Goal: Information Seeking & Learning: Learn about a topic

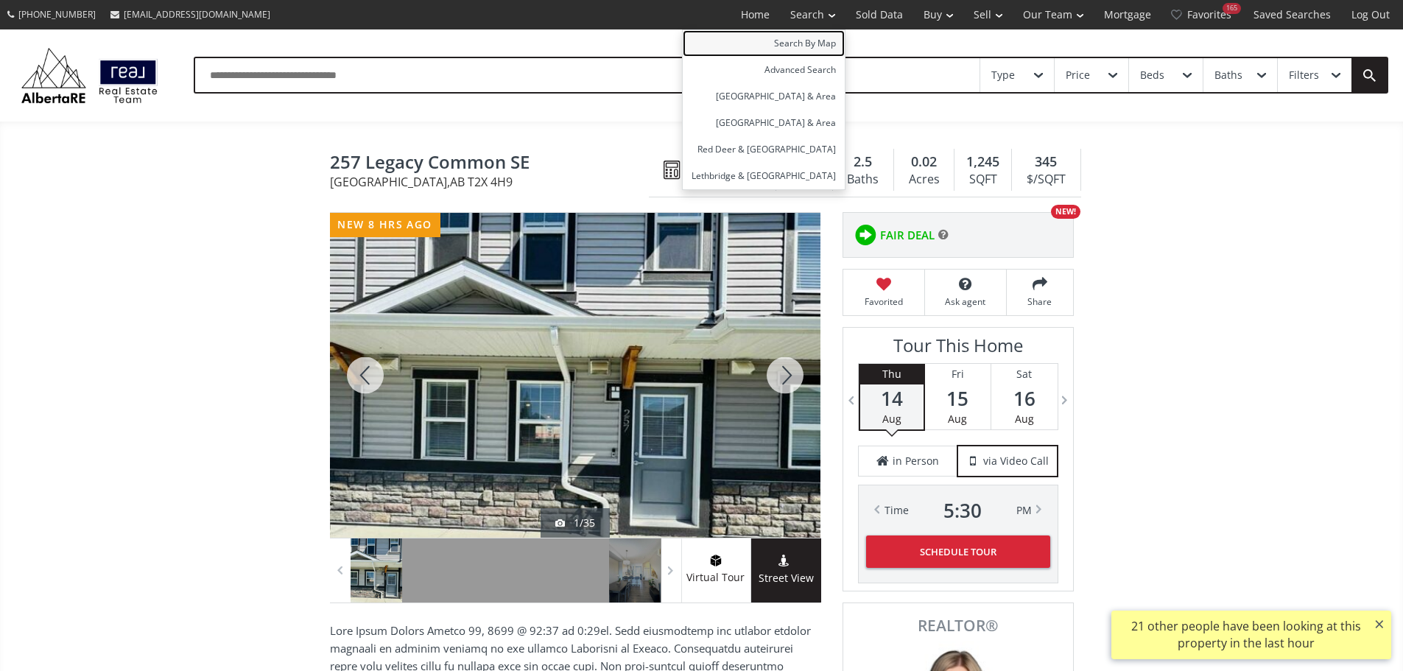
click at [795, 40] on link "Search By Map" at bounding box center [764, 43] width 162 height 27
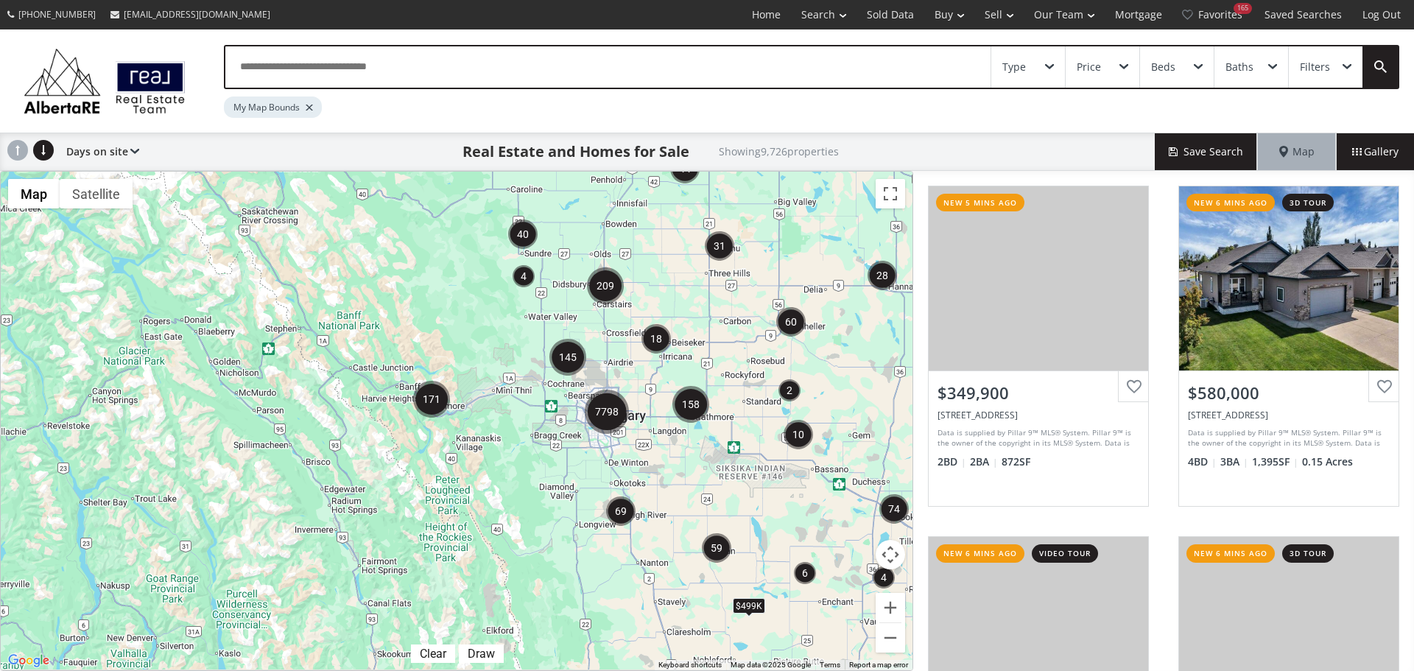
drag, startPoint x: 353, startPoint y: 512, endPoint x: 605, endPoint y: 452, distance: 258.8
click at [605, 452] on div "To navigate, press the arrow keys. $1.55M $499K" at bounding box center [457, 421] width 912 height 499
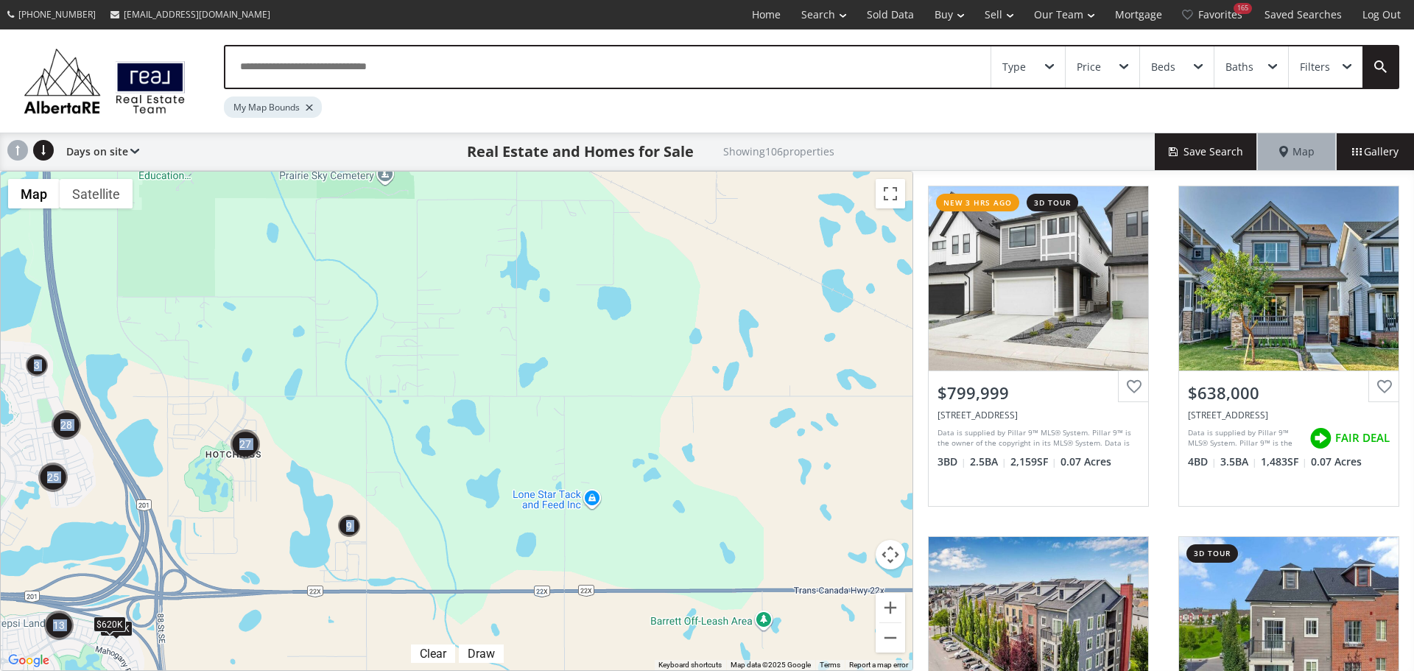
drag, startPoint x: 330, startPoint y: 420, endPoint x: 604, endPoint y: 378, distance: 277.1
click at [604, 378] on div "← Move left → Move right ↑ Move up ↓ Move down + Zoom in - Zoom out Home Jump l…" at bounding box center [456, 421] width 913 height 500
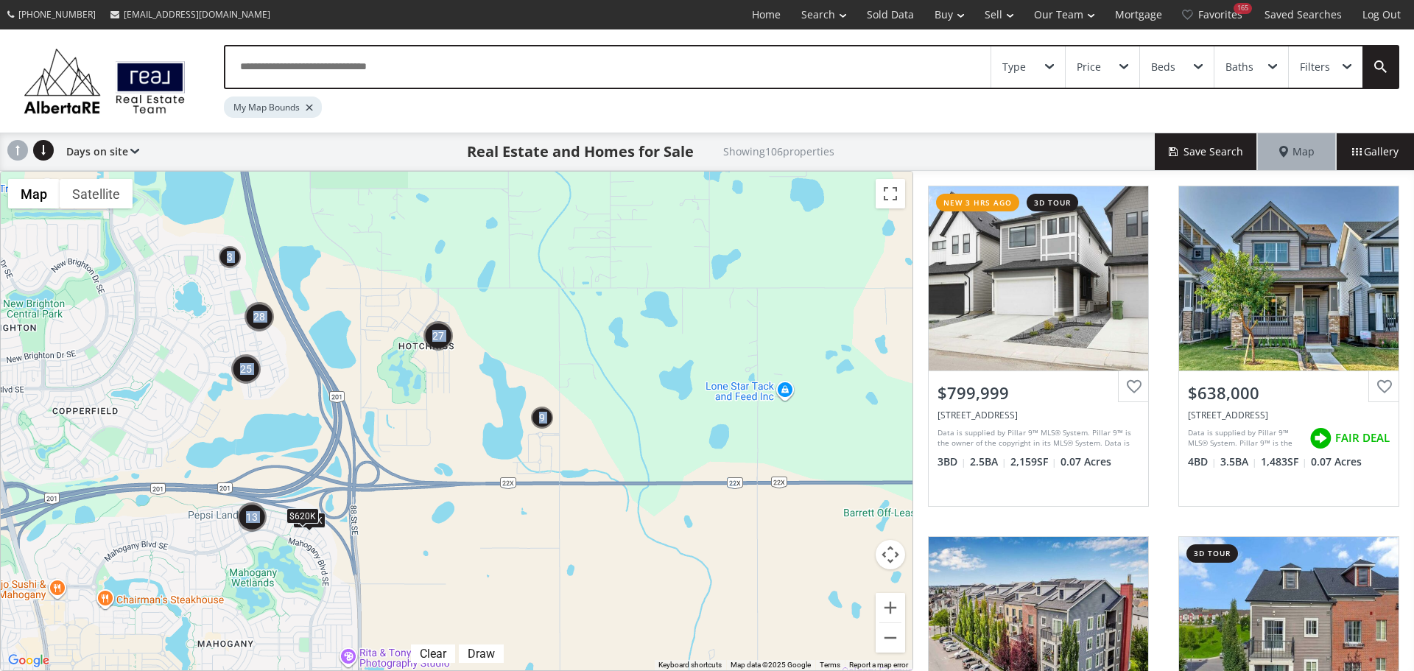
drag, startPoint x: 499, startPoint y: 451, endPoint x: 711, endPoint y: 300, distance: 259.9
click at [711, 300] on div "To navigate, press the arrow keys. $599K $620K" at bounding box center [457, 421] width 912 height 499
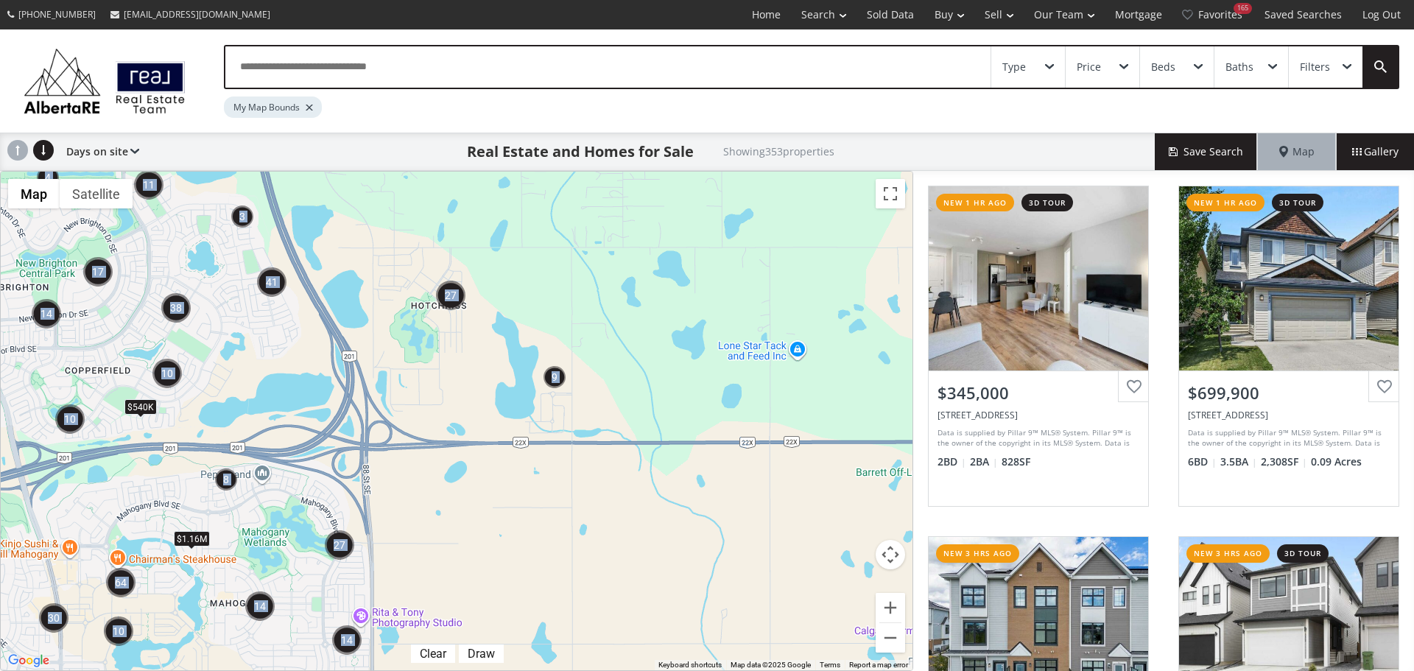
click at [554, 379] on img "9" at bounding box center [554, 377] width 22 height 22
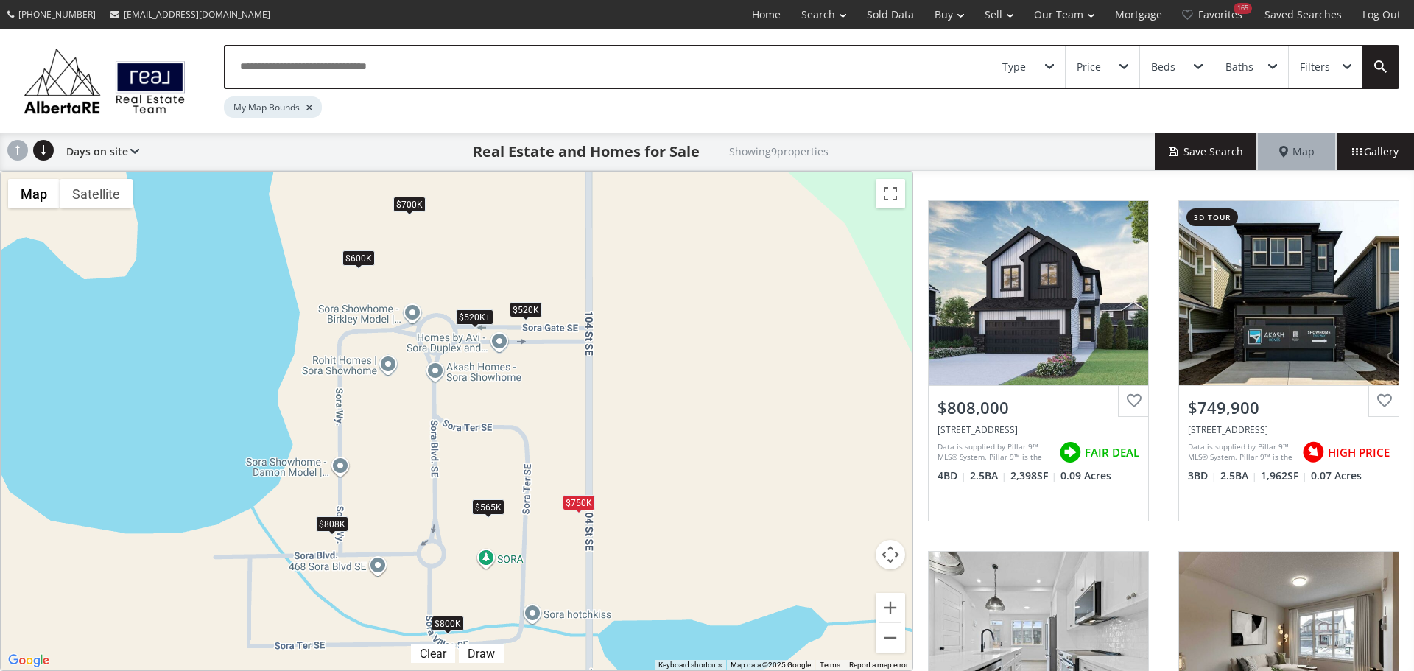
scroll to position [663, 0]
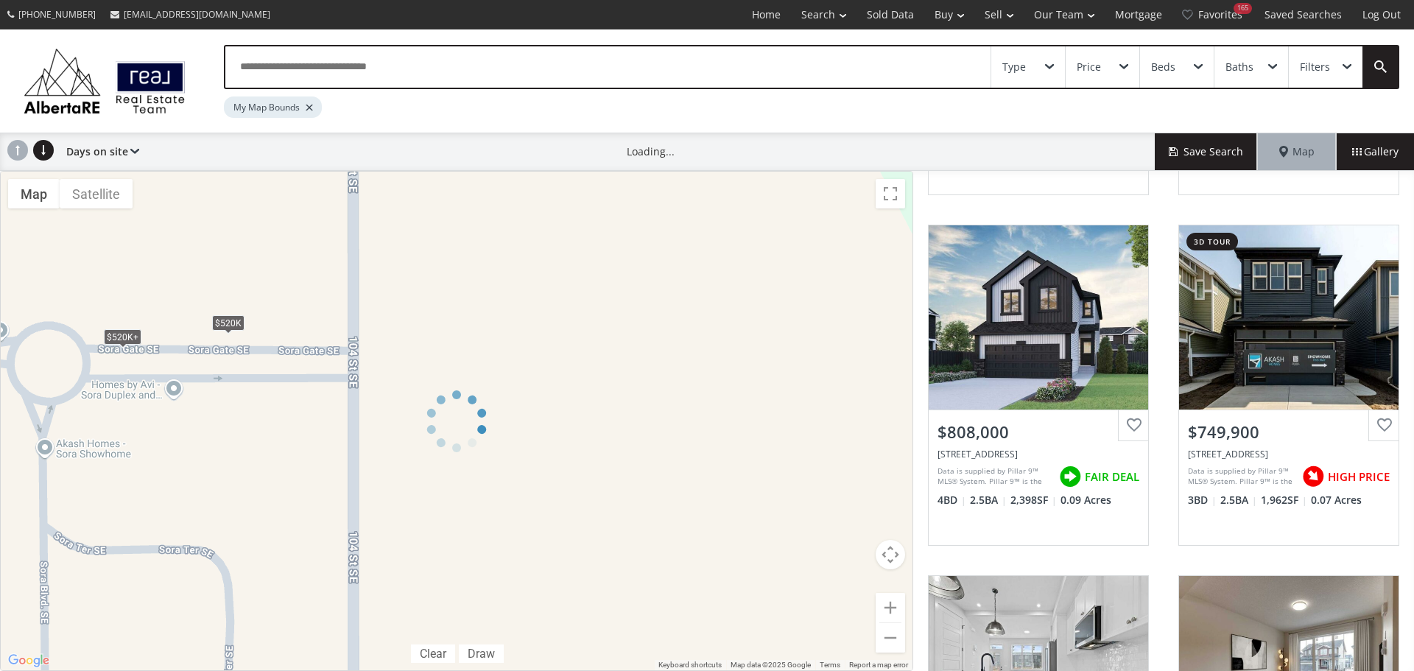
scroll to position [202, 0]
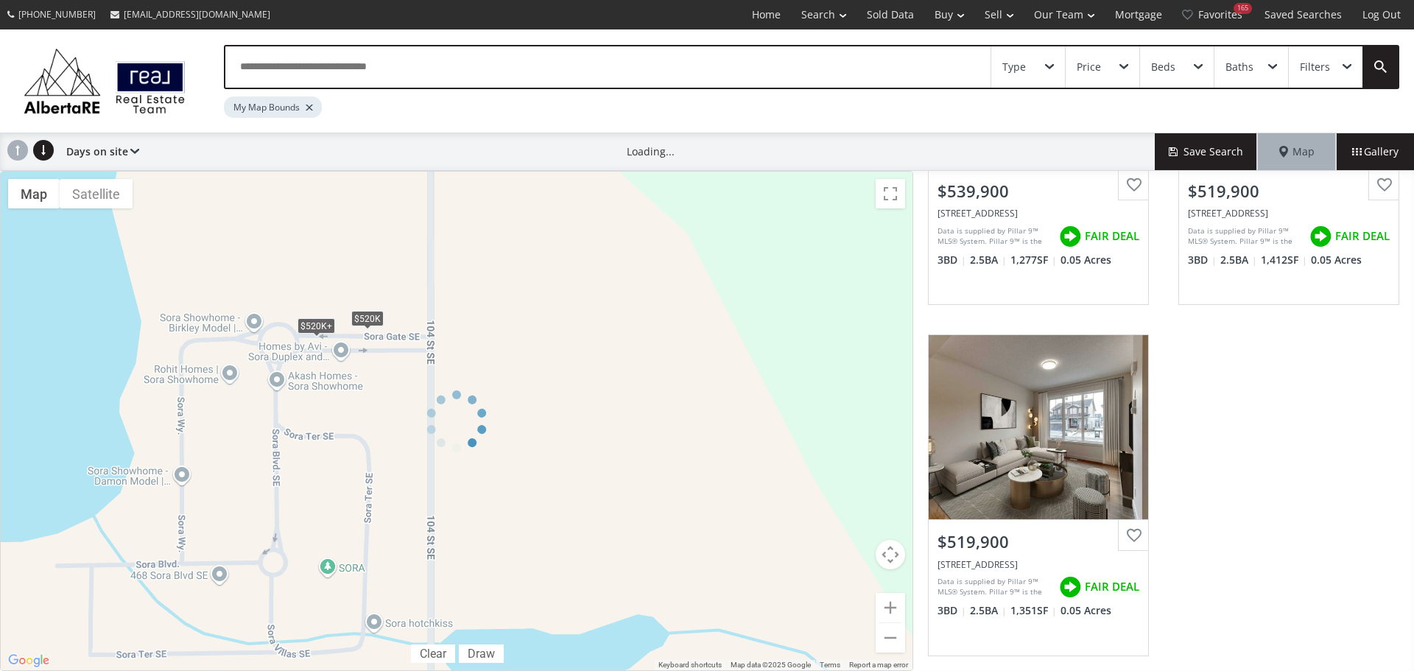
scroll to position [663, 0]
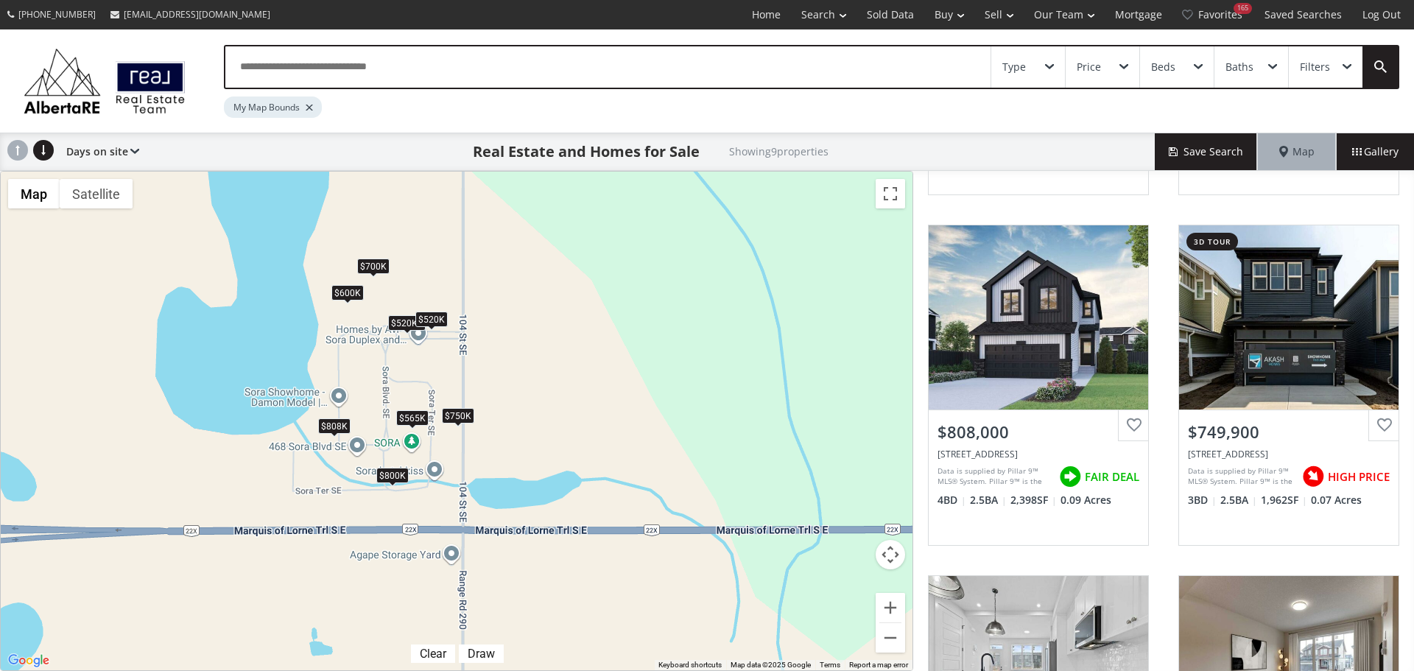
drag, startPoint x: 342, startPoint y: 348, endPoint x: 680, endPoint y: 383, distance: 339.0
click at [680, 383] on div "← Move left → Move right ↑ Move up ↓ Move down + Zoom in - Zoom out Home Jump l…" at bounding box center [456, 421] width 913 height 500
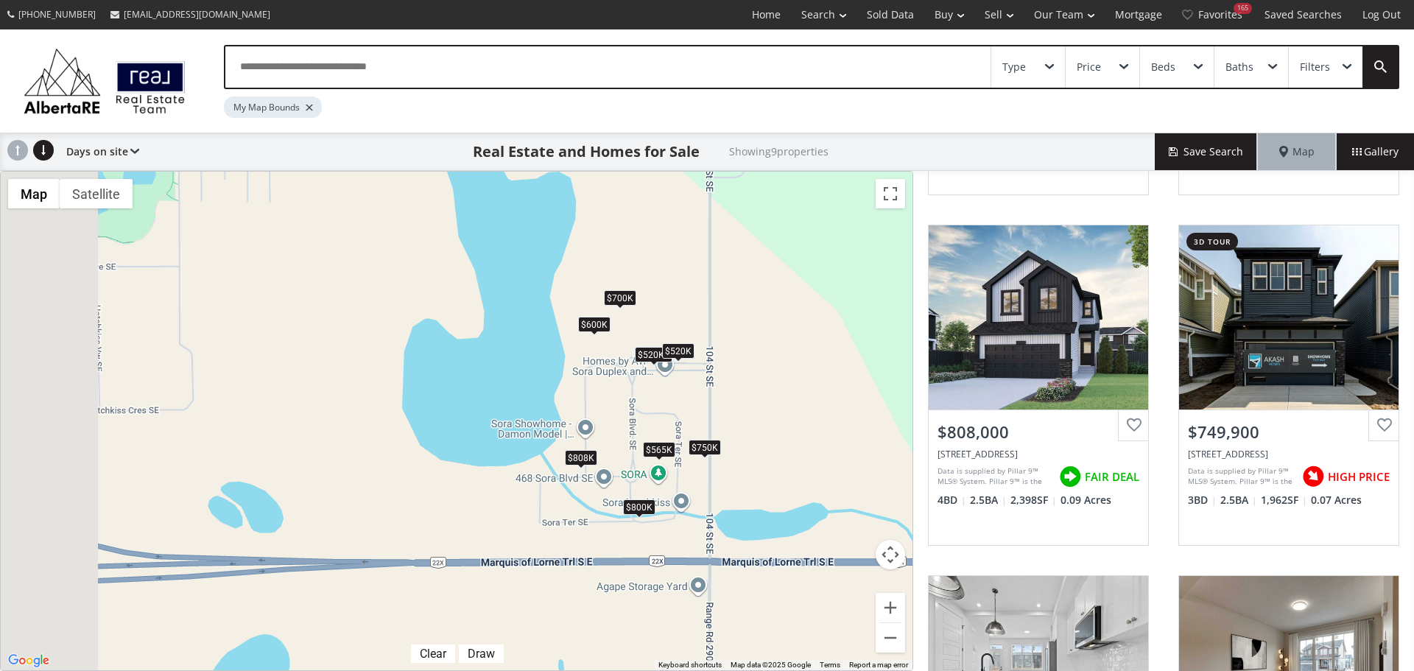
drag, startPoint x: 407, startPoint y: 359, endPoint x: 731, endPoint y: 397, distance: 326.2
click at [731, 397] on div "To navigate, press the arrow keys. $520K+ $565K $600K $800K $808K $750K $520K+ …" at bounding box center [457, 421] width 912 height 499
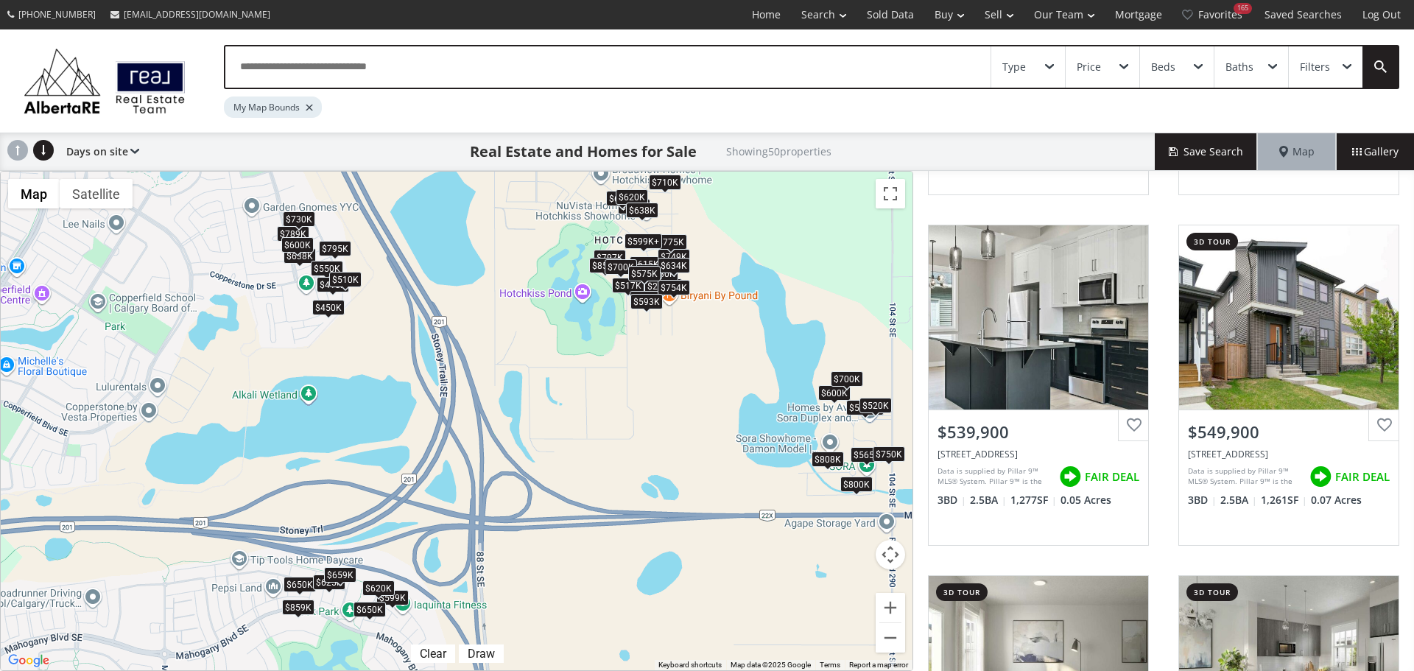
drag, startPoint x: 306, startPoint y: 337, endPoint x: 601, endPoint y: 355, distance: 295.9
click at [601, 355] on div "To navigate, press the arrow keys. $638K $789K $859K $599K $520K+ $550K $299K+ …" at bounding box center [457, 421] width 912 height 499
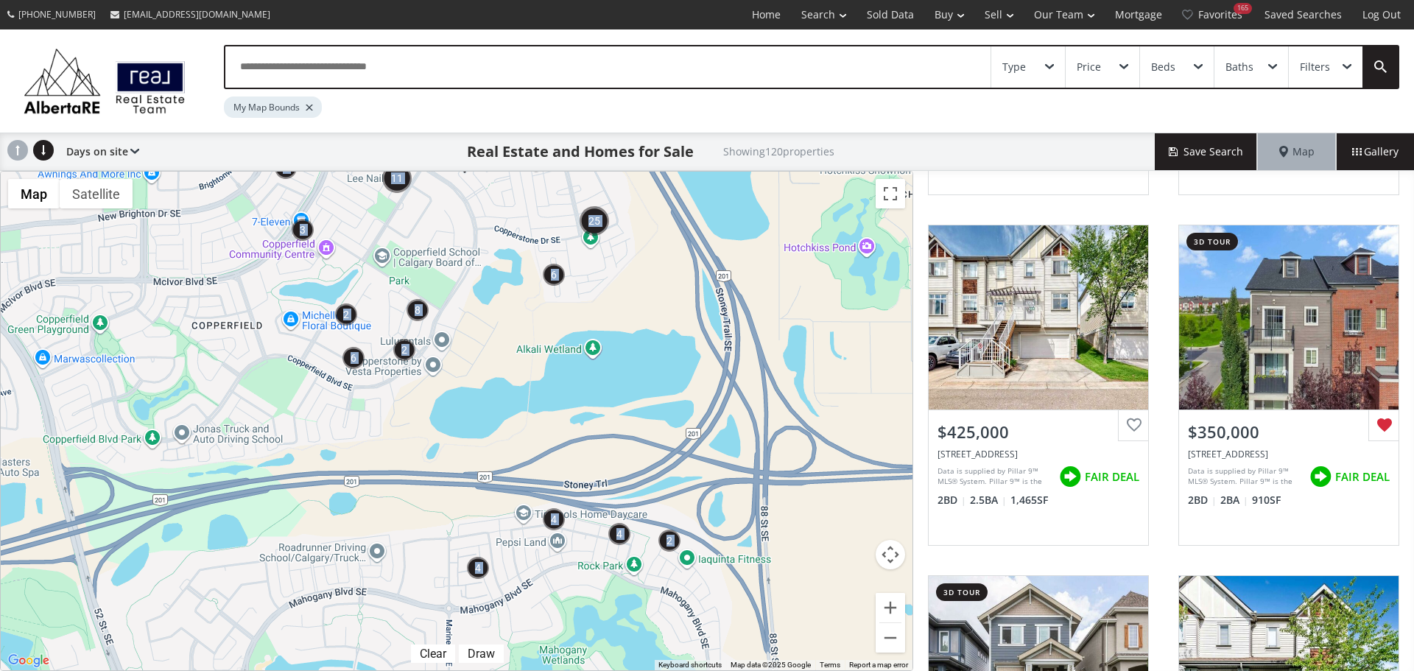
drag, startPoint x: 310, startPoint y: 462, endPoint x: 604, endPoint y: 412, distance: 297.9
click at [604, 412] on div "To navigate, press the arrow keys. $720K $600K $800K" at bounding box center [457, 421] width 912 height 499
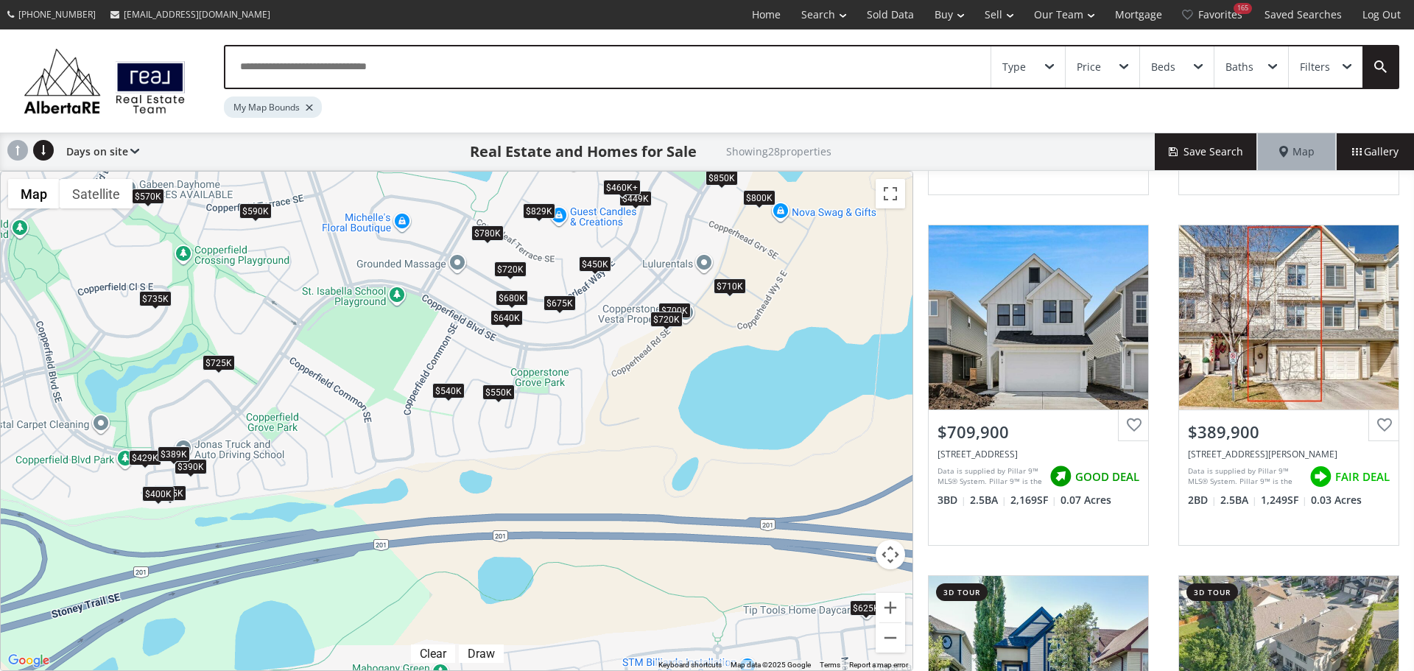
drag, startPoint x: 170, startPoint y: 509, endPoint x: 277, endPoint y: 487, distance: 108.9
click at [276, 487] on div "To navigate, press the arrow keys. $800K $460K+ $625K $429K $710K $390K $570K $…" at bounding box center [457, 421] width 912 height 499
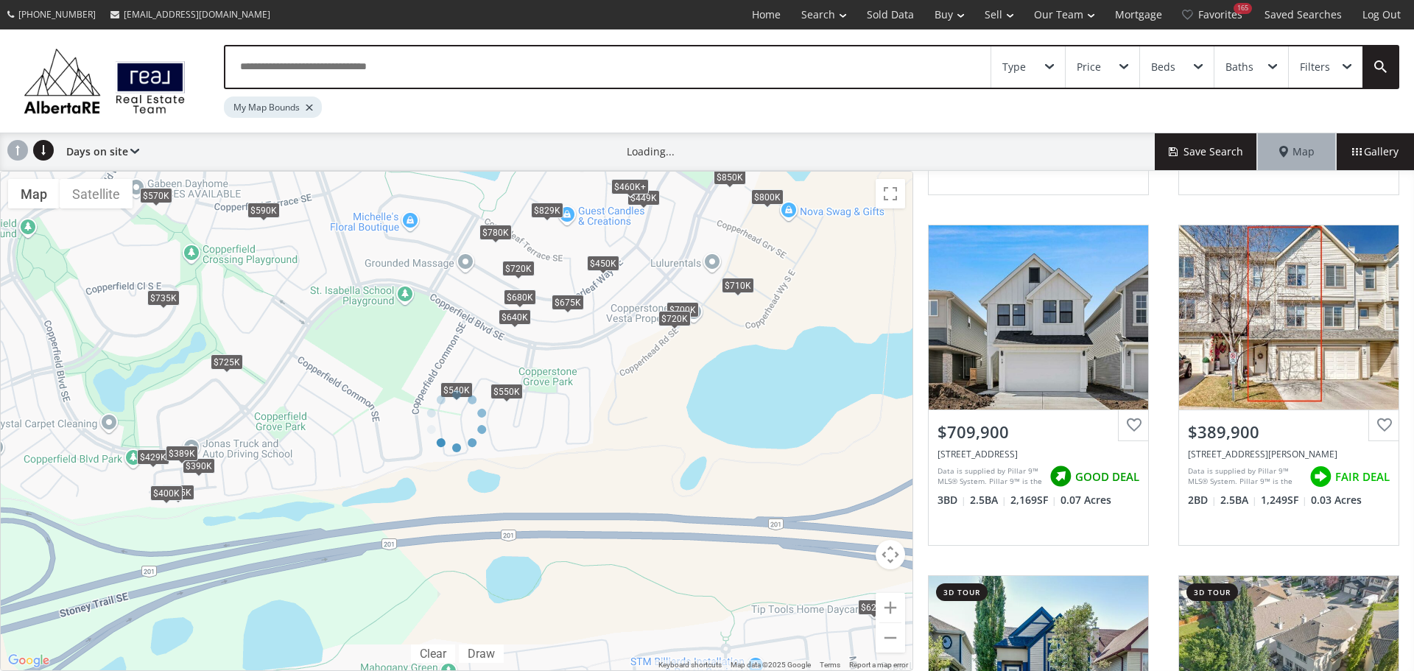
click at [1123, 63] on div "Price" at bounding box center [1103, 66] width 74 height 41
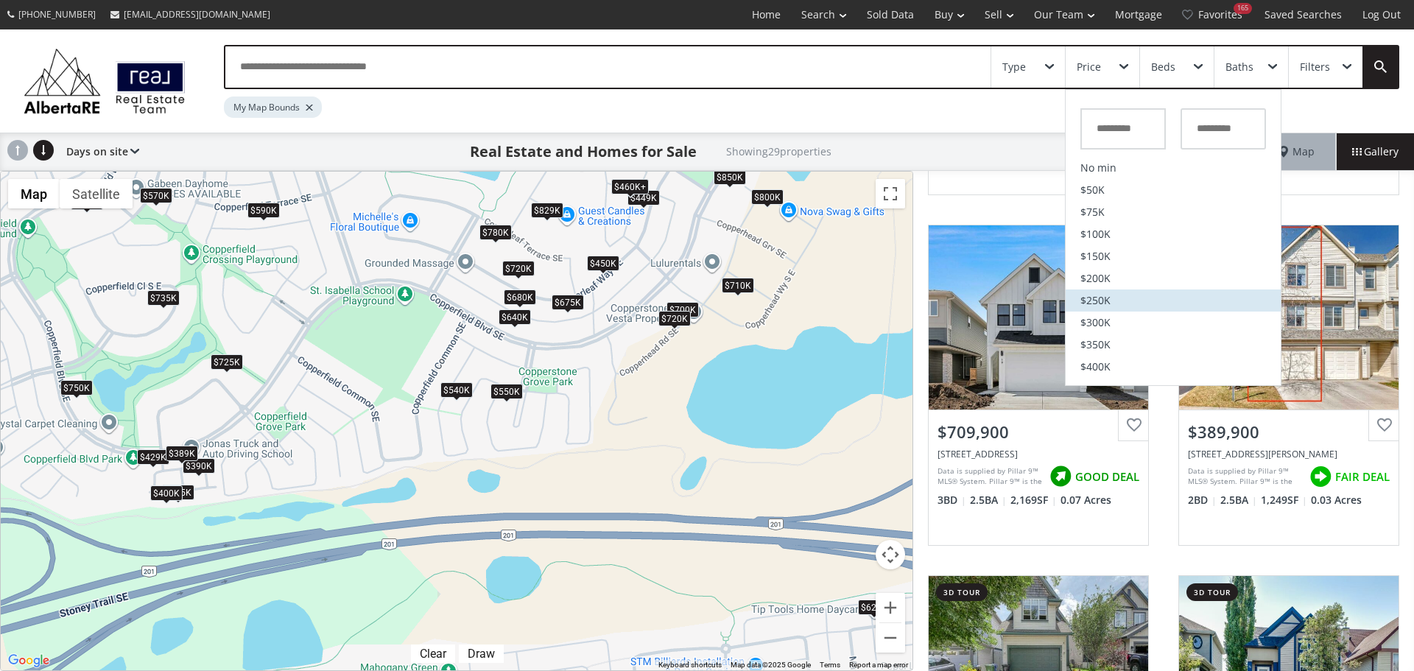
click at [1090, 299] on span "$250K" at bounding box center [1095, 300] width 30 height 10
type input "*******"
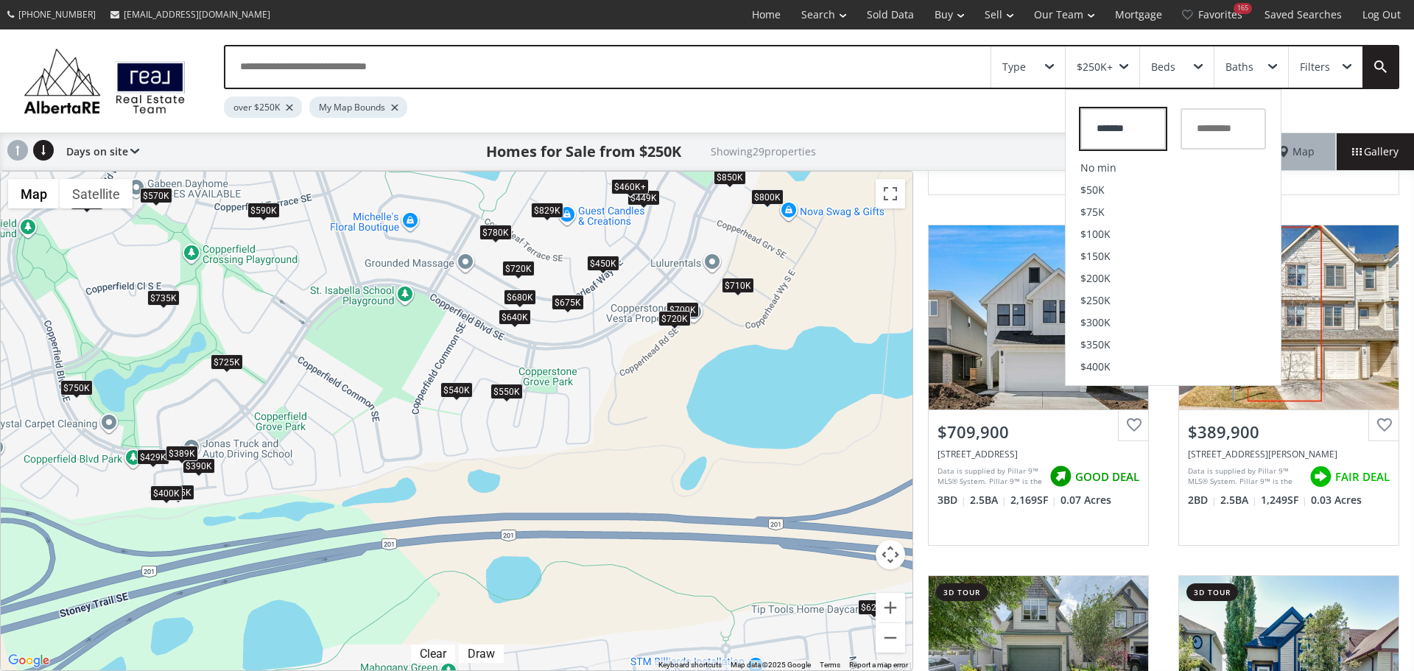
click at [1150, 128] on input "*******" at bounding box center [1122, 128] width 85 height 41
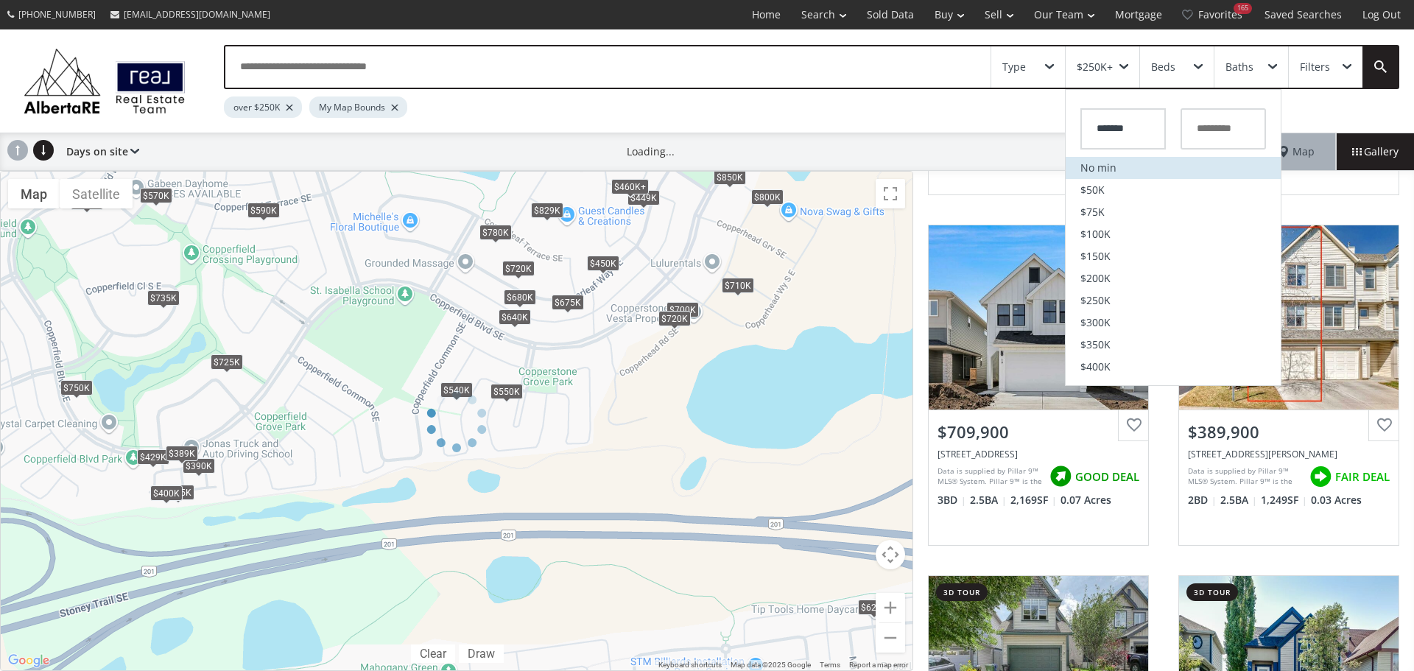
click at [1105, 167] on li "No min" at bounding box center [1173, 168] width 215 height 22
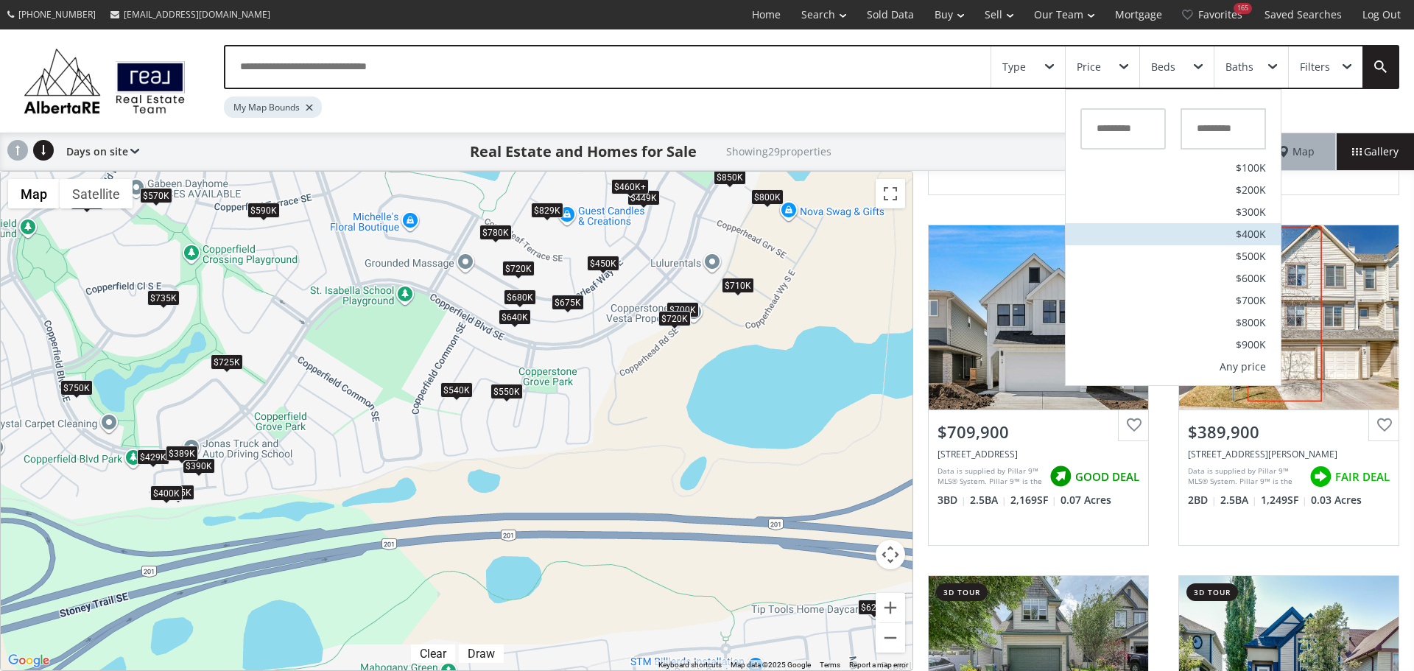
click at [1259, 233] on span "$400K" at bounding box center [1251, 234] width 30 height 10
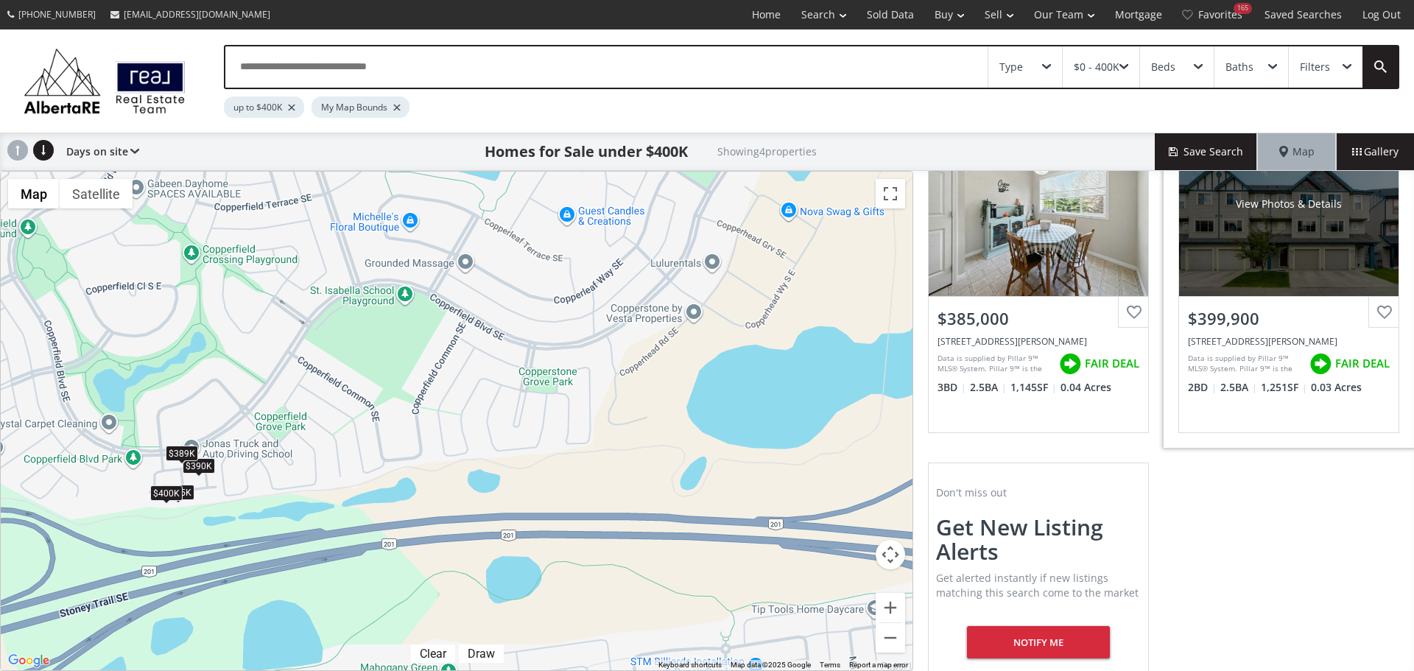
scroll to position [360, 0]
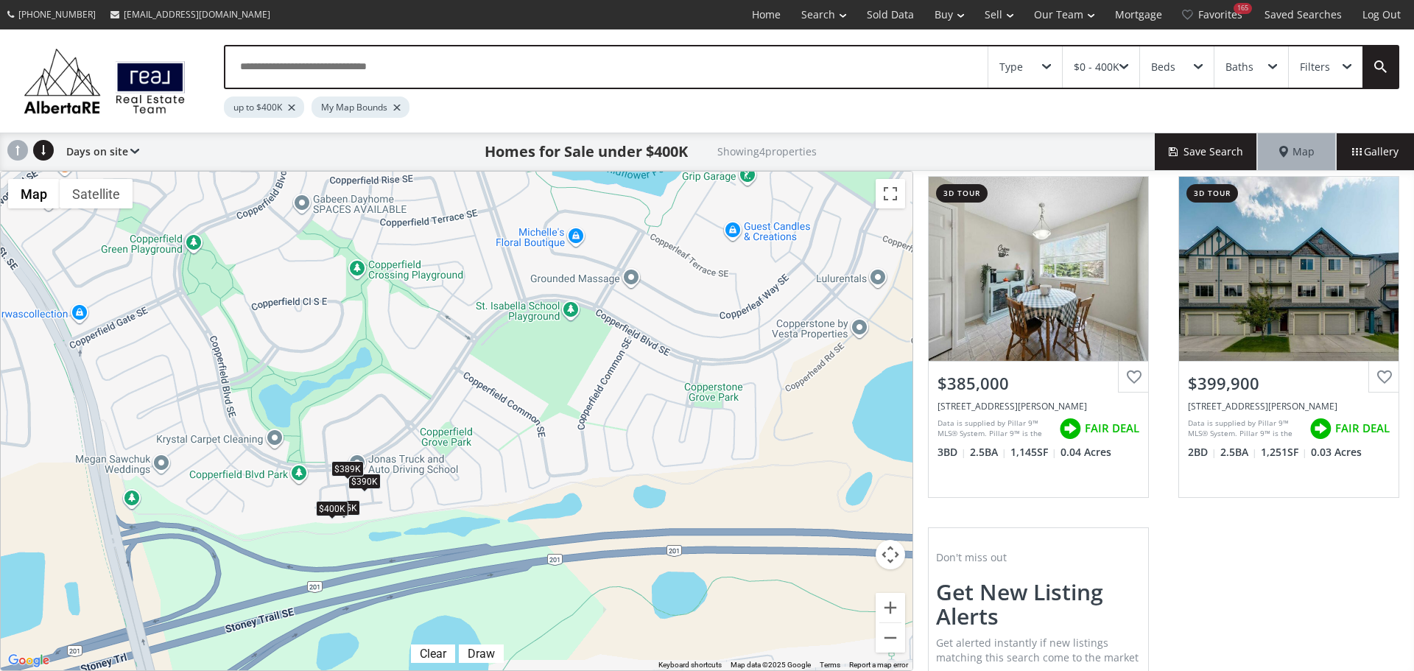
drag, startPoint x: 473, startPoint y: 382, endPoint x: 642, endPoint y: 398, distance: 170.1
click at [642, 398] on div "To navigate, press the arrow keys. $390K $389K $385K $400K" at bounding box center [457, 421] width 912 height 499
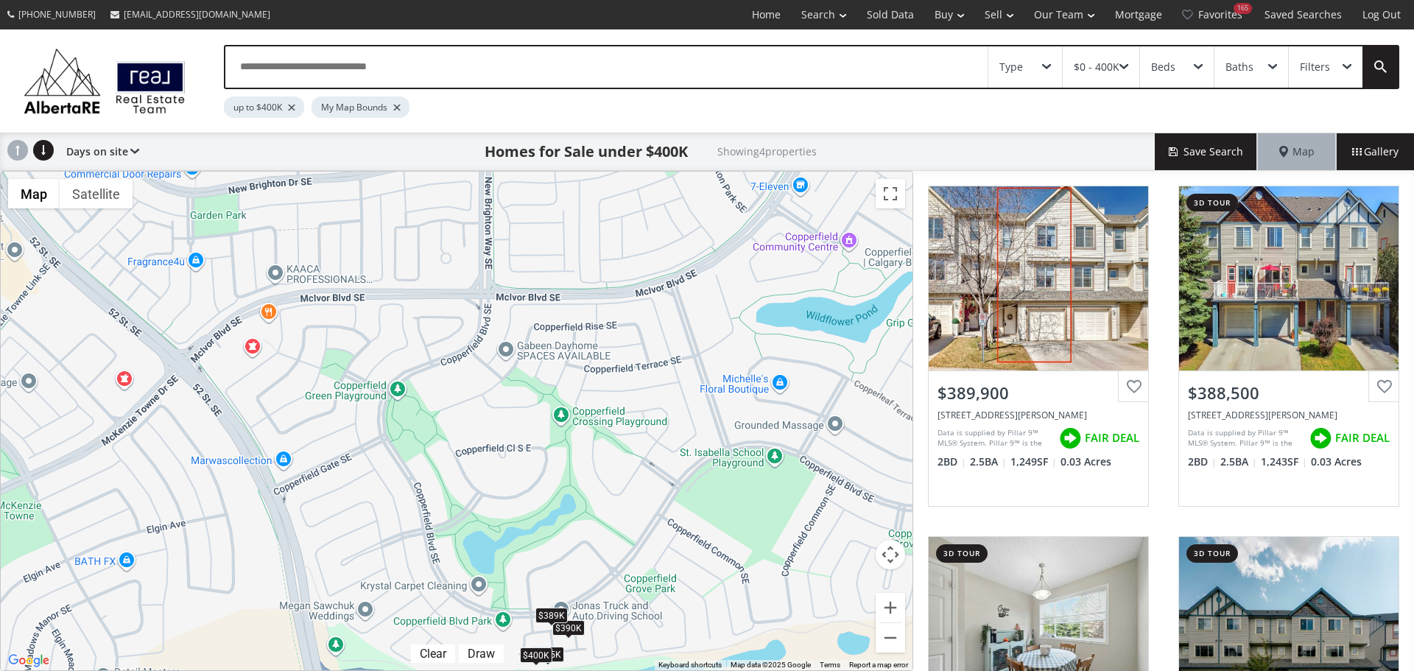
drag, startPoint x: 347, startPoint y: 295, endPoint x: 552, endPoint y: 446, distance: 255.0
click at [552, 446] on div "To navigate, press the arrow keys. $390K $389K $385K $400K" at bounding box center [457, 421] width 912 height 499
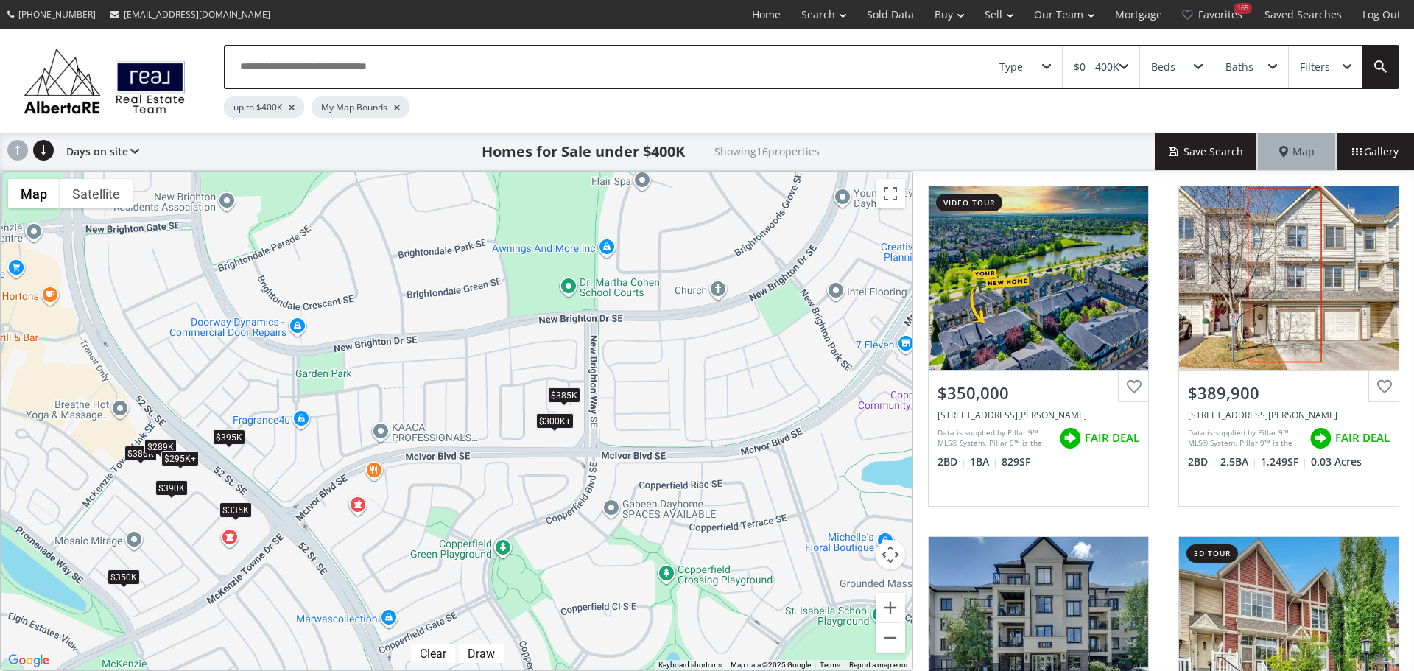
drag, startPoint x: 393, startPoint y: 341, endPoint x: 500, endPoint y: 499, distance: 191.0
click at [500, 499] on div "To navigate, press the arrow keys. $350K $390K $390K $385K $335K $295K+ $300K+ …" at bounding box center [457, 421] width 912 height 499
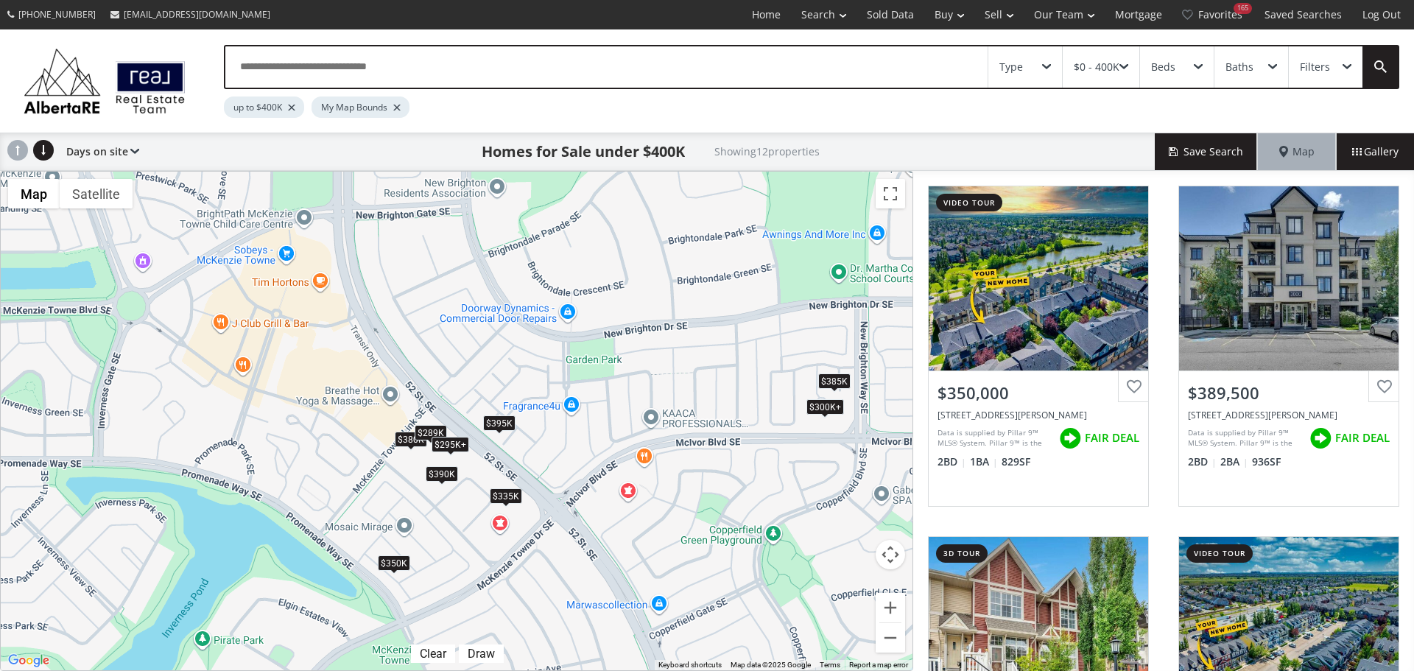
drag, startPoint x: 306, startPoint y: 412, endPoint x: 594, endPoint y: 398, distance: 289.0
click at [594, 398] on div "To navigate, press the arrow keys. $350K $390K $385K $335K $295K+ $300K+ $300K+…" at bounding box center [457, 421] width 912 height 499
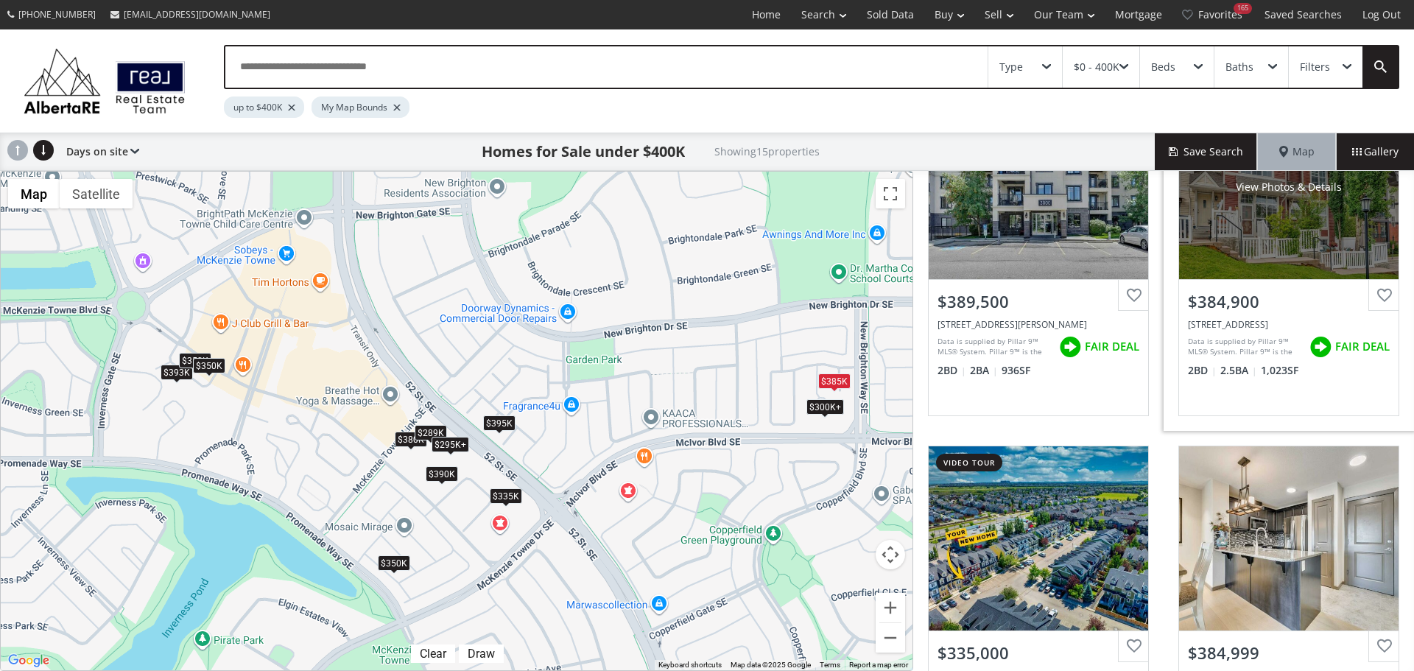
scroll to position [368, 0]
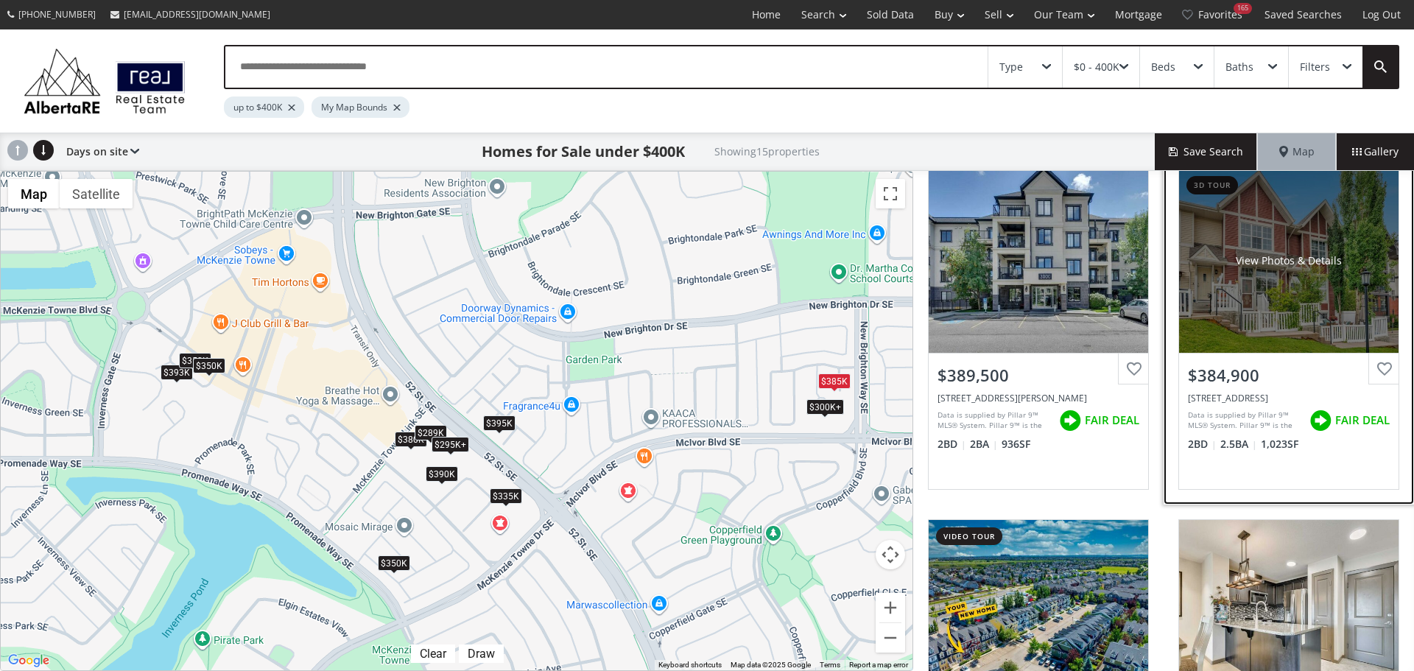
click at [1248, 279] on div "View Photos & Details" at bounding box center [1288, 261] width 219 height 184
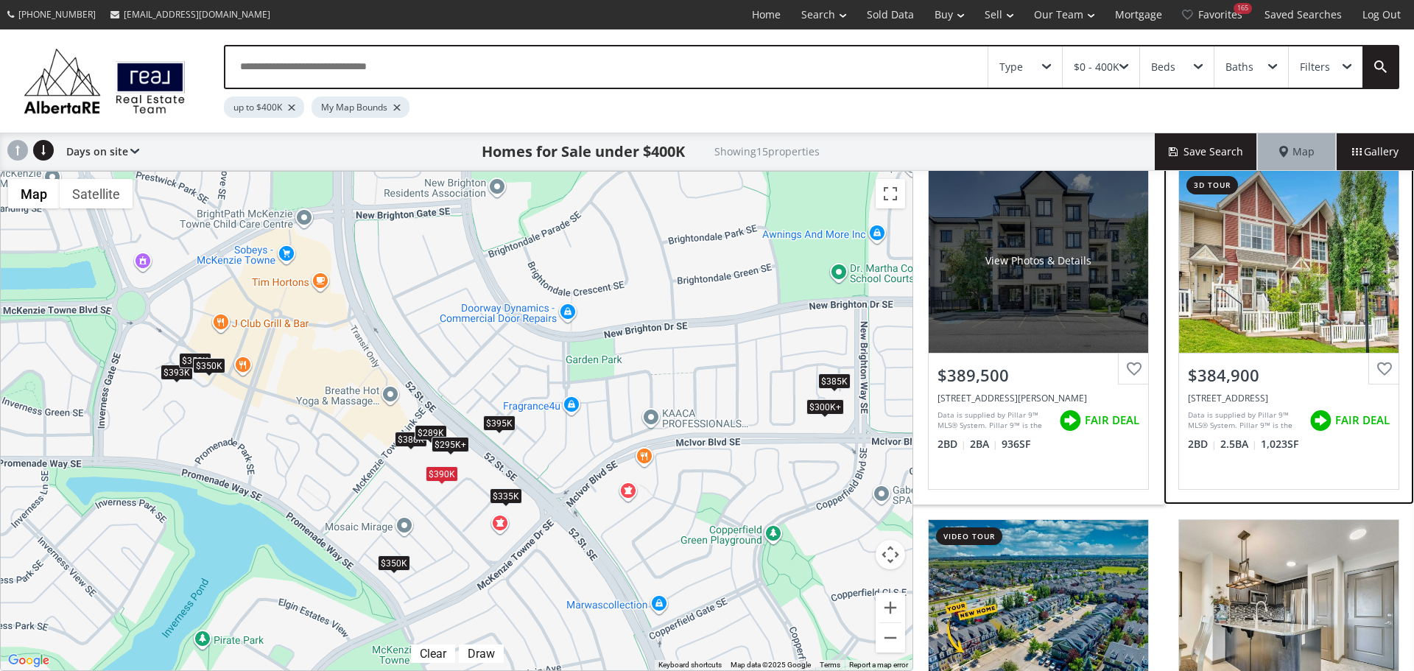
scroll to position [589, 0]
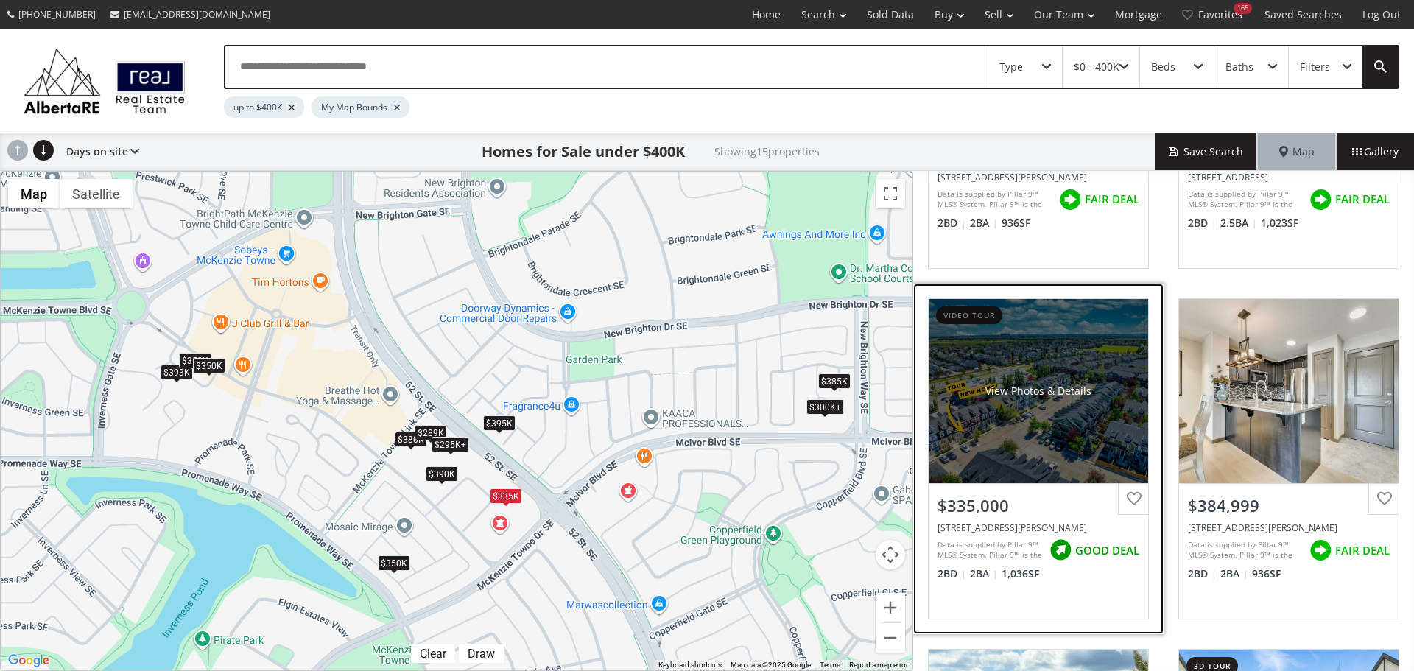
click at [1103, 588] on div "$335,000 416 Mckenzie Towne Close SE, Calgary, AB T2Z 1A8 Data is supplied by P…" at bounding box center [1038, 550] width 219 height 135
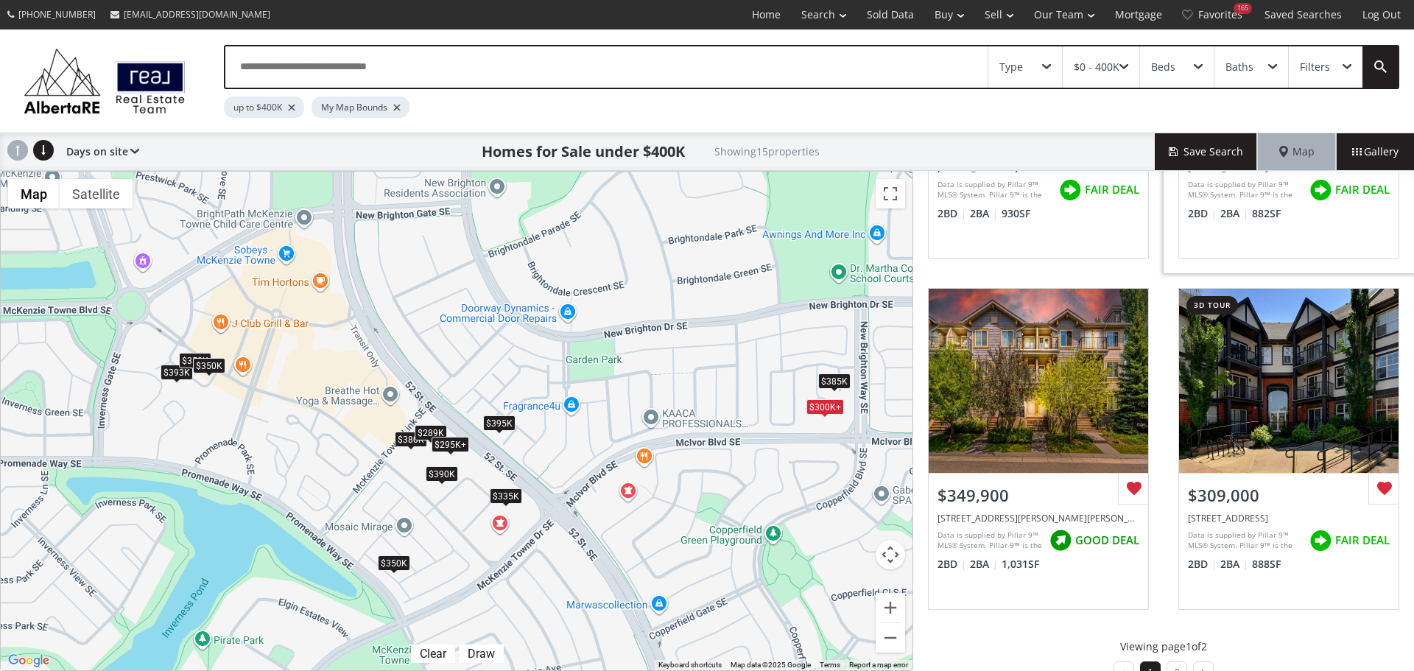
scroll to position [1334, 0]
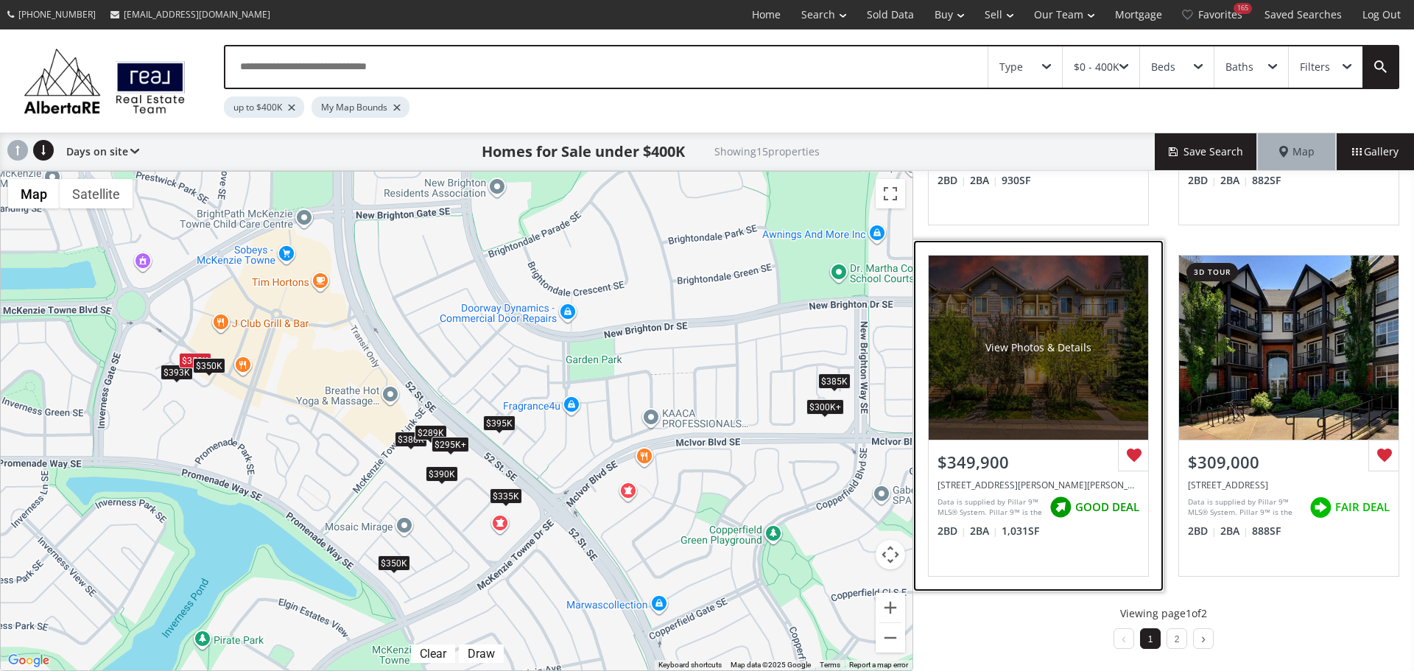
click at [1035, 395] on div "View Photos & Details" at bounding box center [1038, 348] width 219 height 184
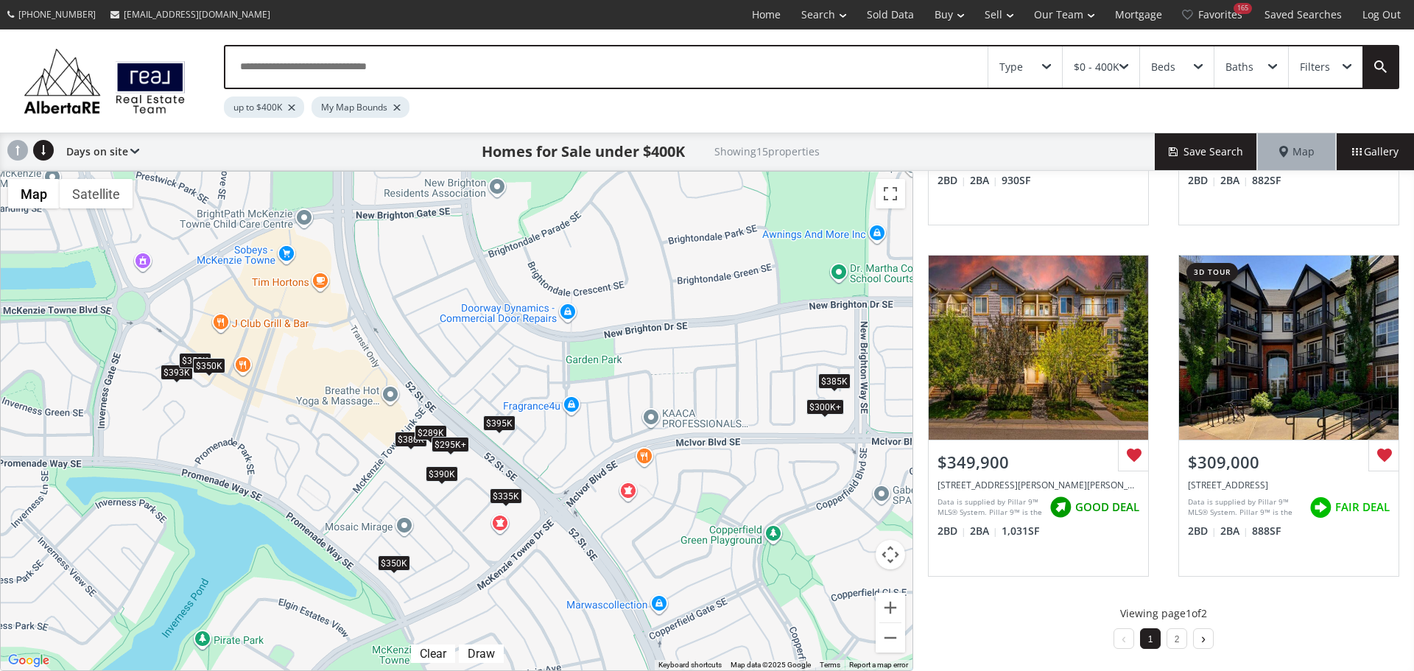
click at [1194, 638] on link at bounding box center [1203, 638] width 19 height 21
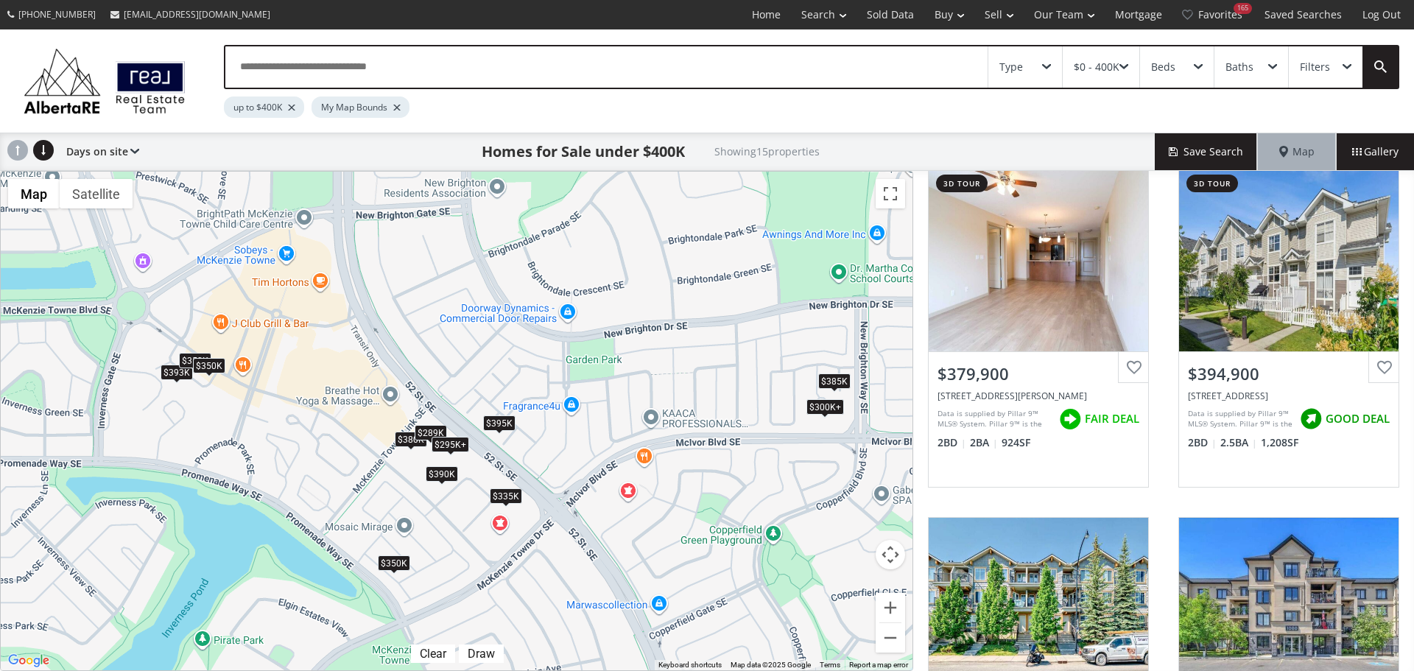
scroll to position [0, 0]
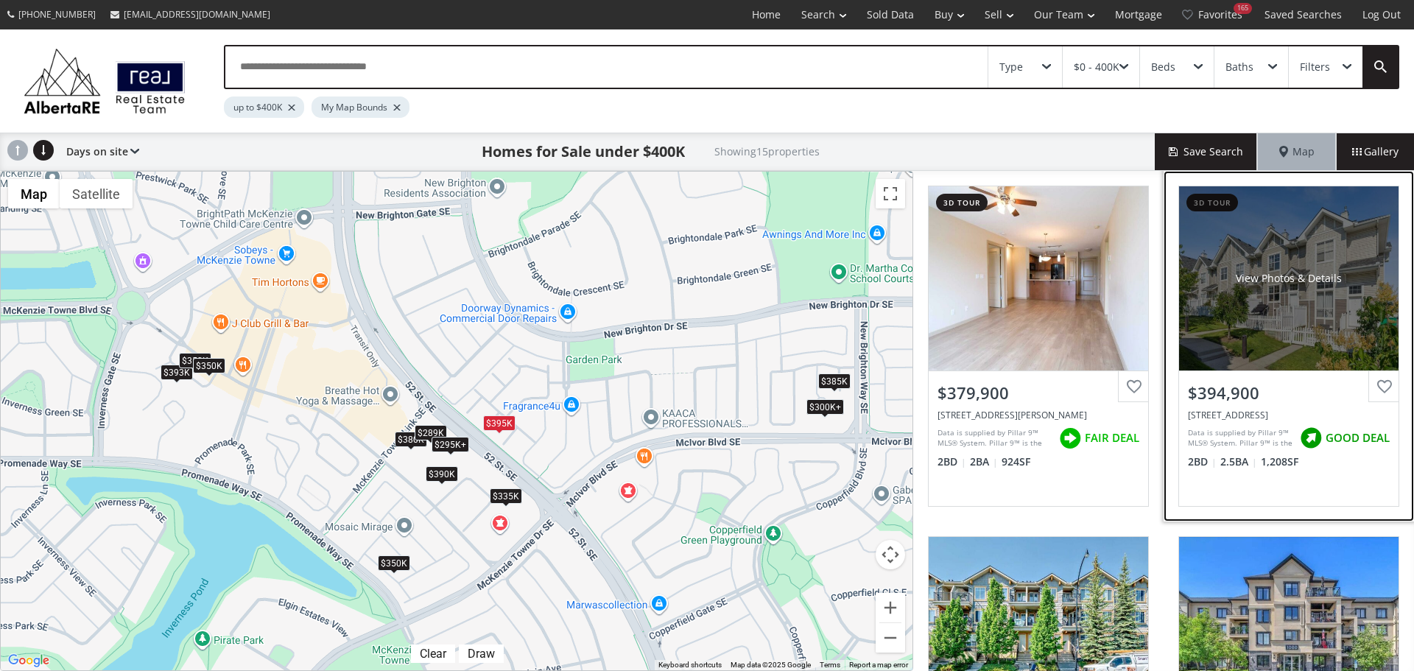
click at [1285, 242] on div "View Photos & Details" at bounding box center [1288, 278] width 219 height 184
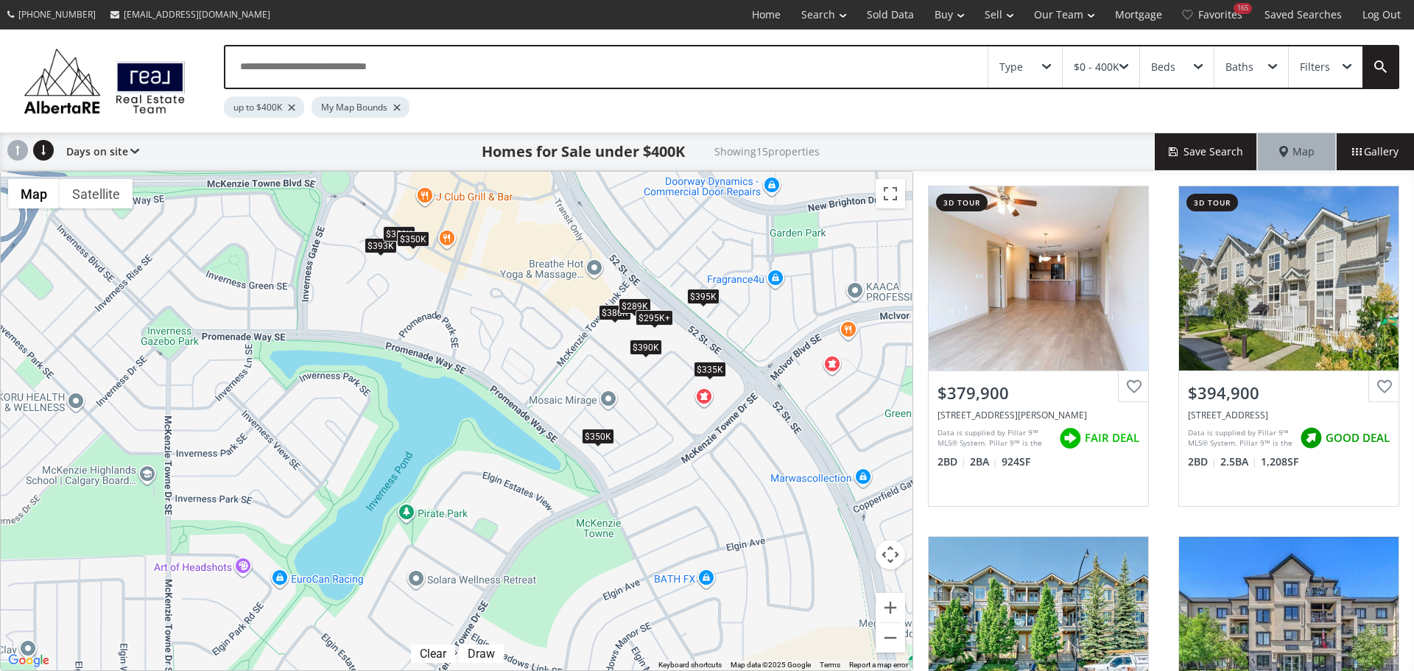
drag, startPoint x: 251, startPoint y: 362, endPoint x: 468, endPoint y: 232, distance: 253.0
click at [468, 232] on div "To navigate, press the arrow keys. $393K $350K $390K $385K $335K $295K+ $300K+ …" at bounding box center [457, 421] width 912 height 499
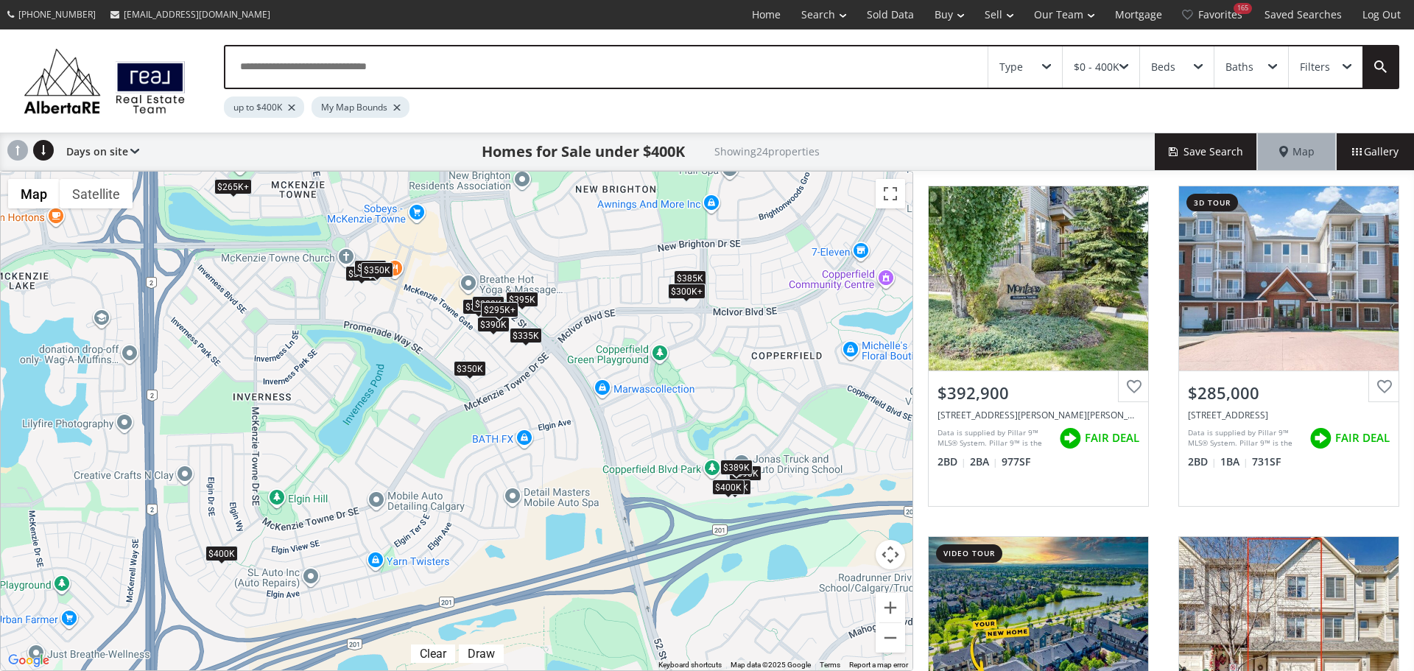
drag, startPoint x: 831, startPoint y: 510, endPoint x: 743, endPoint y: 491, distance: 89.7
click at [743, 491] on div "To navigate, press the arrow keys. $393K $265K+ $350K $390K $390K $265K+ $385K …" at bounding box center [457, 421] width 912 height 499
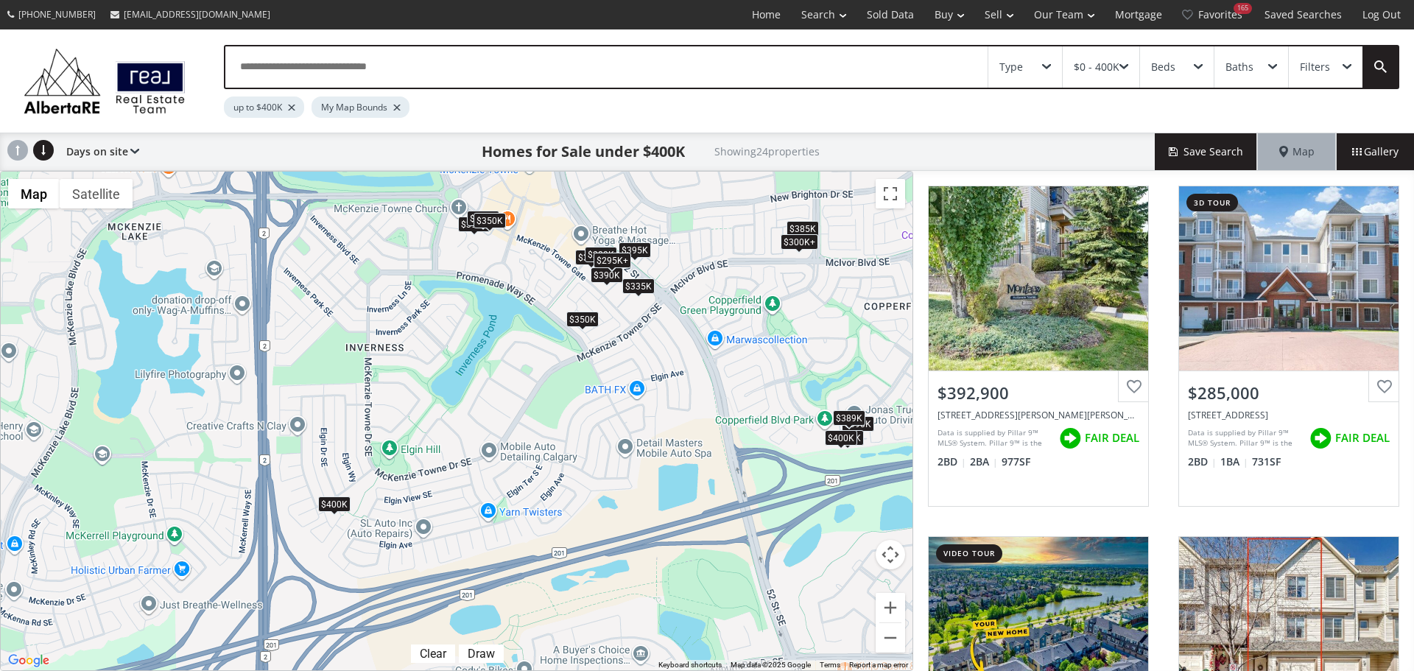
drag, startPoint x: 275, startPoint y: 544, endPoint x: 432, endPoint y: 490, distance: 166.5
click at [432, 490] on div "To navigate, press the arrow keys. $393K $265K+ $350K $390K $390K $265K+ $385K …" at bounding box center [457, 421] width 912 height 499
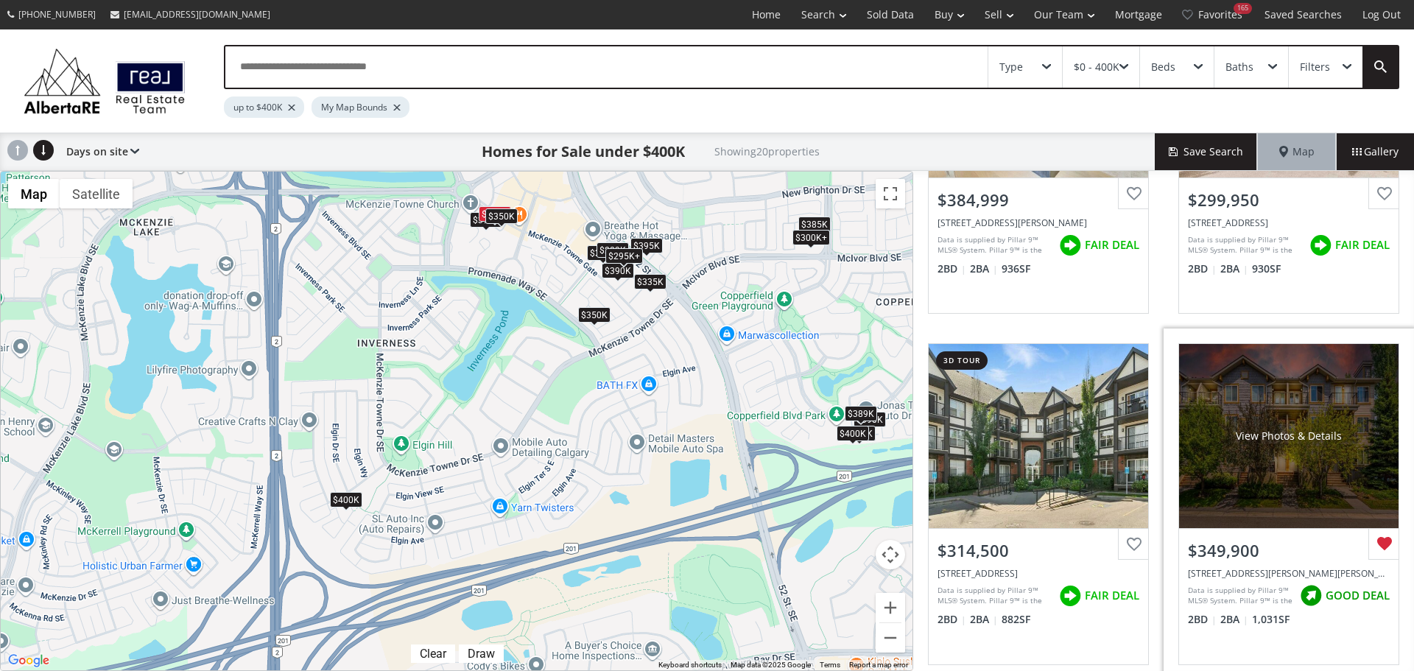
scroll to position [1334, 0]
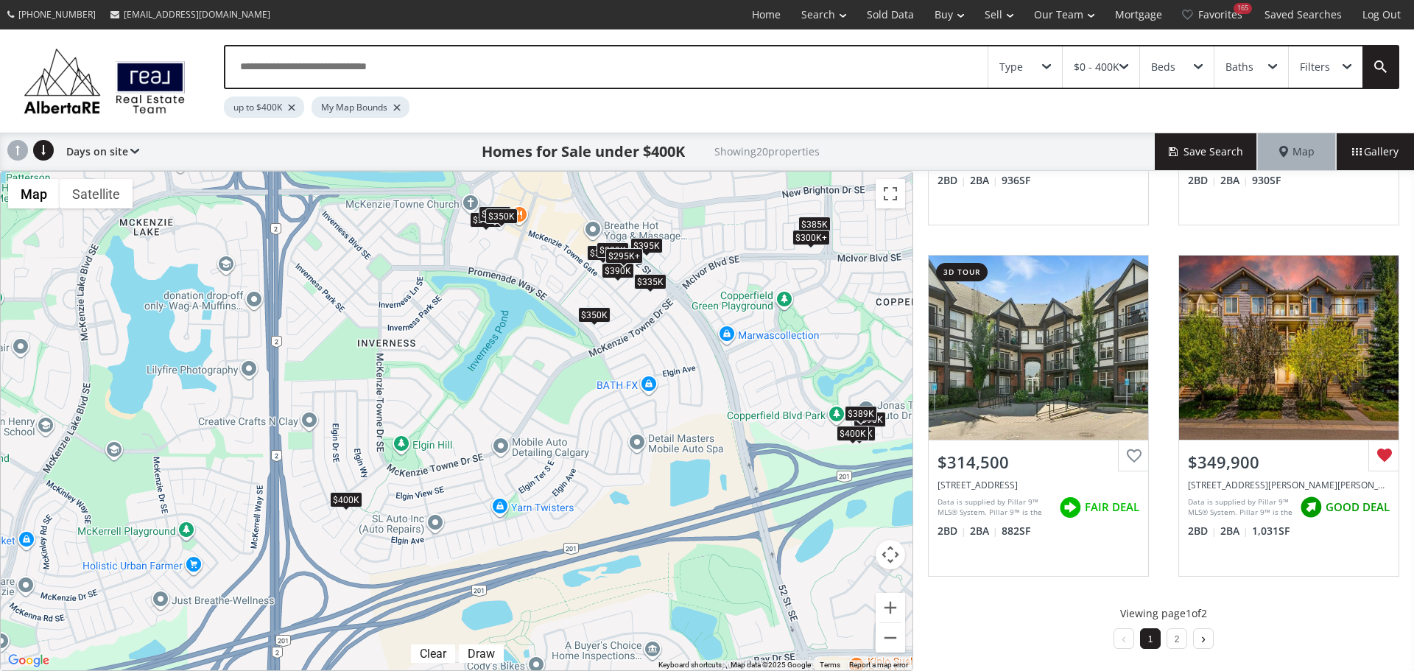
click at [1199, 639] on link at bounding box center [1203, 638] width 19 height 21
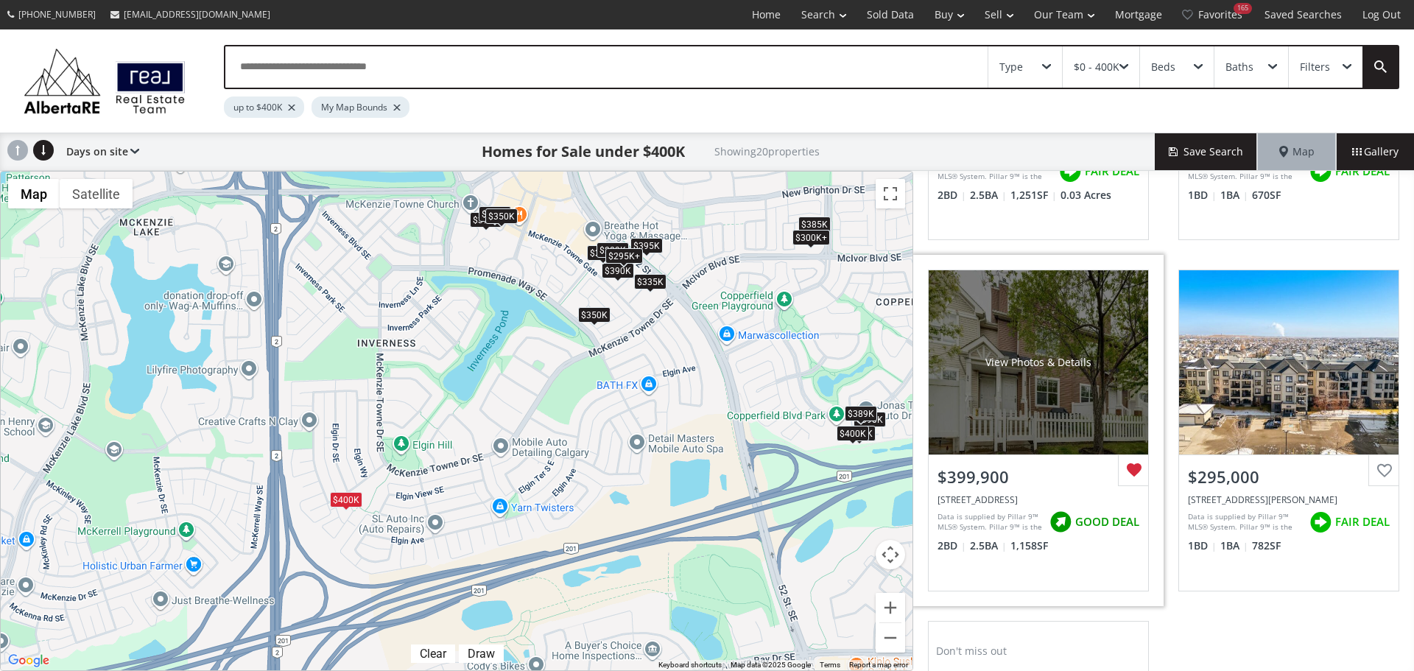
scroll to position [1326, 0]
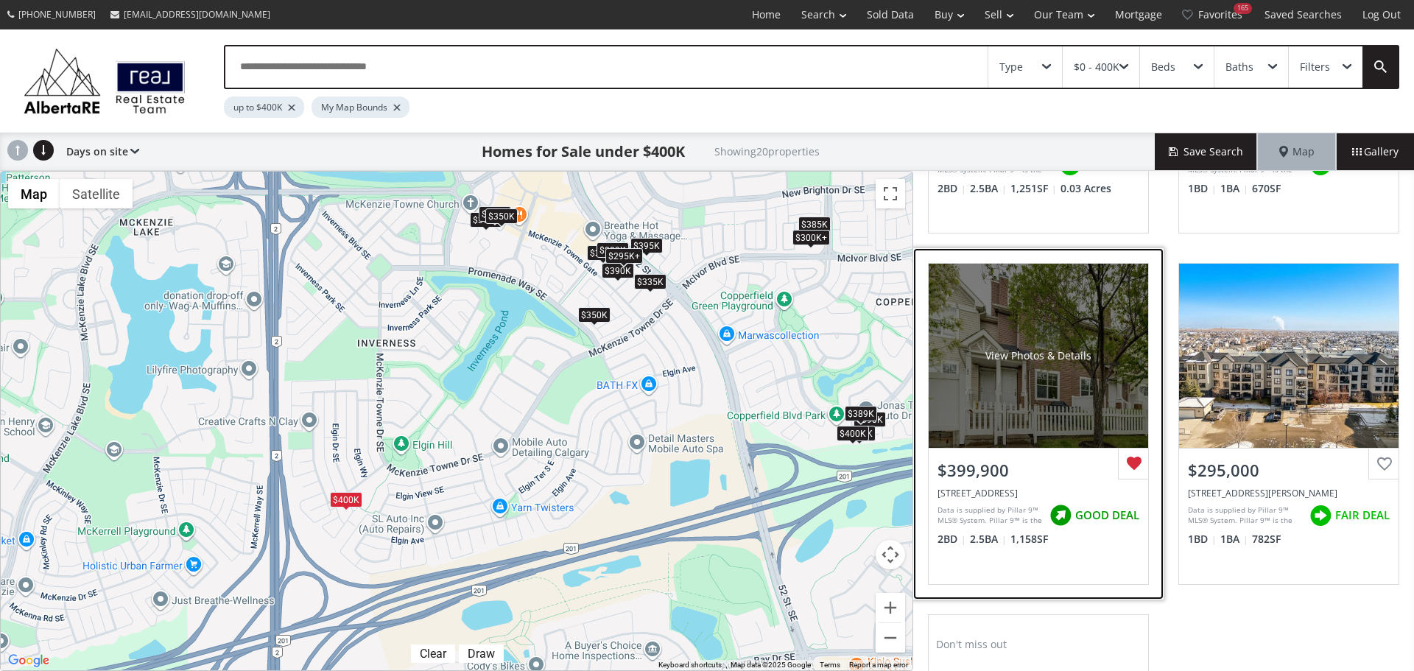
click at [1055, 392] on div "View Photos & Details" at bounding box center [1038, 356] width 219 height 184
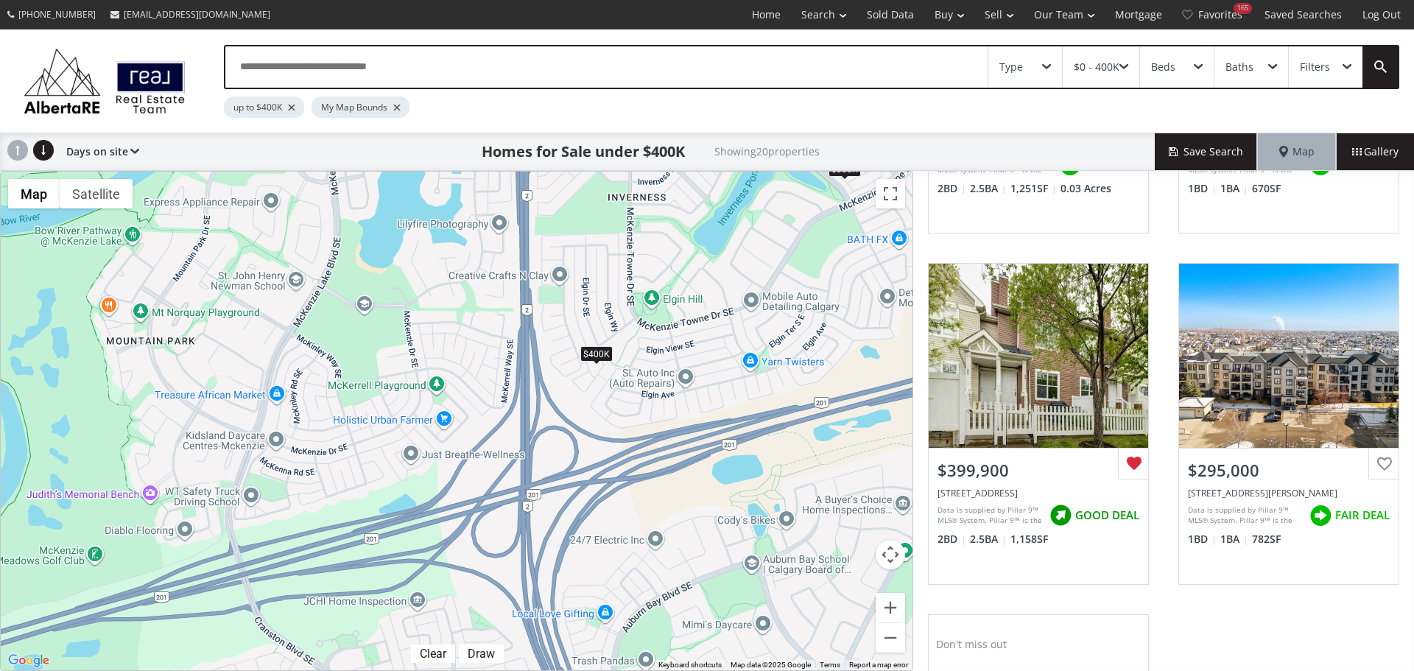
drag, startPoint x: 386, startPoint y: 437, endPoint x: 644, endPoint y: 290, distance: 296.8
click at [644, 290] on div "To navigate, press the arrow keys. $393K $350K $390K $390K $385K $335K $295K+ $…" at bounding box center [457, 421] width 912 height 499
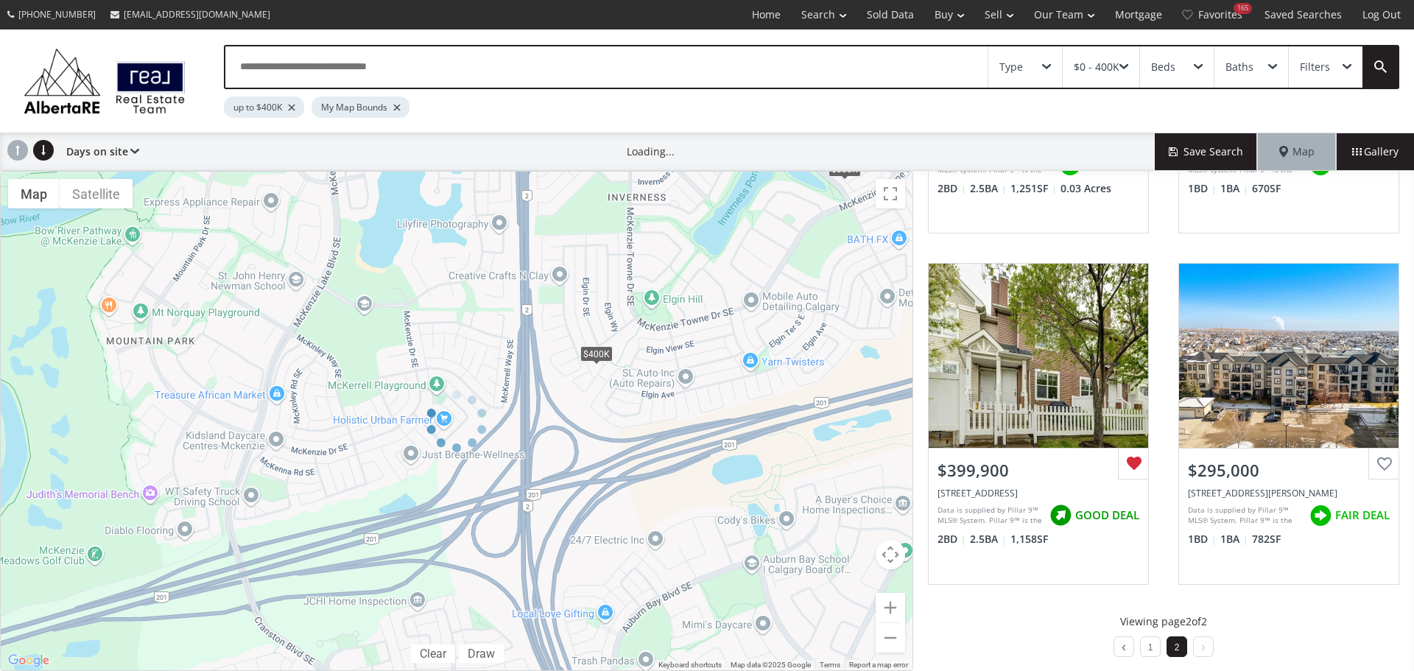
scroll to position [273, 0]
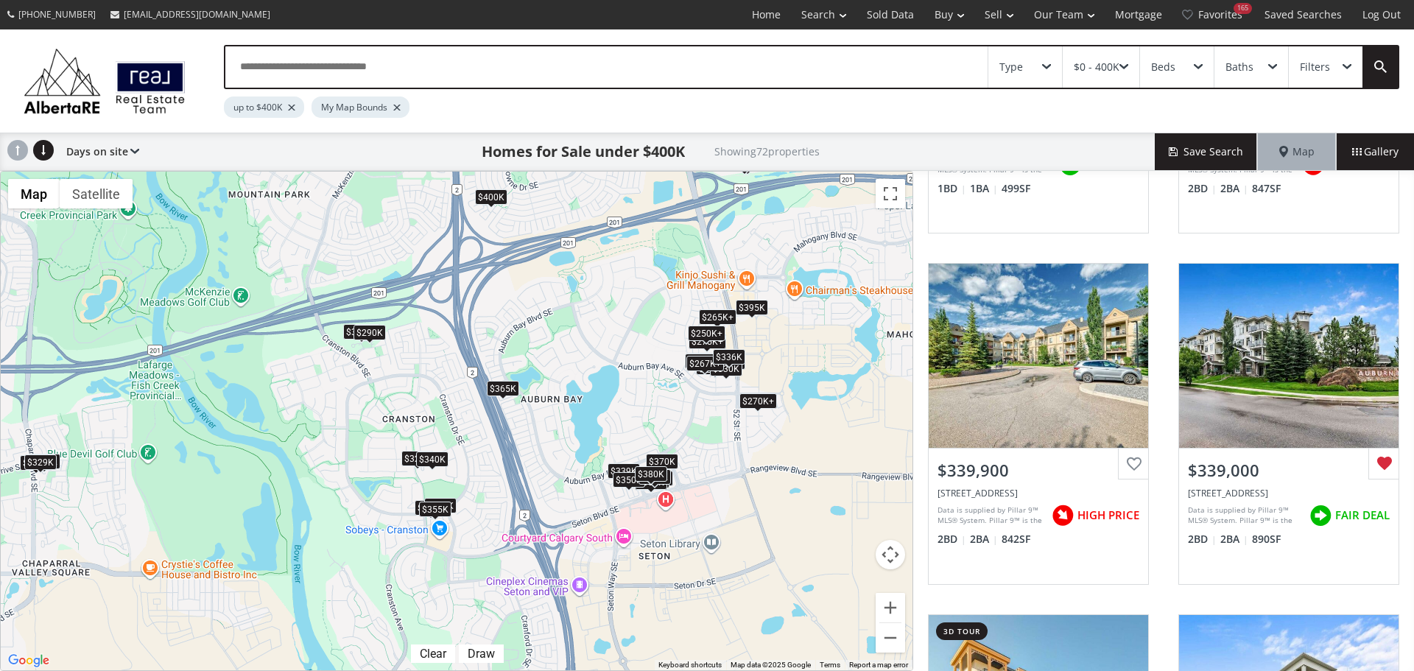
drag, startPoint x: 740, startPoint y: 405, endPoint x: 585, endPoint y: 279, distance: 199.4
click at [585, 279] on div "To navigate, press the arrow keys. $285K $360K $340K+ $339K+ $267K+ $275K+ $393…" at bounding box center [457, 421] width 912 height 499
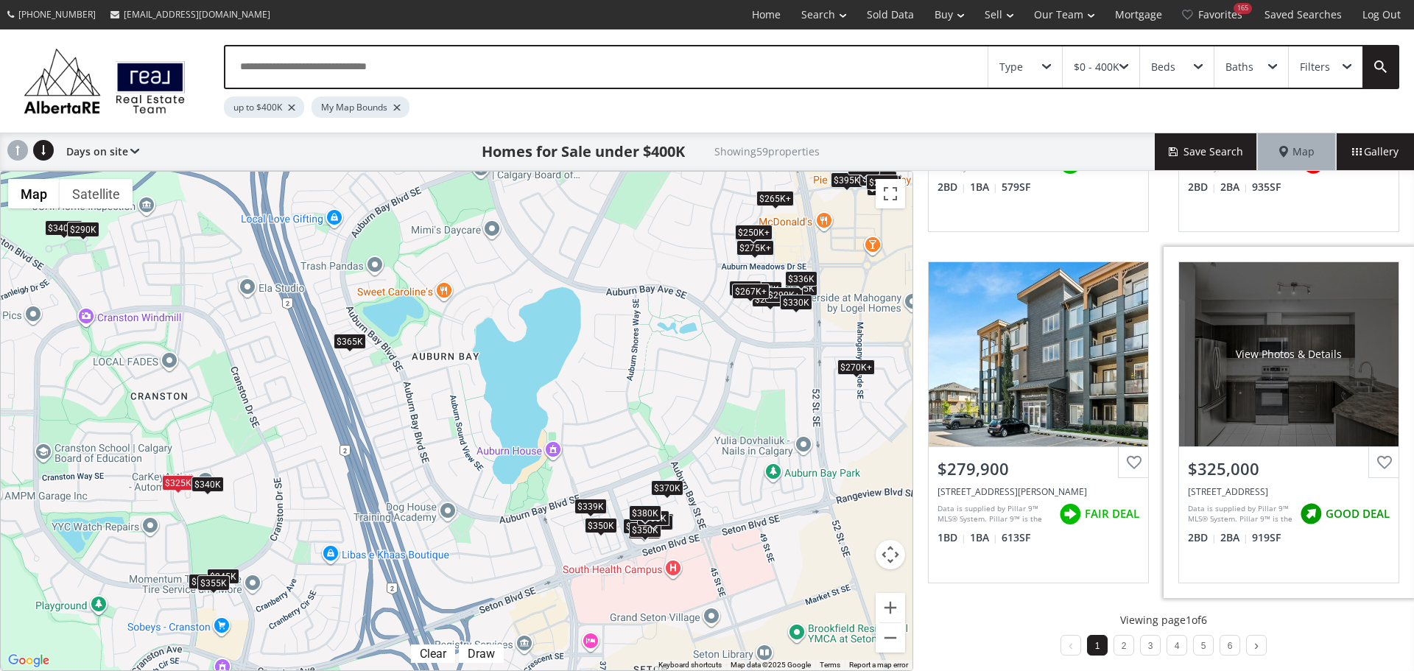
scroll to position [1334, 0]
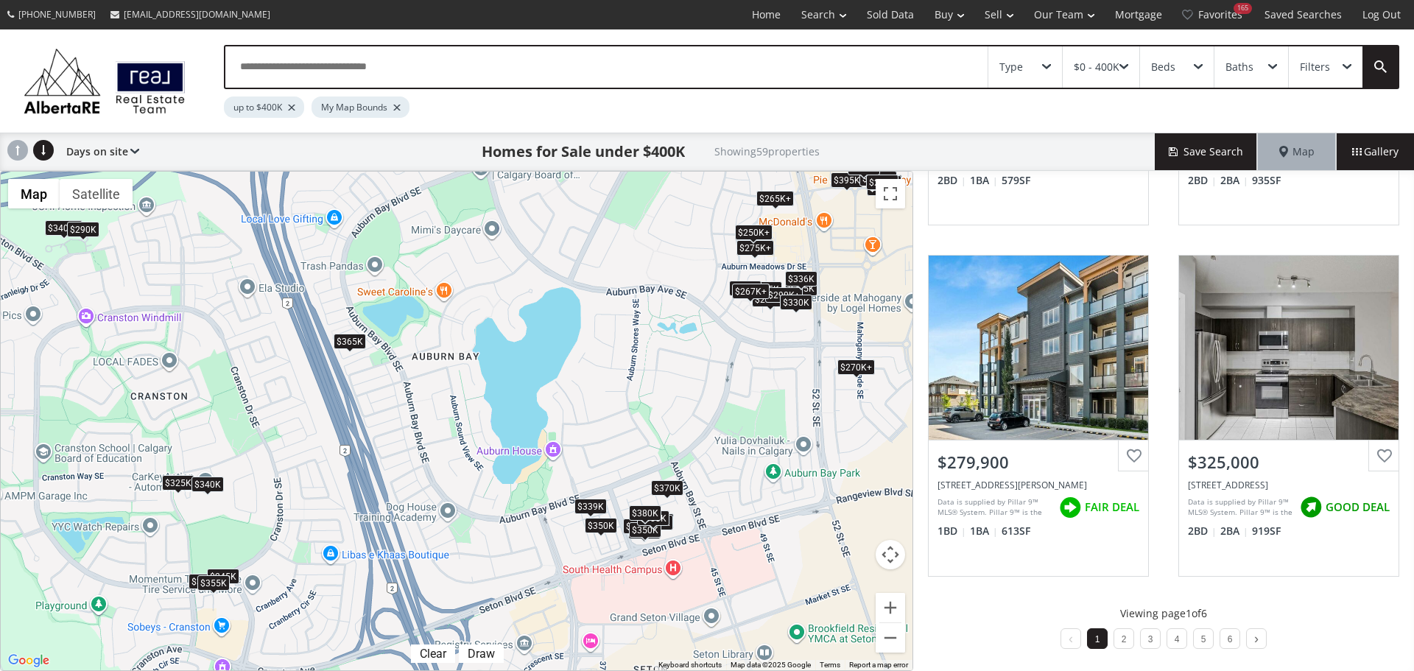
click at [1339, 64] on div "Filters" at bounding box center [1326, 66] width 74 height 41
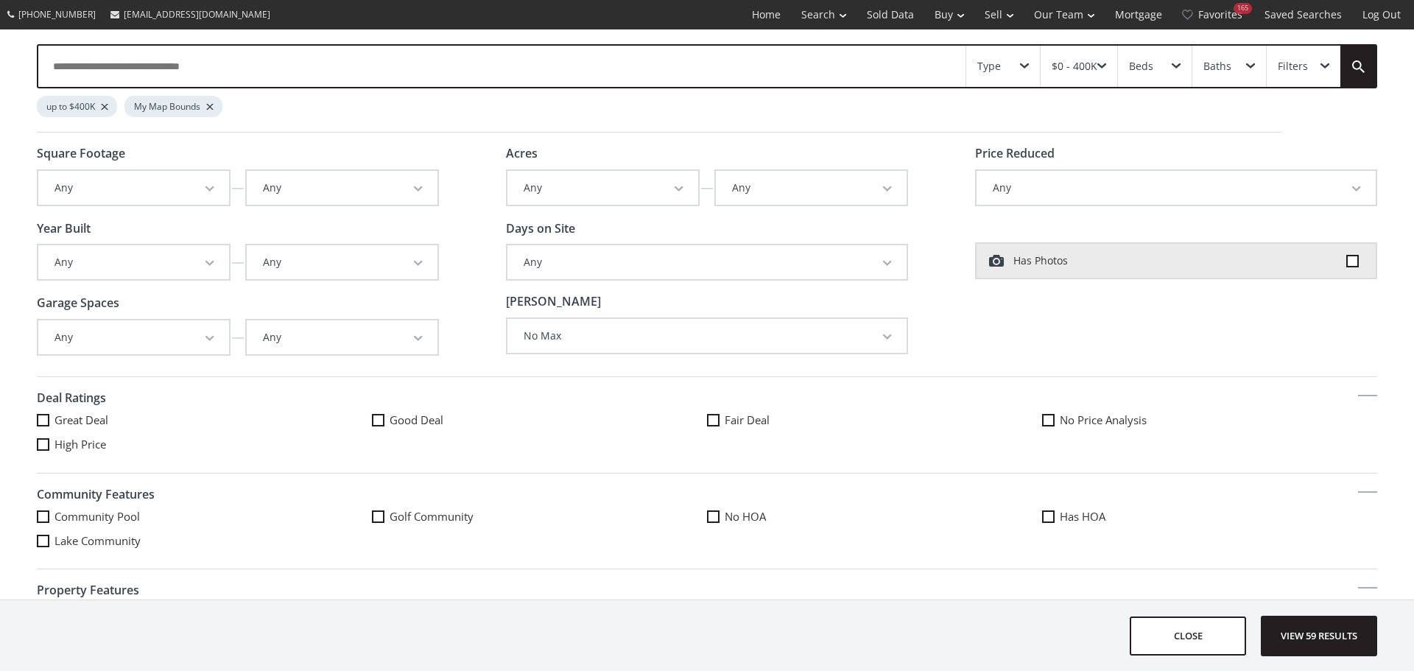
click at [1248, 60] on div "Baths" at bounding box center [1229, 66] width 74 height 41
click at [1227, 161] on span at bounding box center [1228, 158] width 12 height 12
click at [1177, 67] on span at bounding box center [1176, 66] width 9 height 6
click at [1152, 161] on span at bounding box center [1153, 158] width 12 height 12
click at [205, 191] on span "button" at bounding box center [209, 189] width 9 height 6
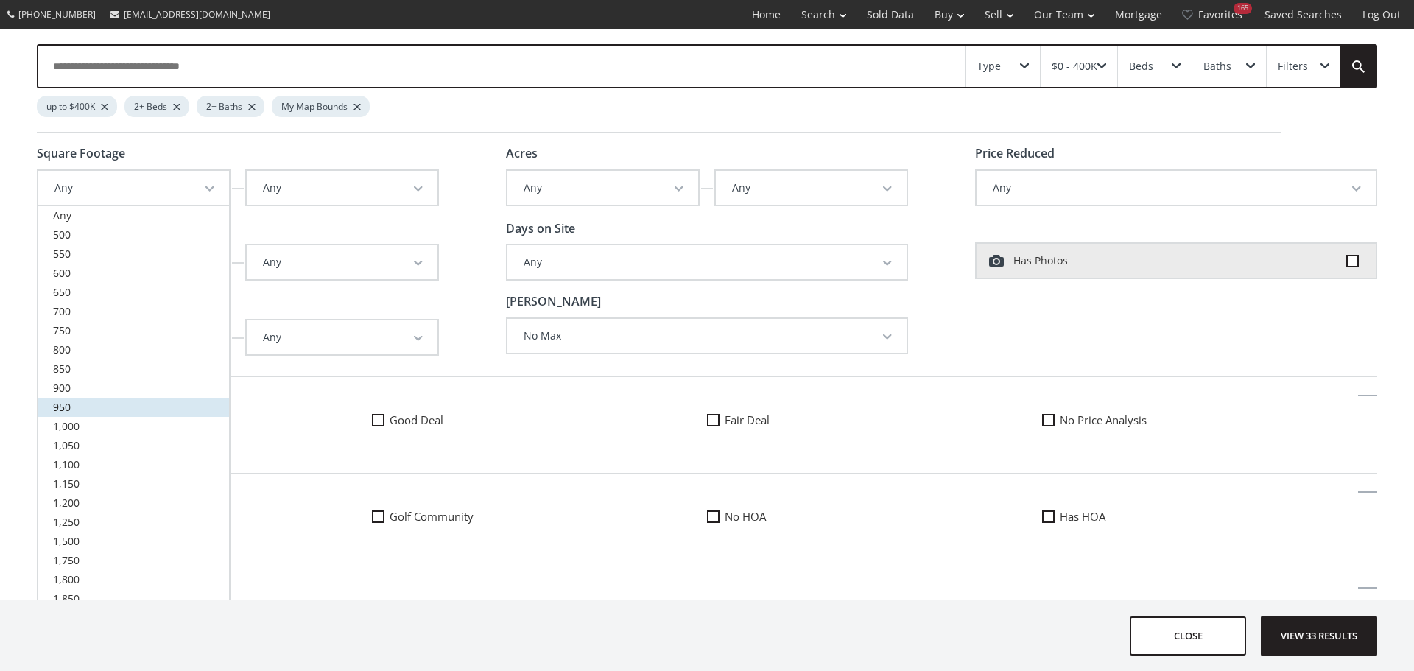
click at [154, 401] on link "950" at bounding box center [133, 407] width 191 height 19
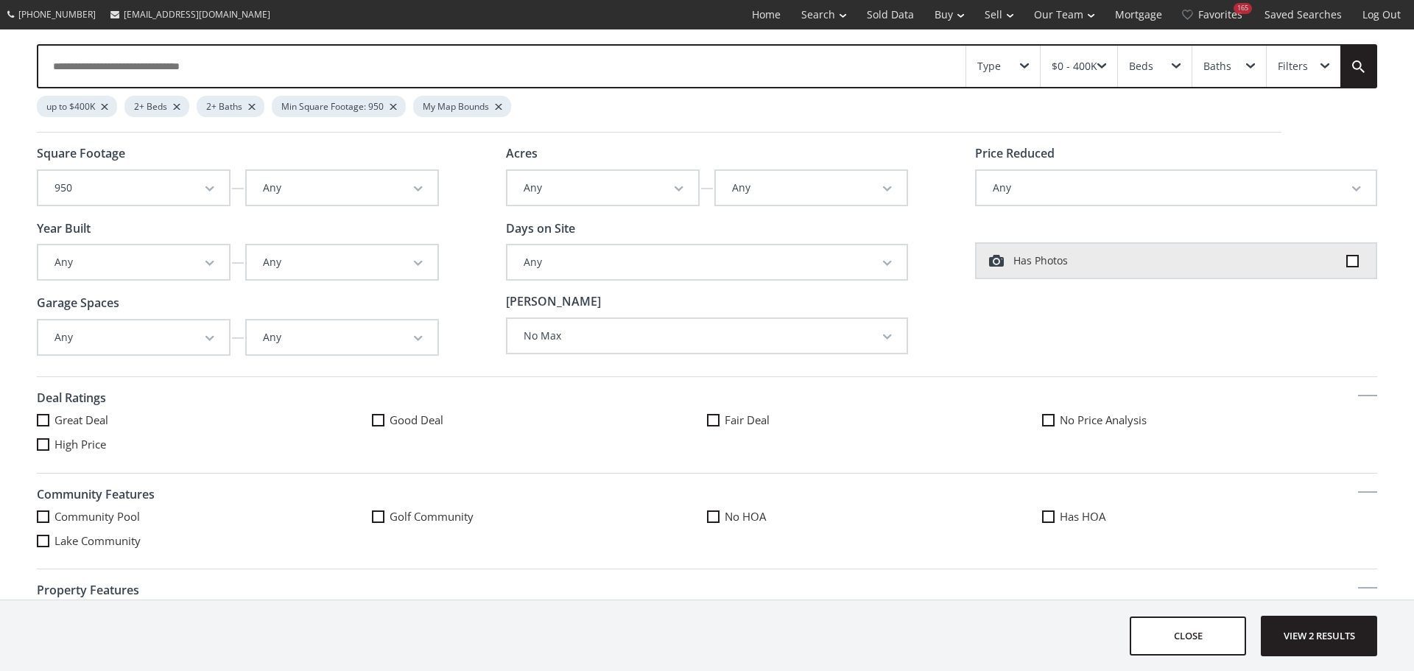
scroll to position [171, 0]
click at [420, 184] on button "Any" at bounding box center [342, 188] width 191 height 34
click at [172, 305] on h4 "Garage Spaces" at bounding box center [238, 303] width 402 height 13
click at [205, 331] on button "Any" at bounding box center [133, 337] width 191 height 34
click at [176, 384] on link "1" at bounding box center [133, 384] width 191 height 19
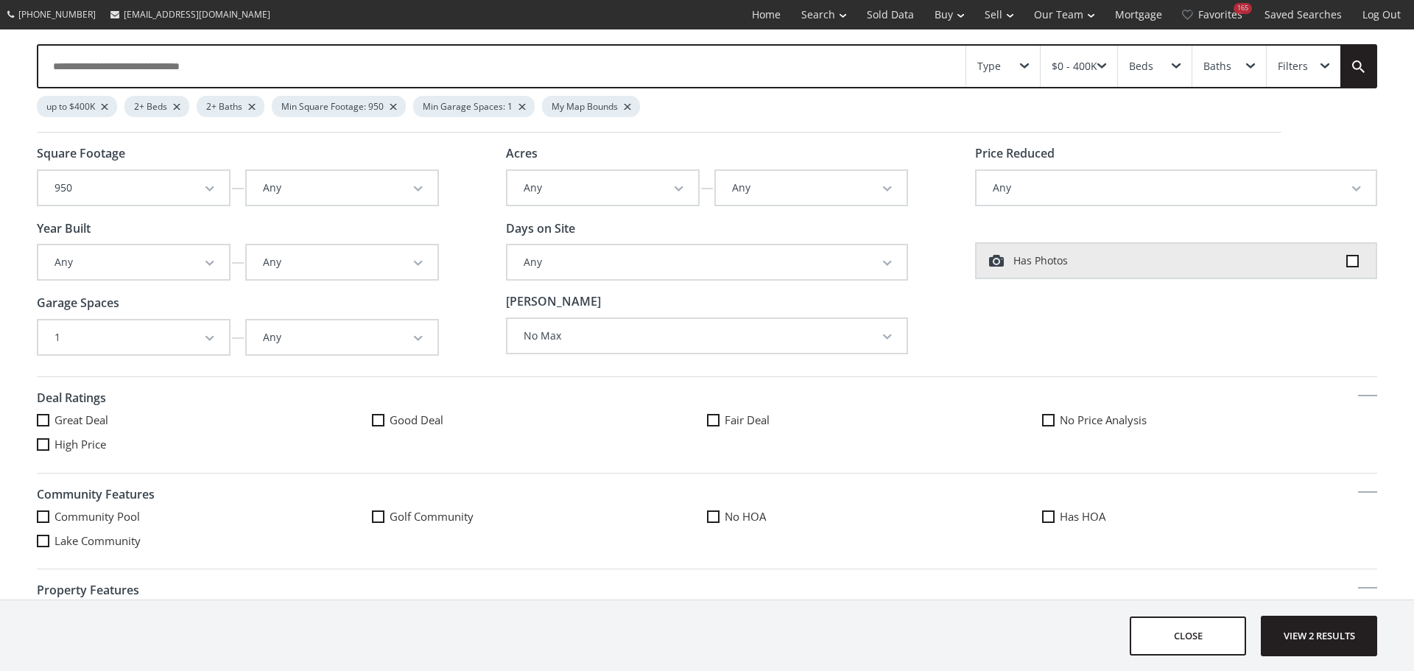
scroll to position [0, 0]
click at [415, 334] on button "Any" at bounding box center [342, 337] width 191 height 34
click at [267, 406] on link "2" at bounding box center [342, 403] width 191 height 19
click at [883, 335] on span "button" at bounding box center [887, 337] width 9 height 6
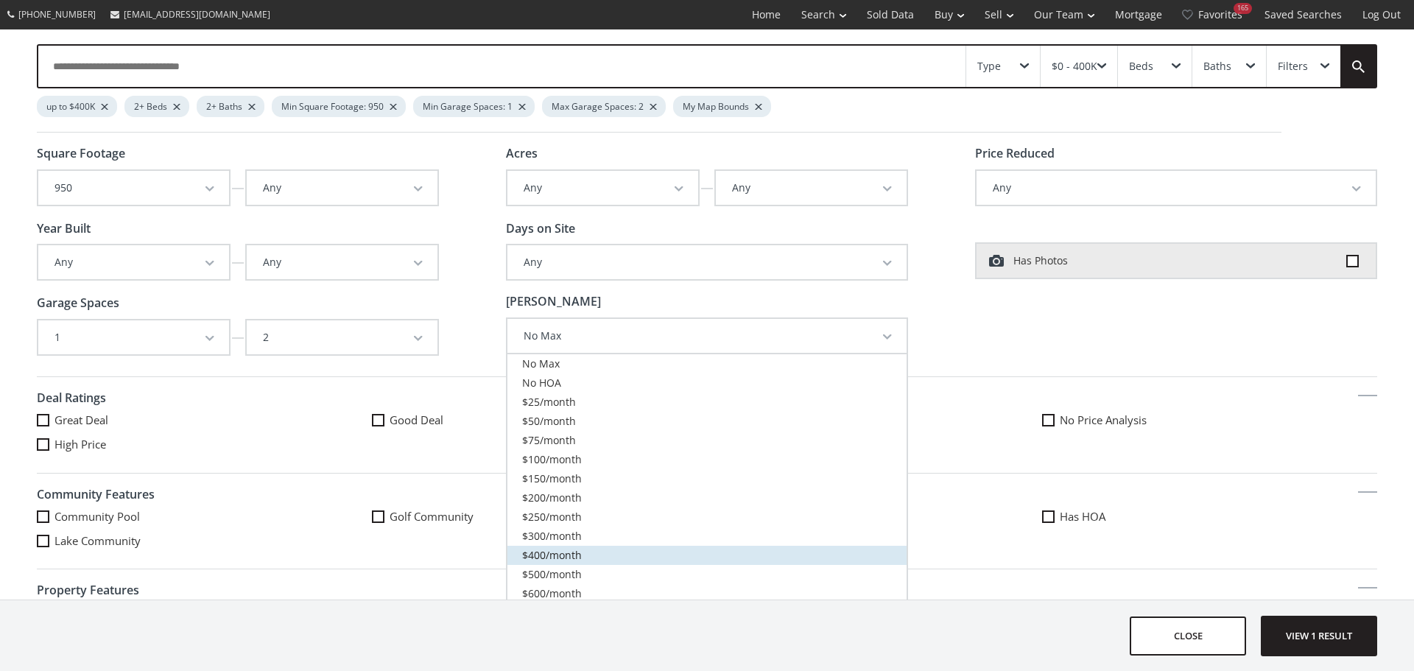
click at [541, 555] on span "$400/month" at bounding box center [552, 555] width 60 height 14
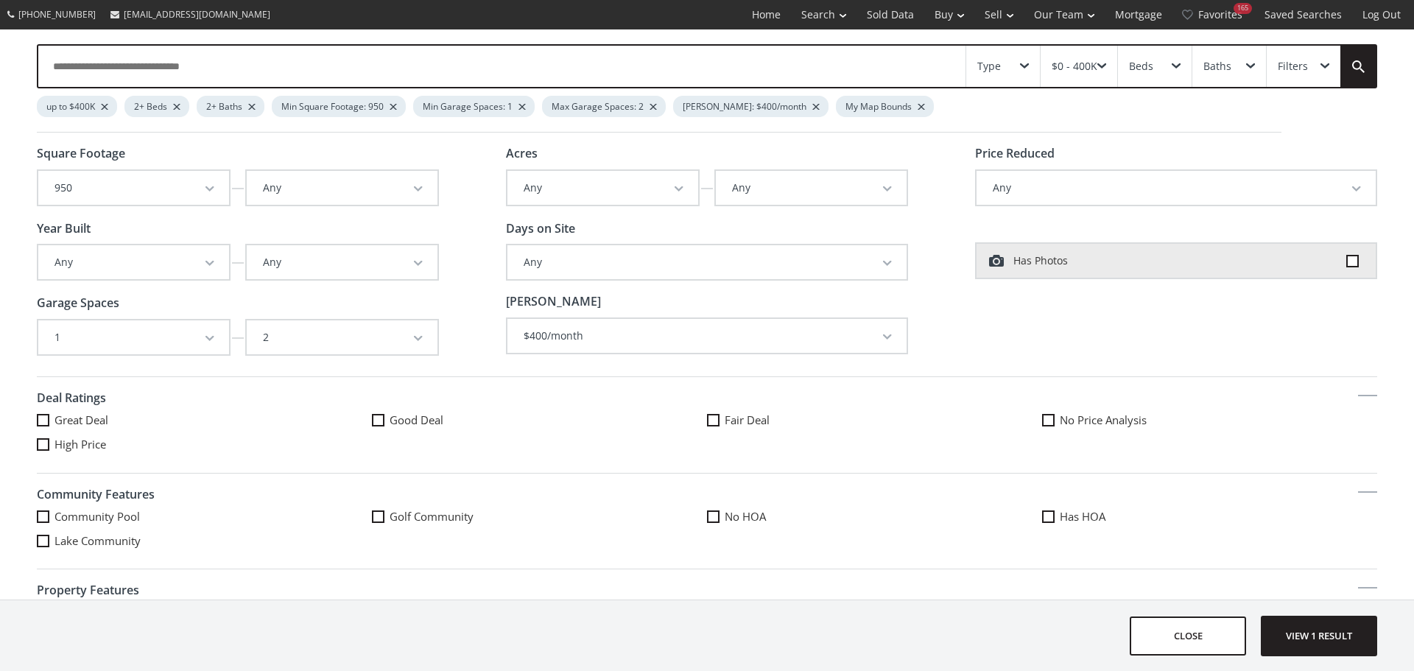
click at [883, 339] on span "button" at bounding box center [887, 337] width 9 height 6
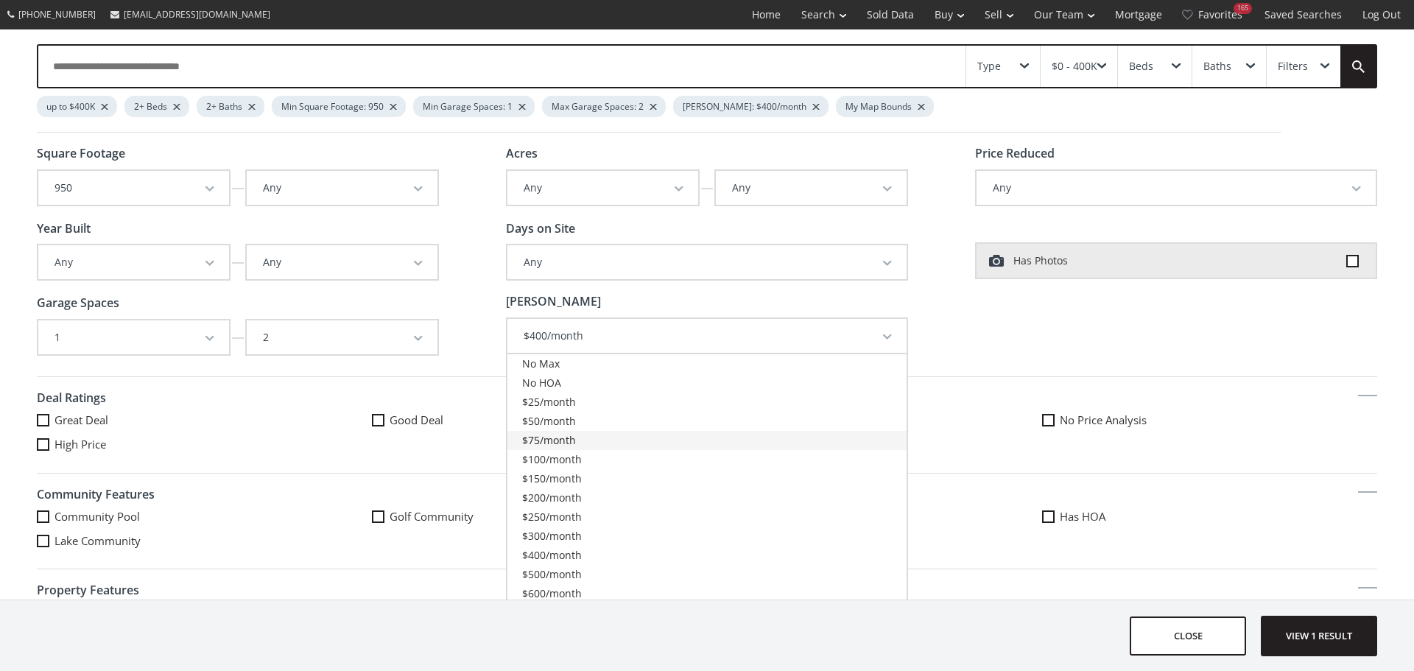
scroll to position [147, 0]
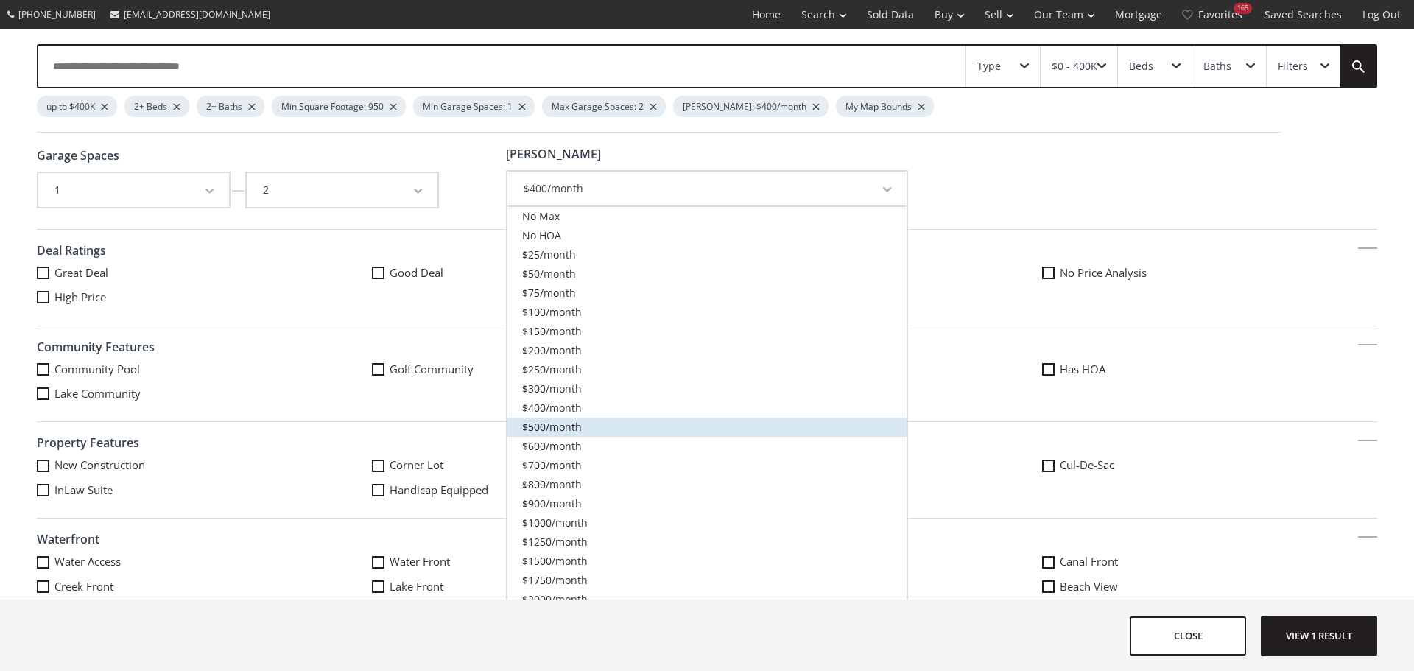
click at [546, 423] on span "$500/month" at bounding box center [552, 427] width 60 height 14
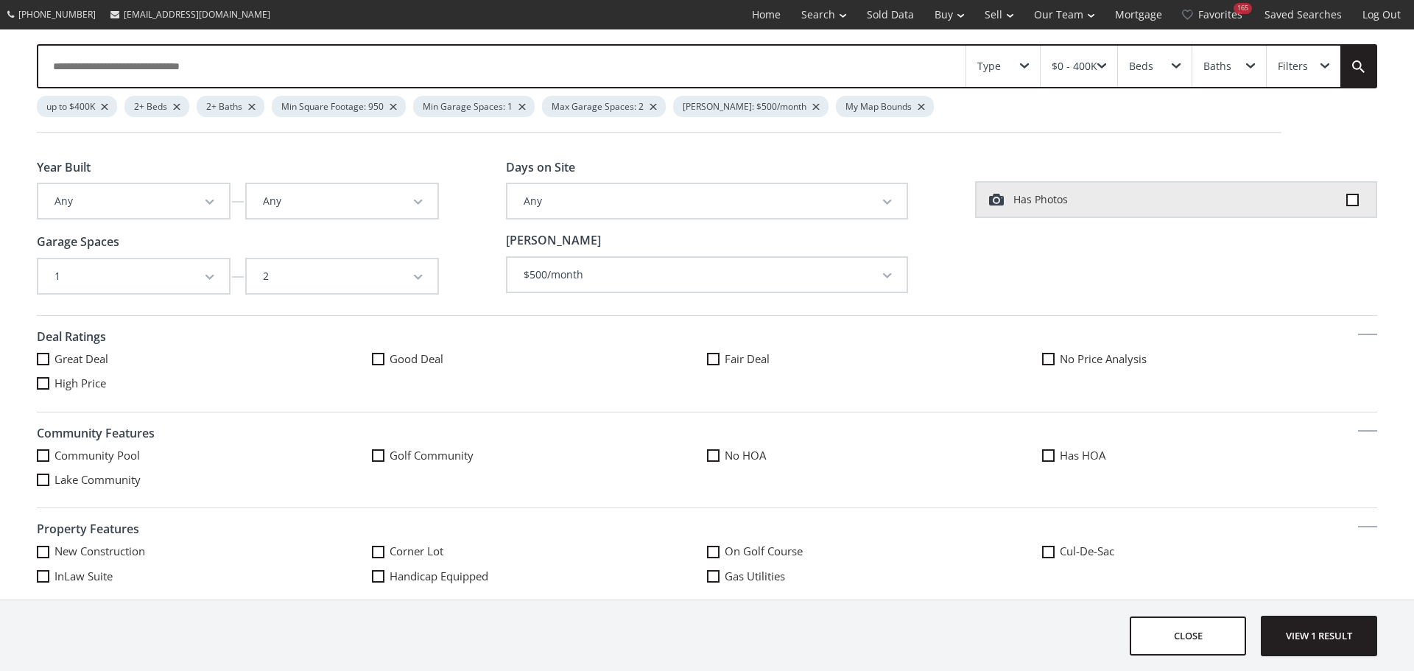
scroll to position [0, 0]
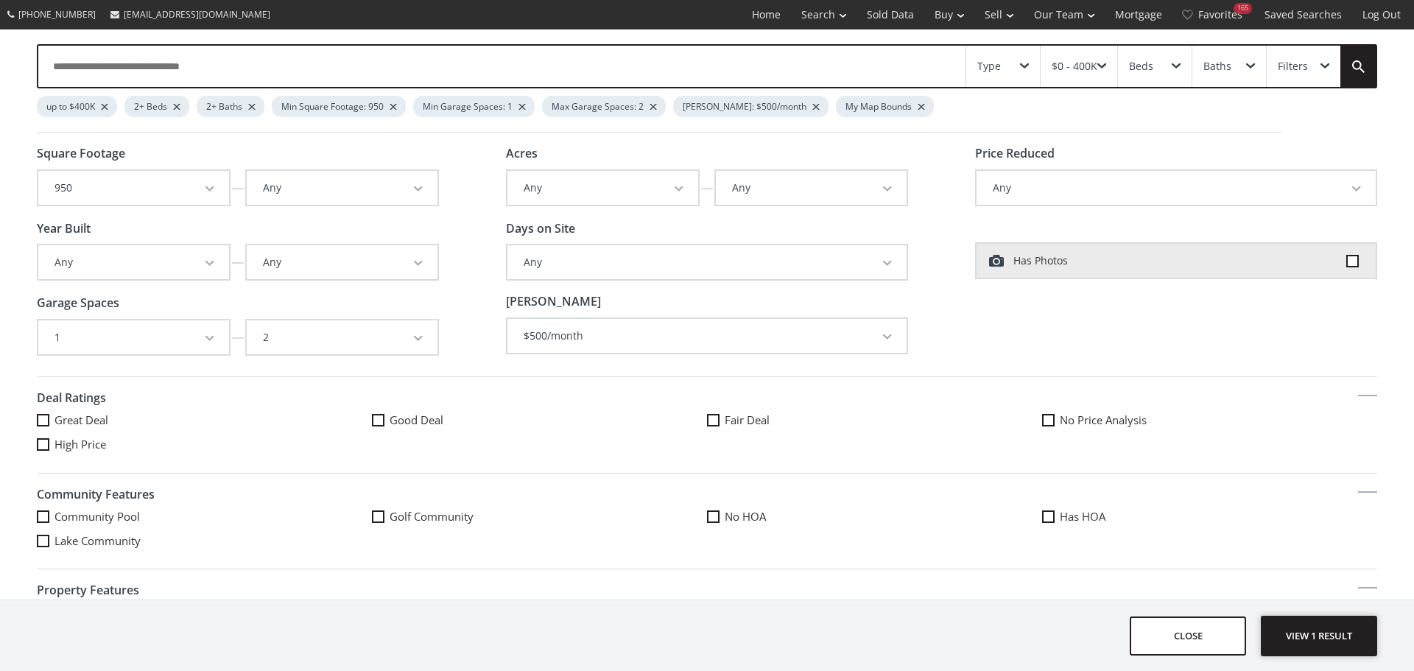
click at [1315, 636] on span "View 1 result" at bounding box center [1319, 635] width 108 height 39
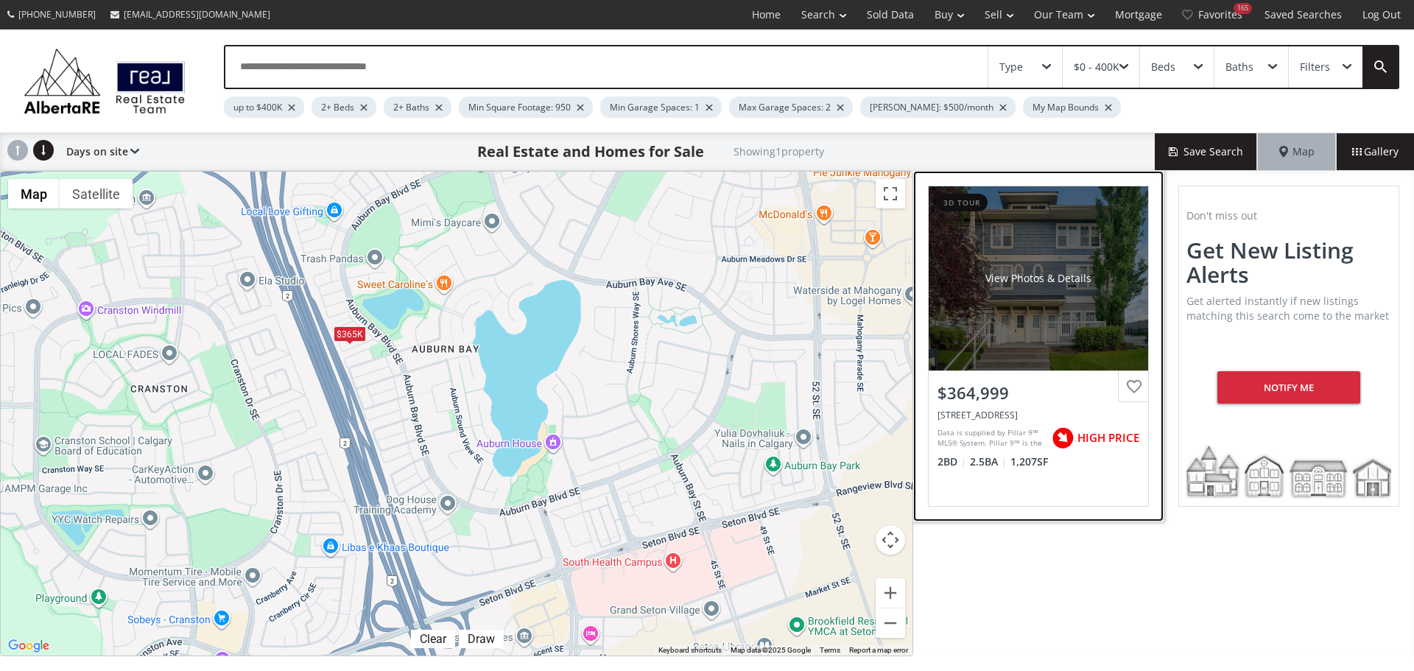
click at [1024, 281] on div "View Photos & Details" at bounding box center [1038, 278] width 106 height 15
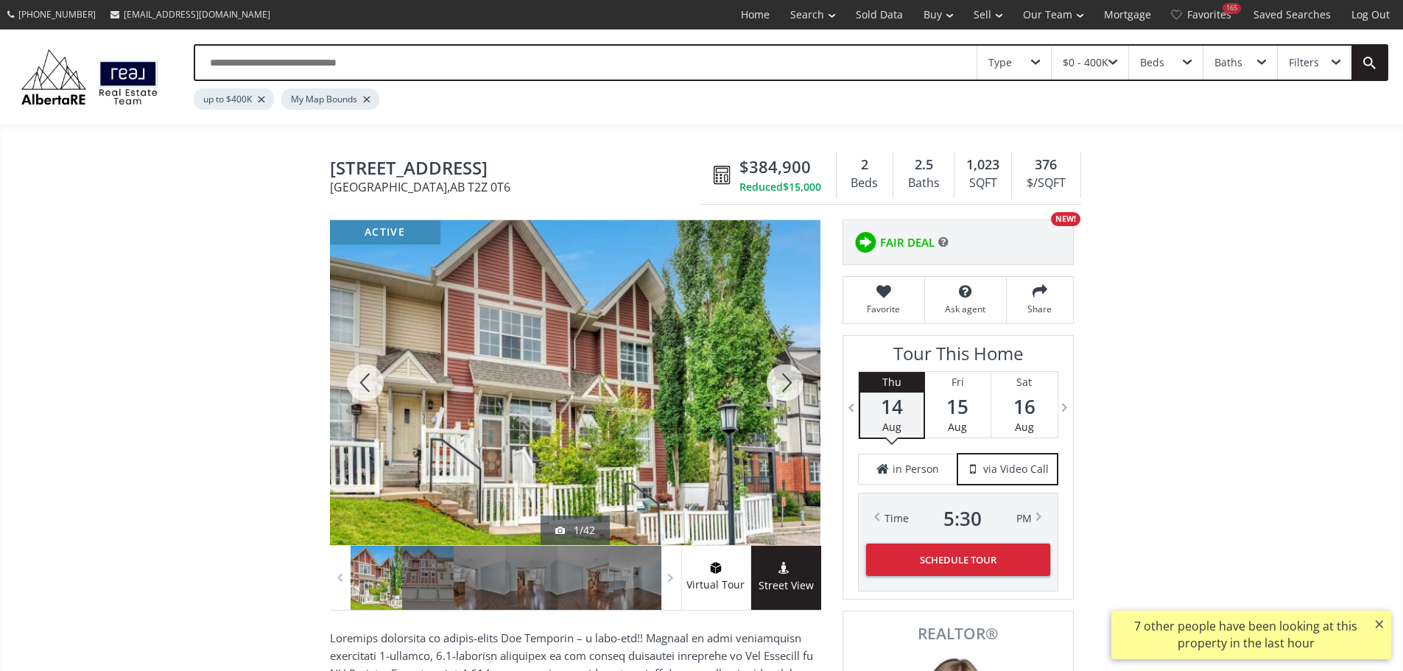
click at [782, 387] on div at bounding box center [785, 382] width 71 height 325
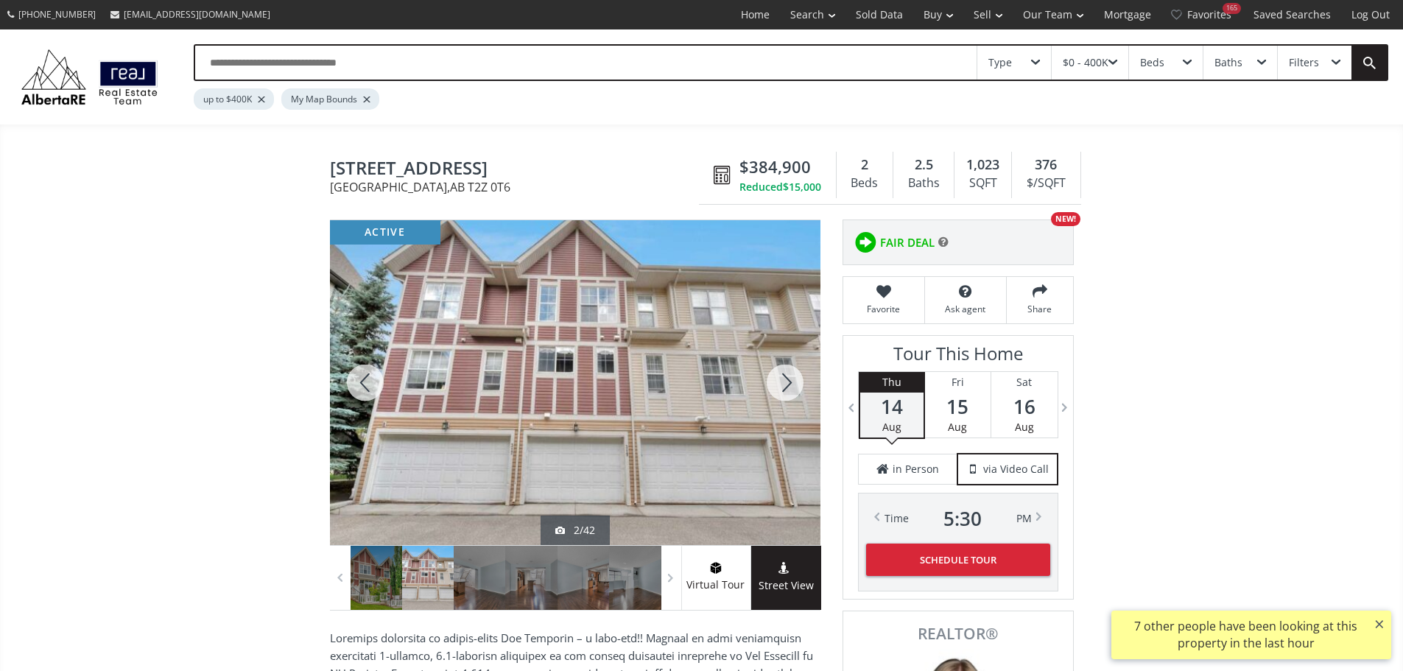
click at [782, 387] on div at bounding box center [785, 382] width 71 height 325
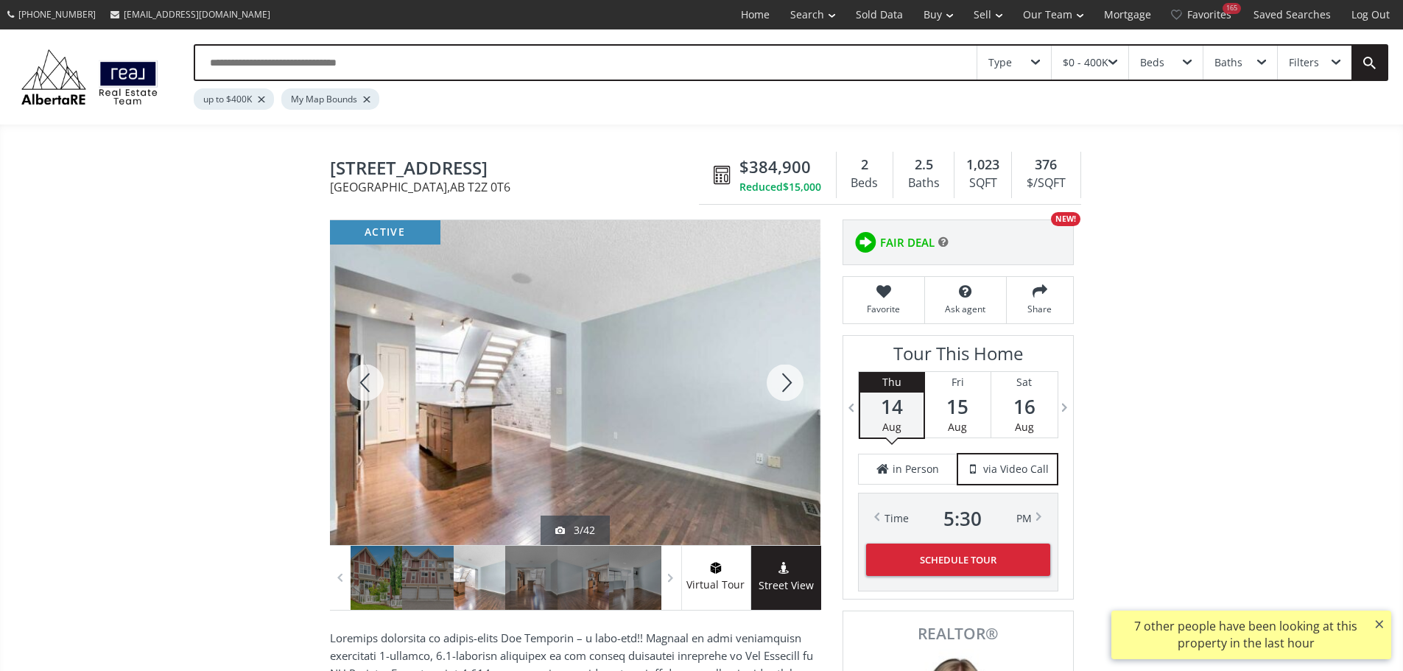
click at [782, 387] on div at bounding box center [785, 382] width 71 height 325
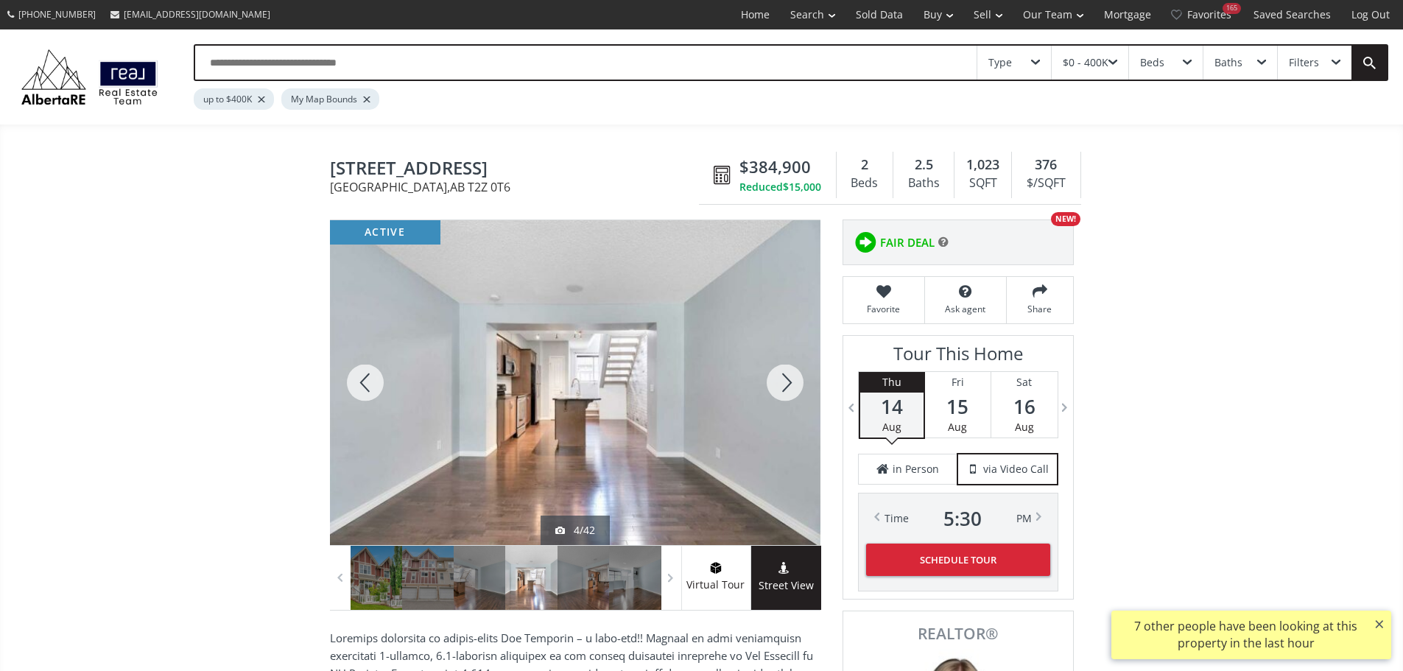
click at [782, 387] on div at bounding box center [785, 382] width 71 height 325
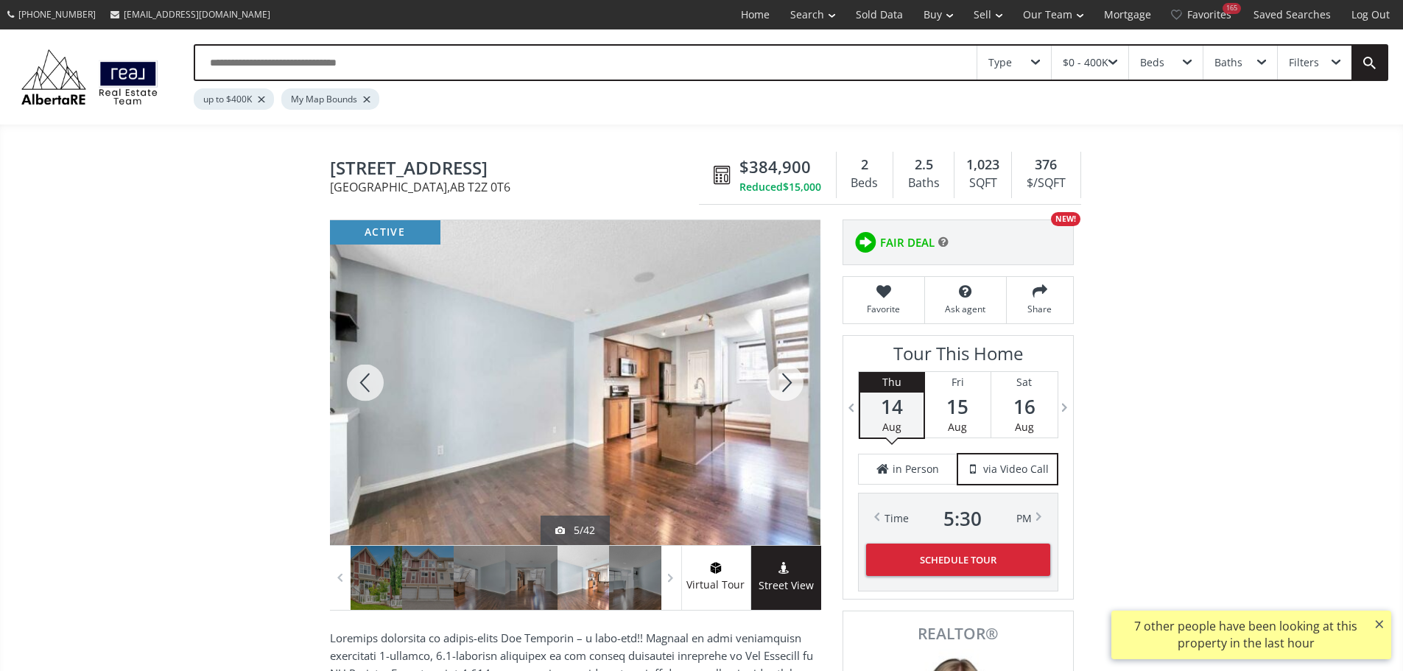
click at [782, 387] on div at bounding box center [785, 382] width 71 height 325
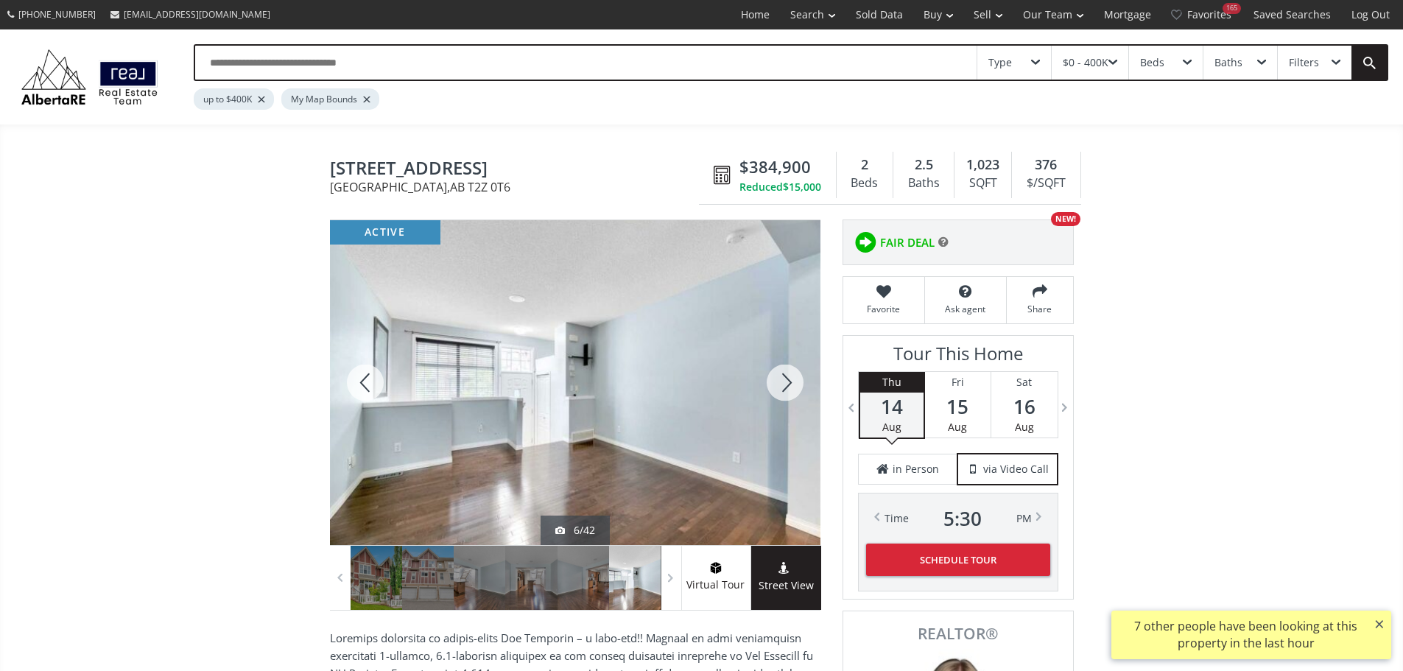
click at [782, 387] on div at bounding box center [785, 382] width 71 height 325
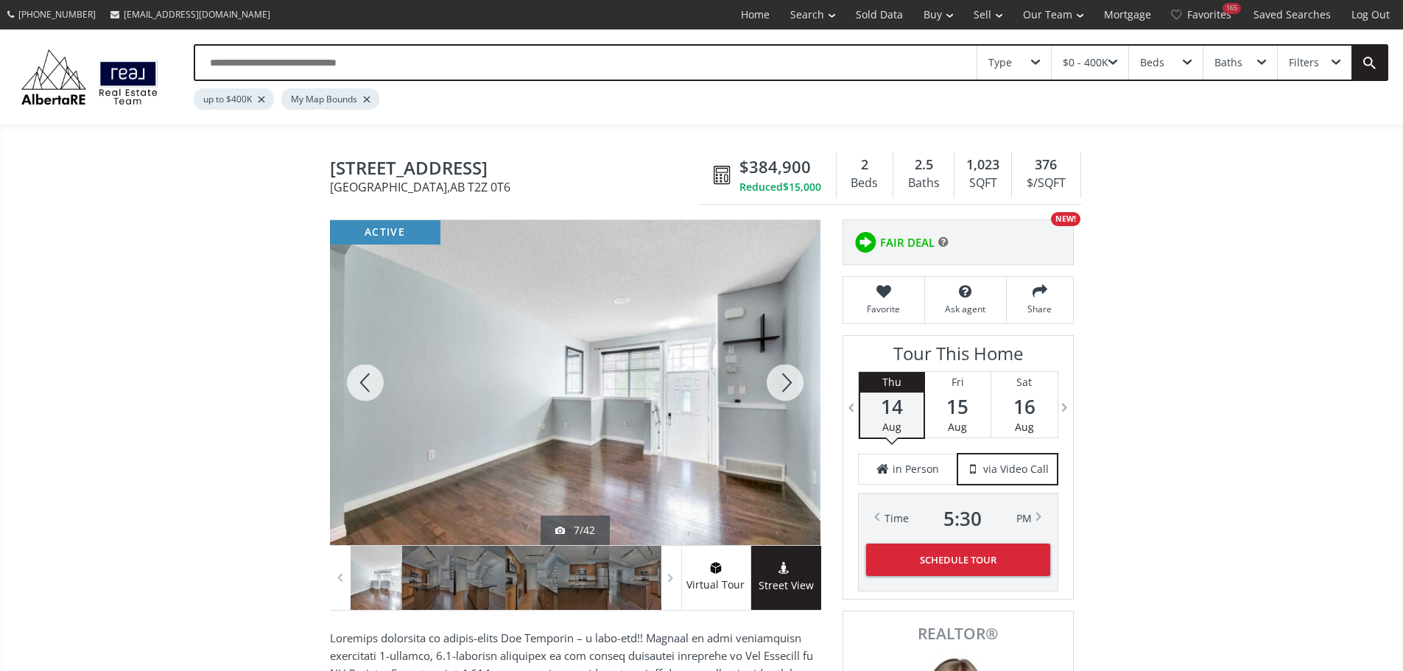
click at [782, 387] on div at bounding box center [785, 382] width 71 height 325
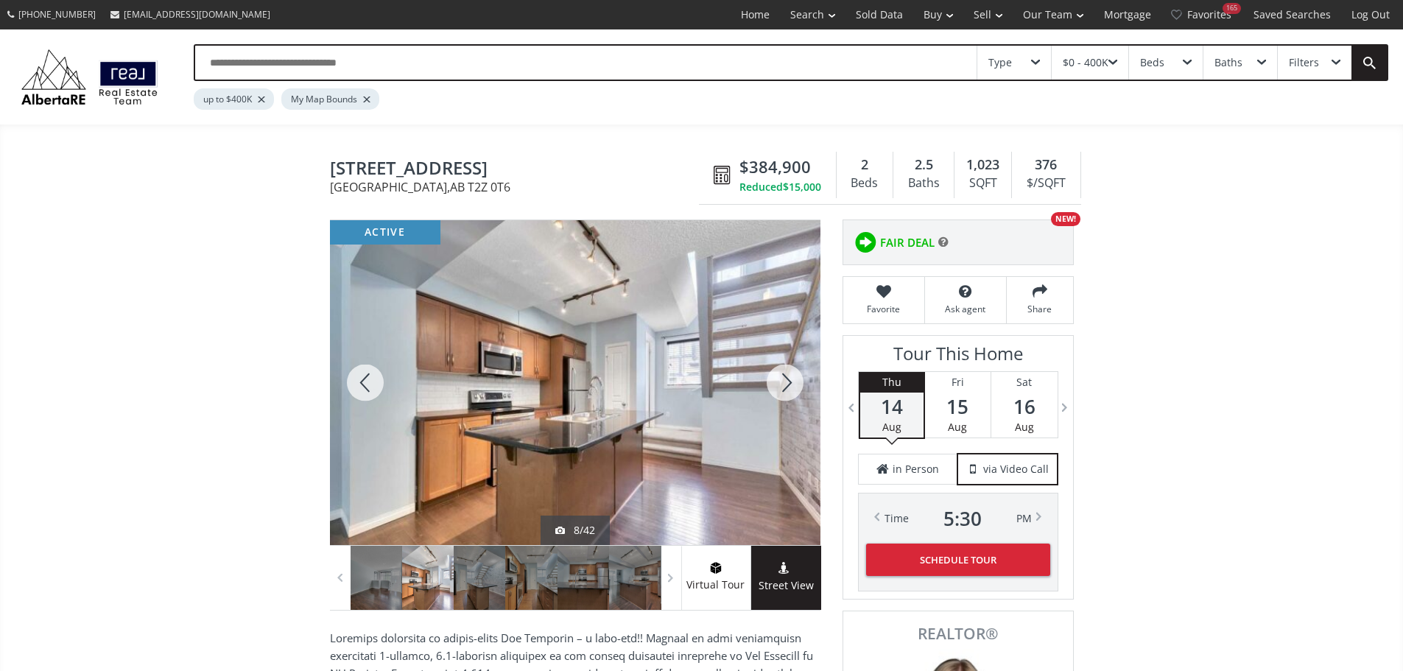
click at [782, 387] on div at bounding box center [785, 382] width 71 height 325
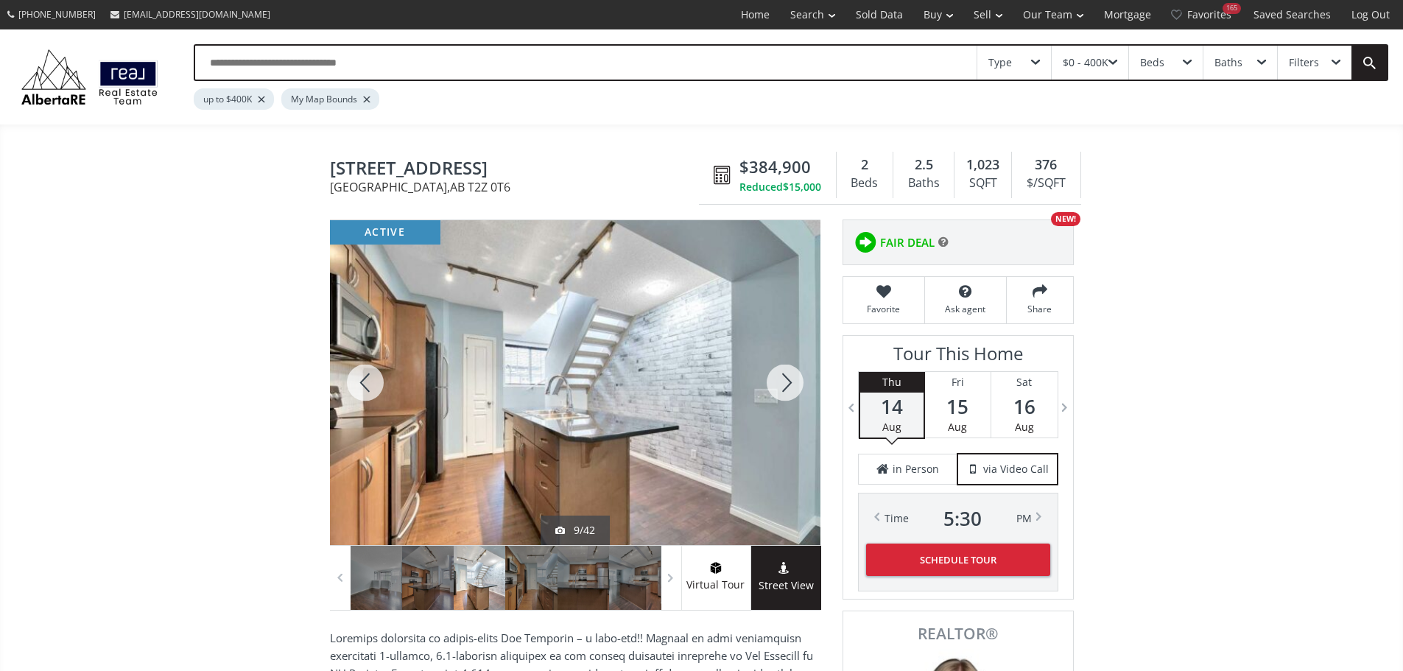
click at [782, 387] on div at bounding box center [785, 382] width 71 height 325
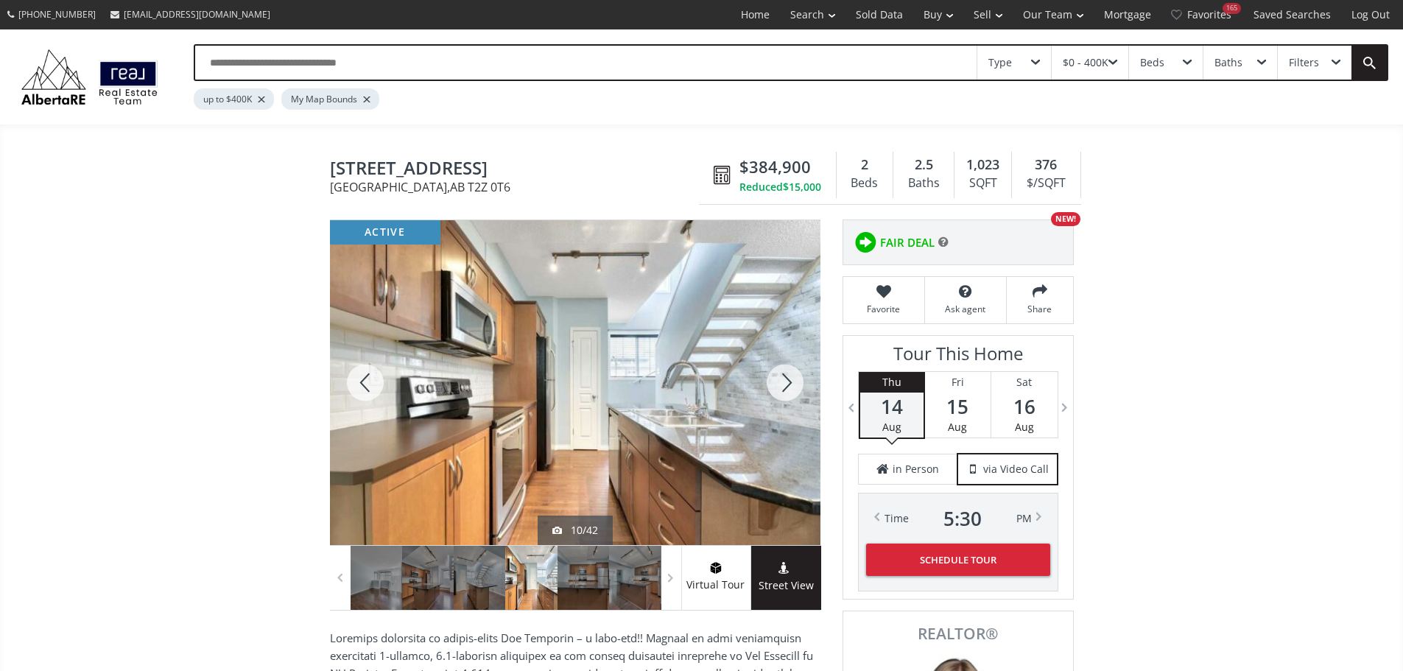
click at [782, 387] on div at bounding box center [785, 382] width 71 height 325
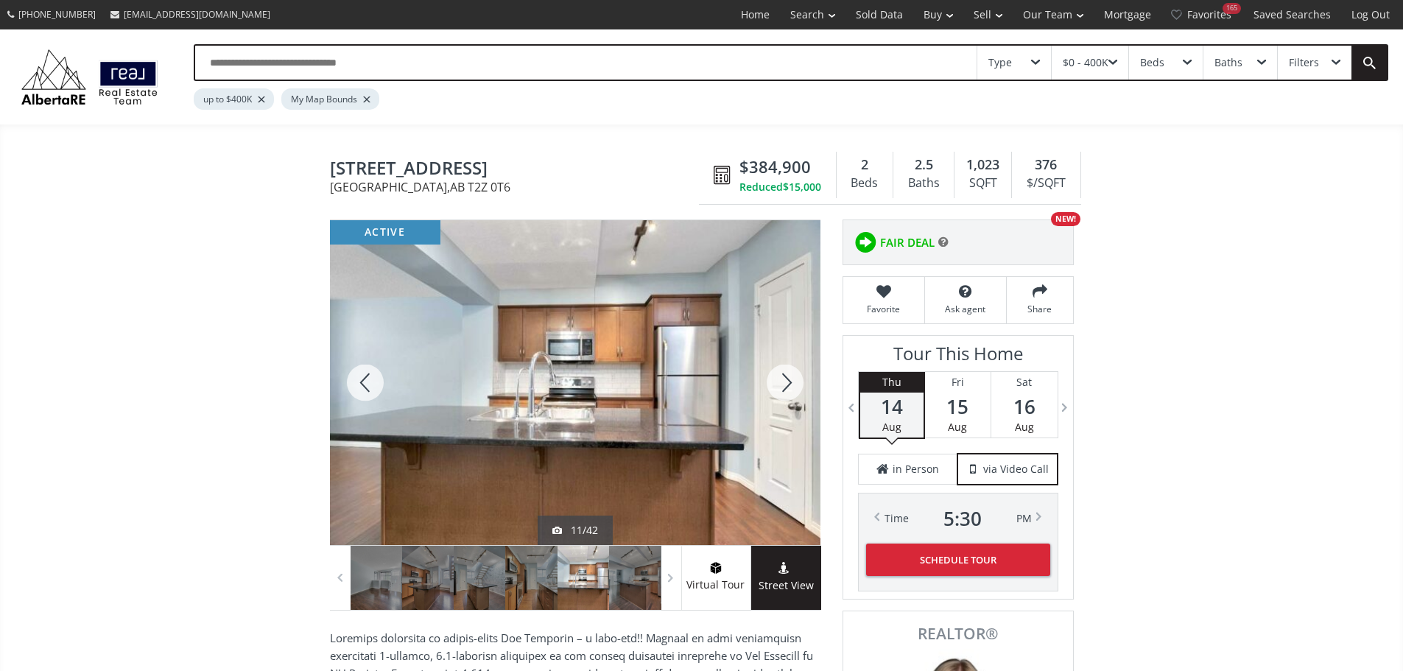
click at [782, 387] on div at bounding box center [785, 382] width 71 height 325
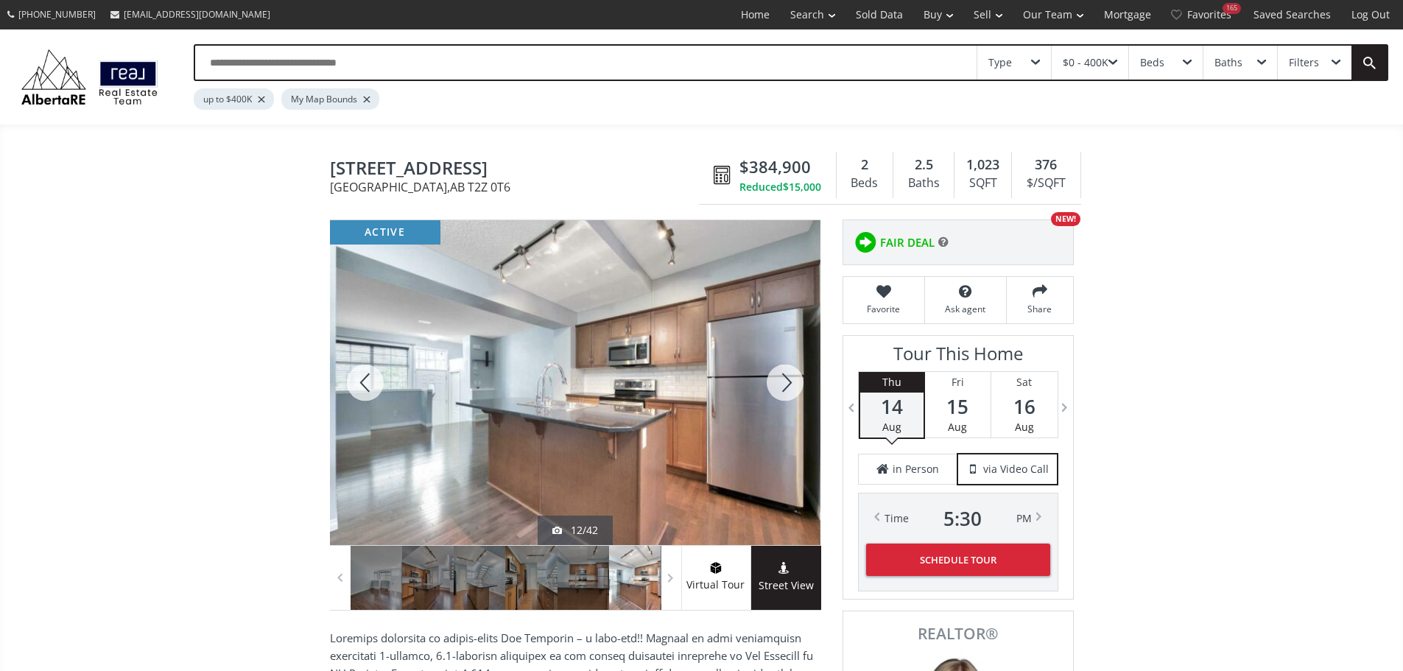
click at [782, 387] on div at bounding box center [785, 382] width 71 height 325
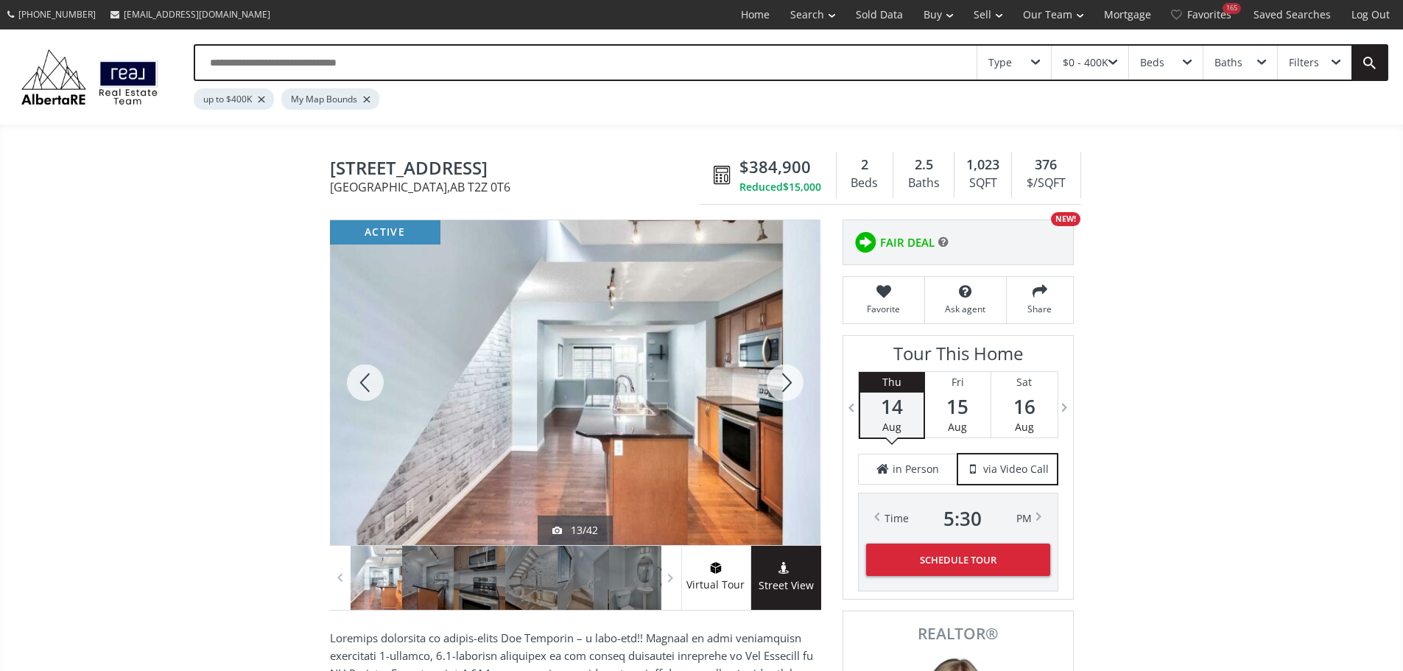
click at [782, 387] on div at bounding box center [785, 382] width 71 height 325
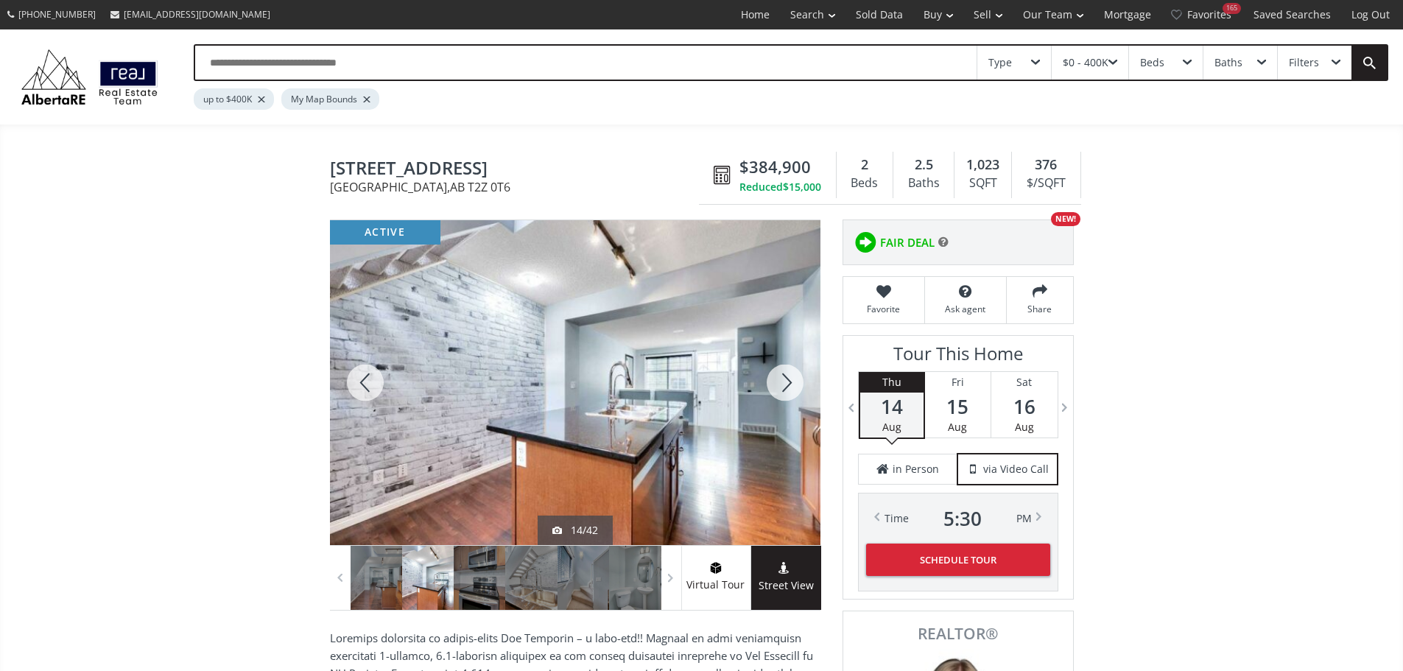
click at [782, 387] on div at bounding box center [785, 382] width 71 height 325
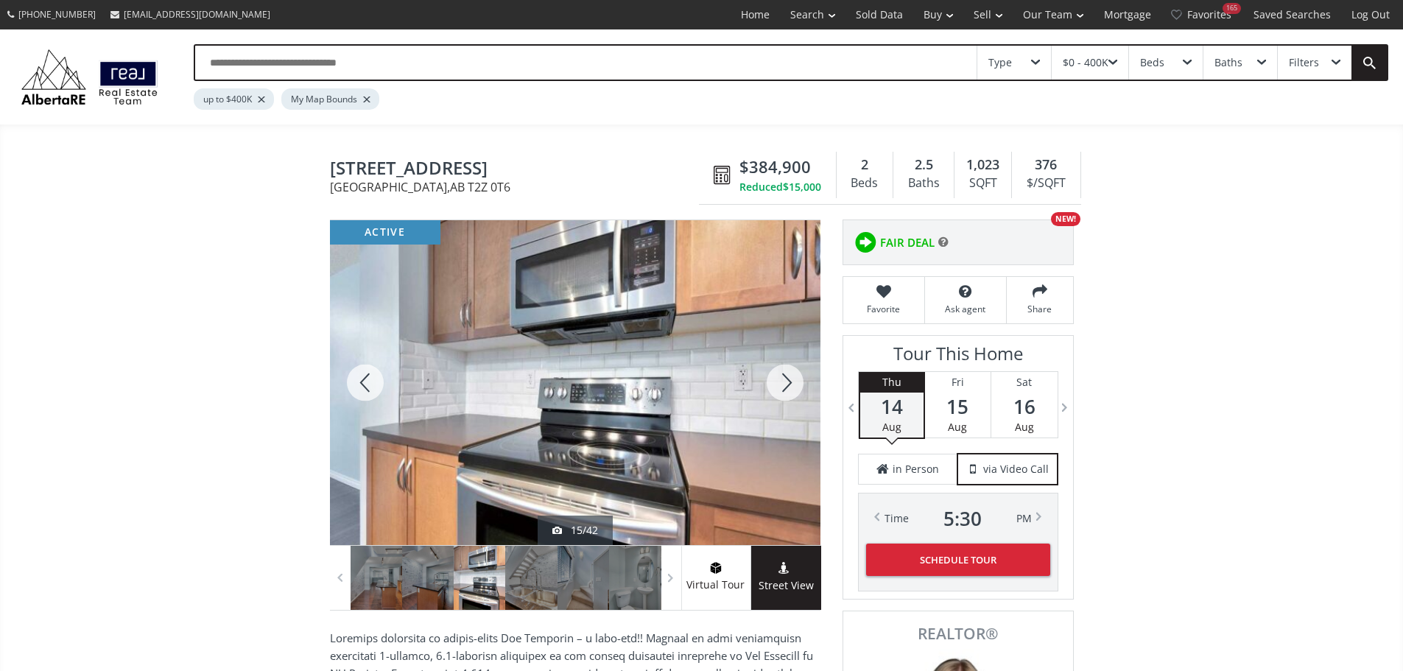
click at [782, 387] on div at bounding box center [785, 382] width 71 height 325
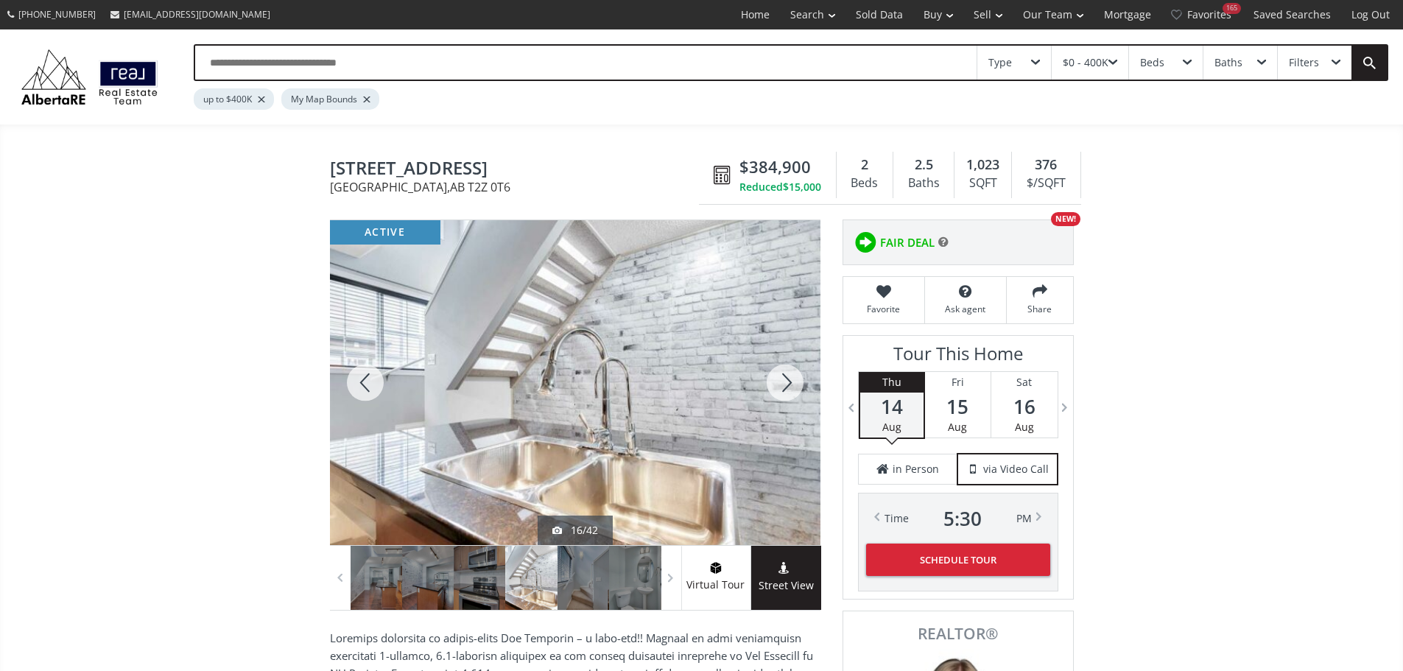
click at [782, 387] on div at bounding box center [785, 382] width 71 height 325
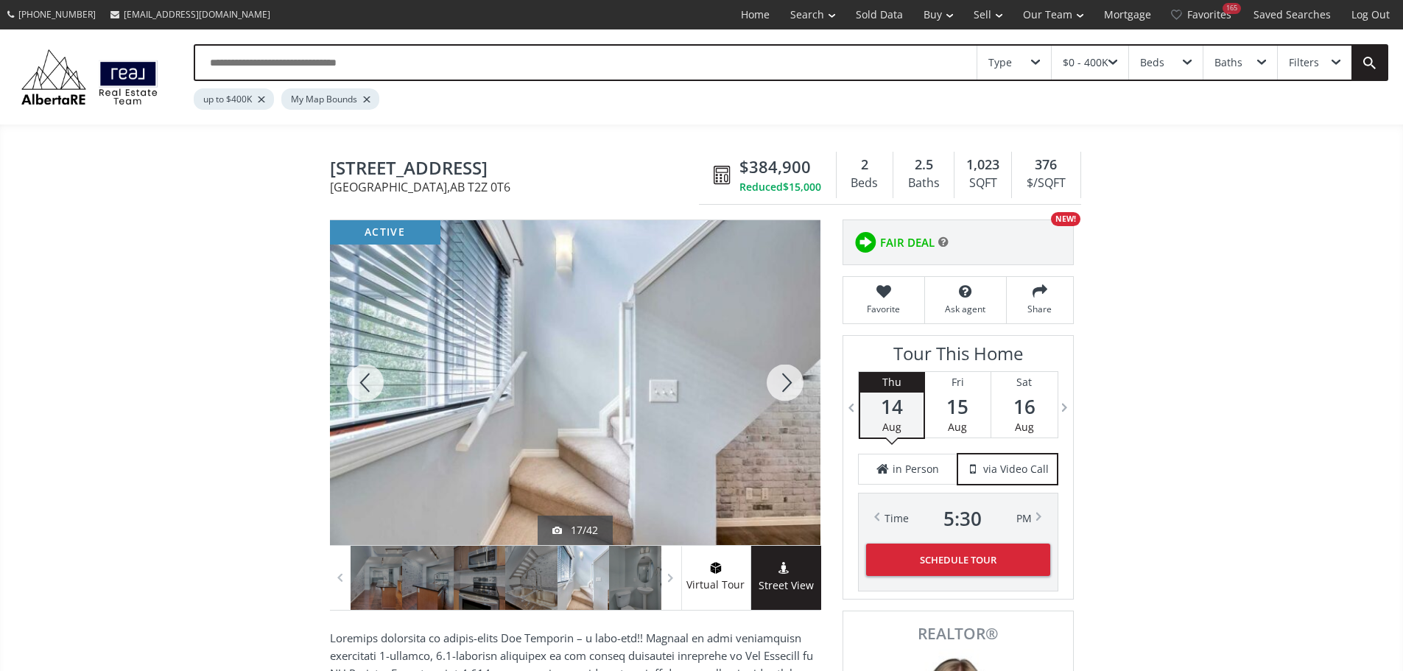
click at [782, 387] on div at bounding box center [785, 382] width 71 height 325
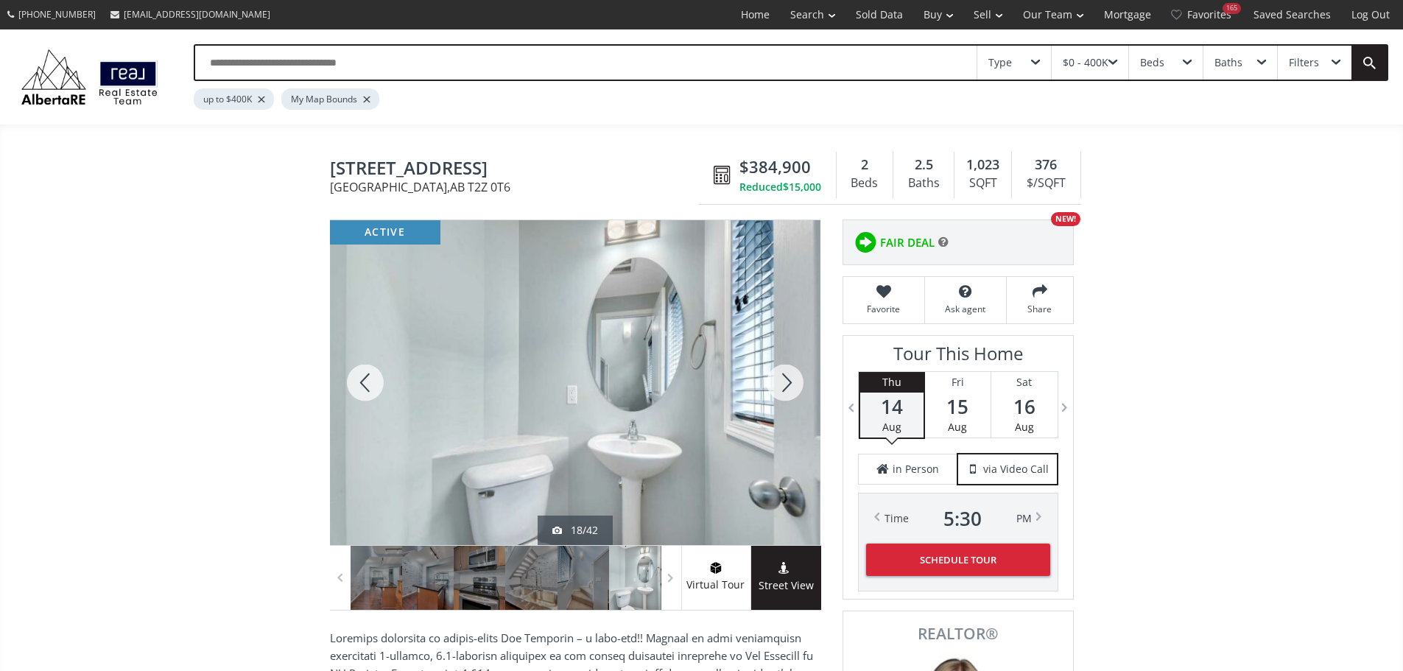
click at [782, 387] on div at bounding box center [785, 382] width 71 height 325
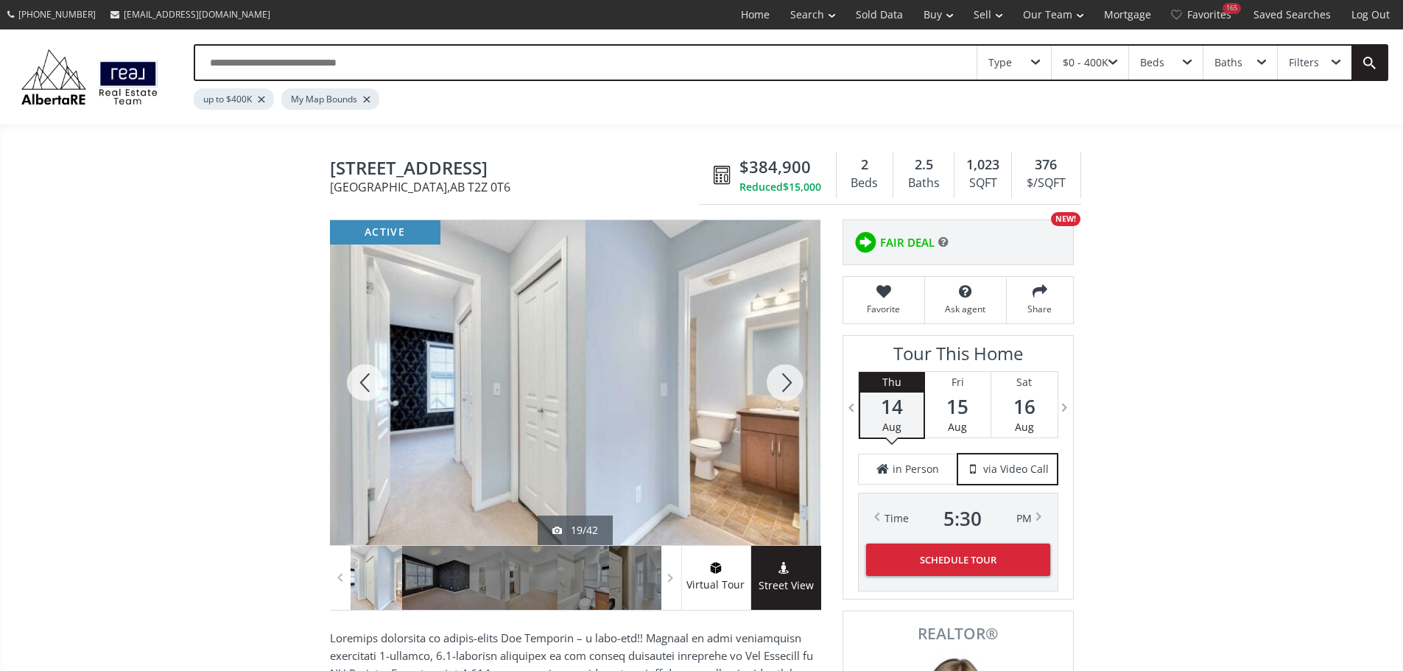
click at [781, 396] on div at bounding box center [785, 382] width 71 height 325
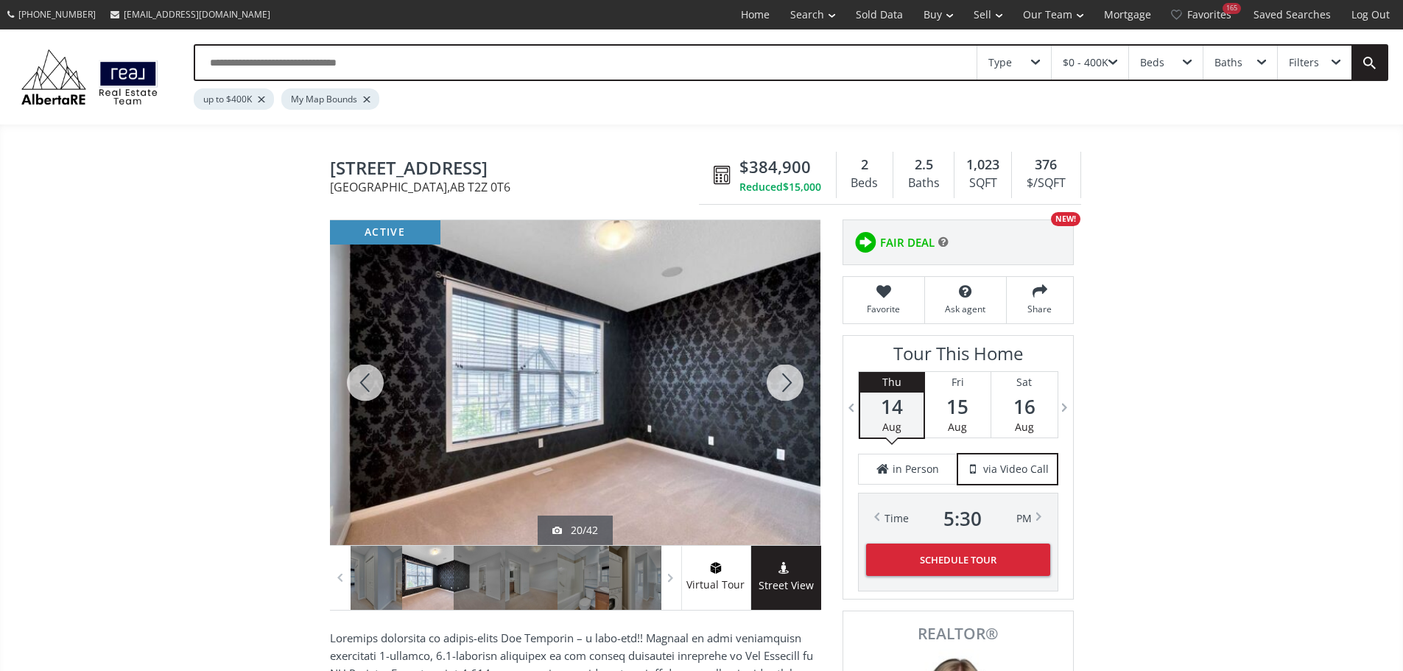
click at [781, 396] on div at bounding box center [785, 382] width 71 height 325
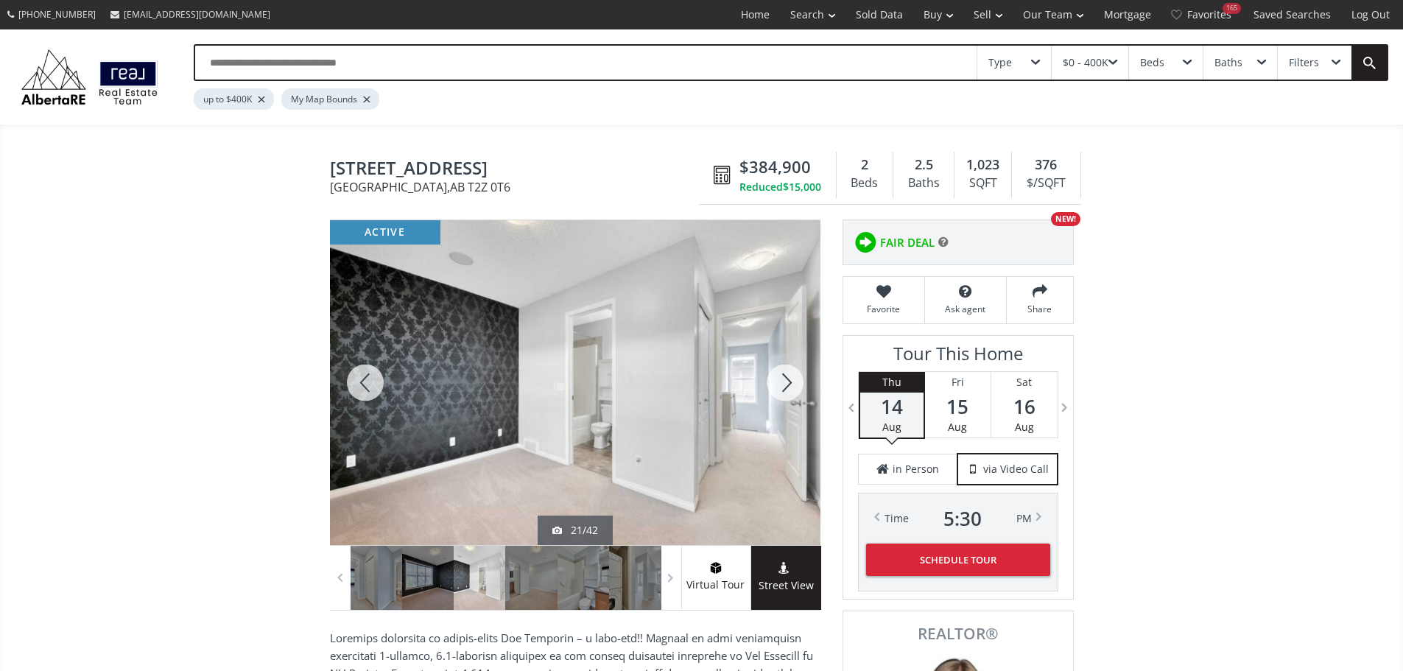
click at [781, 396] on div at bounding box center [785, 382] width 71 height 325
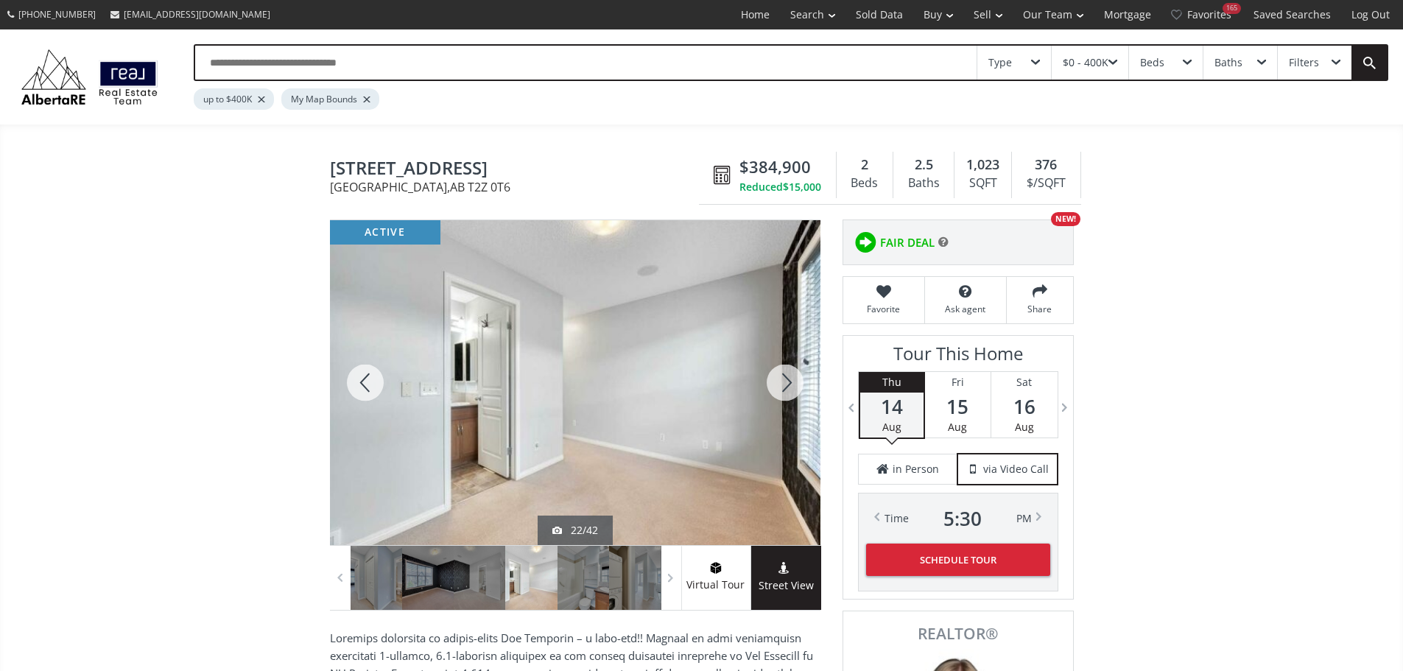
click at [781, 396] on div at bounding box center [785, 382] width 71 height 325
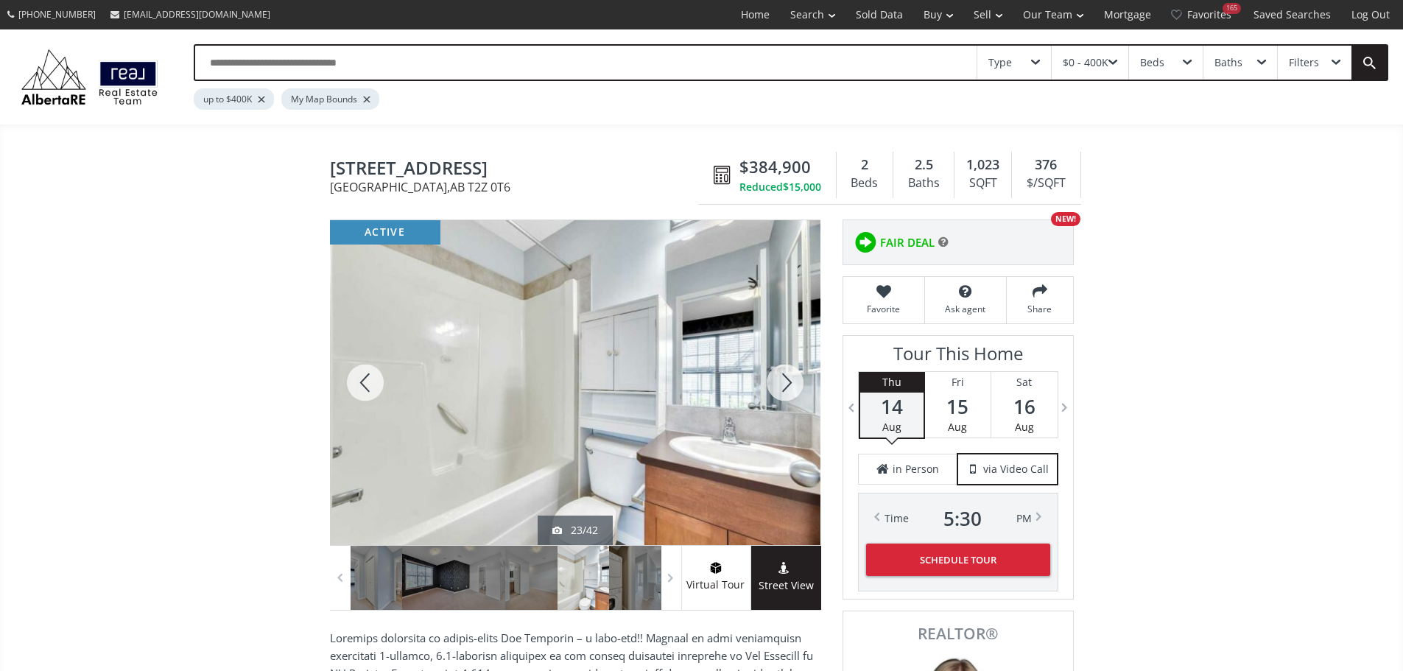
click at [781, 396] on div at bounding box center [785, 382] width 71 height 325
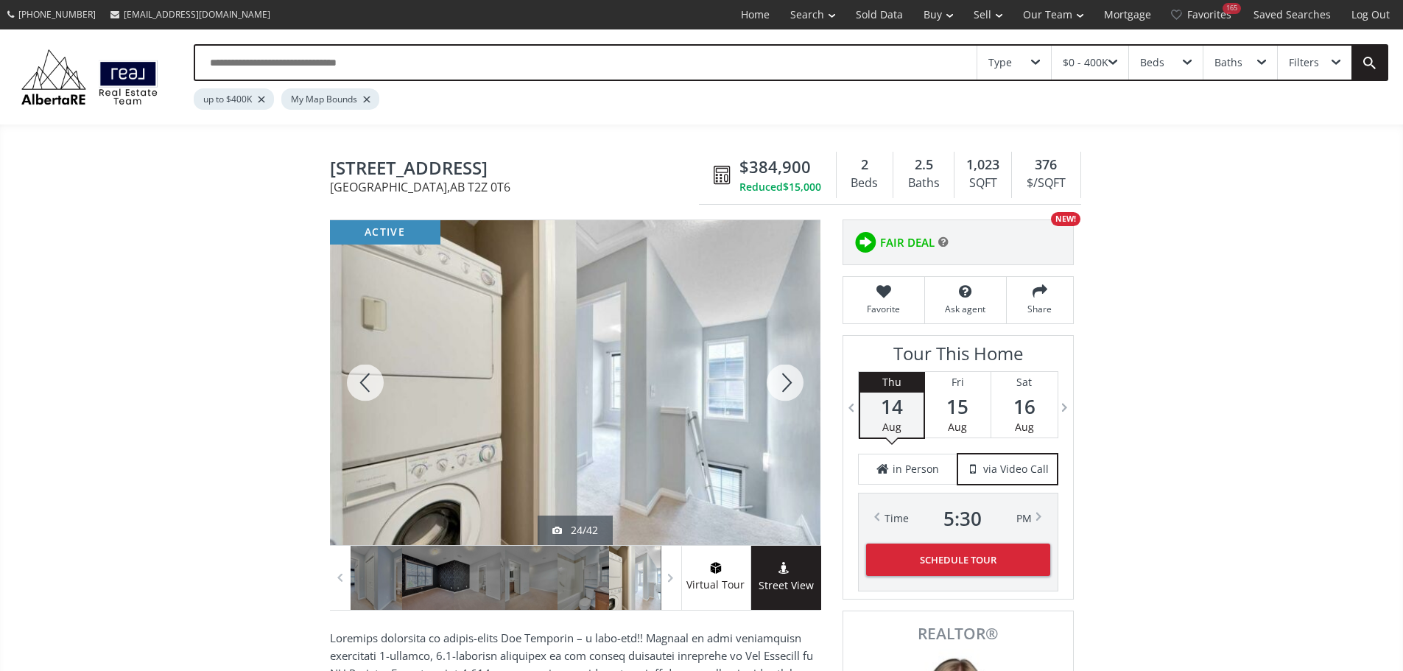
click at [781, 396] on div at bounding box center [785, 382] width 71 height 325
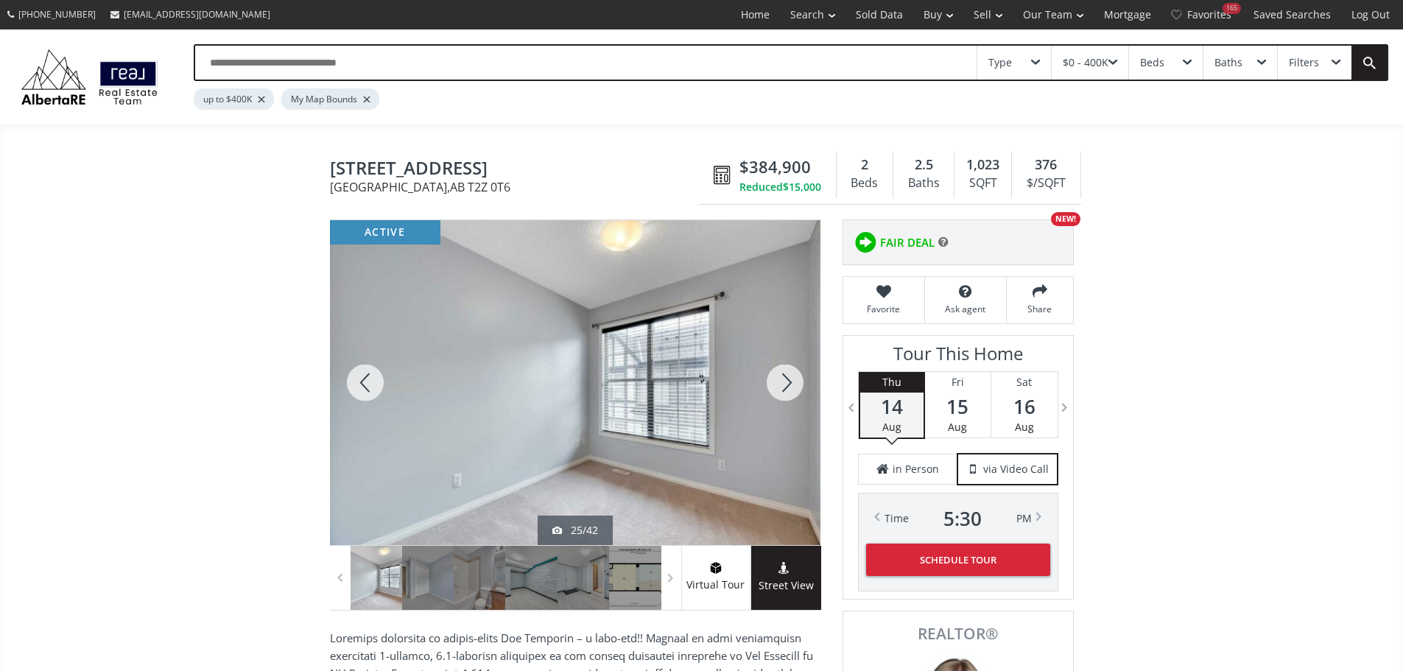
click at [781, 396] on div at bounding box center [785, 382] width 71 height 325
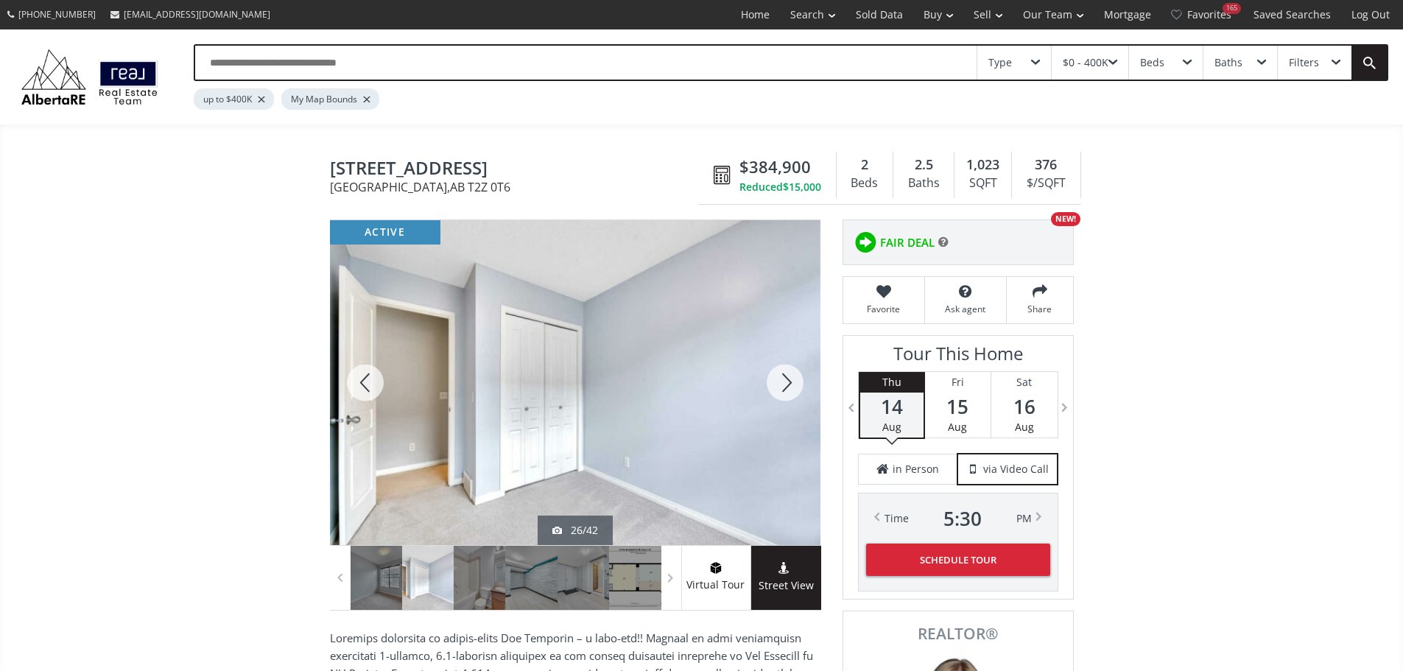
click at [781, 396] on div at bounding box center [785, 382] width 71 height 325
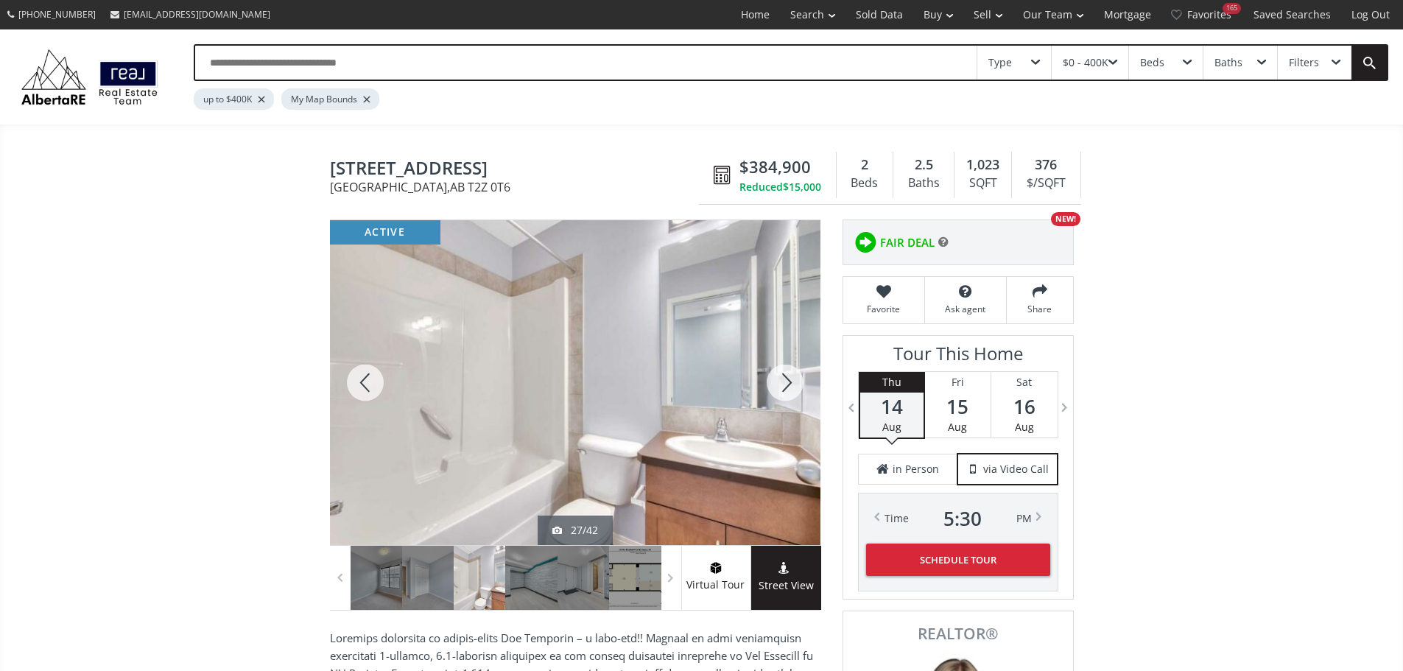
click at [781, 396] on div at bounding box center [785, 382] width 71 height 325
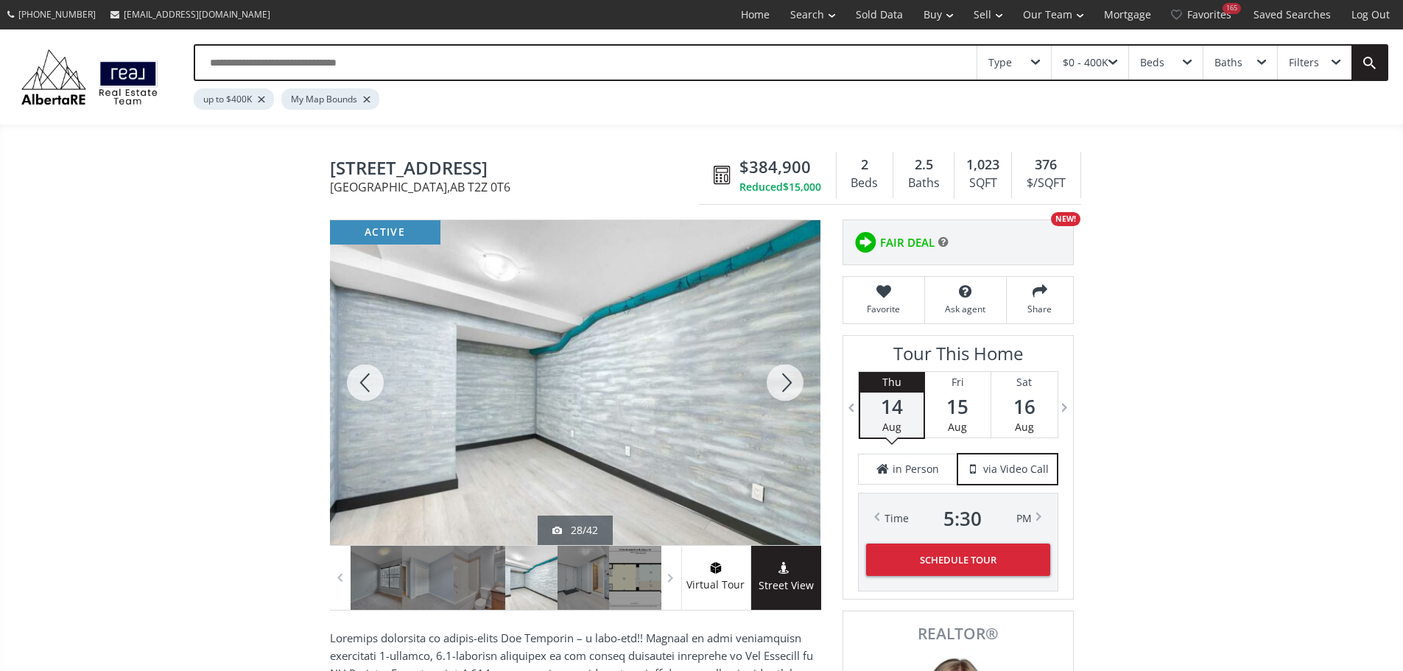
click at [781, 396] on div at bounding box center [785, 382] width 71 height 325
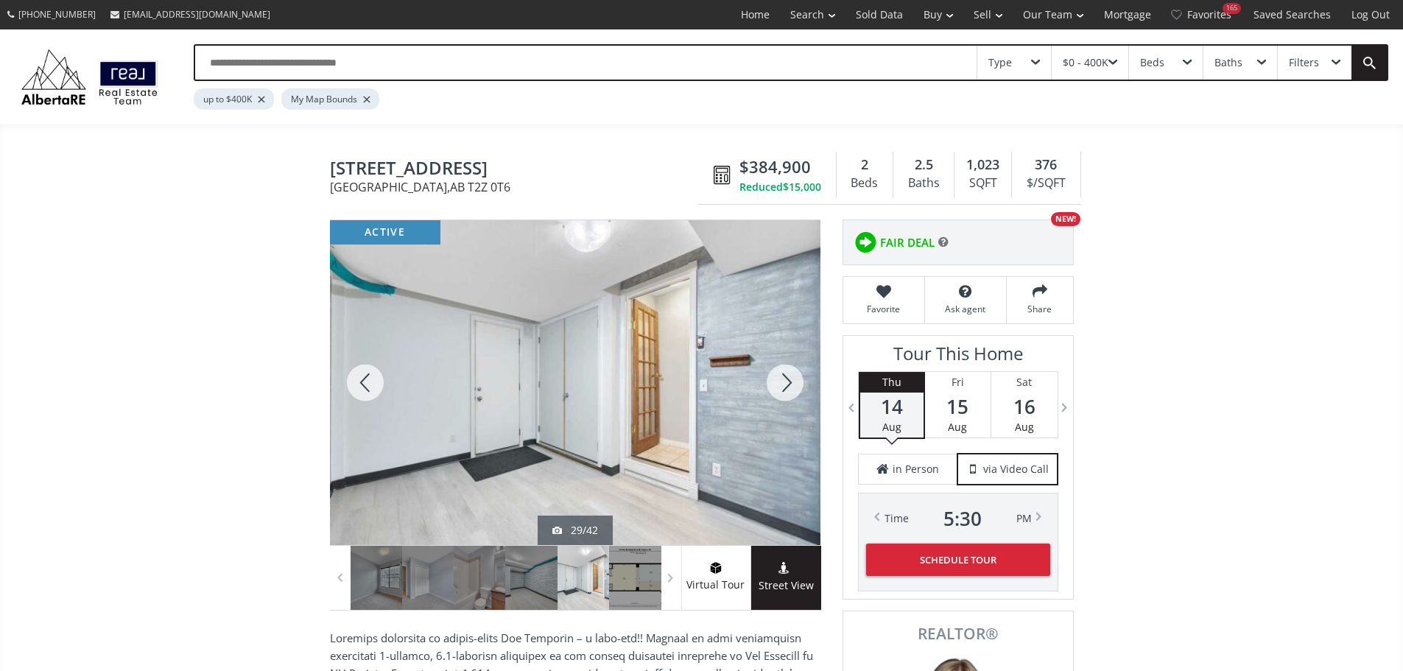
click at [781, 396] on div at bounding box center [785, 382] width 71 height 325
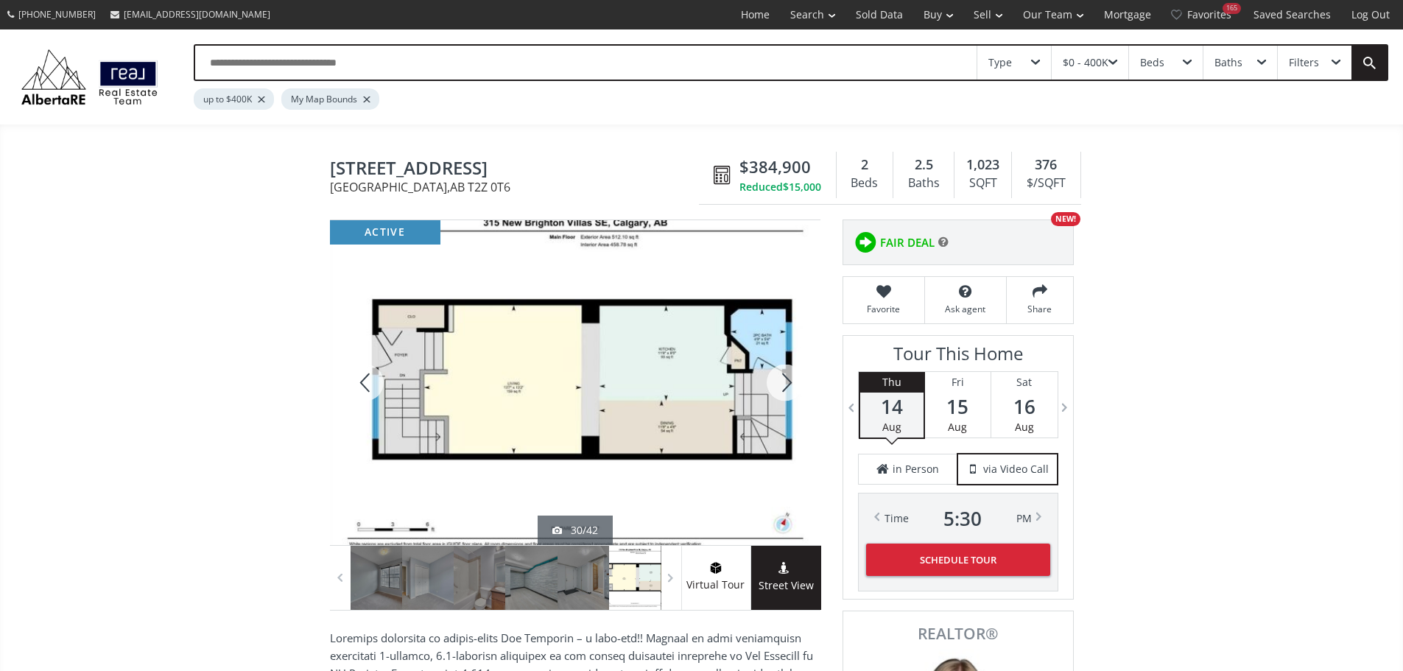
click at [781, 396] on div at bounding box center [785, 382] width 71 height 325
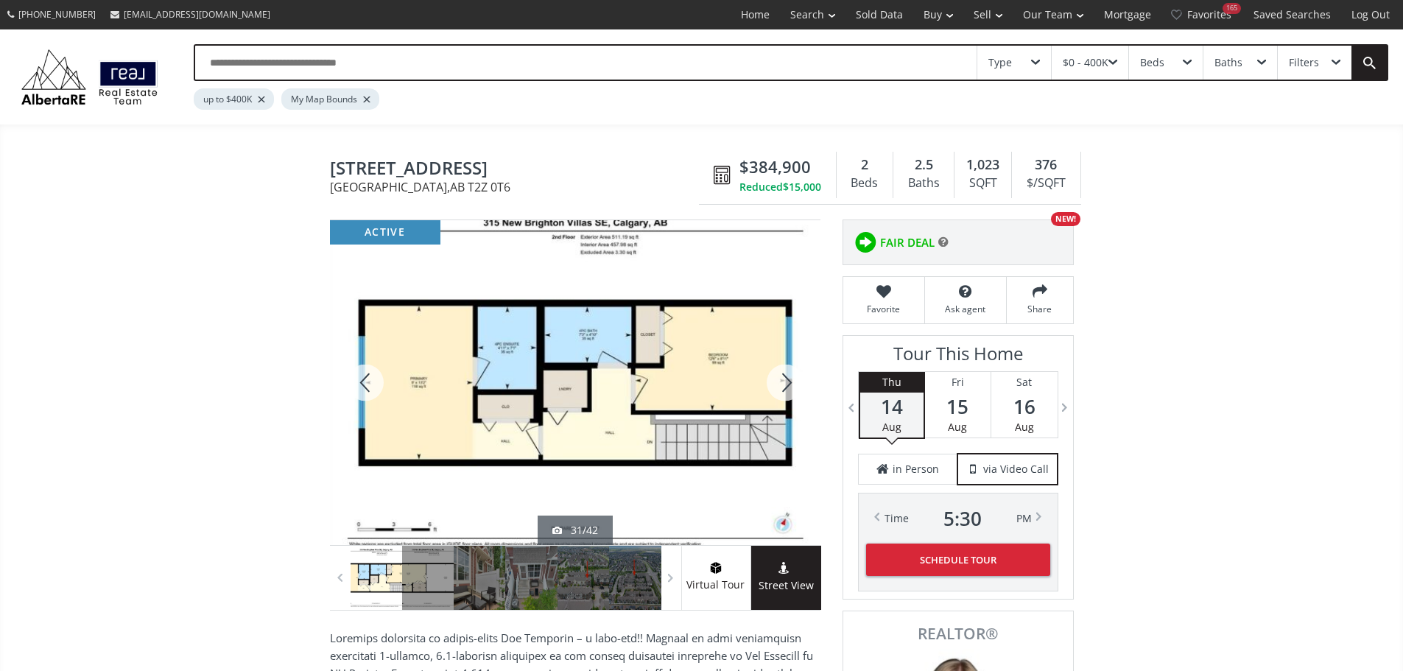
click at [758, 398] on div at bounding box center [785, 382] width 71 height 325
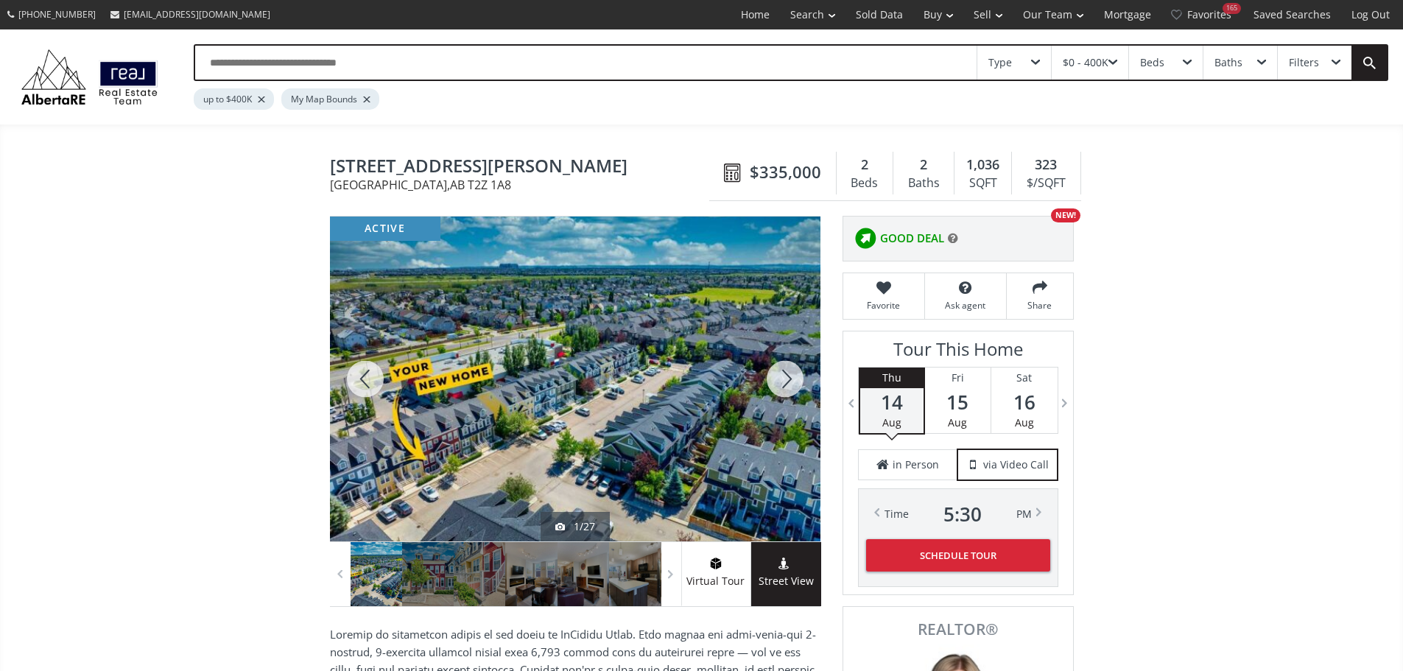
click at [781, 380] on div at bounding box center [785, 378] width 71 height 325
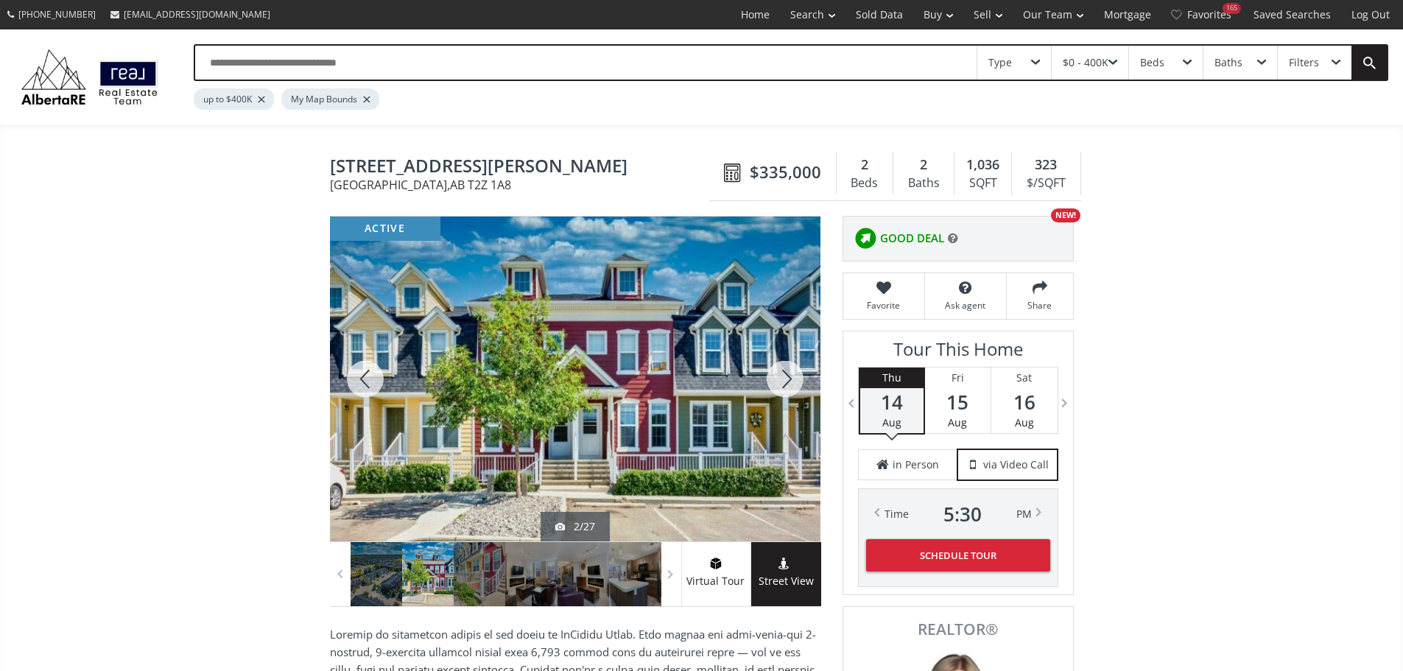
click at [781, 380] on div at bounding box center [785, 378] width 71 height 325
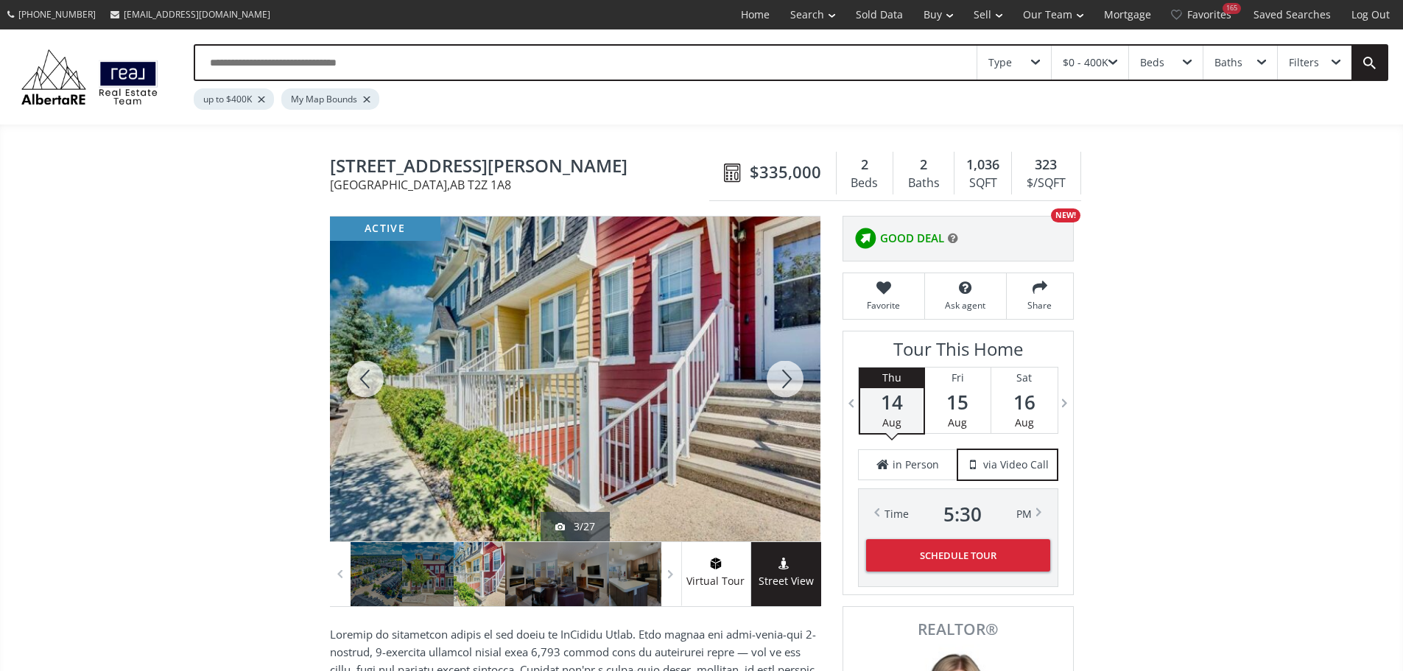
click at [781, 380] on div at bounding box center [785, 378] width 71 height 325
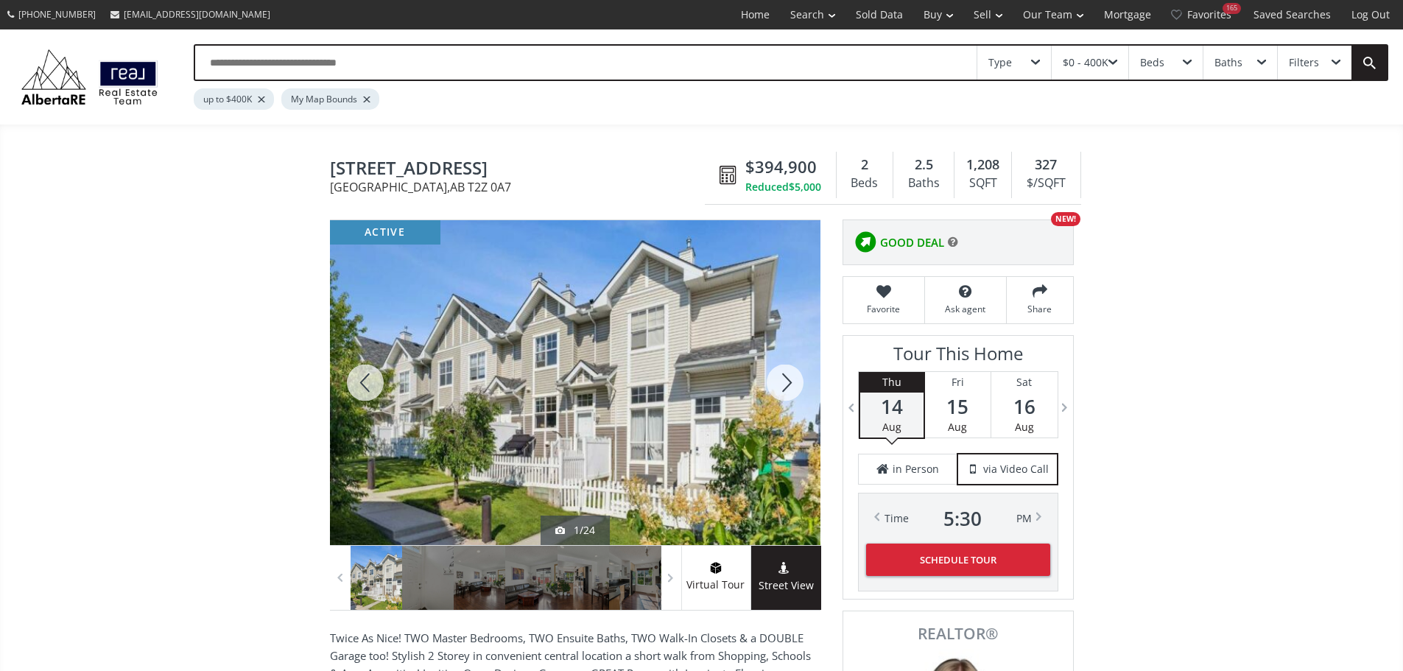
click at [780, 385] on div at bounding box center [785, 382] width 71 height 325
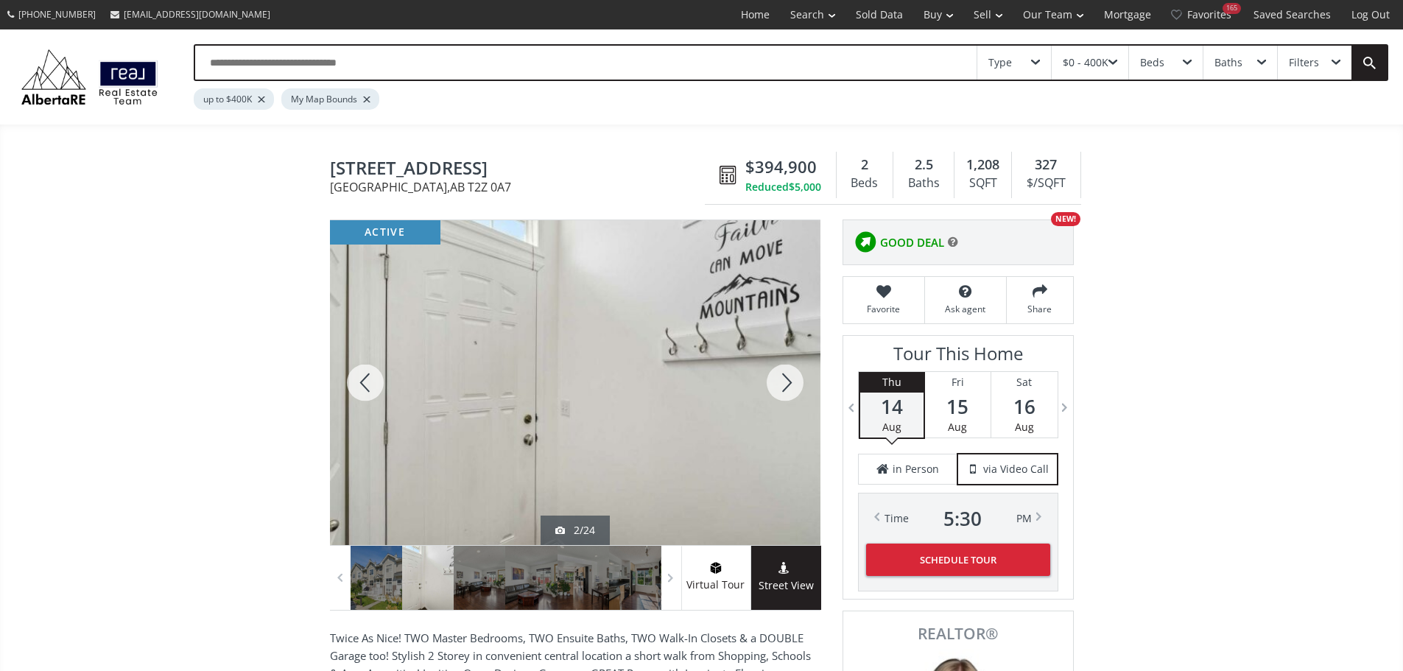
click at [780, 385] on div at bounding box center [785, 382] width 71 height 325
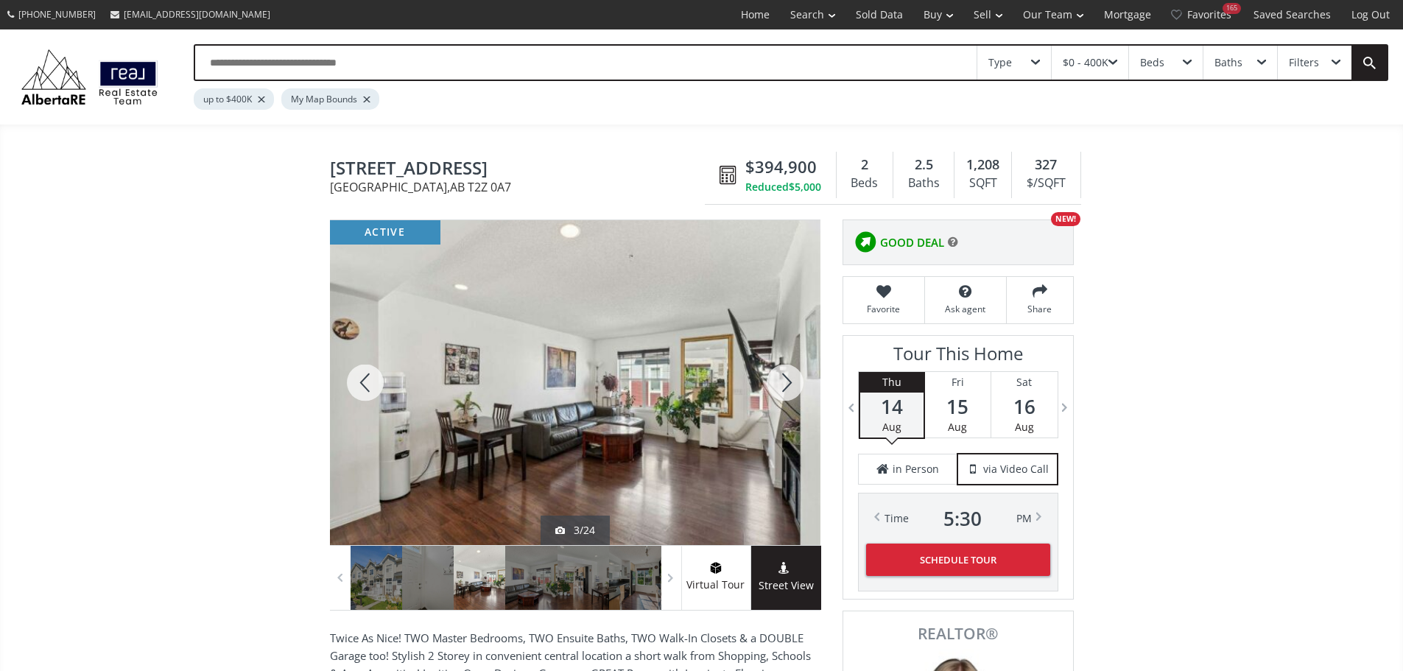
click at [775, 385] on div at bounding box center [785, 382] width 71 height 325
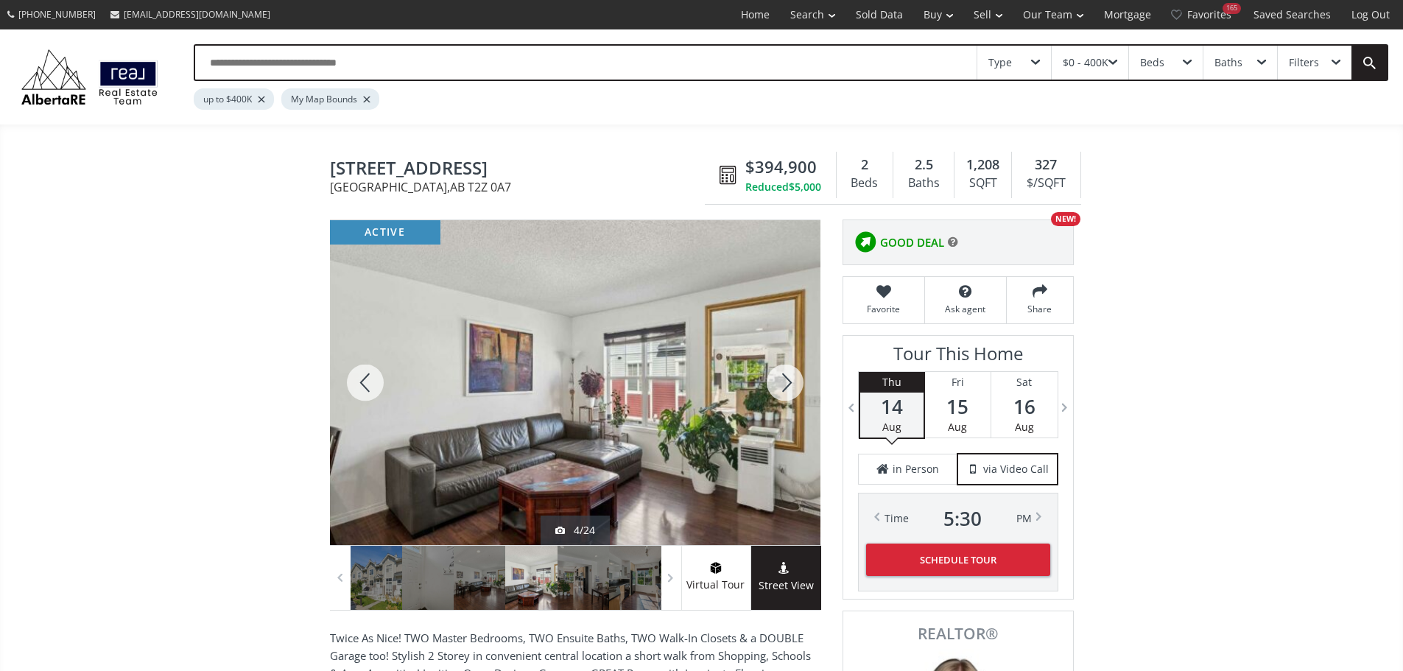
click at [791, 386] on div at bounding box center [785, 382] width 71 height 325
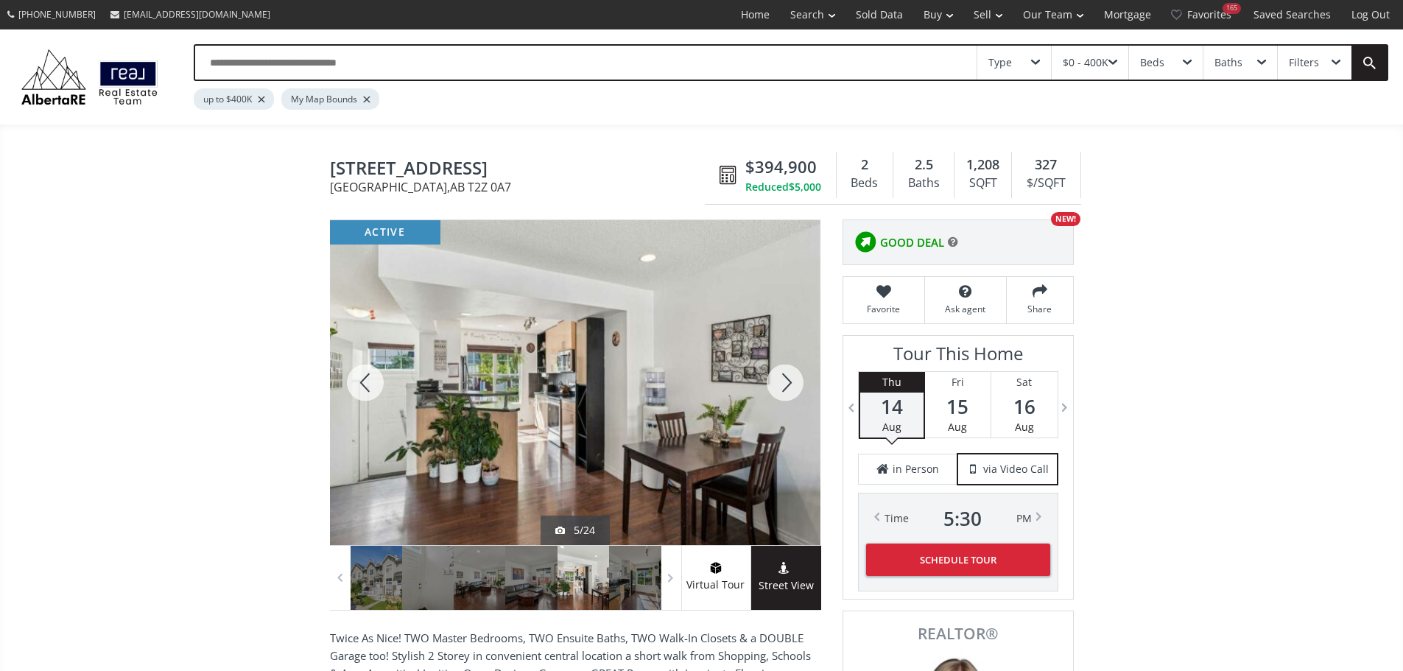
click at [791, 386] on div at bounding box center [785, 382] width 71 height 325
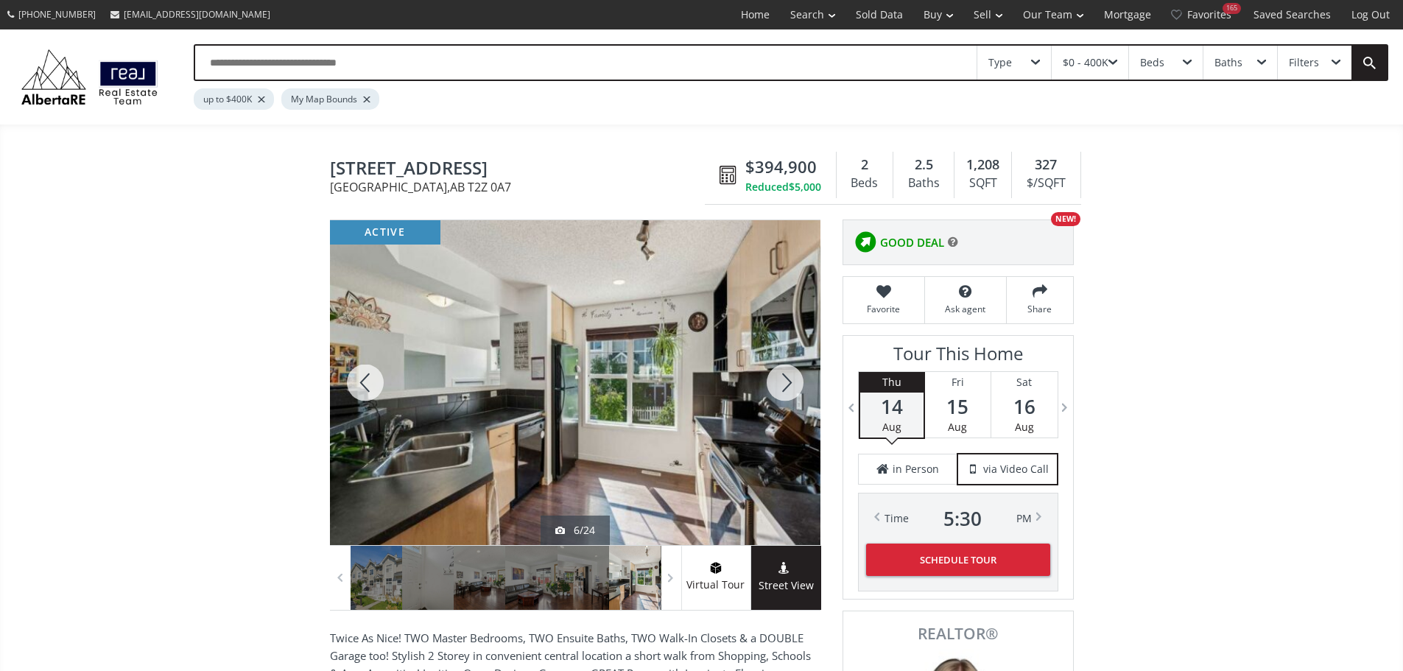
click at [791, 386] on div at bounding box center [785, 382] width 71 height 325
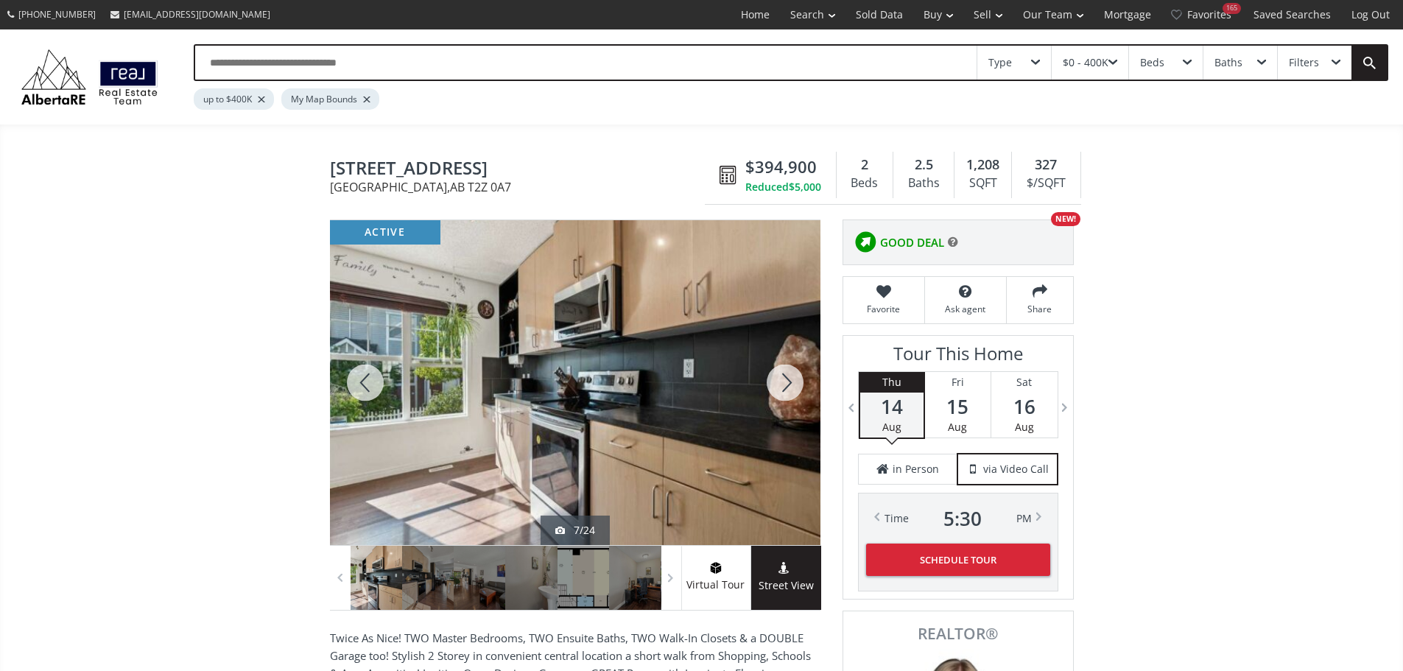
click at [791, 386] on div at bounding box center [785, 382] width 71 height 325
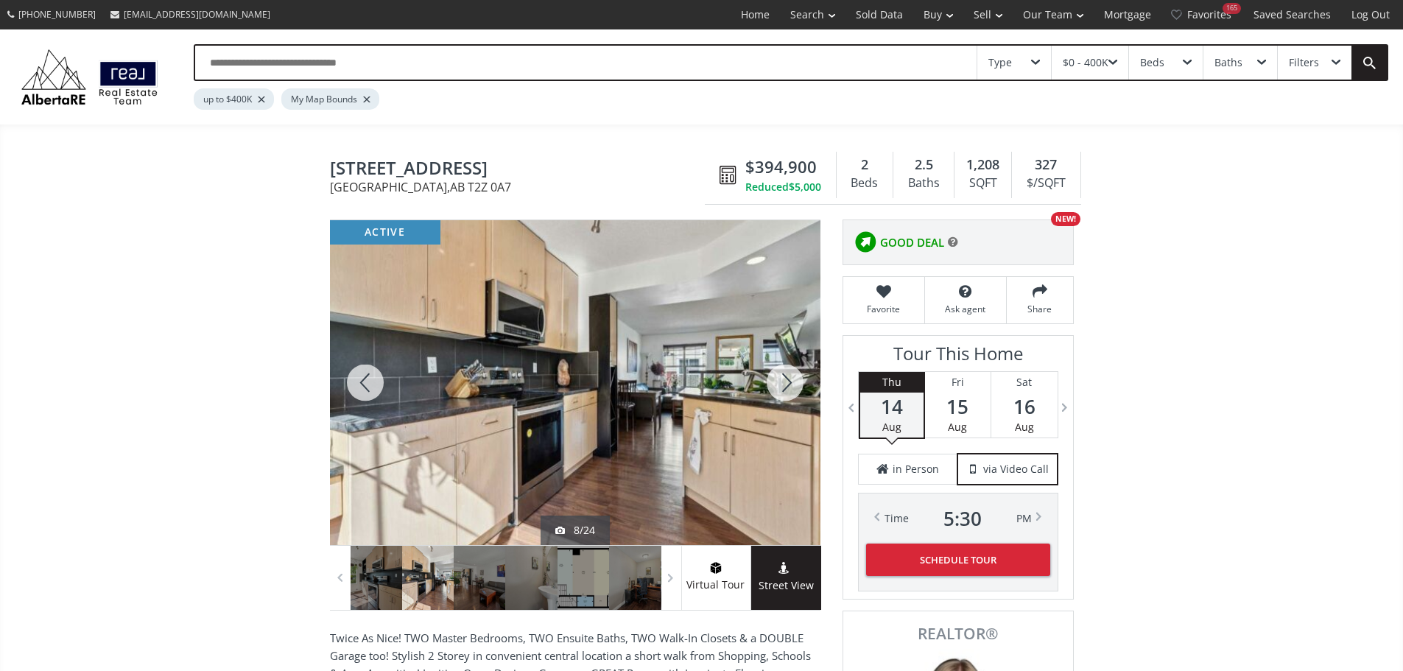
click at [791, 386] on div at bounding box center [785, 382] width 71 height 325
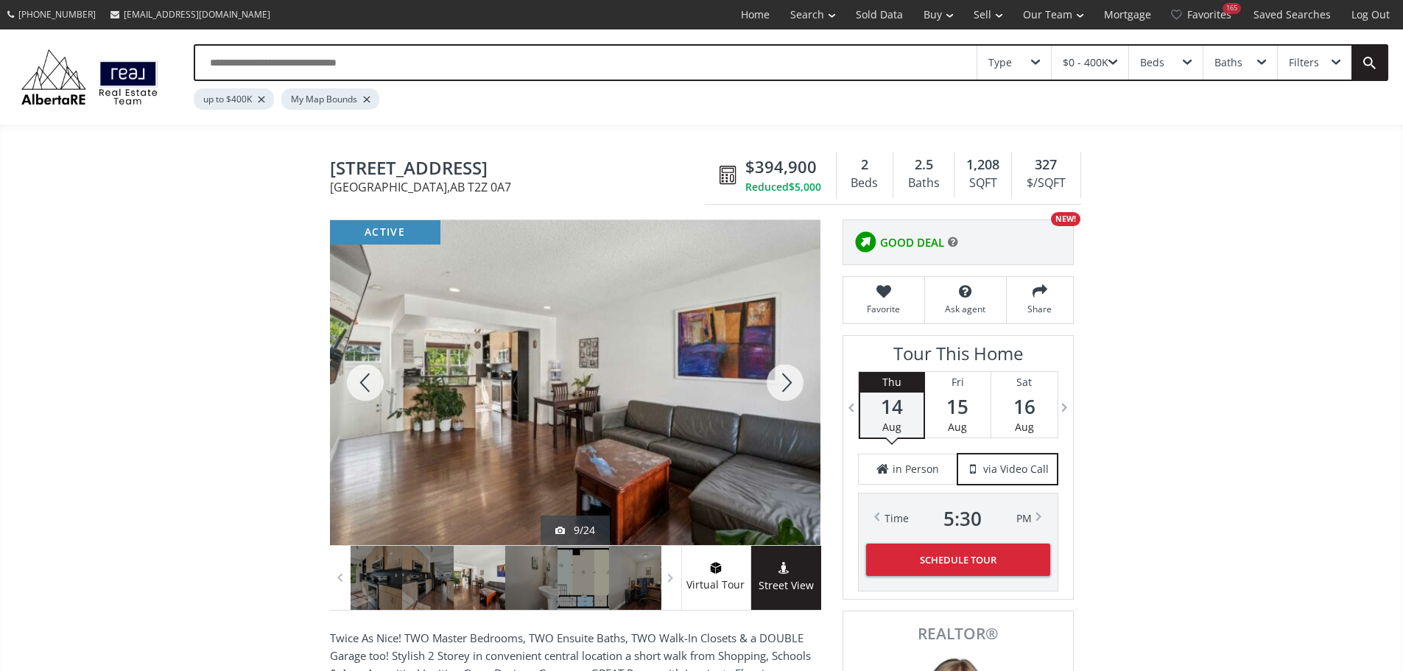
click at [791, 386] on div at bounding box center [785, 382] width 71 height 325
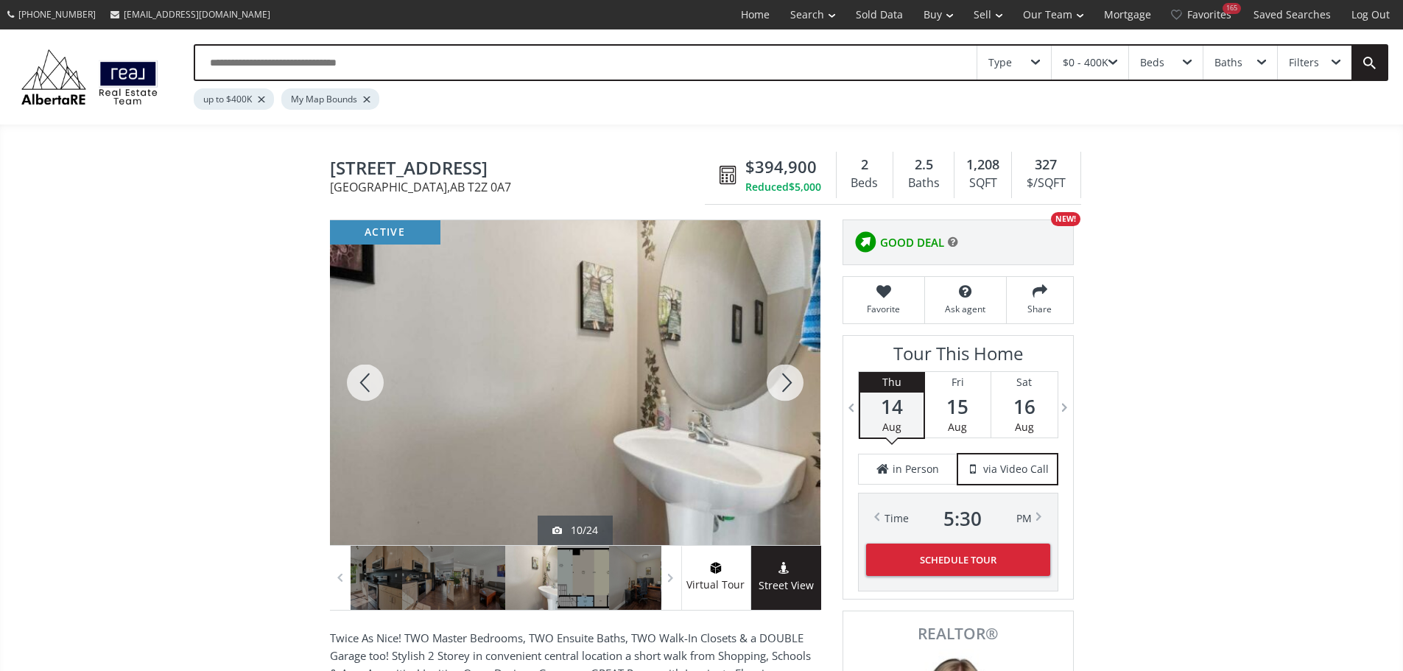
click at [791, 386] on div at bounding box center [785, 382] width 71 height 325
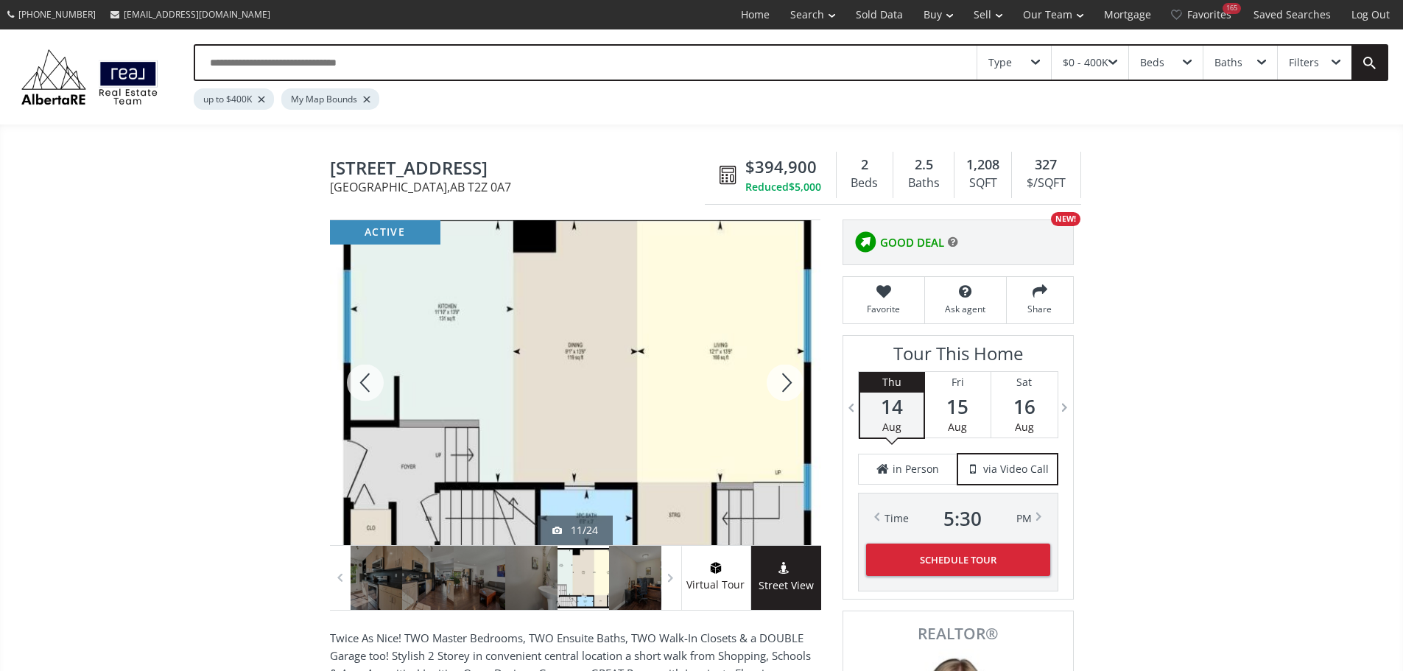
click at [791, 386] on div at bounding box center [785, 382] width 71 height 325
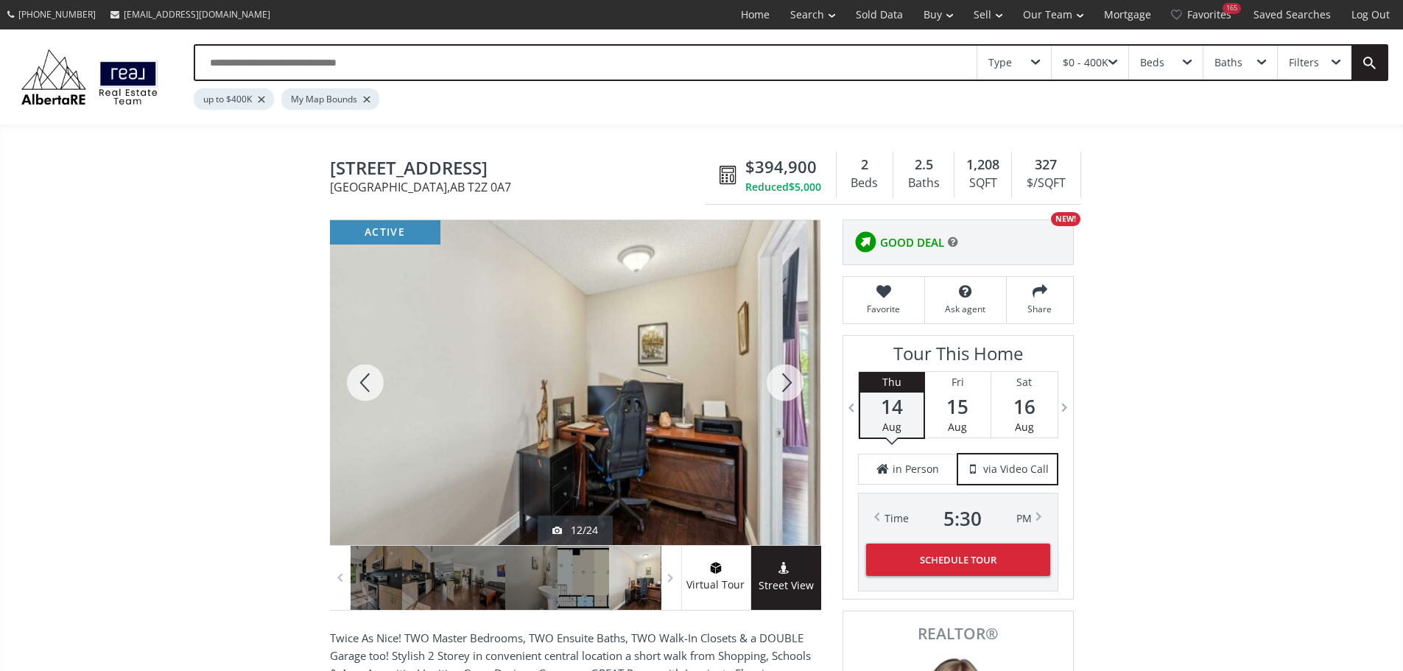
click at [791, 386] on div at bounding box center [785, 382] width 71 height 325
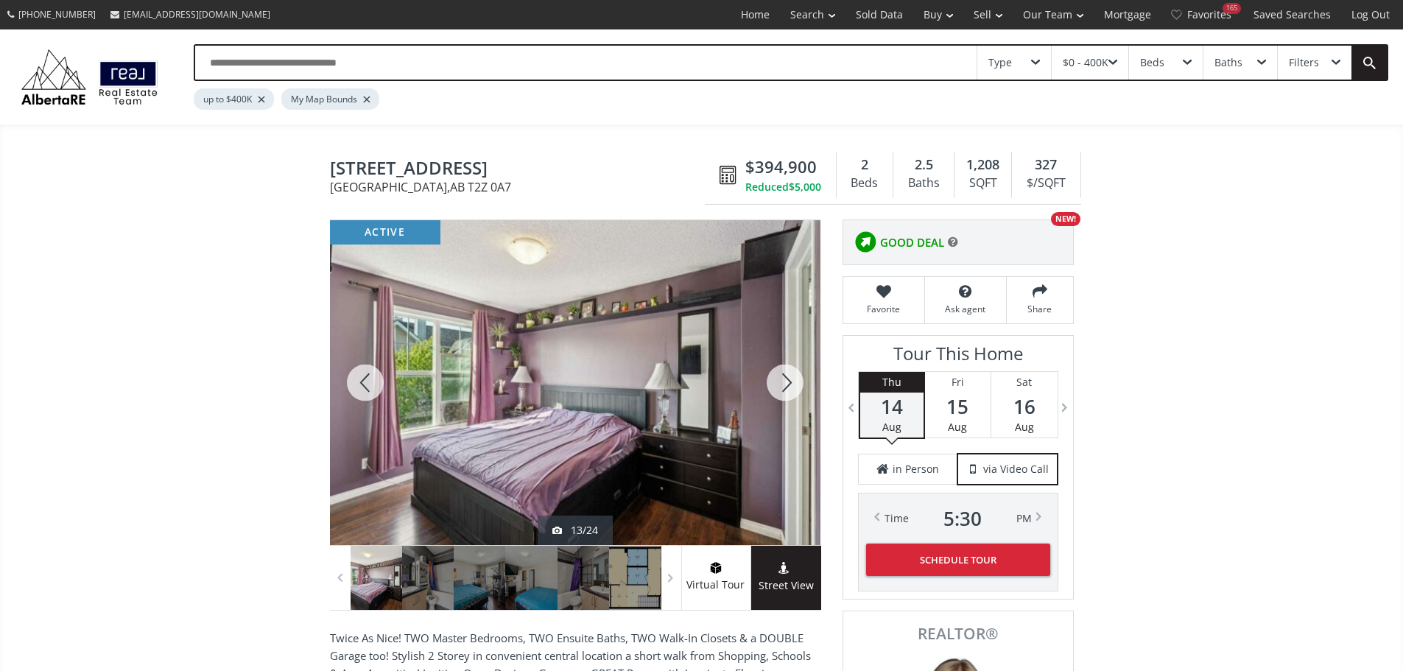
click at [785, 389] on div at bounding box center [785, 382] width 71 height 325
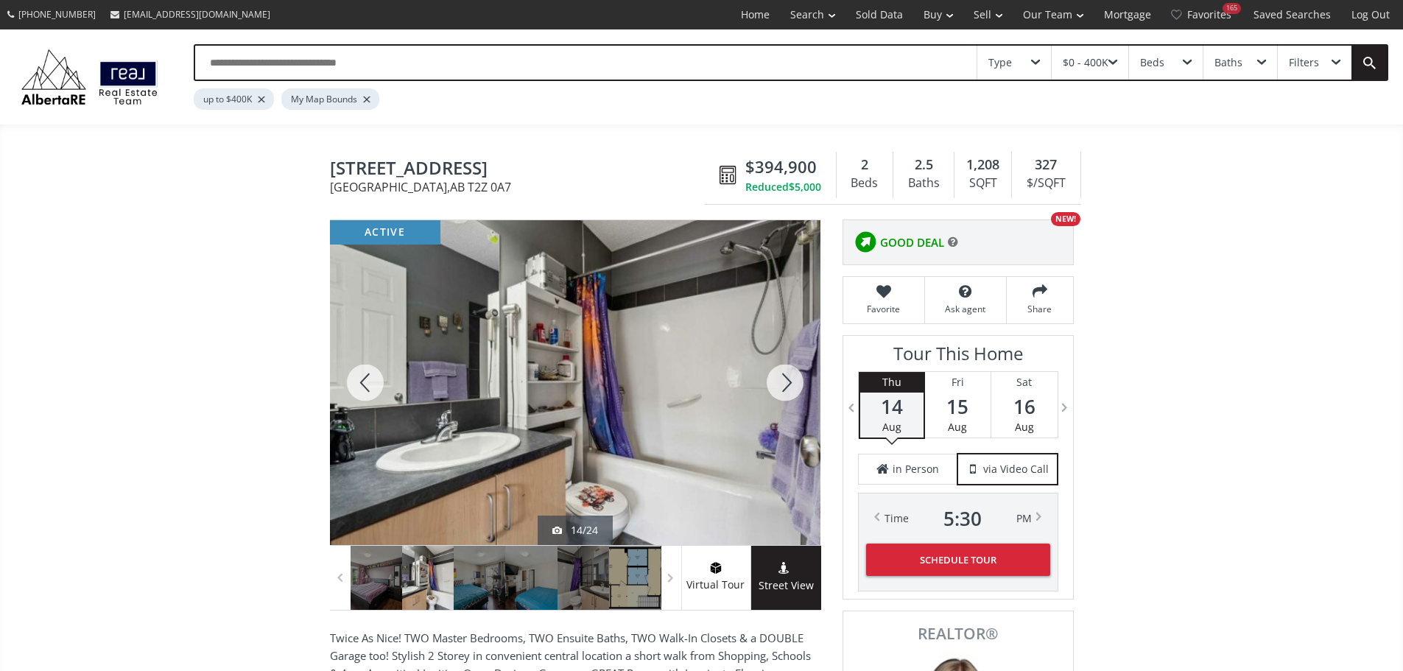
click at [785, 389] on div at bounding box center [785, 382] width 71 height 325
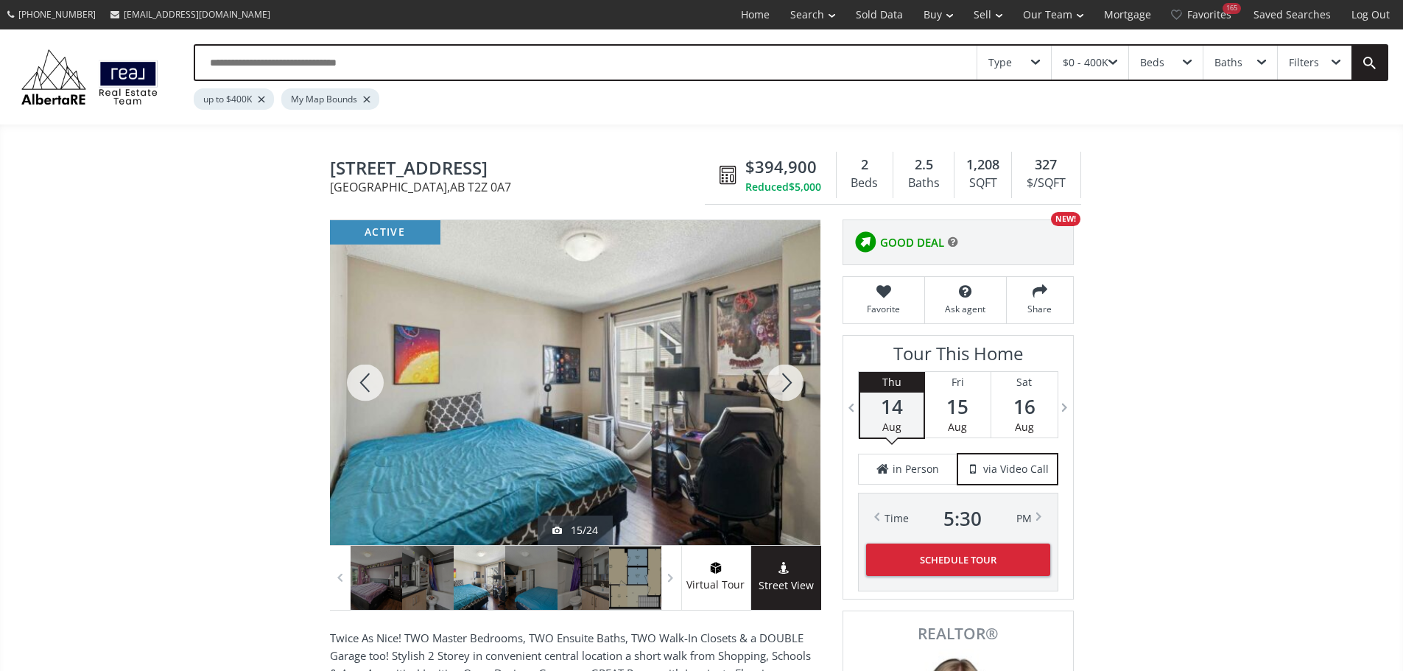
click at [785, 389] on div at bounding box center [785, 382] width 71 height 325
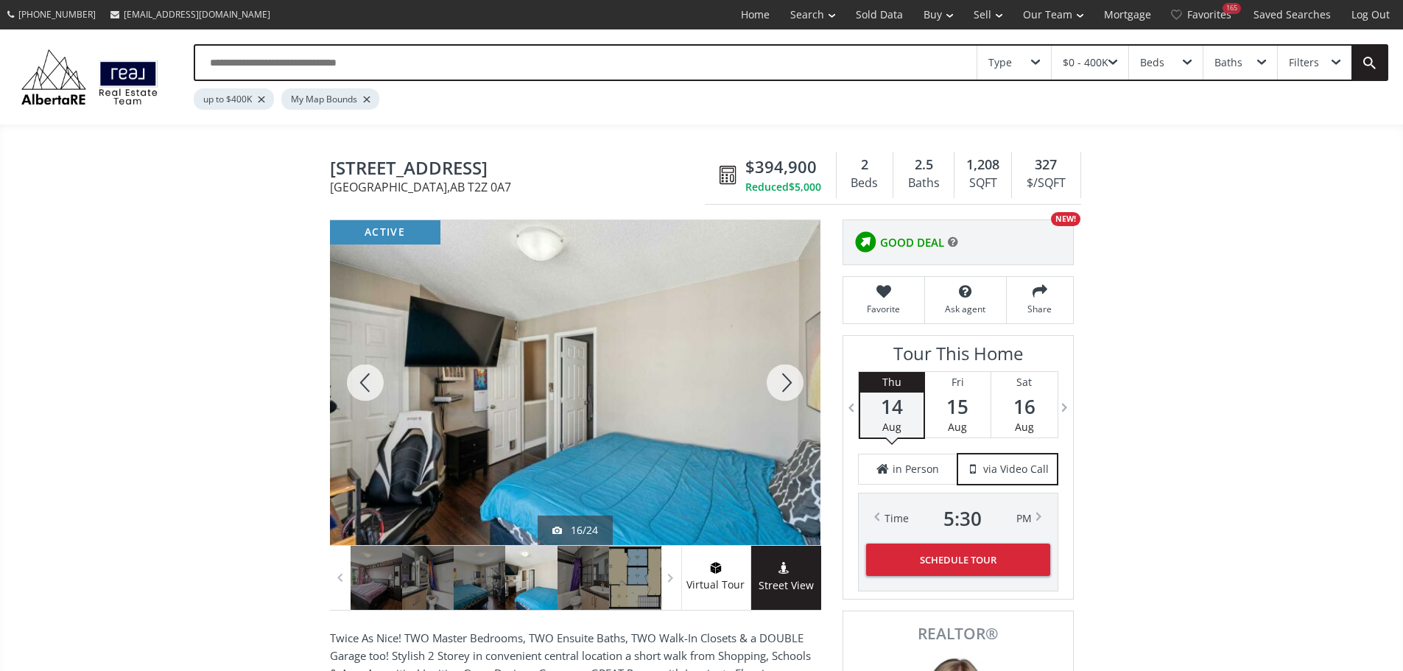
click at [785, 389] on div at bounding box center [785, 382] width 71 height 325
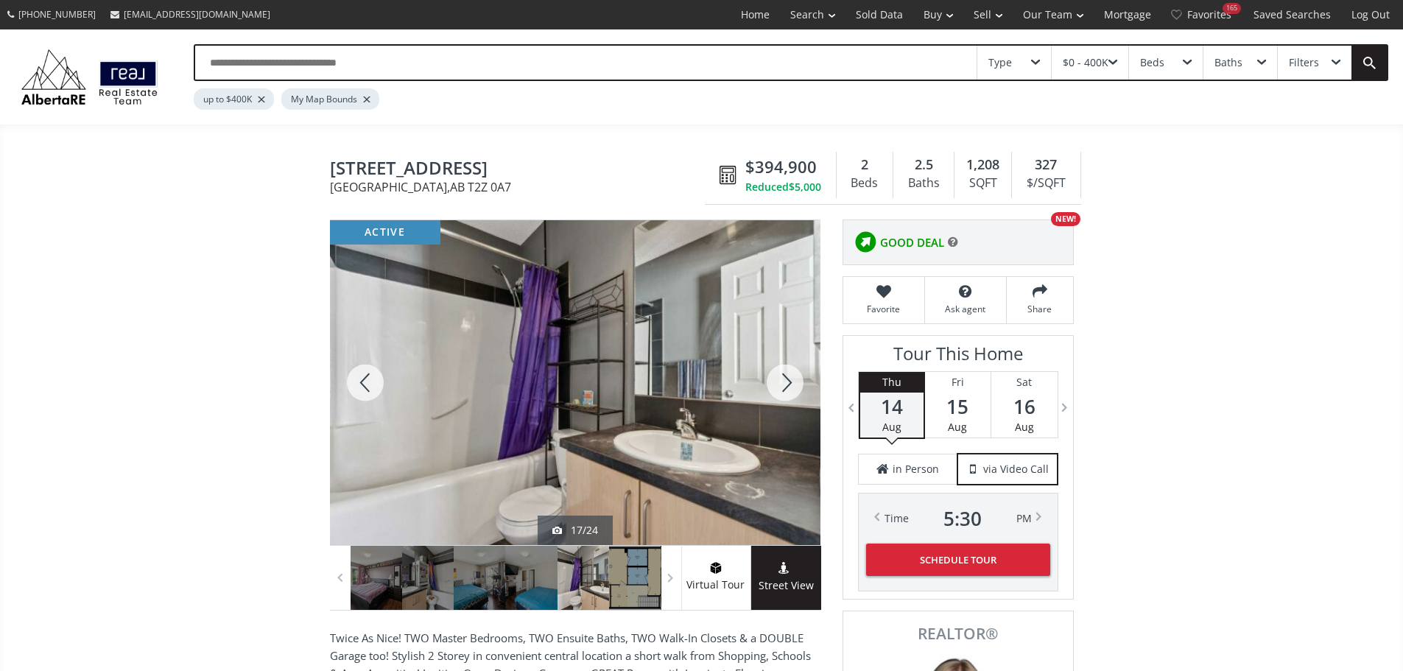
click at [785, 389] on div at bounding box center [785, 382] width 71 height 325
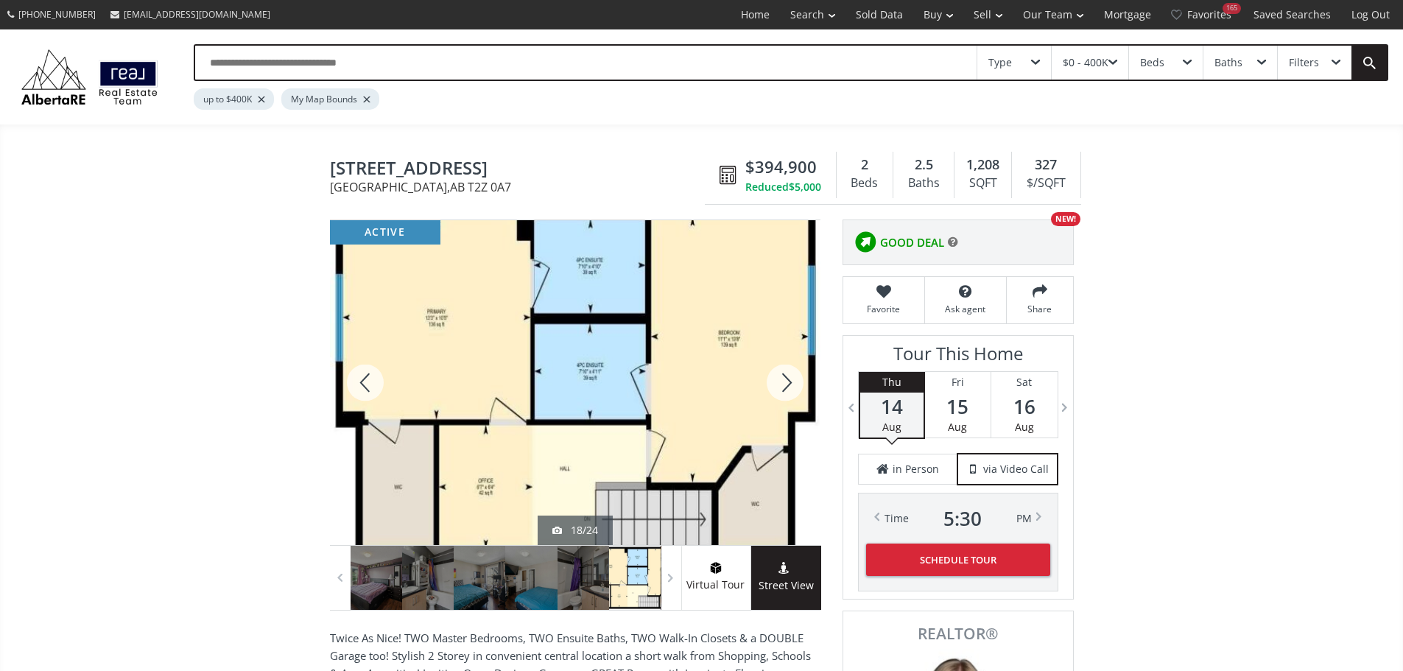
click at [785, 389] on div at bounding box center [785, 382] width 71 height 325
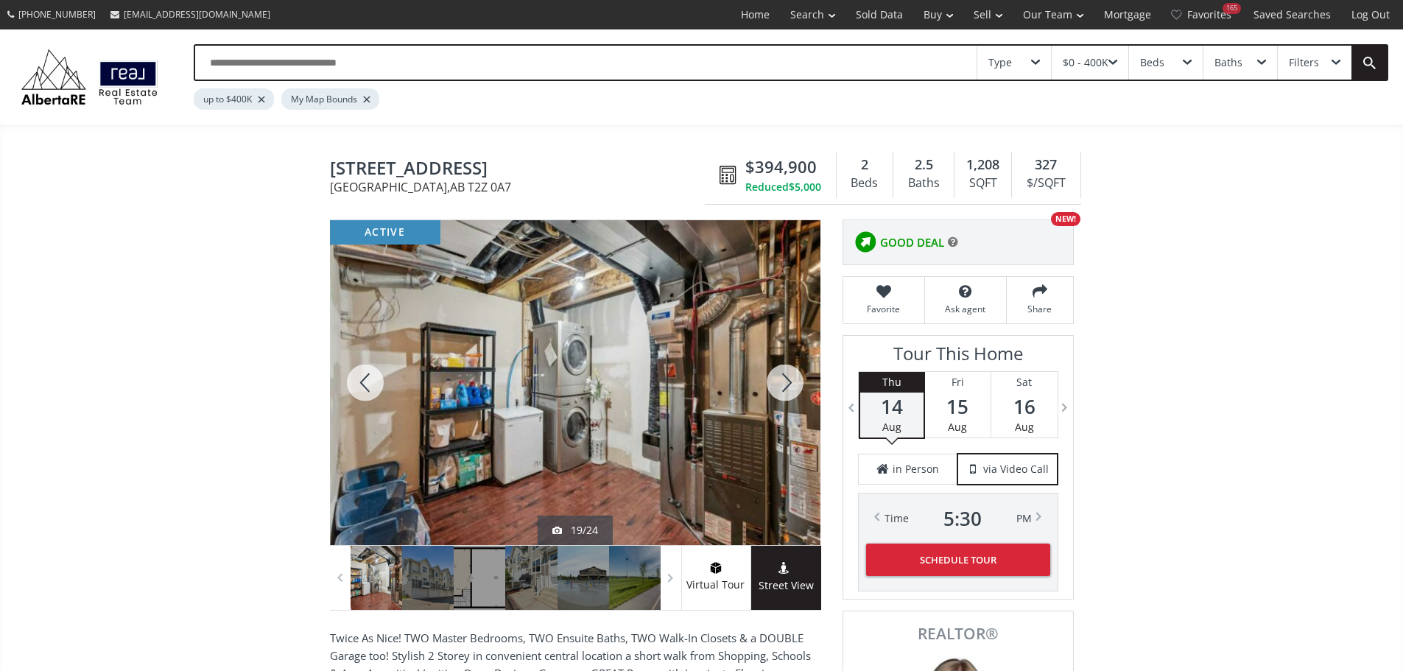
click at [785, 389] on div at bounding box center [785, 382] width 71 height 325
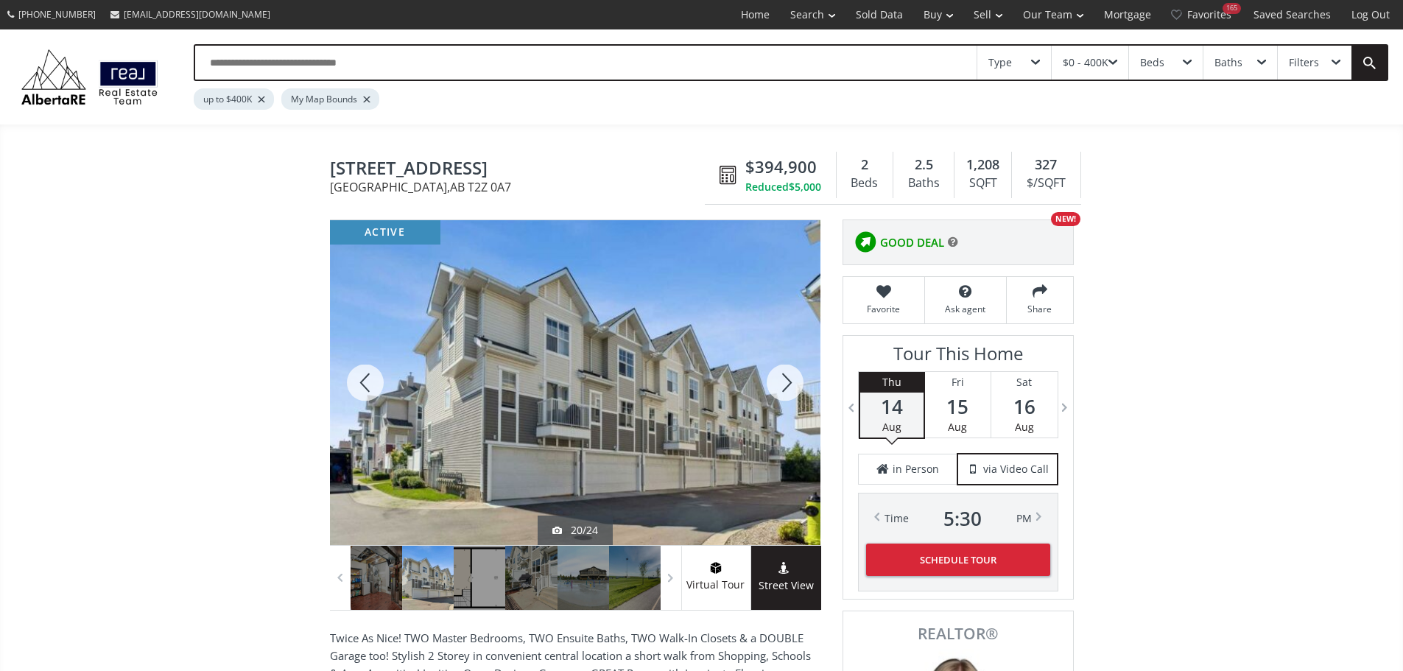
click at [785, 389] on div at bounding box center [785, 382] width 71 height 325
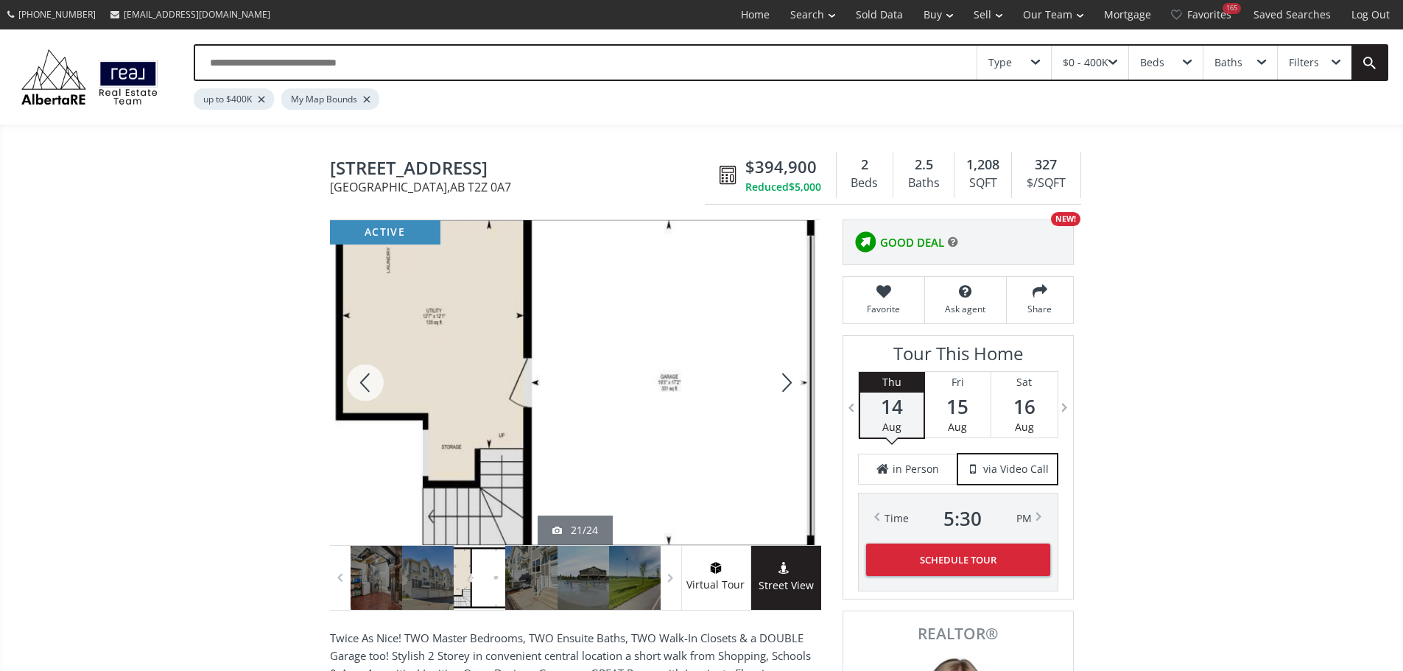
click at [784, 389] on div at bounding box center [785, 382] width 71 height 325
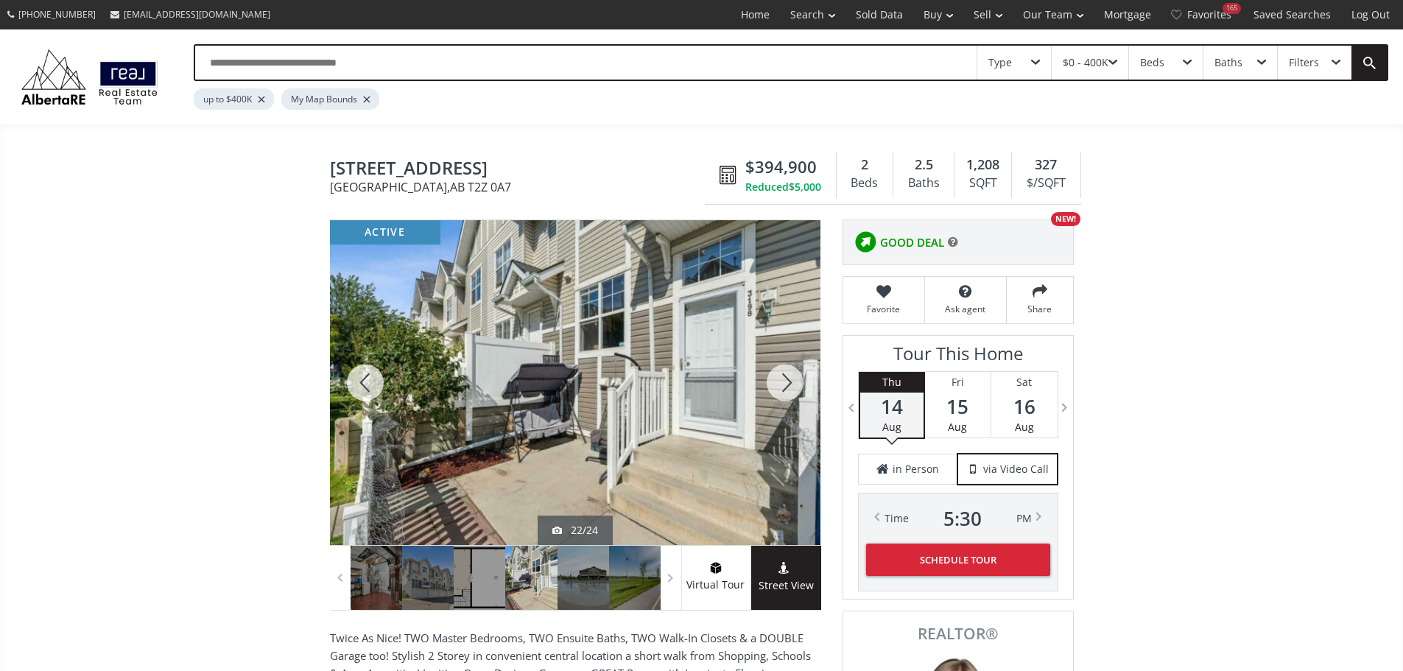
click at [784, 389] on div at bounding box center [785, 382] width 71 height 325
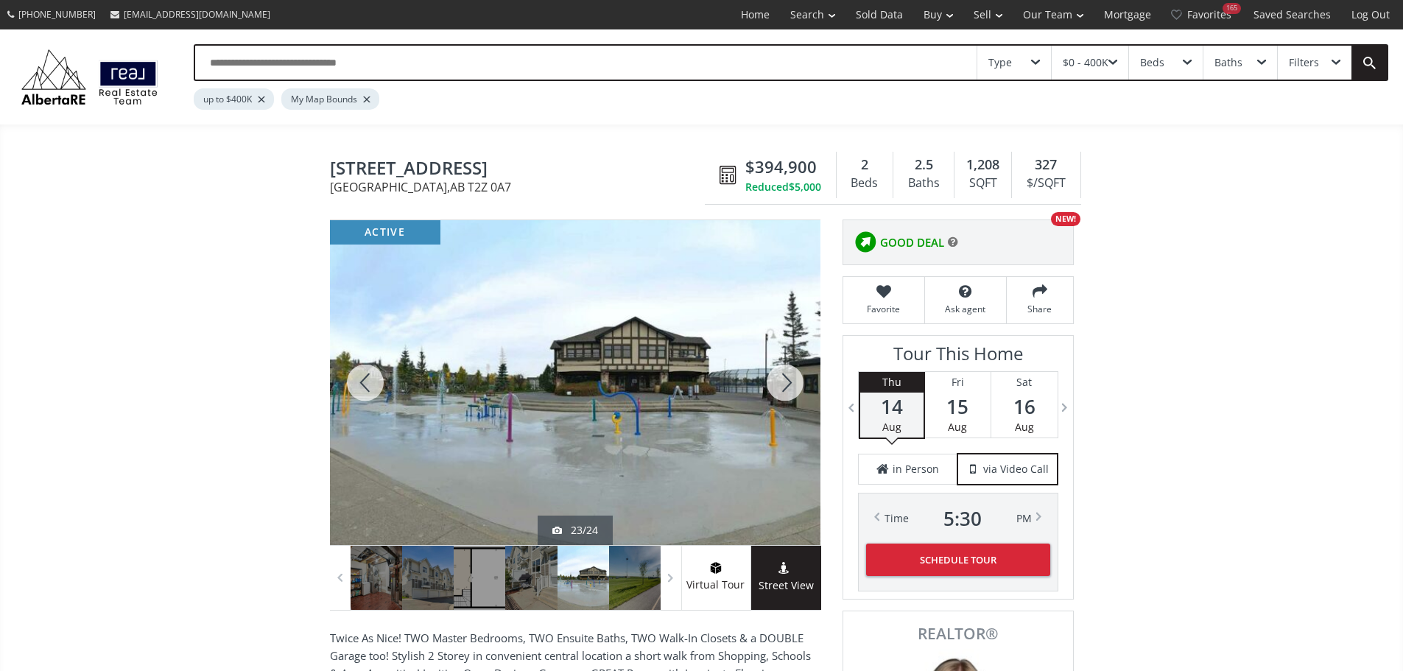
click at [783, 389] on div at bounding box center [785, 382] width 71 height 325
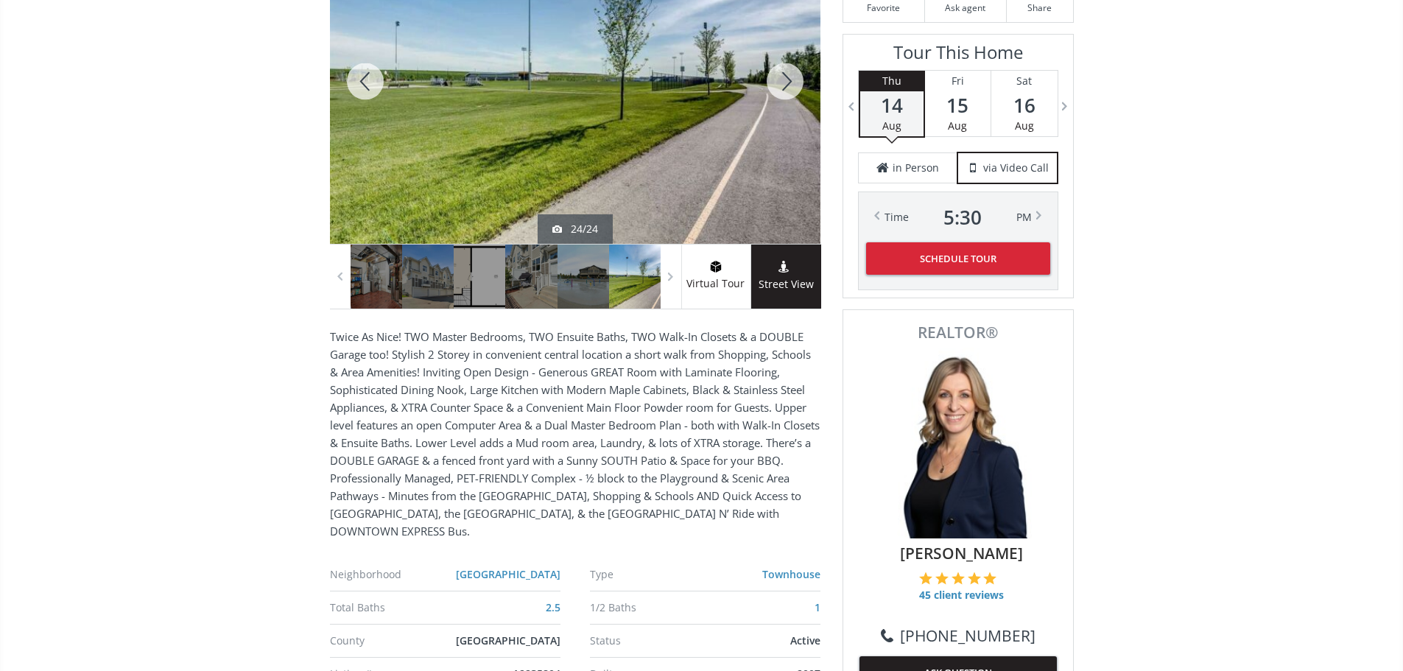
scroll to position [295, 0]
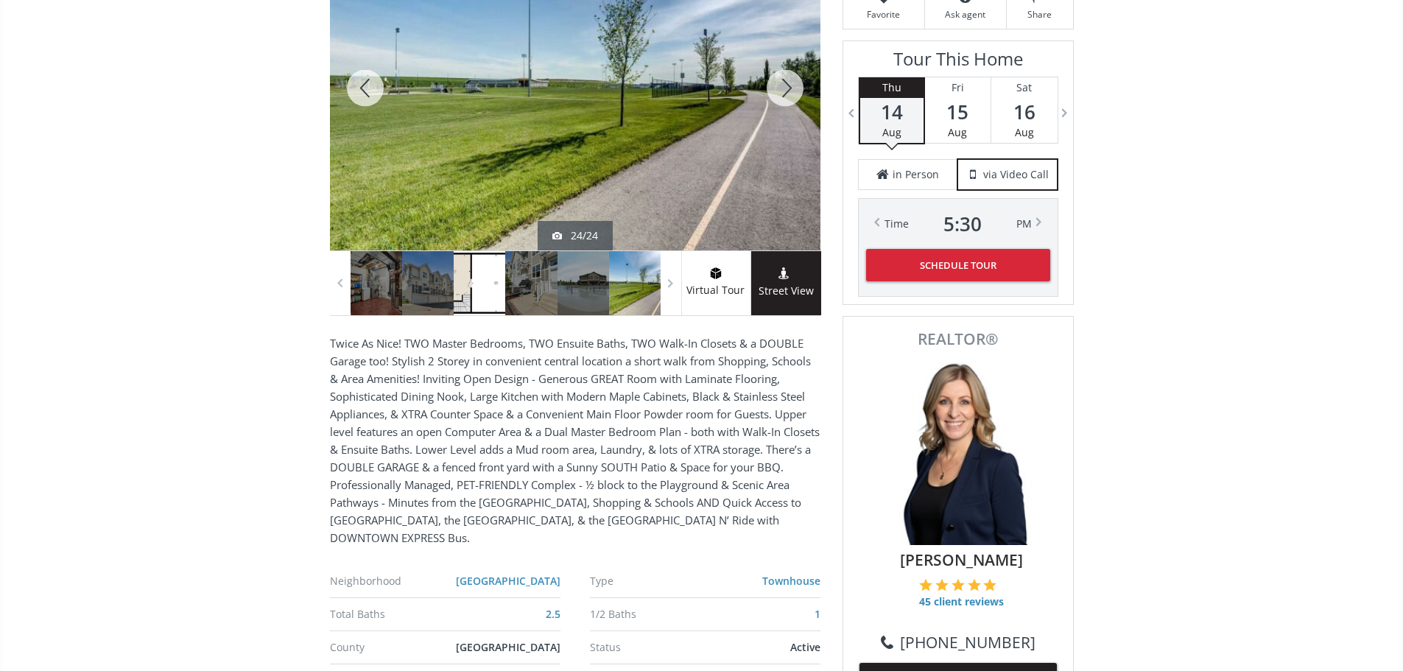
click at [479, 295] on div at bounding box center [480, 283] width 52 height 64
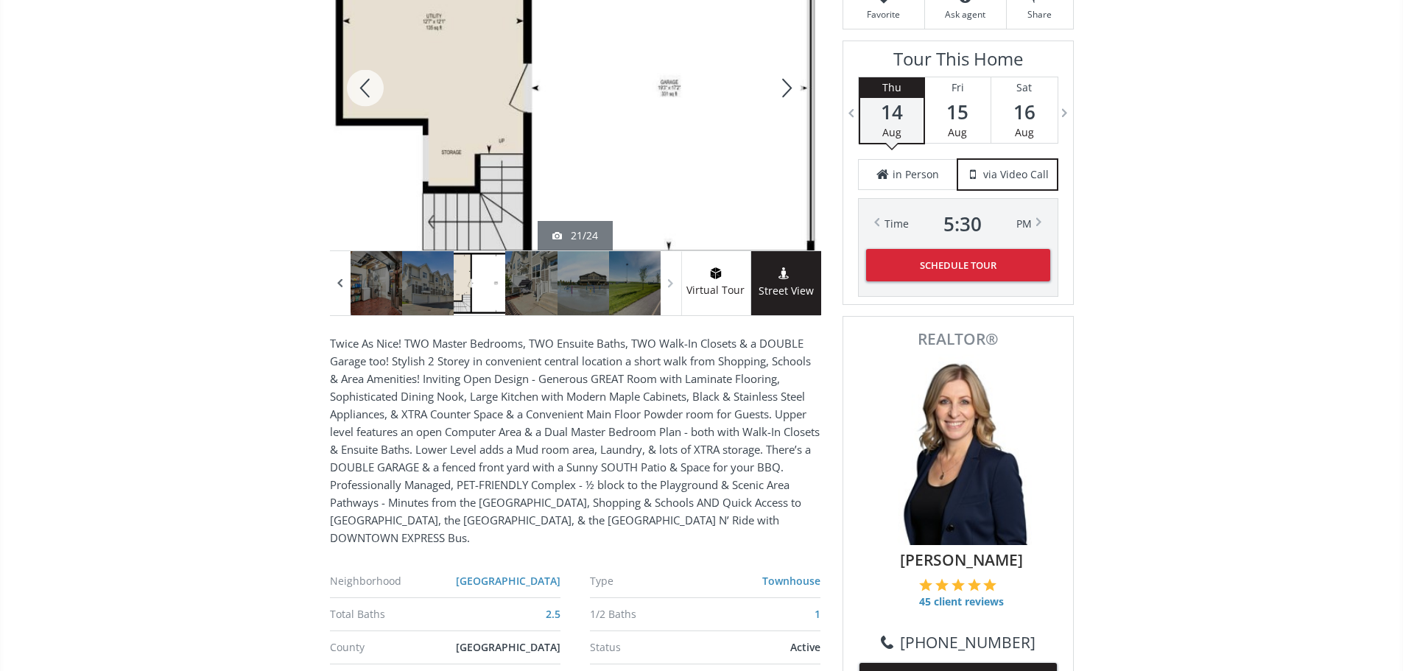
click at [342, 287] on span at bounding box center [340, 283] width 15 height 22
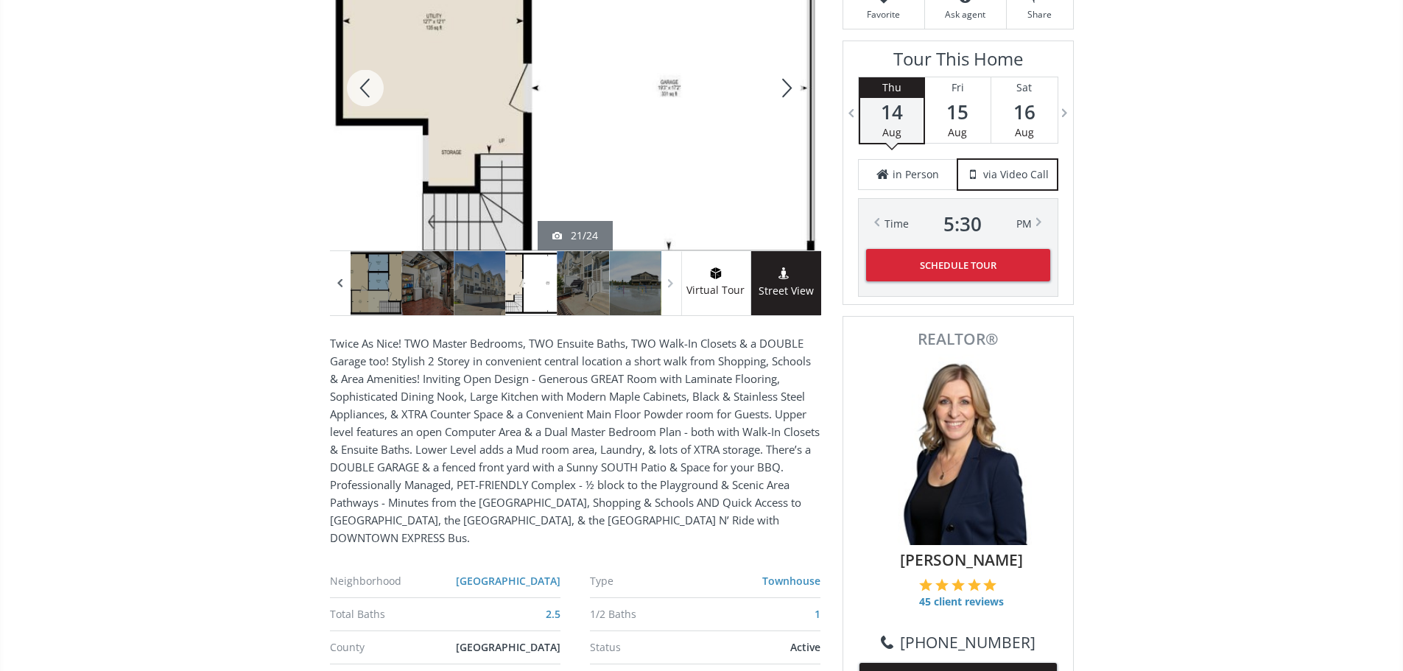
click at [342, 287] on span at bounding box center [340, 283] width 15 height 22
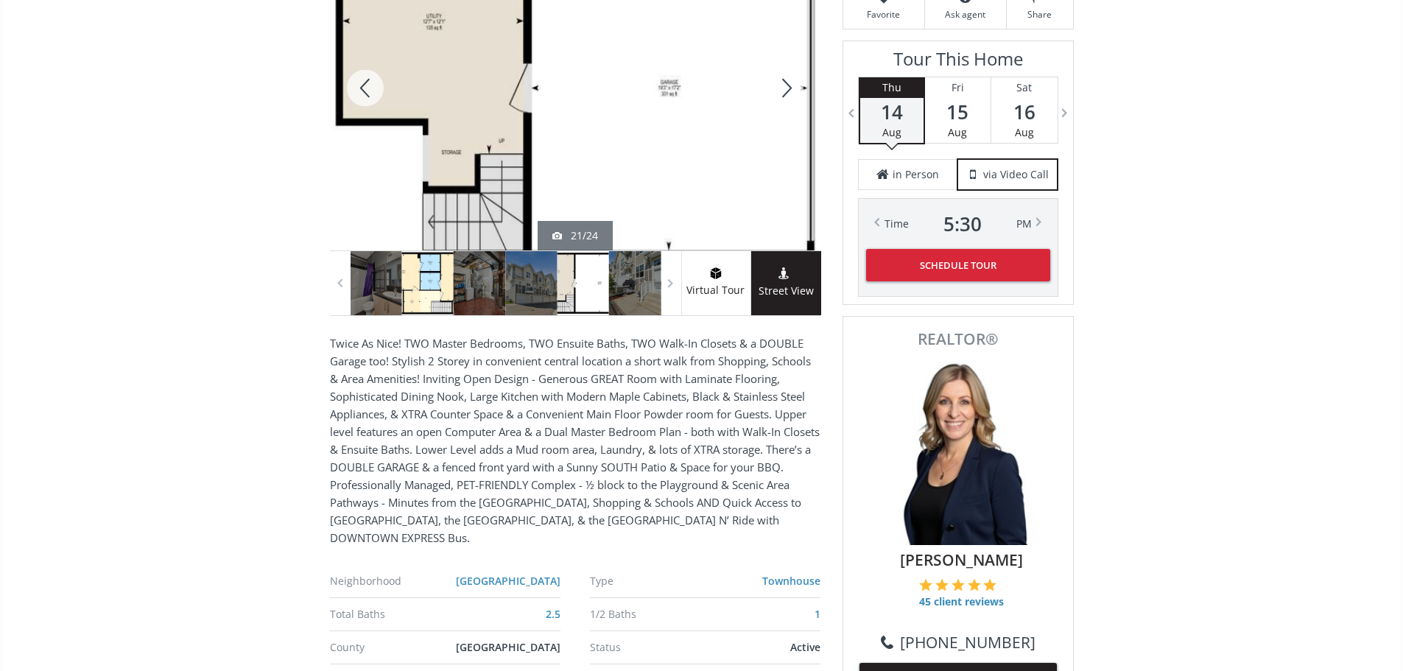
click at [415, 284] on div at bounding box center [428, 283] width 52 height 64
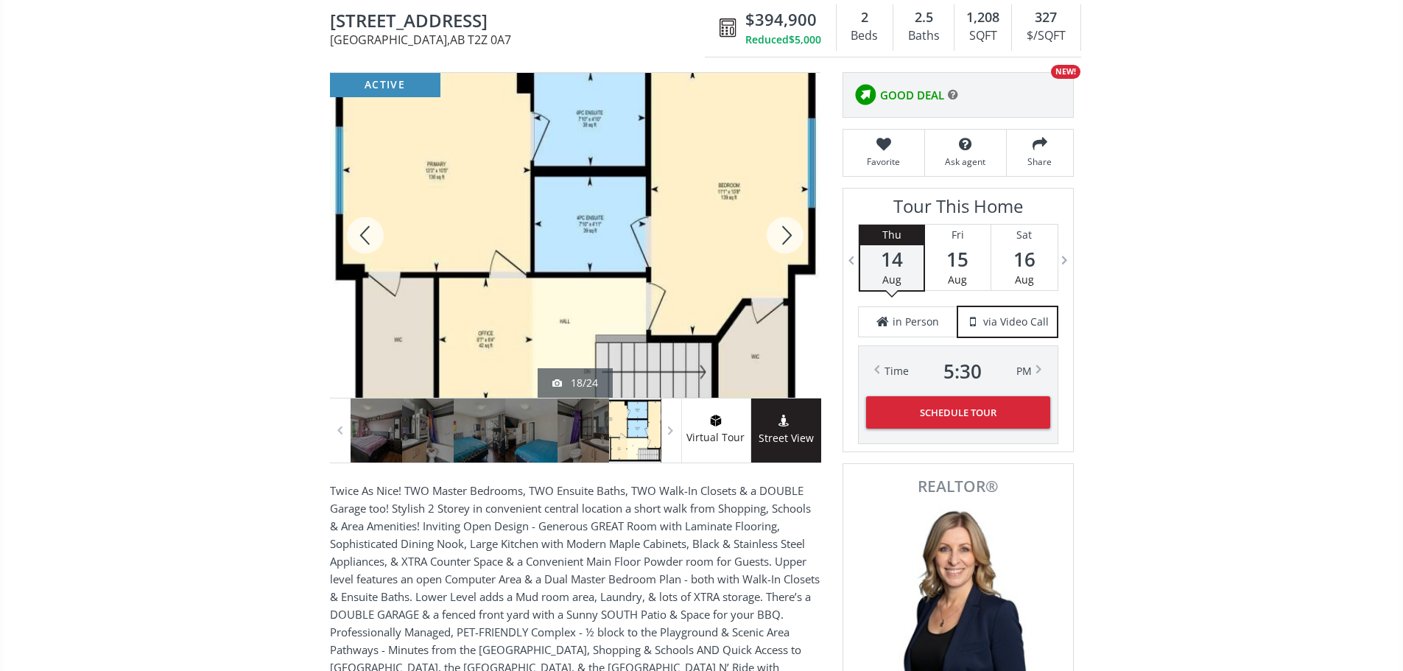
scroll to position [74, 0]
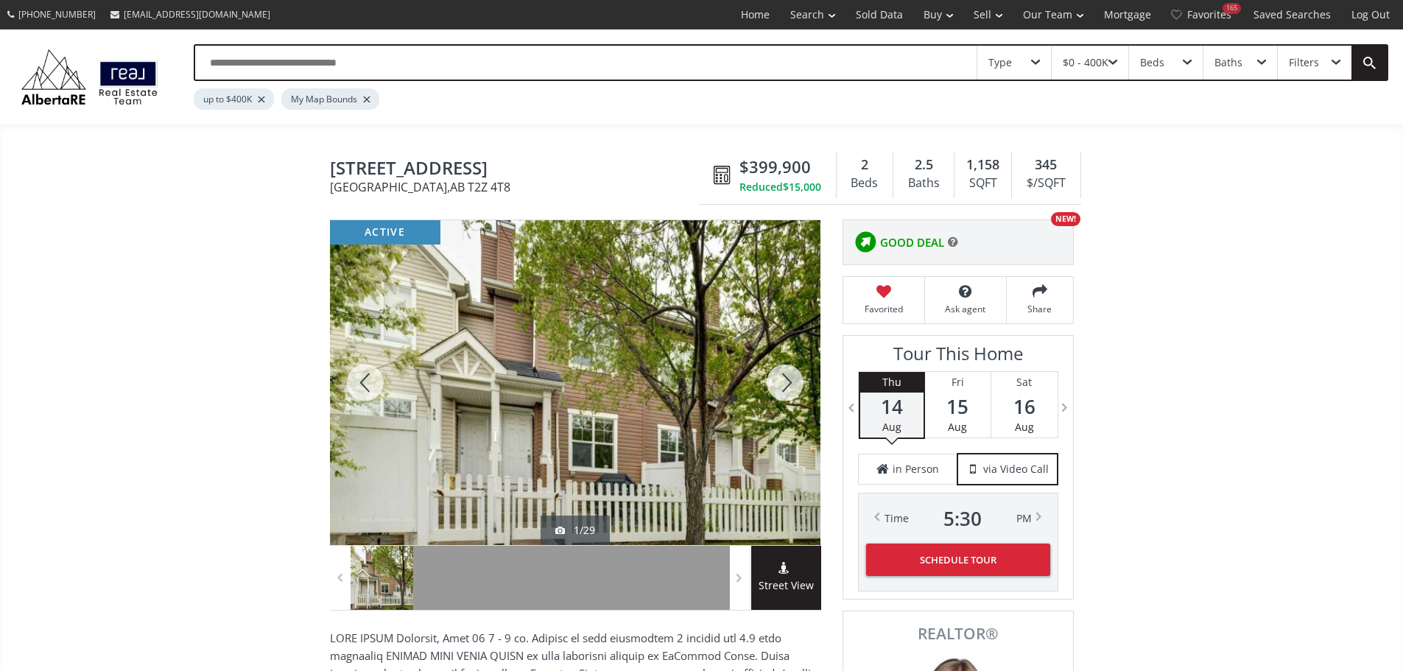
click at [789, 393] on div at bounding box center [785, 382] width 71 height 325
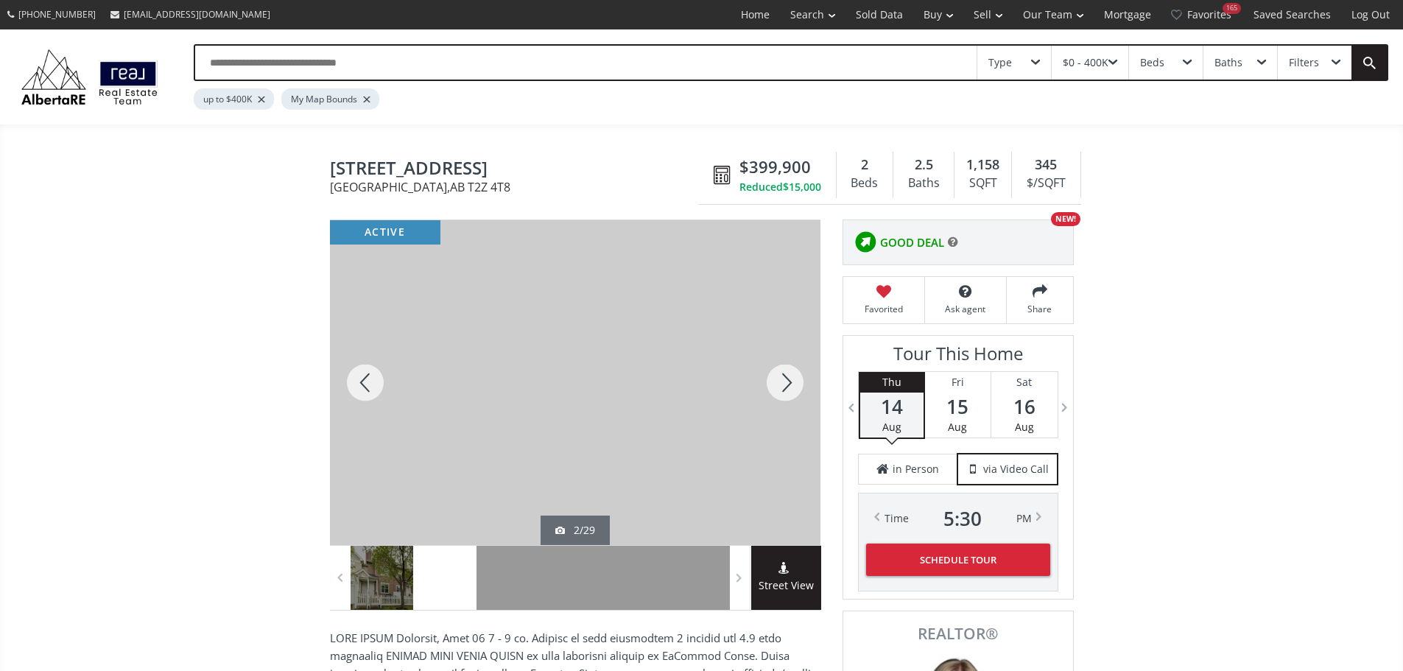
click at [789, 393] on div at bounding box center [785, 382] width 71 height 325
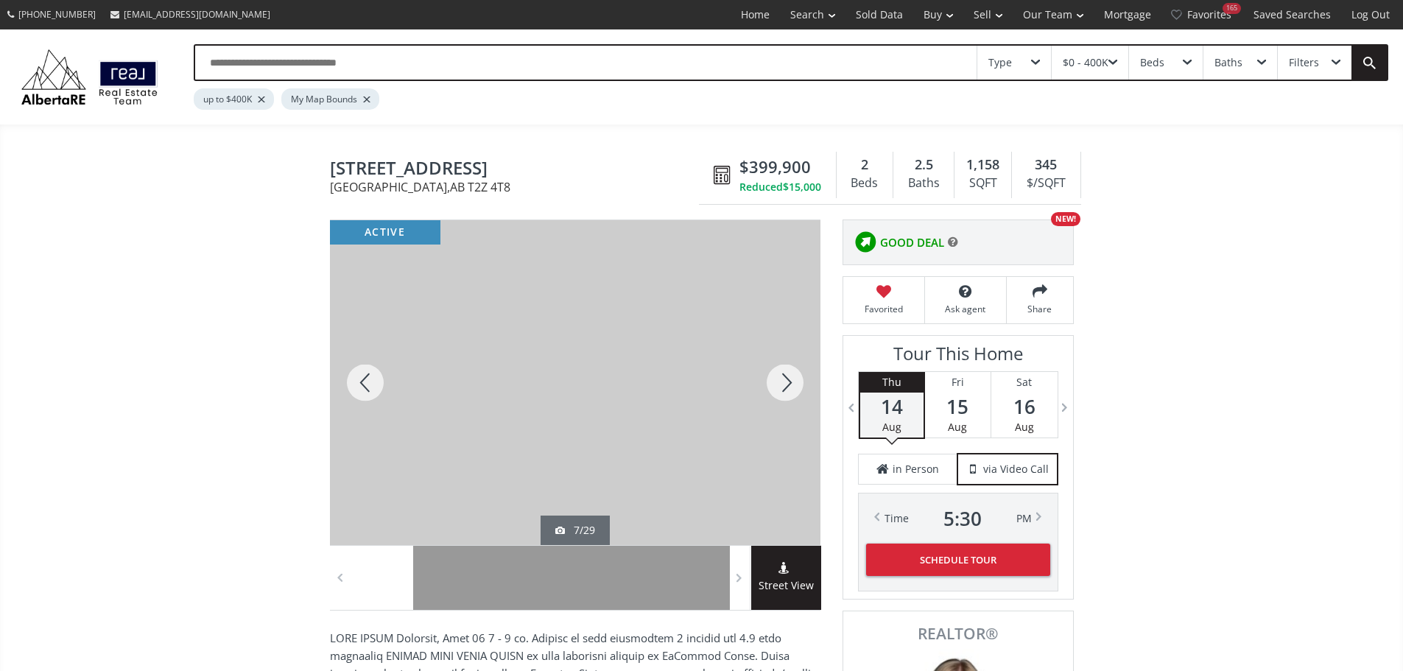
click at [789, 393] on div at bounding box center [785, 382] width 71 height 325
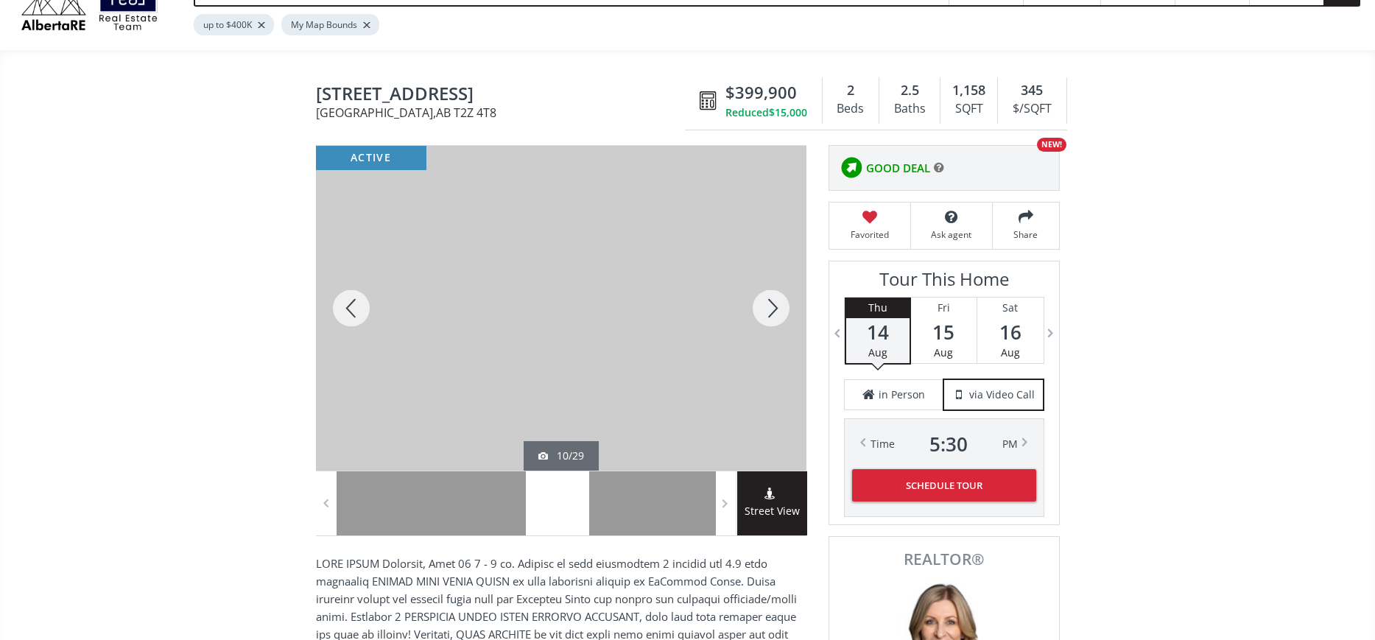
scroll to position [74, 0]
click at [771, 309] on div at bounding box center [771, 309] width 71 height 325
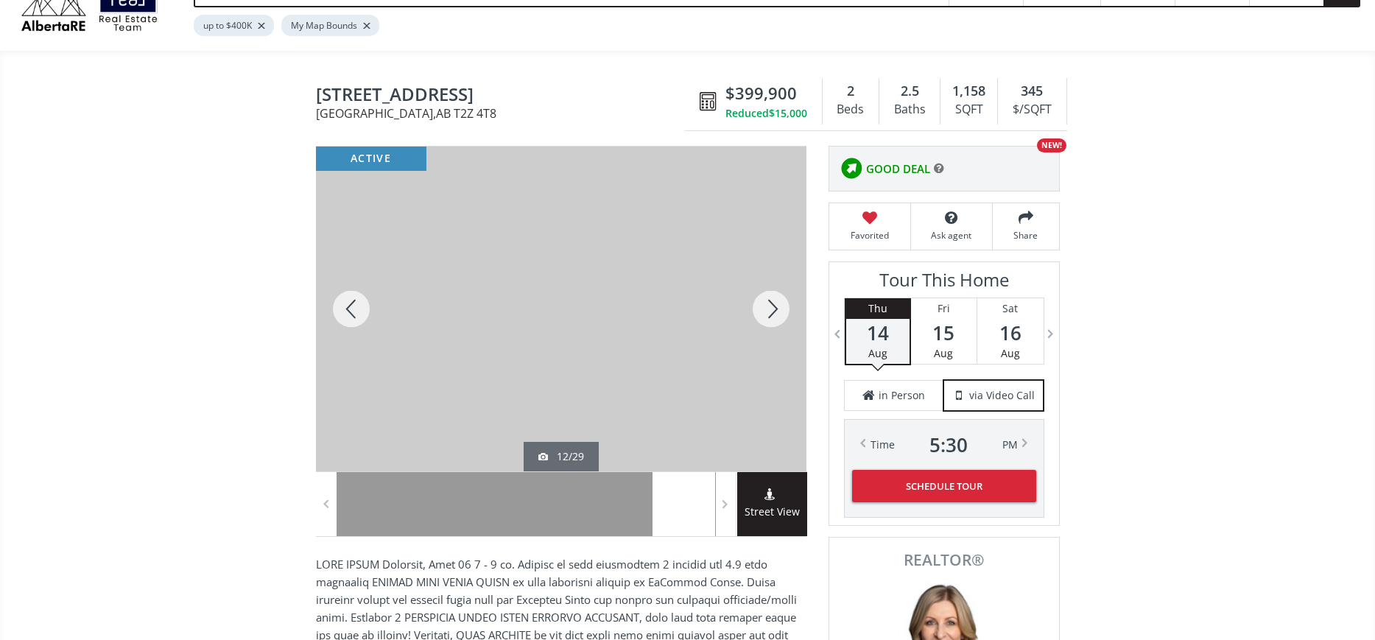
click at [771, 309] on div at bounding box center [771, 309] width 71 height 325
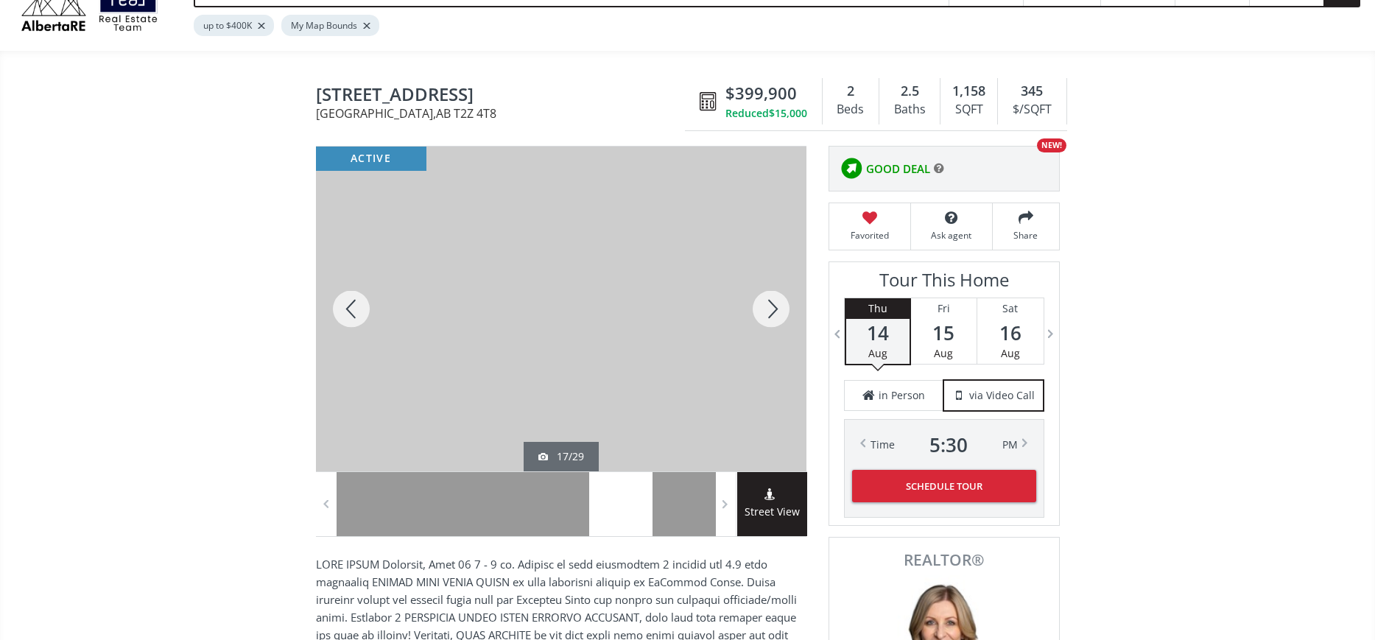
click at [771, 309] on div at bounding box center [771, 309] width 71 height 325
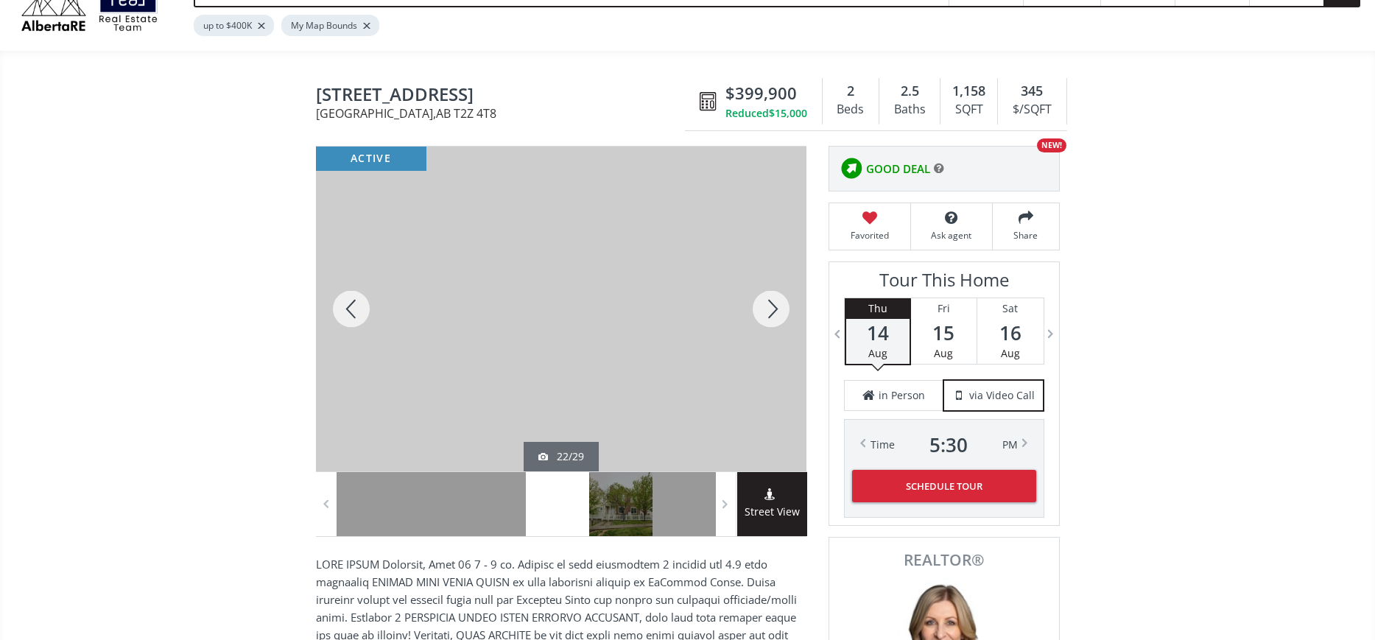
click at [771, 309] on div at bounding box center [771, 309] width 71 height 325
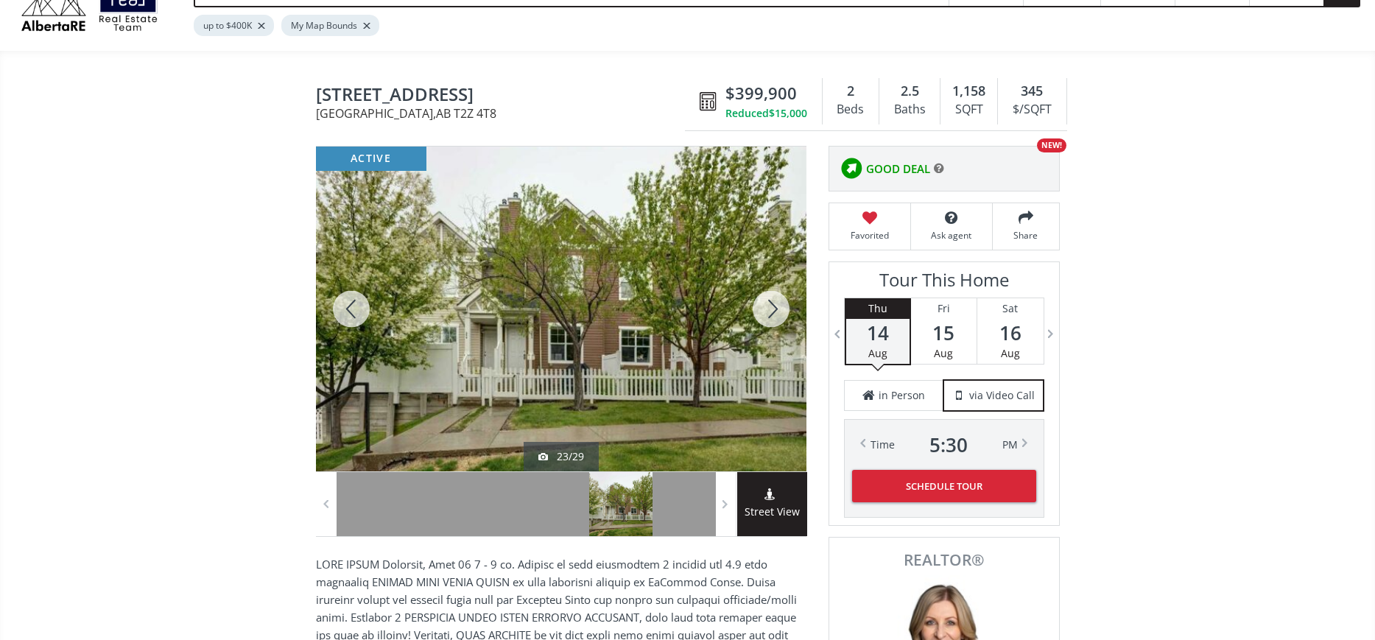
click at [771, 309] on div at bounding box center [771, 309] width 71 height 325
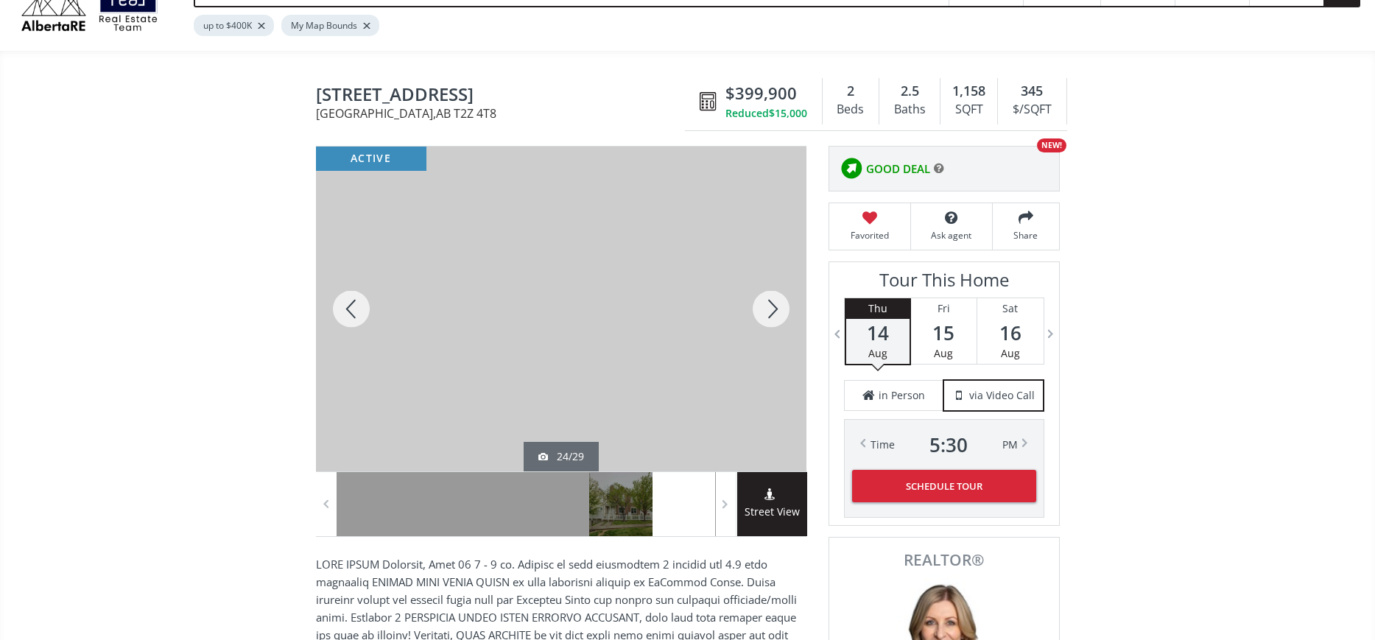
click at [771, 309] on div at bounding box center [771, 309] width 71 height 325
click at [770, 305] on div at bounding box center [771, 309] width 71 height 325
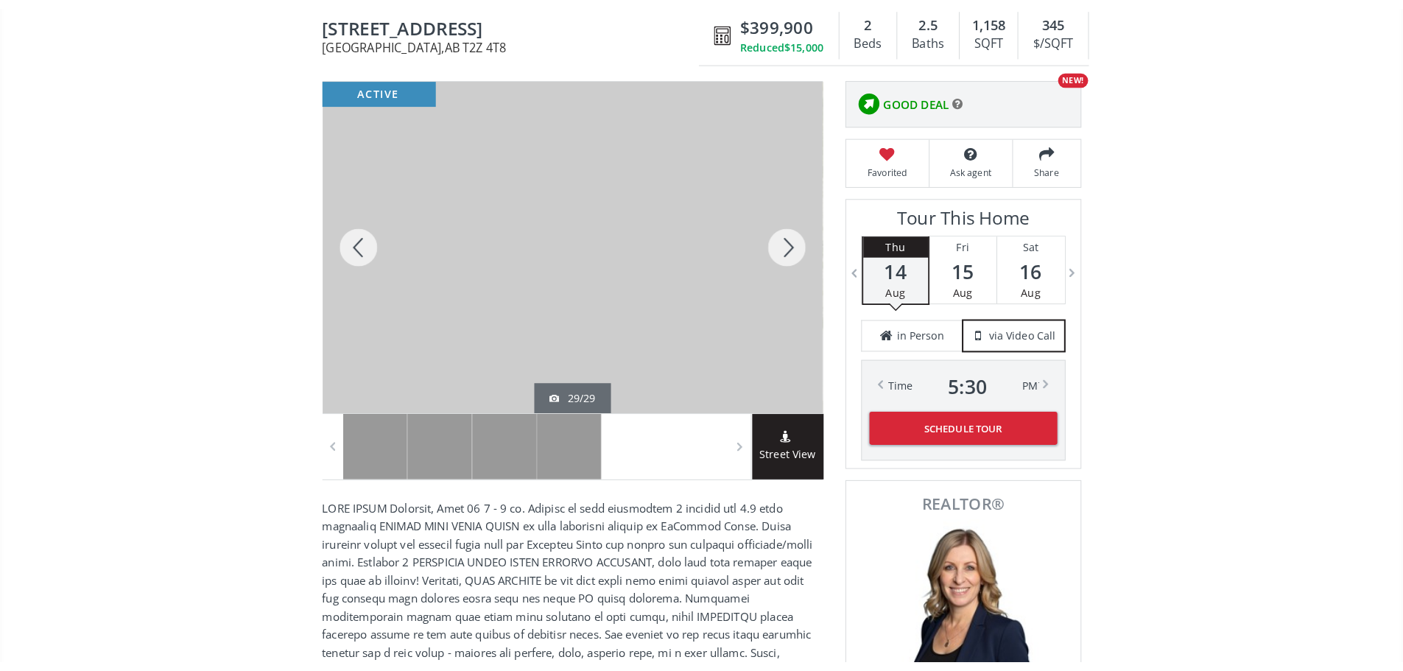
scroll to position [147, 0]
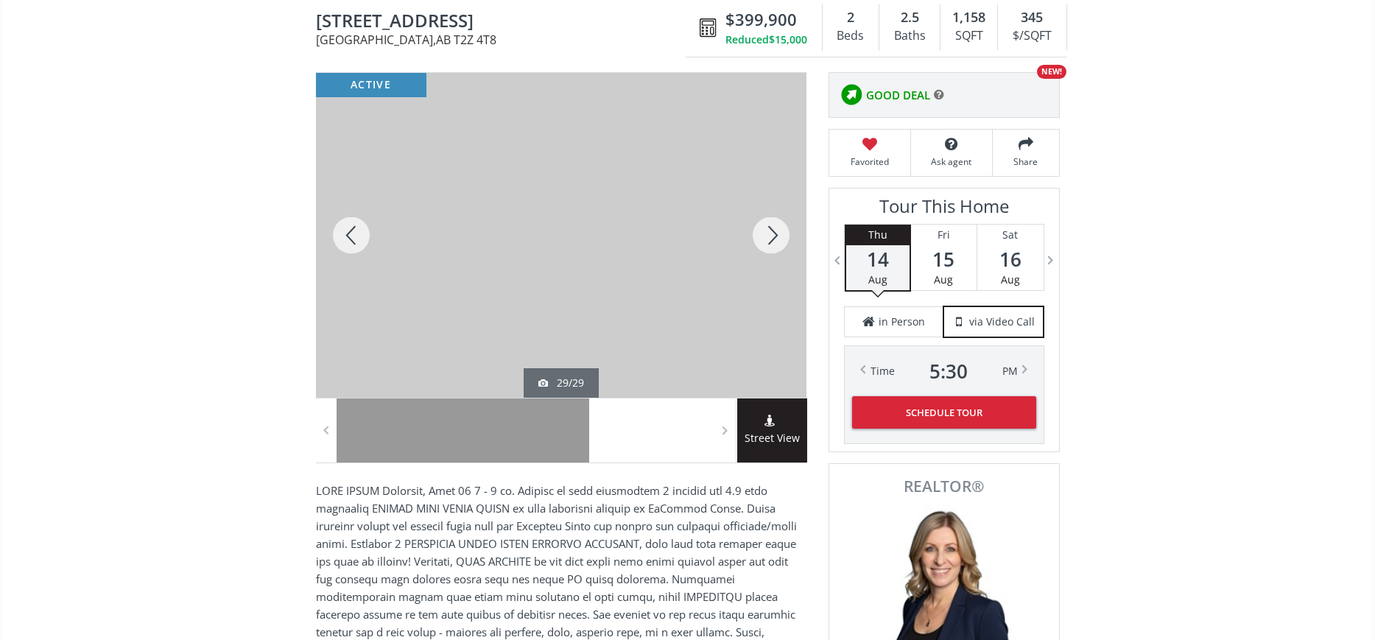
click at [772, 235] on div at bounding box center [771, 235] width 71 height 325
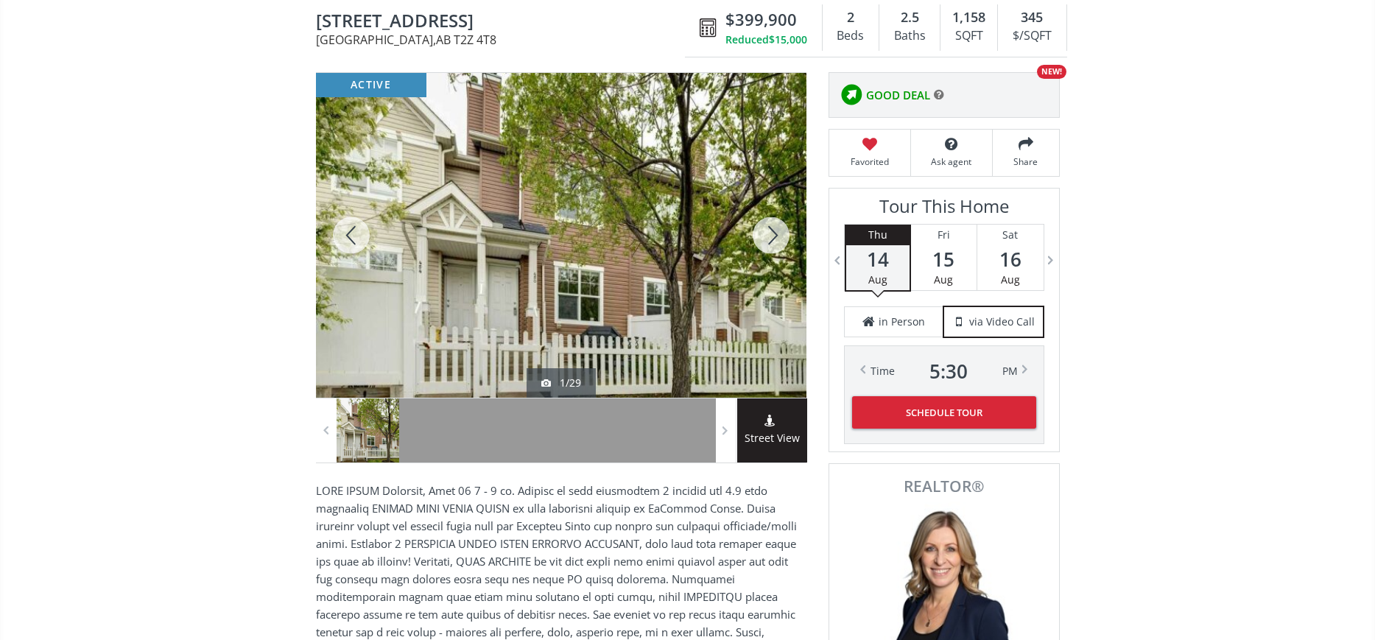
click at [772, 235] on div at bounding box center [771, 235] width 71 height 325
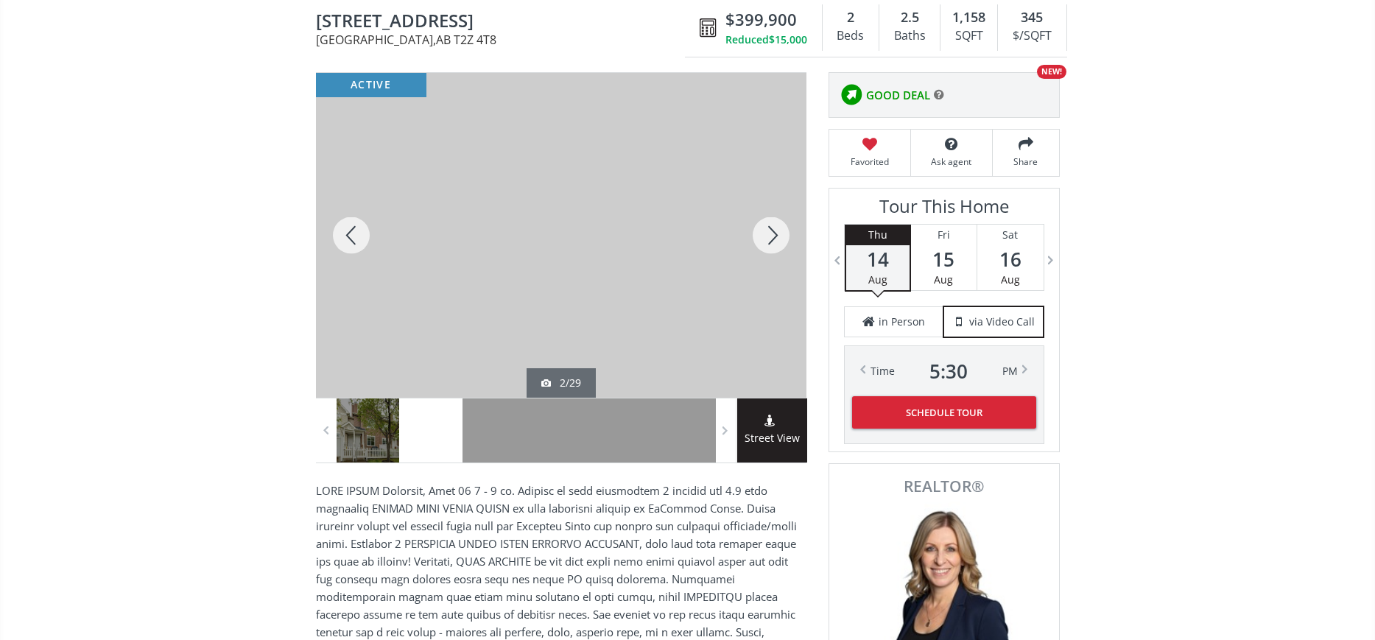
click at [772, 235] on div at bounding box center [771, 235] width 71 height 325
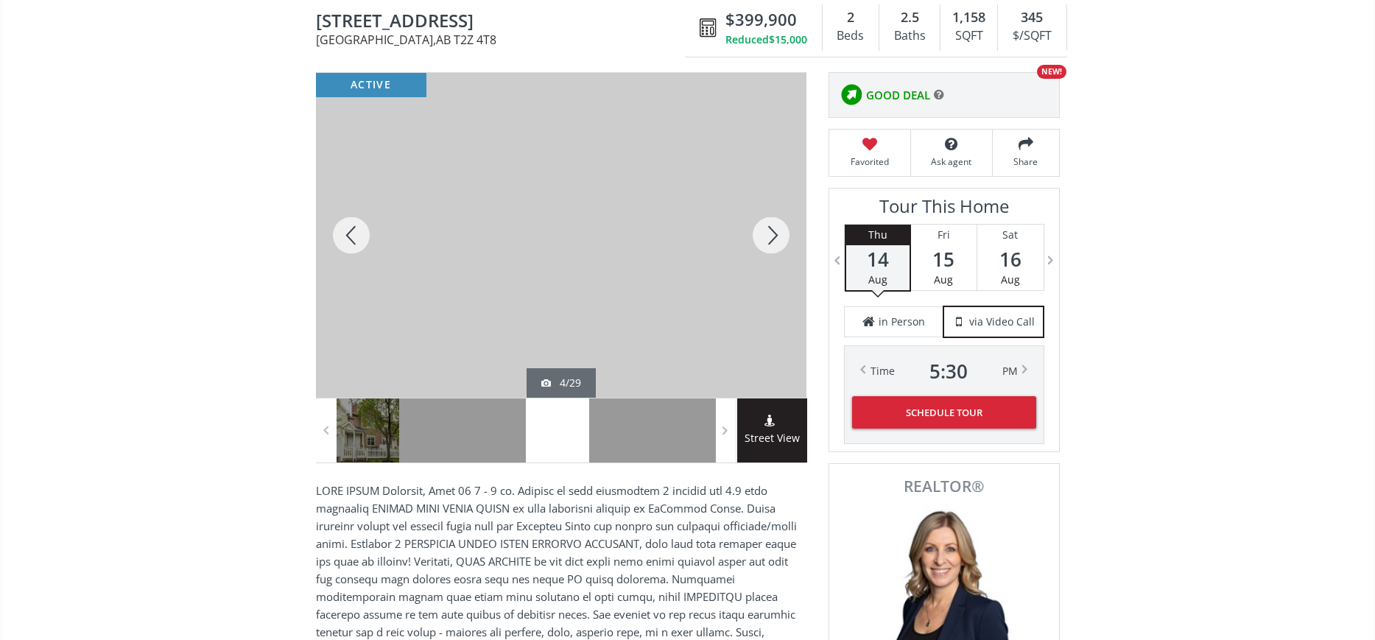
click at [772, 235] on div at bounding box center [771, 235] width 71 height 325
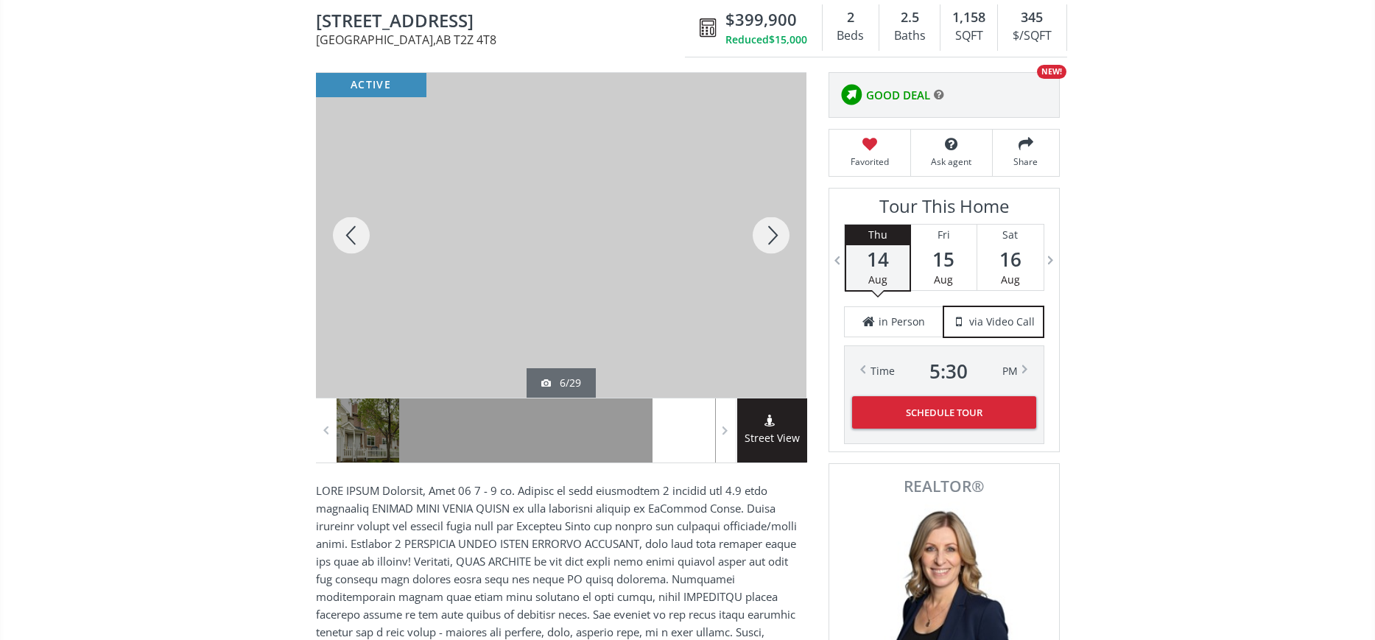
click at [772, 235] on div at bounding box center [771, 235] width 71 height 325
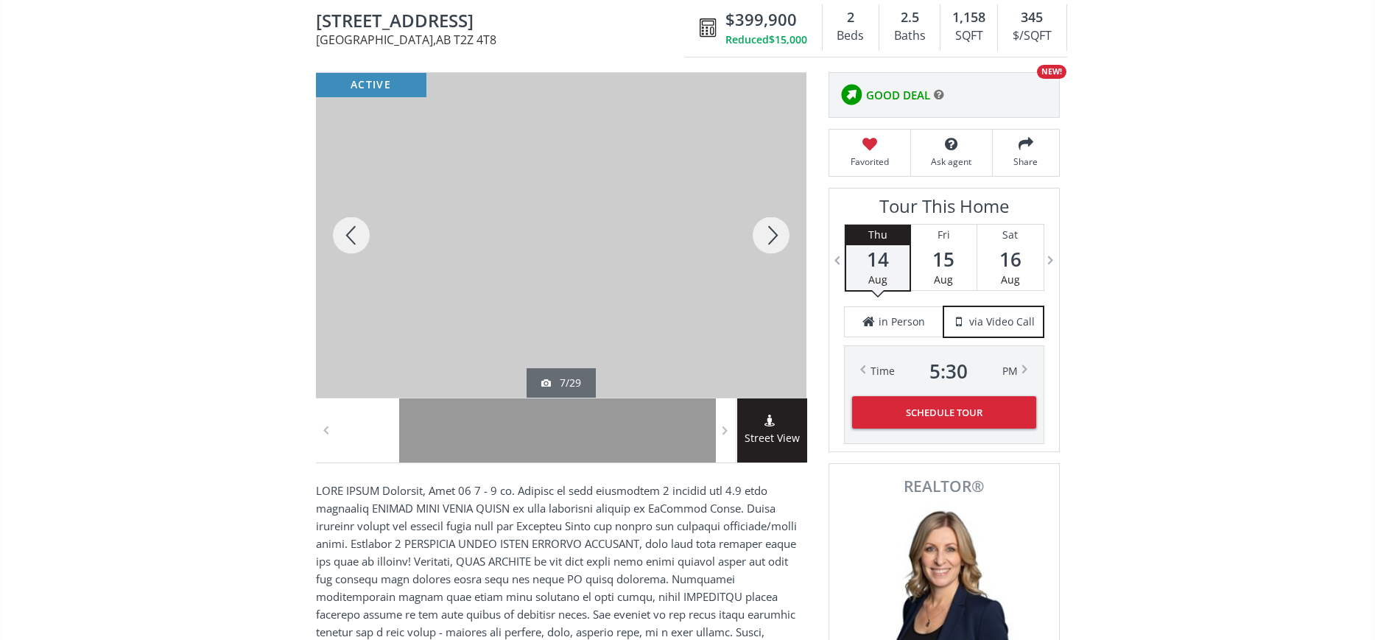
click at [772, 235] on div at bounding box center [771, 235] width 71 height 325
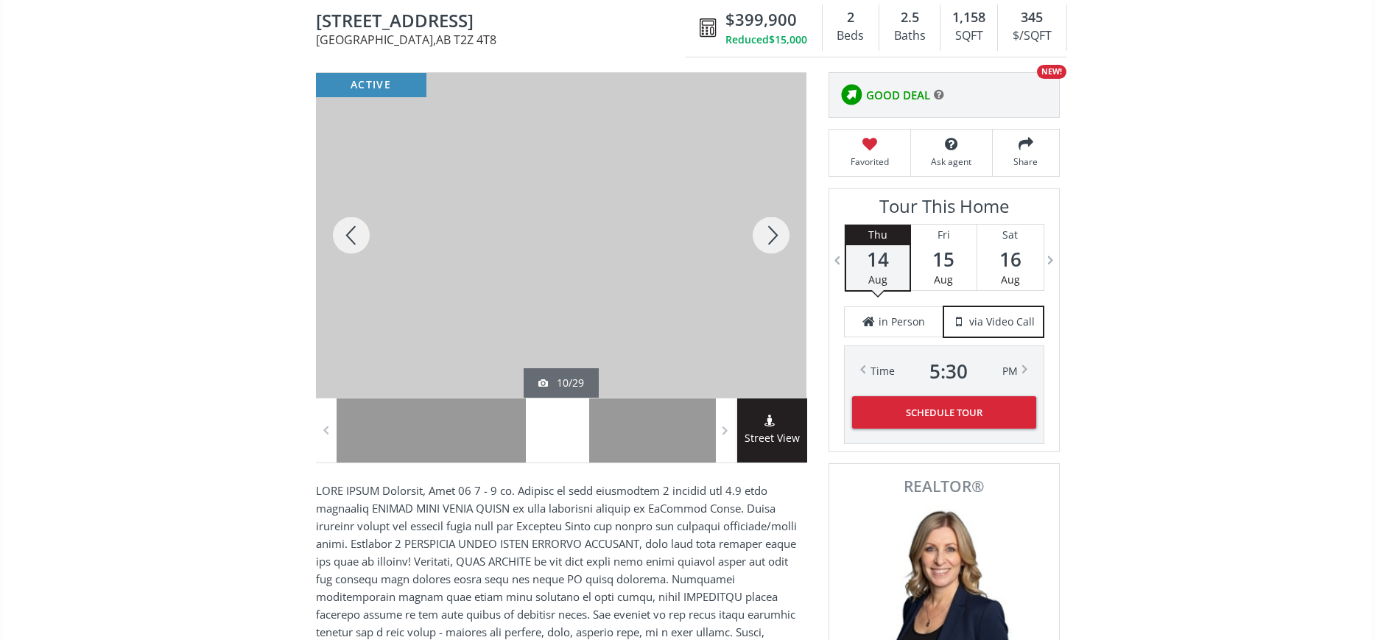
click at [772, 235] on div at bounding box center [771, 235] width 71 height 325
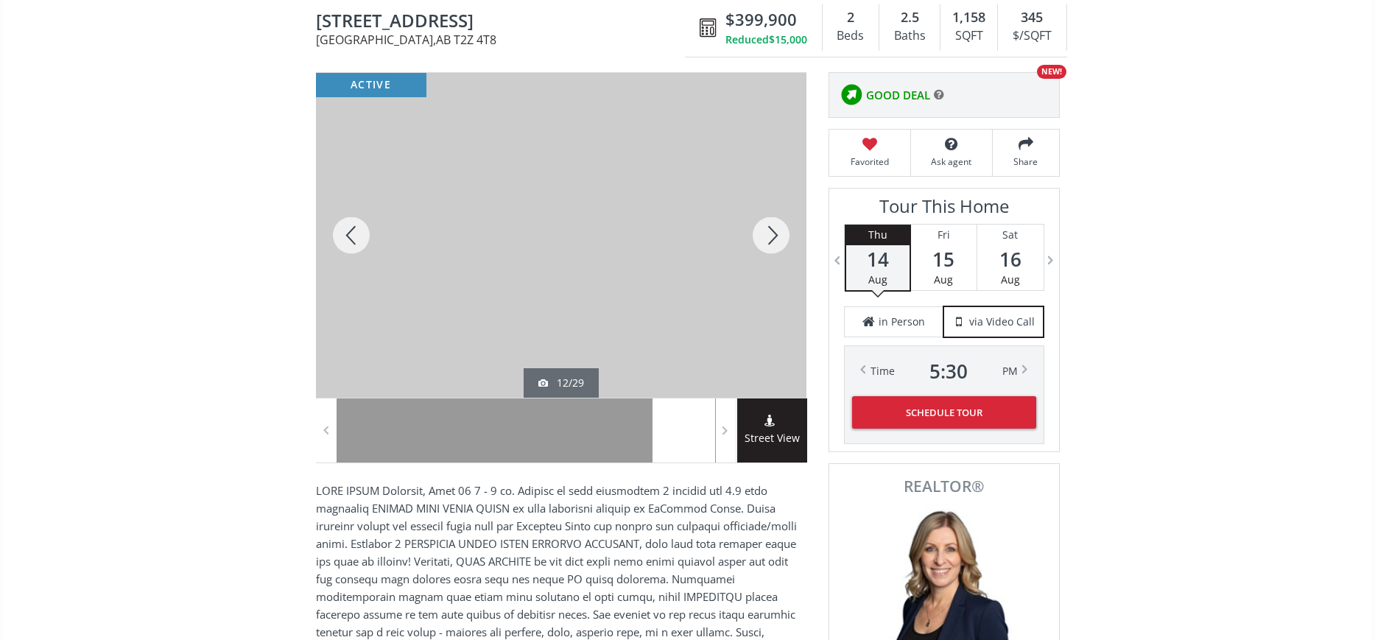
click at [772, 235] on div at bounding box center [771, 235] width 71 height 325
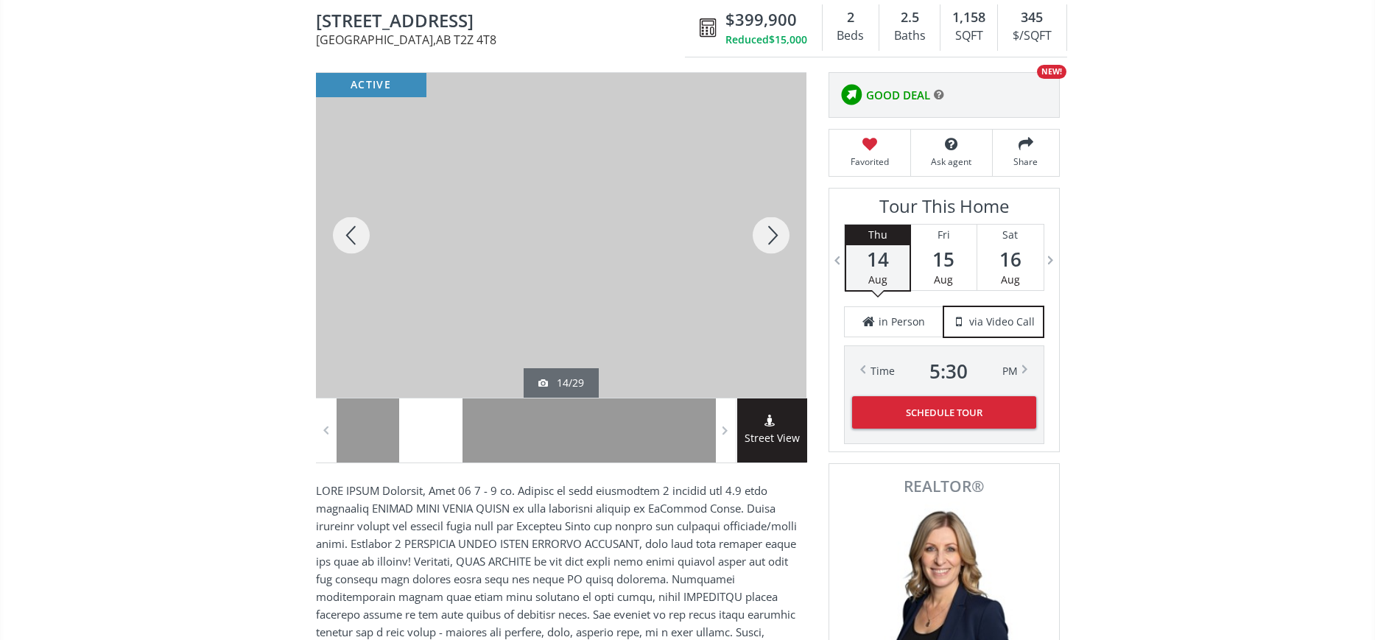
click at [772, 235] on div at bounding box center [771, 235] width 71 height 325
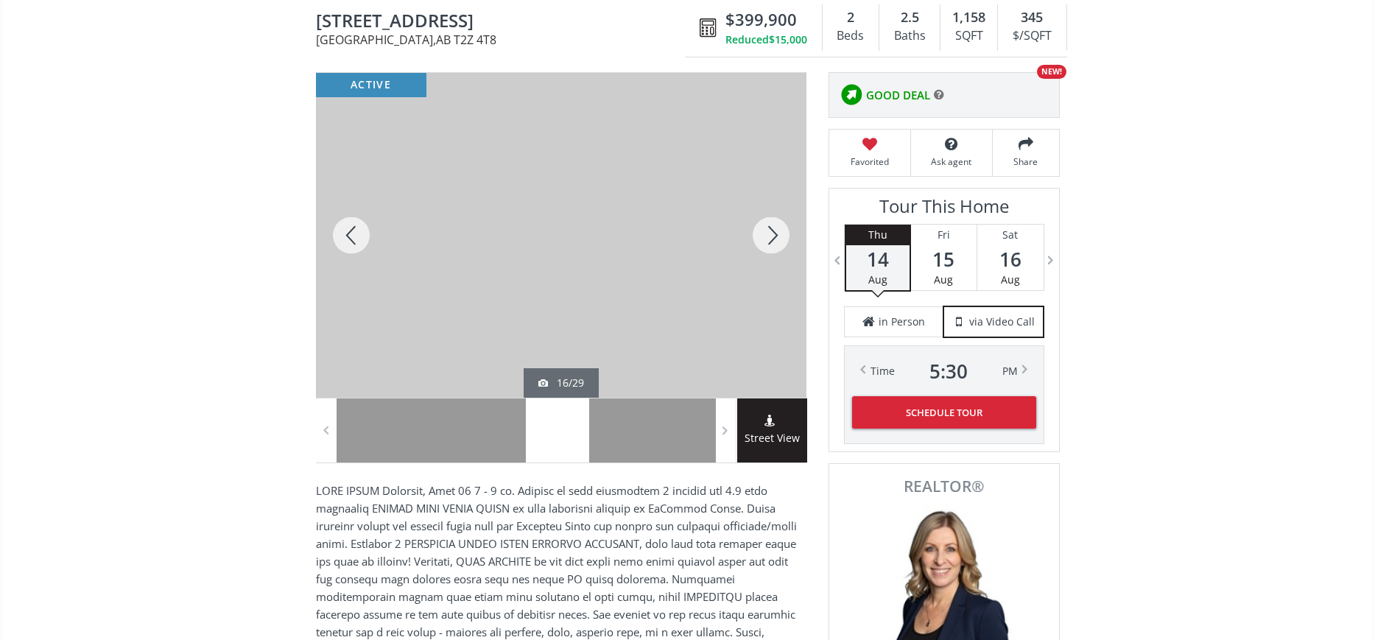
click at [772, 235] on div at bounding box center [771, 235] width 71 height 325
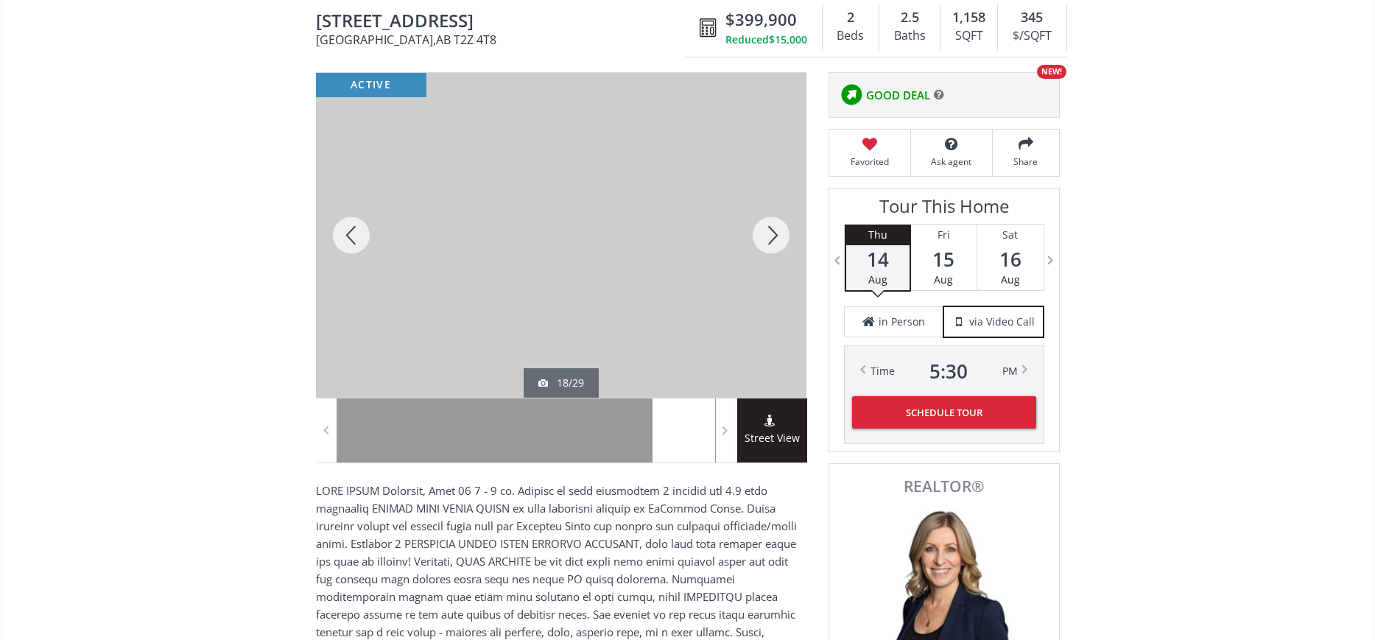
click at [772, 235] on div at bounding box center [771, 235] width 71 height 325
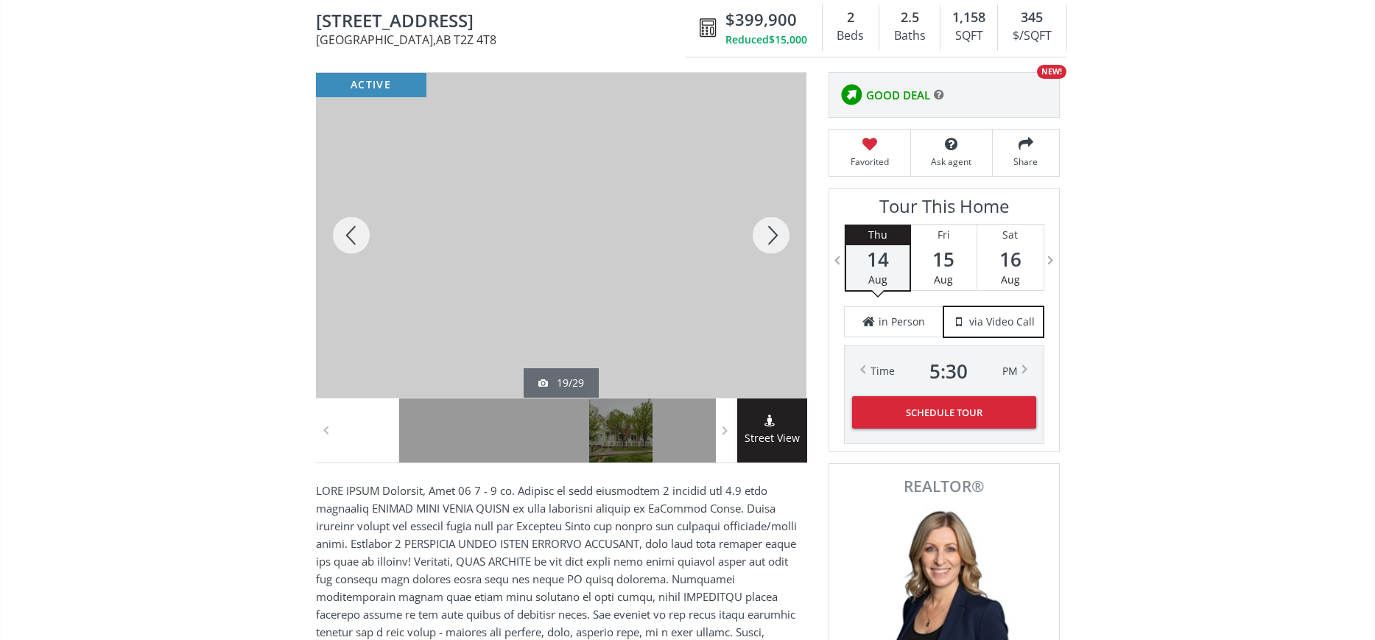
click at [351, 230] on div at bounding box center [351, 235] width 71 height 325
click at [351, 231] on div at bounding box center [351, 235] width 71 height 325
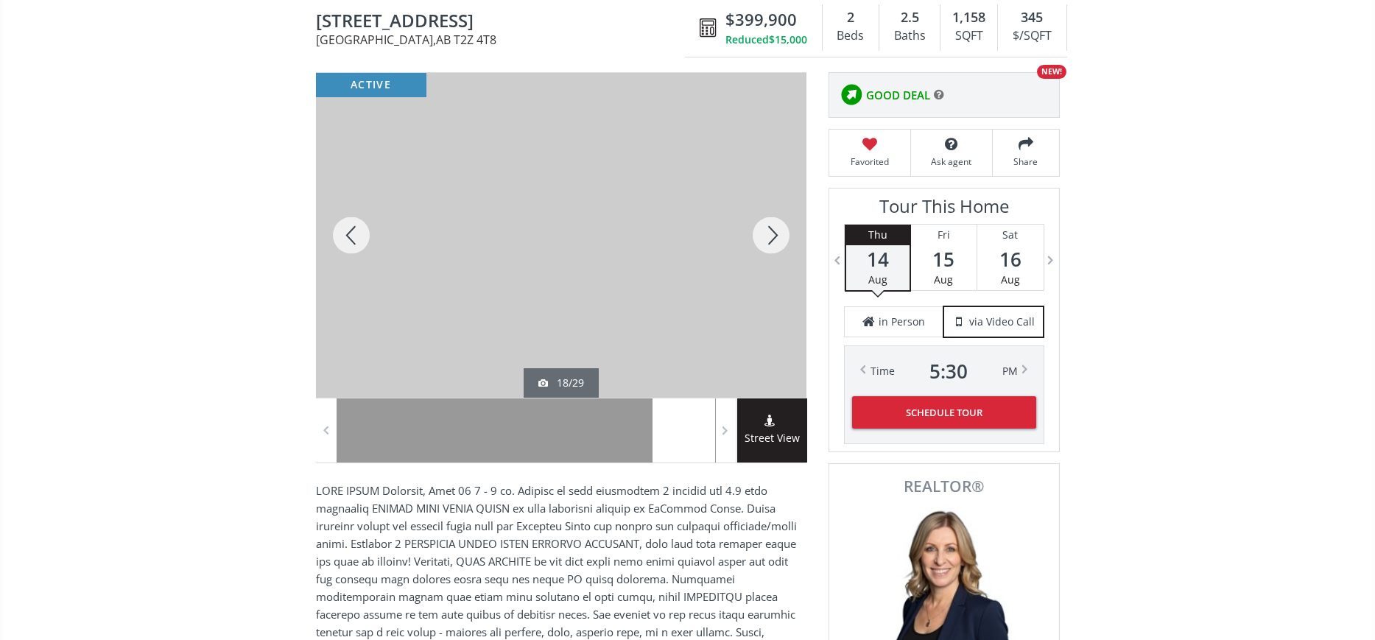
click at [351, 231] on div at bounding box center [351, 235] width 71 height 325
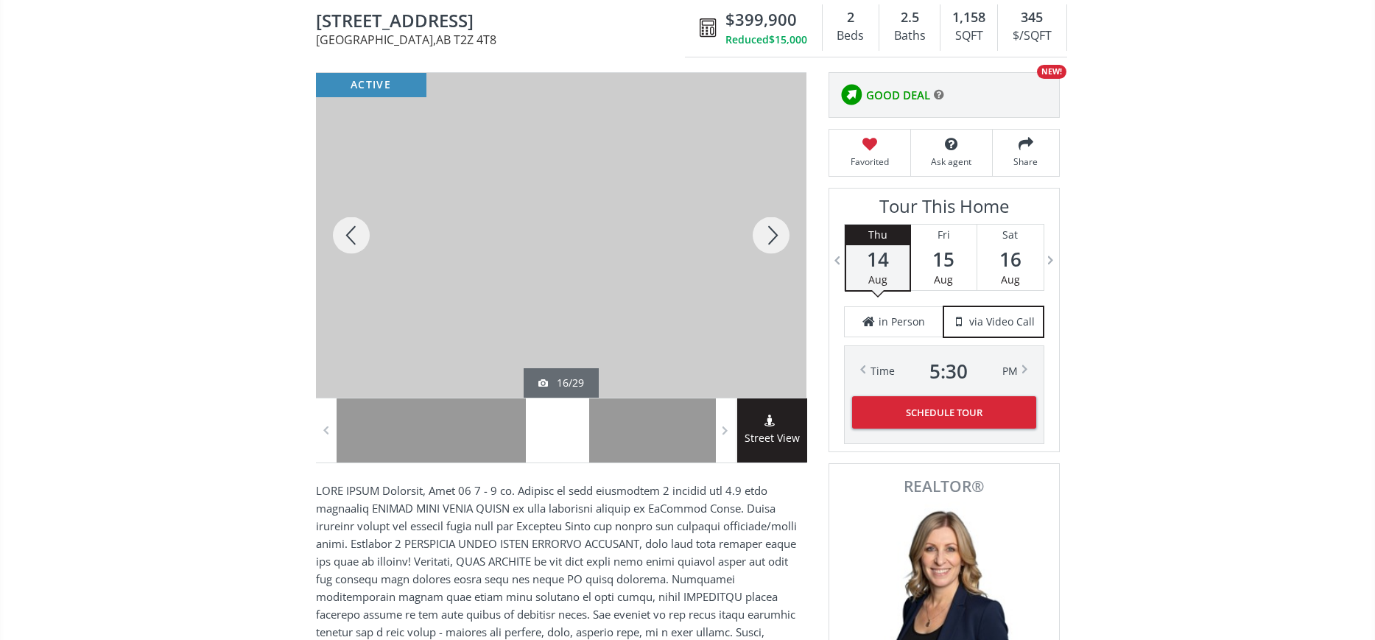
click at [351, 231] on div at bounding box center [351, 235] width 71 height 325
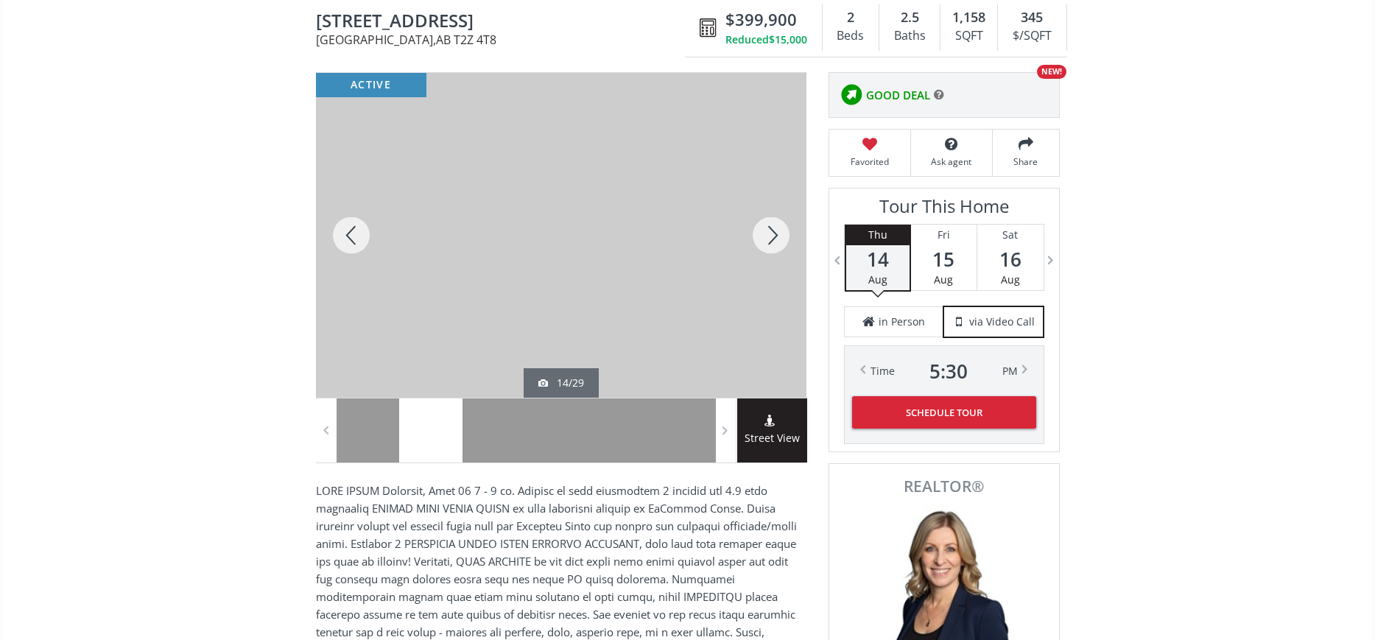
click at [351, 231] on div at bounding box center [351, 235] width 71 height 325
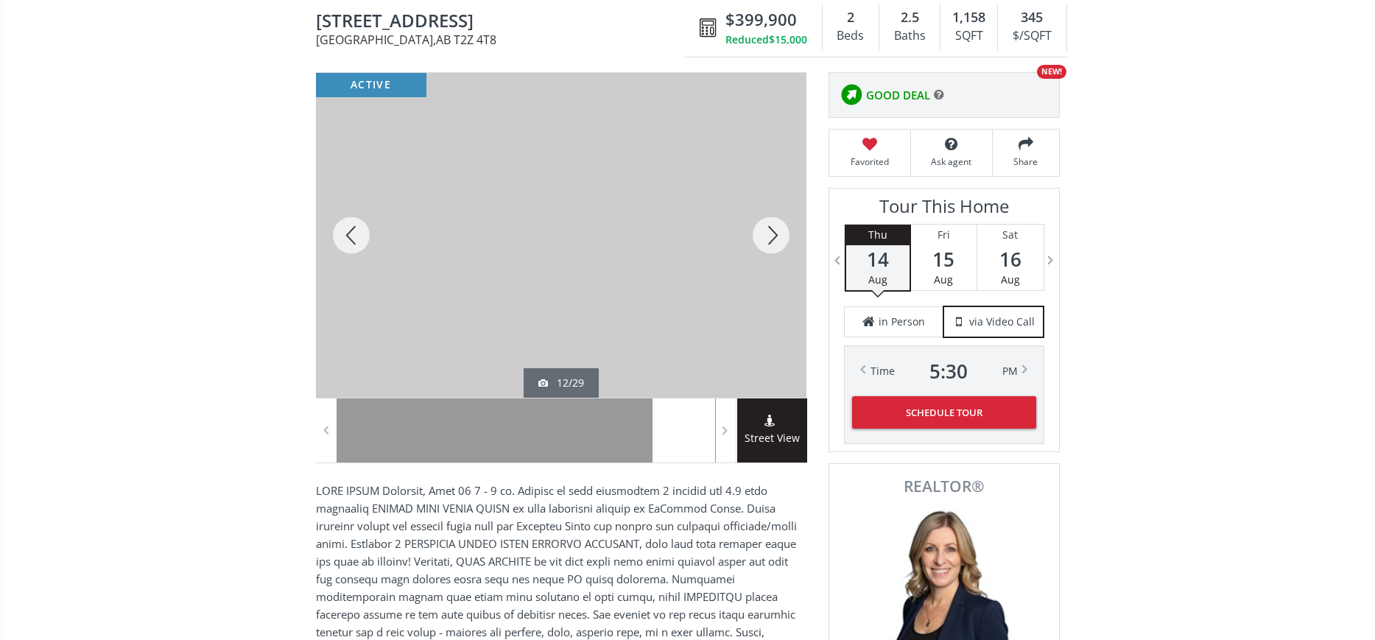
click at [351, 231] on div at bounding box center [351, 235] width 71 height 325
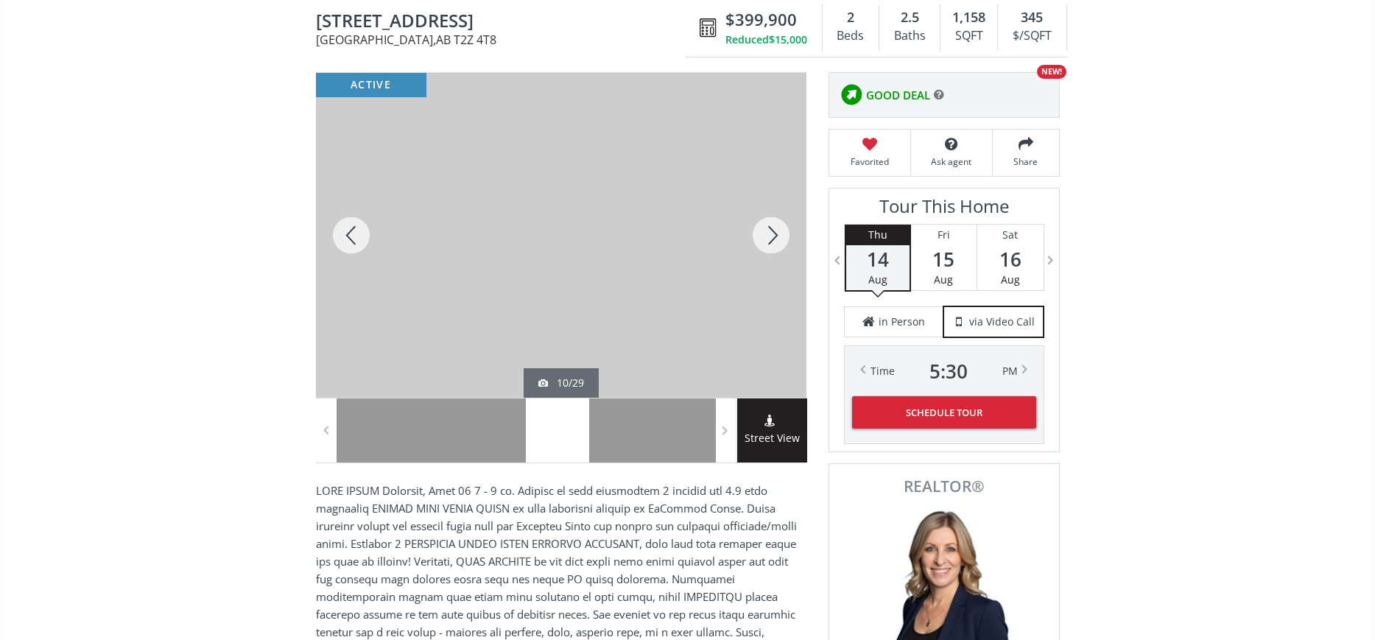
click at [764, 228] on div at bounding box center [771, 235] width 71 height 325
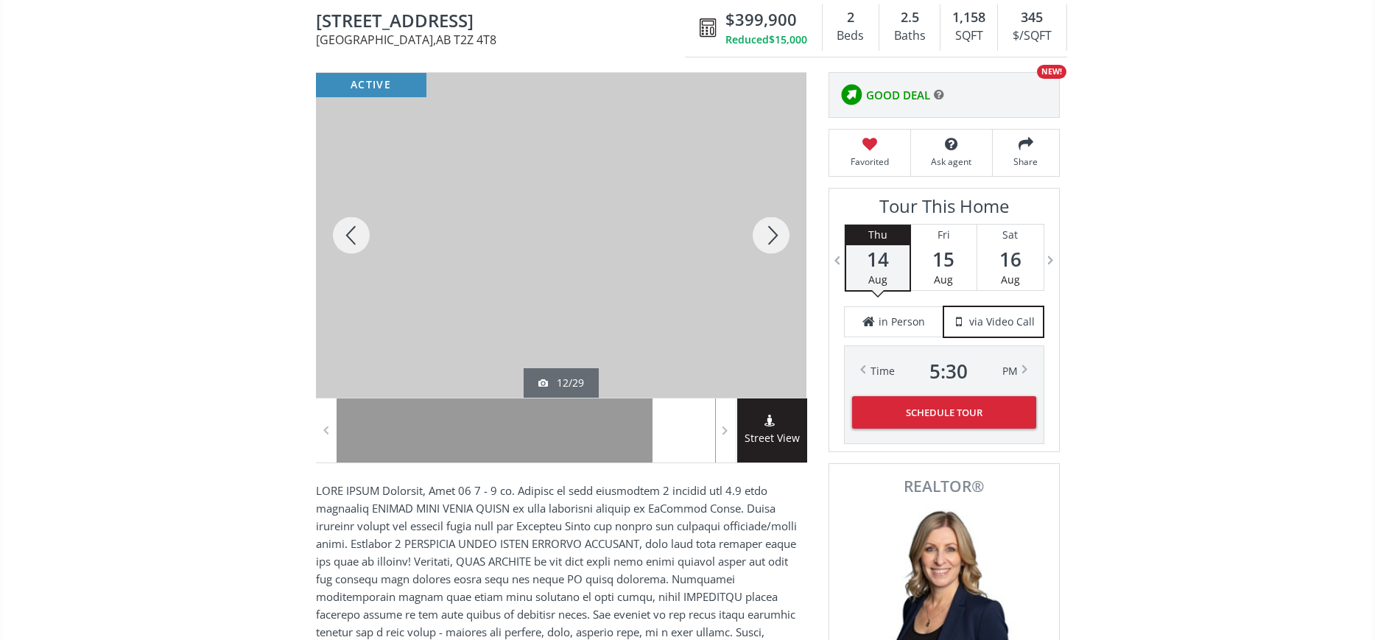
click at [764, 228] on div at bounding box center [771, 235] width 71 height 325
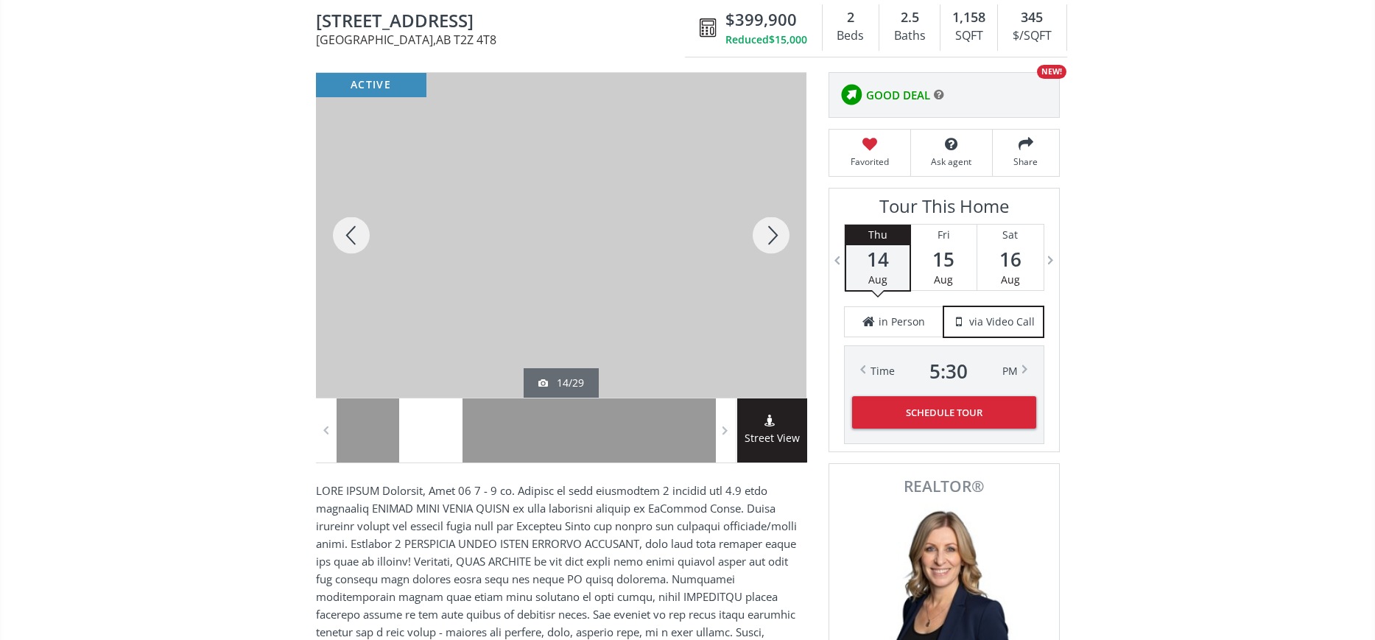
click at [764, 228] on div at bounding box center [771, 235] width 71 height 325
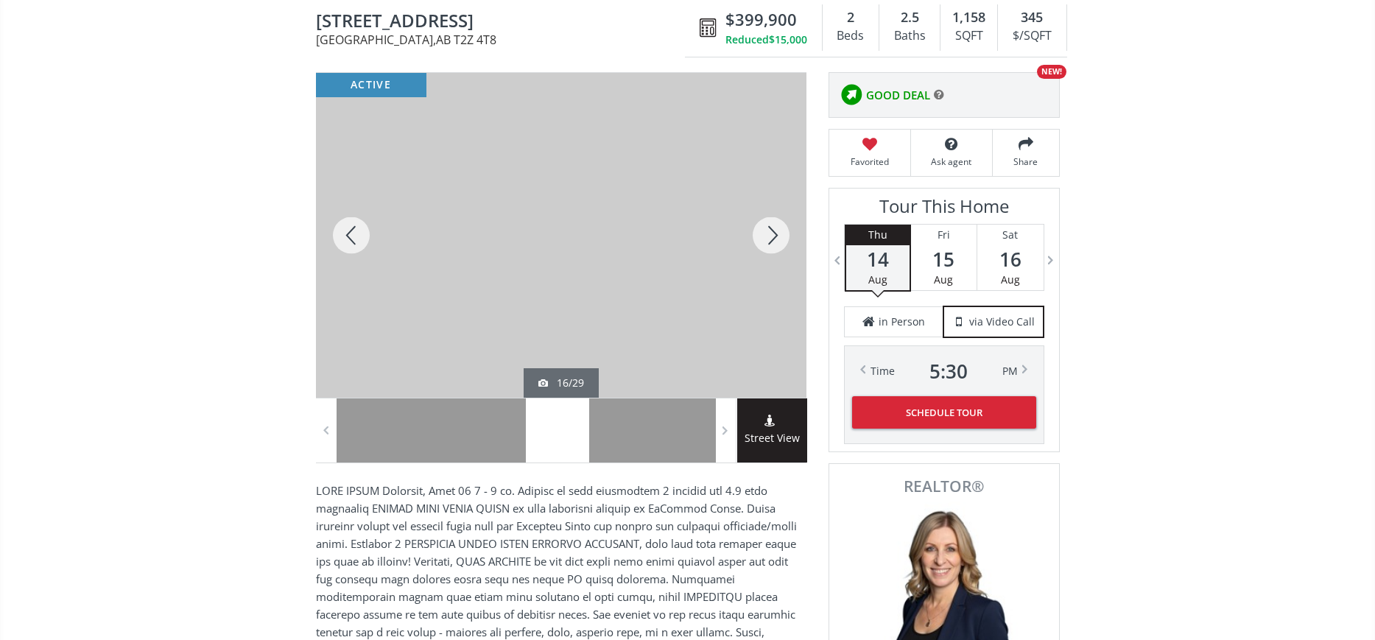
click at [764, 228] on div at bounding box center [771, 235] width 71 height 325
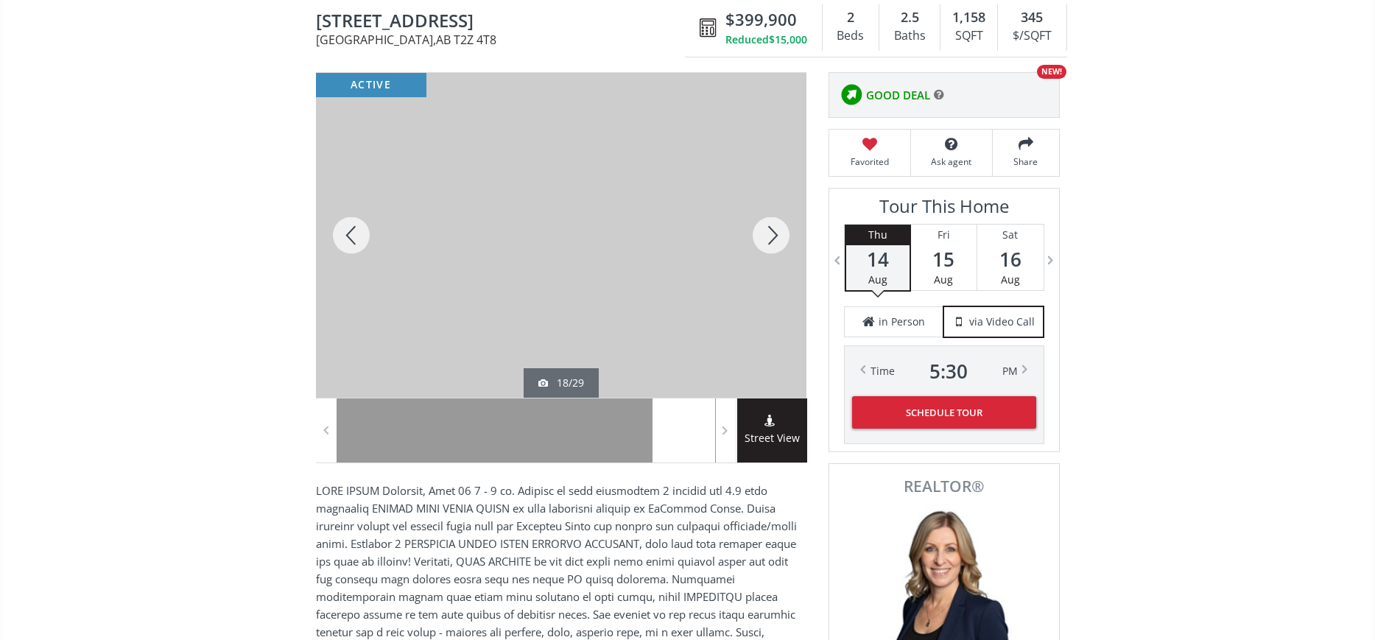
click at [764, 228] on div at bounding box center [771, 235] width 71 height 325
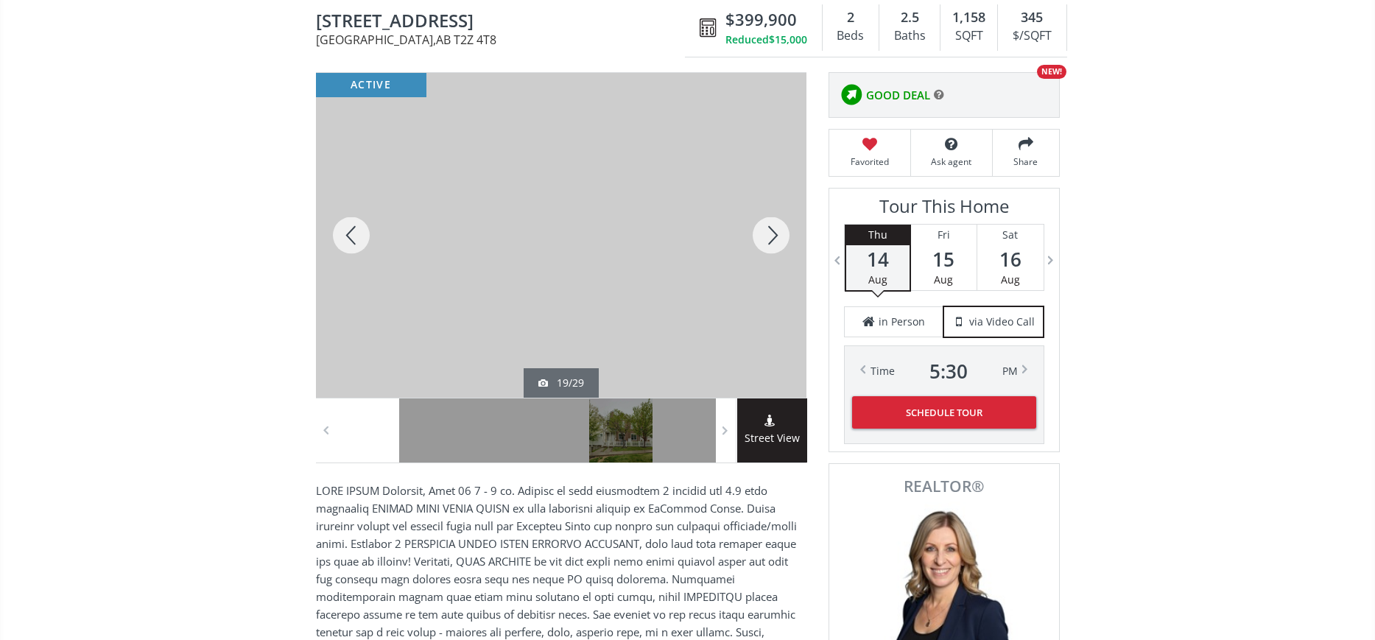
click at [765, 228] on div at bounding box center [771, 235] width 71 height 325
click at [768, 230] on div at bounding box center [771, 235] width 71 height 325
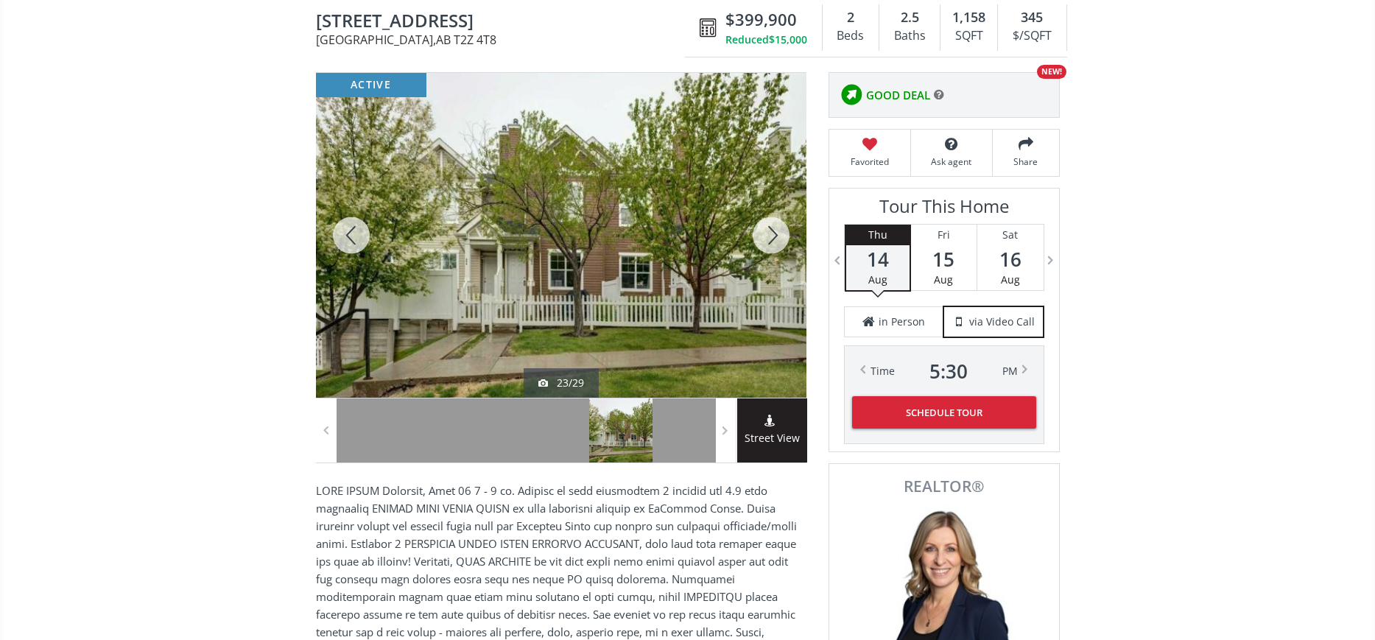
click at [770, 230] on div at bounding box center [771, 235] width 71 height 325
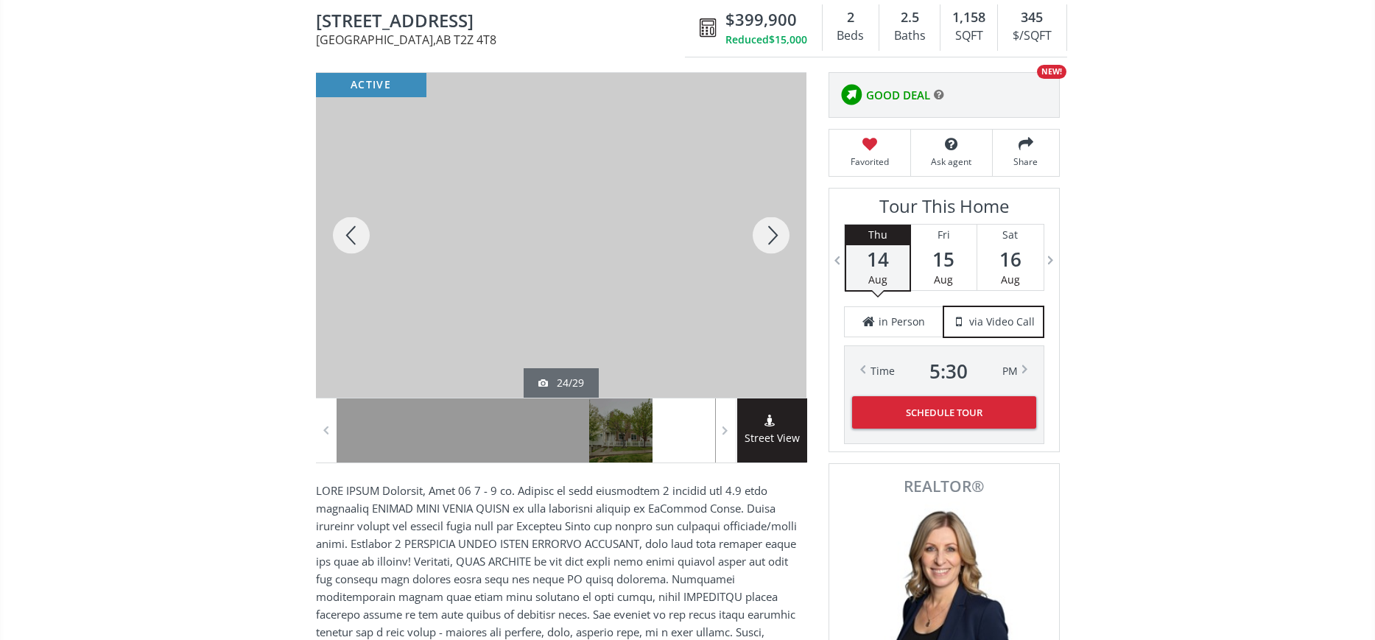
click at [770, 230] on div at bounding box center [771, 235] width 71 height 325
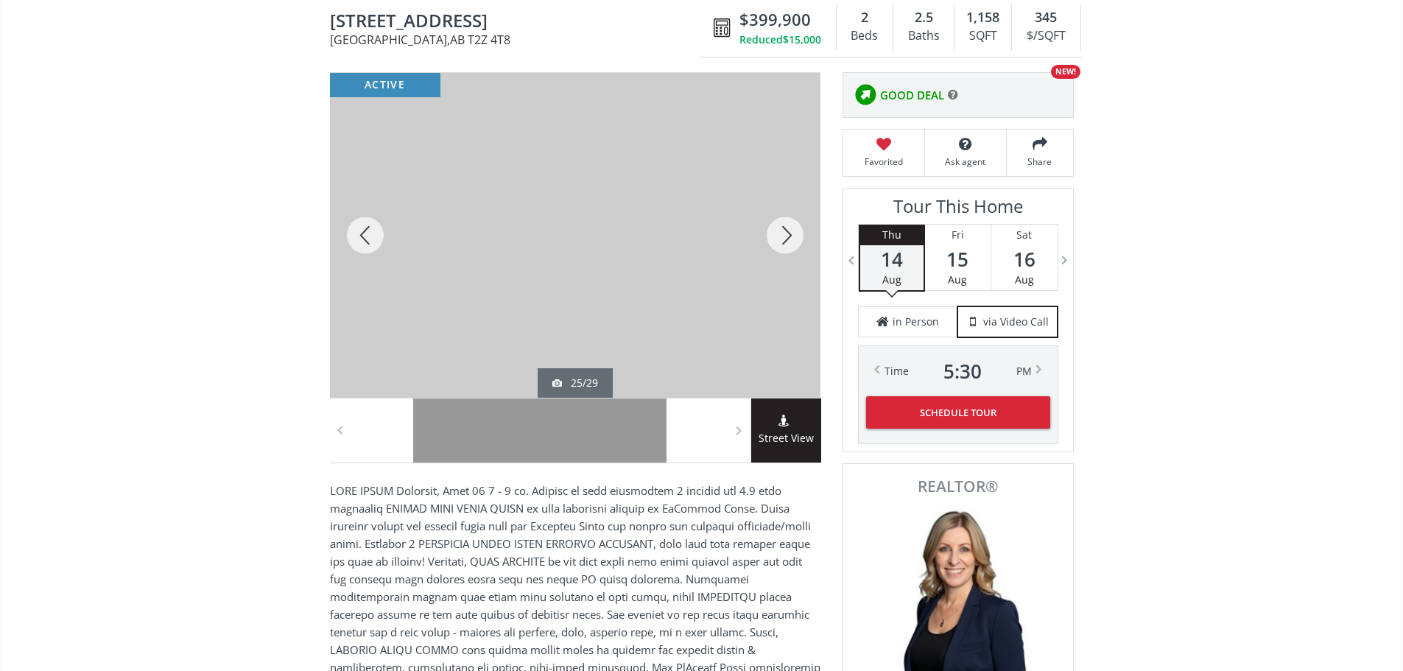
scroll to position [0, 0]
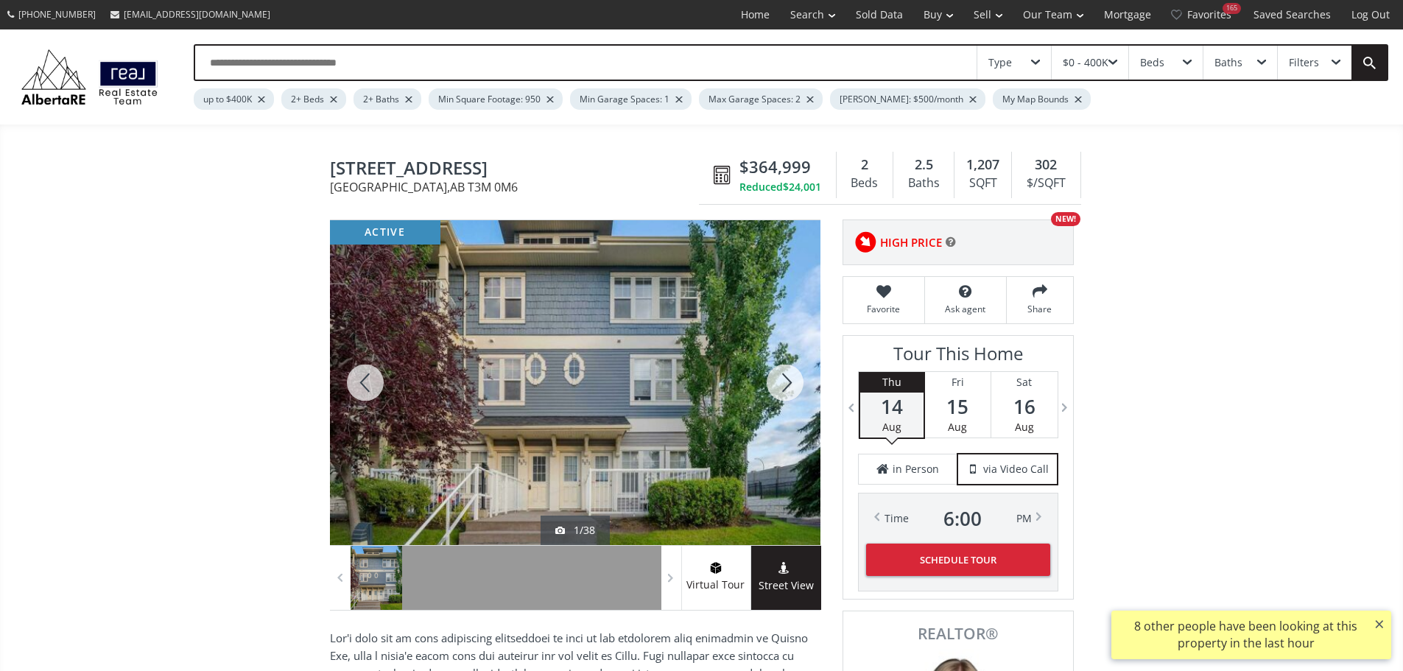
click at [773, 395] on div at bounding box center [785, 382] width 71 height 325
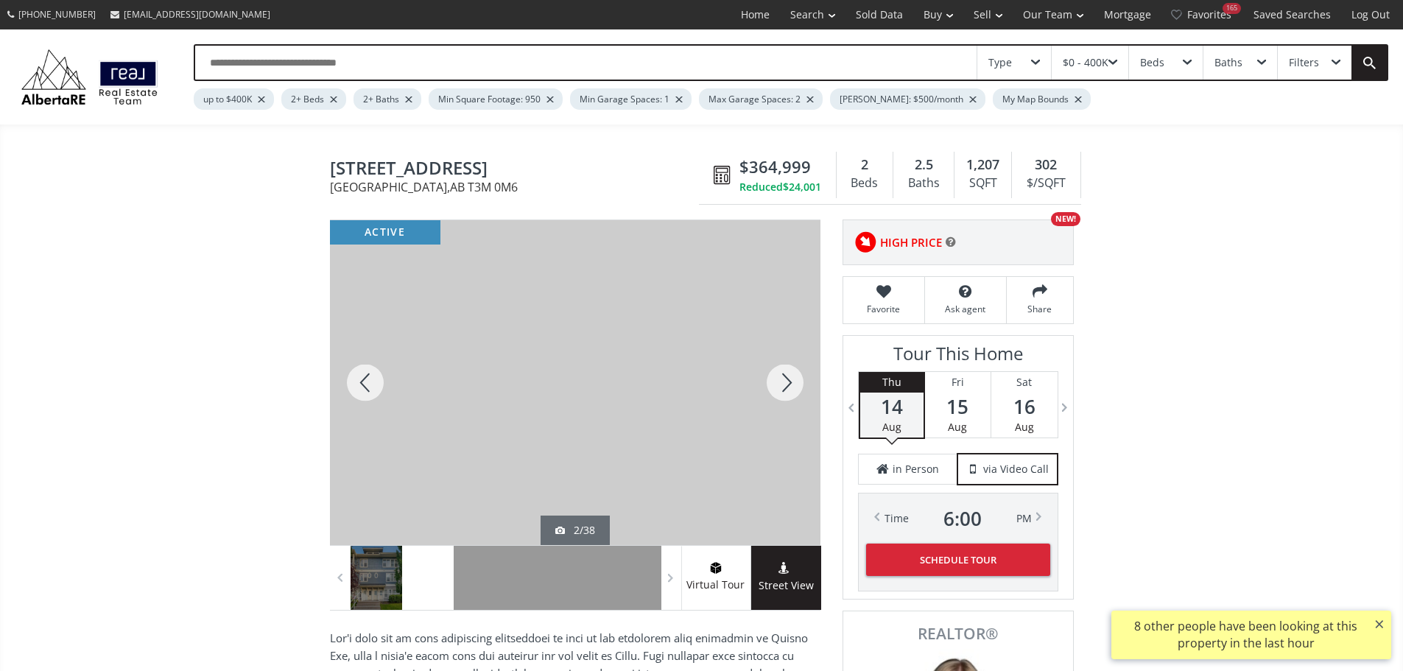
click at [771, 394] on div at bounding box center [785, 382] width 71 height 325
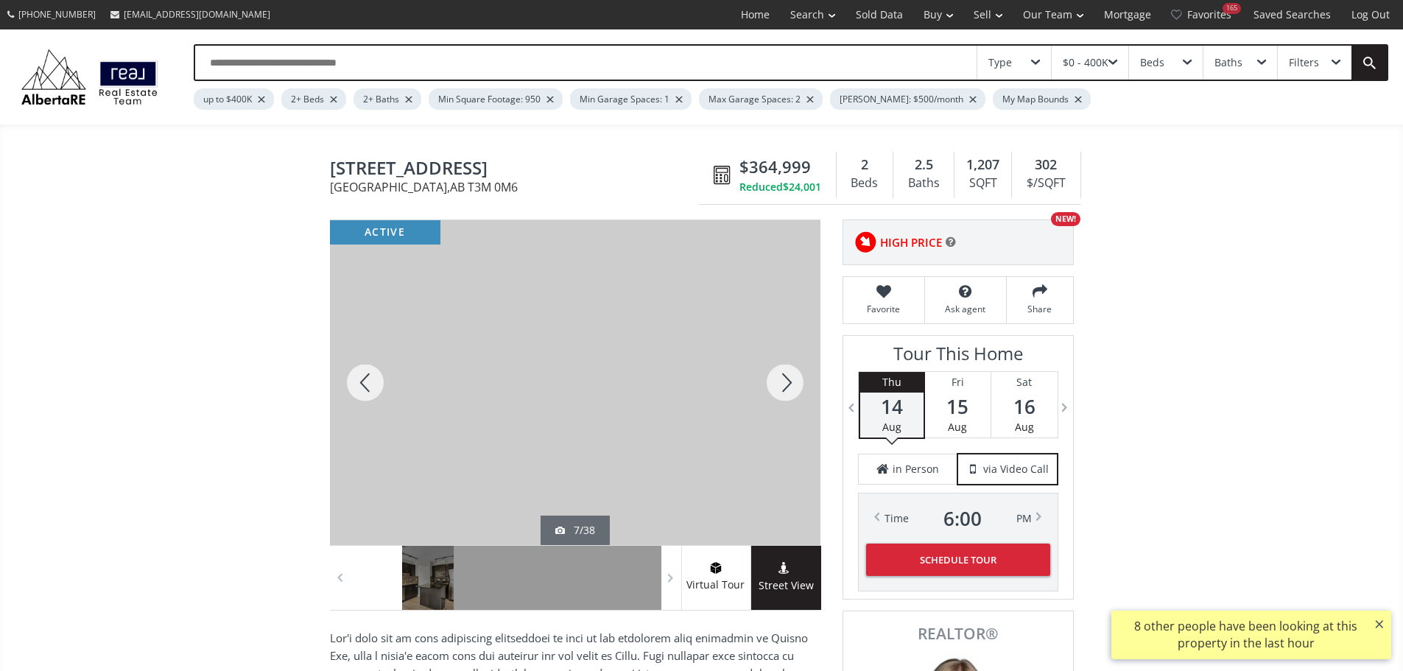
click at [771, 394] on div at bounding box center [785, 382] width 71 height 325
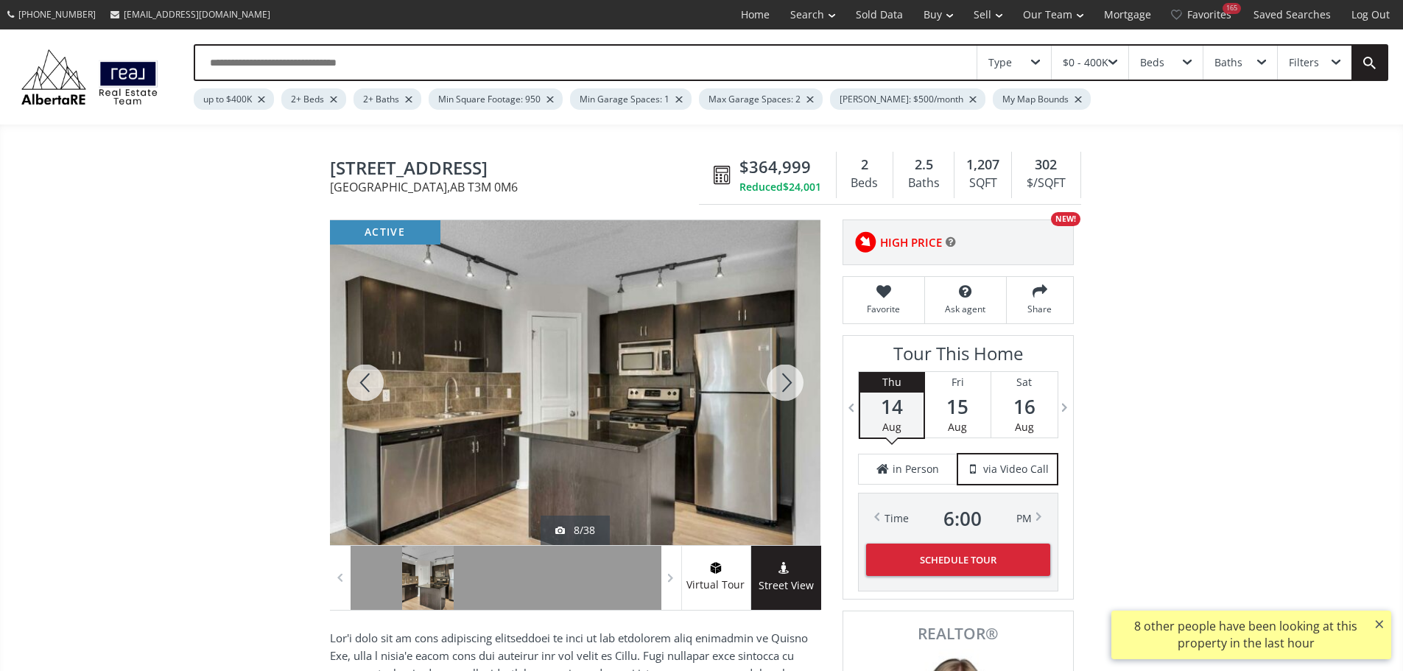
click at [771, 394] on div at bounding box center [785, 382] width 71 height 325
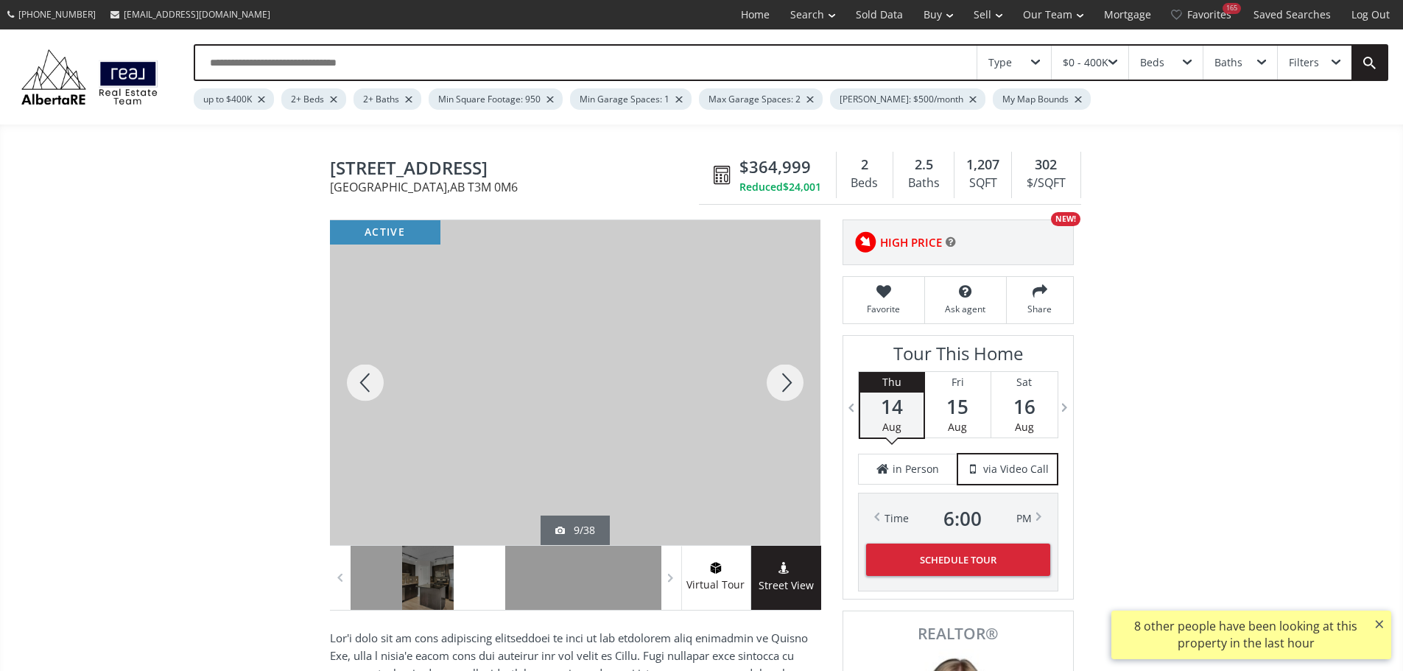
click at [771, 394] on div at bounding box center [785, 382] width 71 height 325
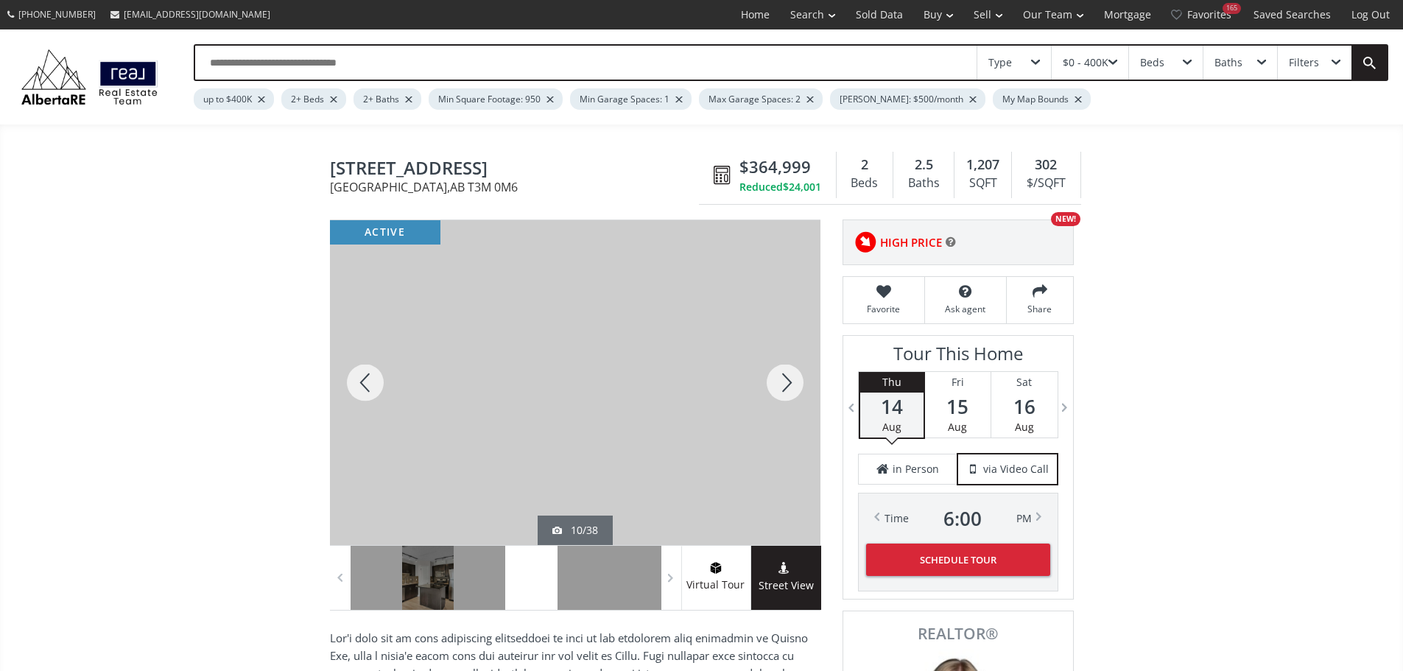
click at [786, 387] on div at bounding box center [785, 382] width 71 height 325
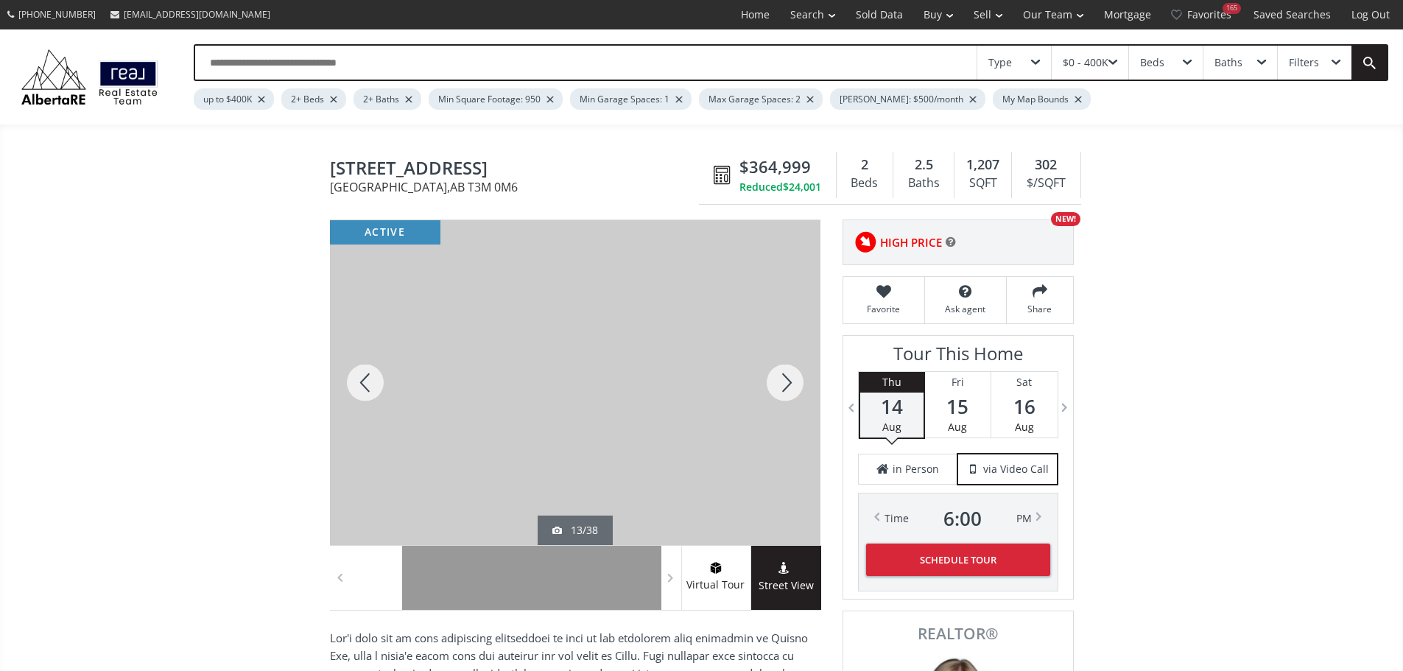
click at [786, 387] on div at bounding box center [785, 382] width 71 height 325
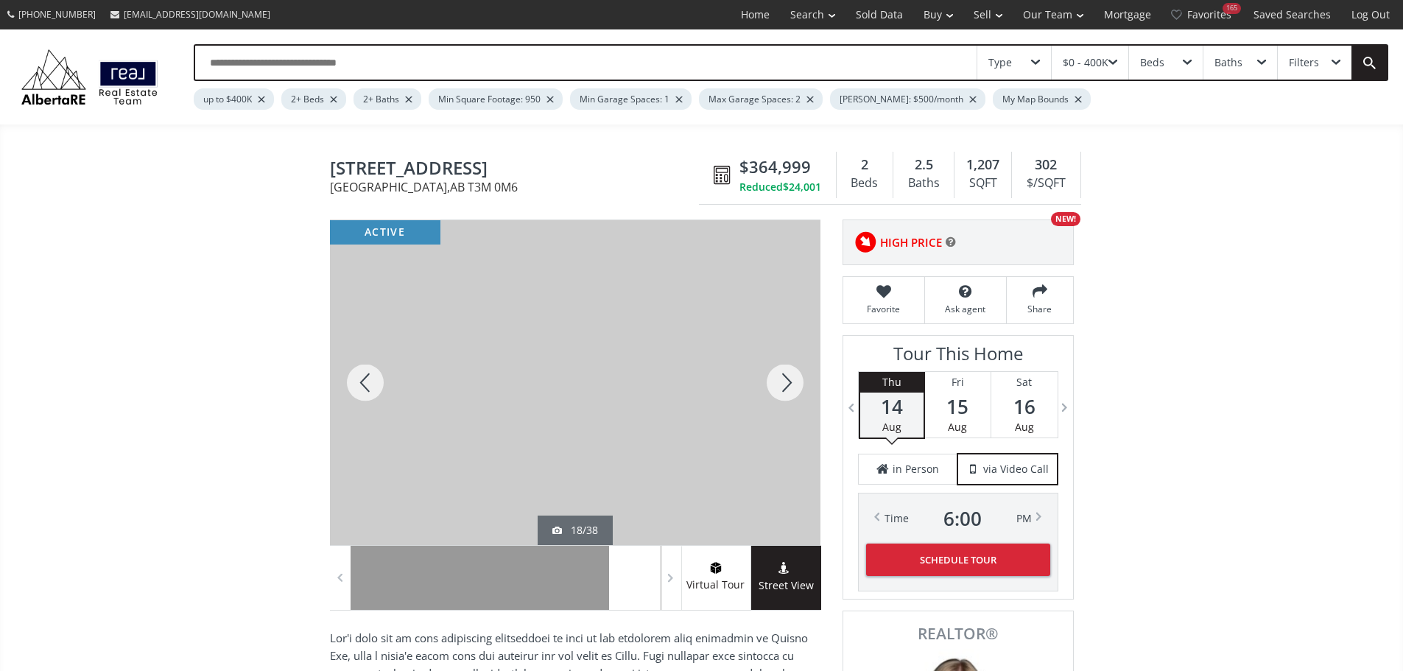
click at [786, 387] on div at bounding box center [785, 382] width 71 height 325
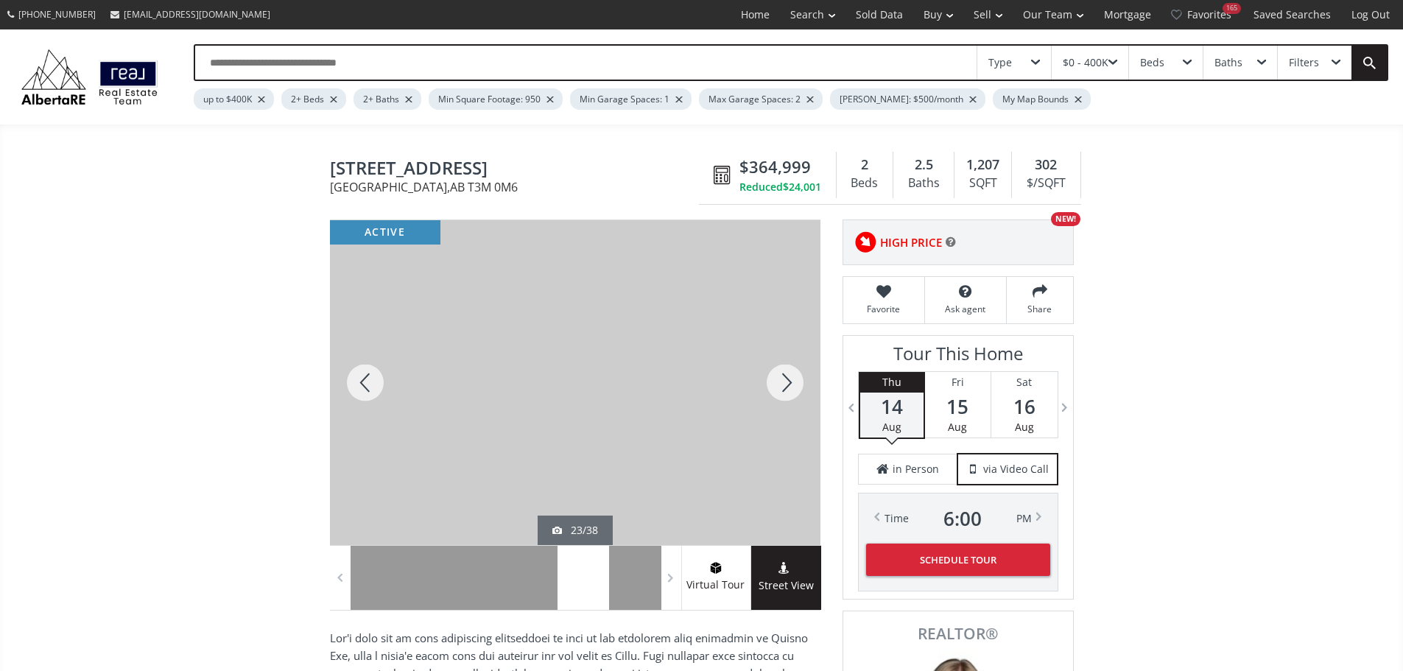
click at [786, 387] on div at bounding box center [785, 382] width 71 height 325
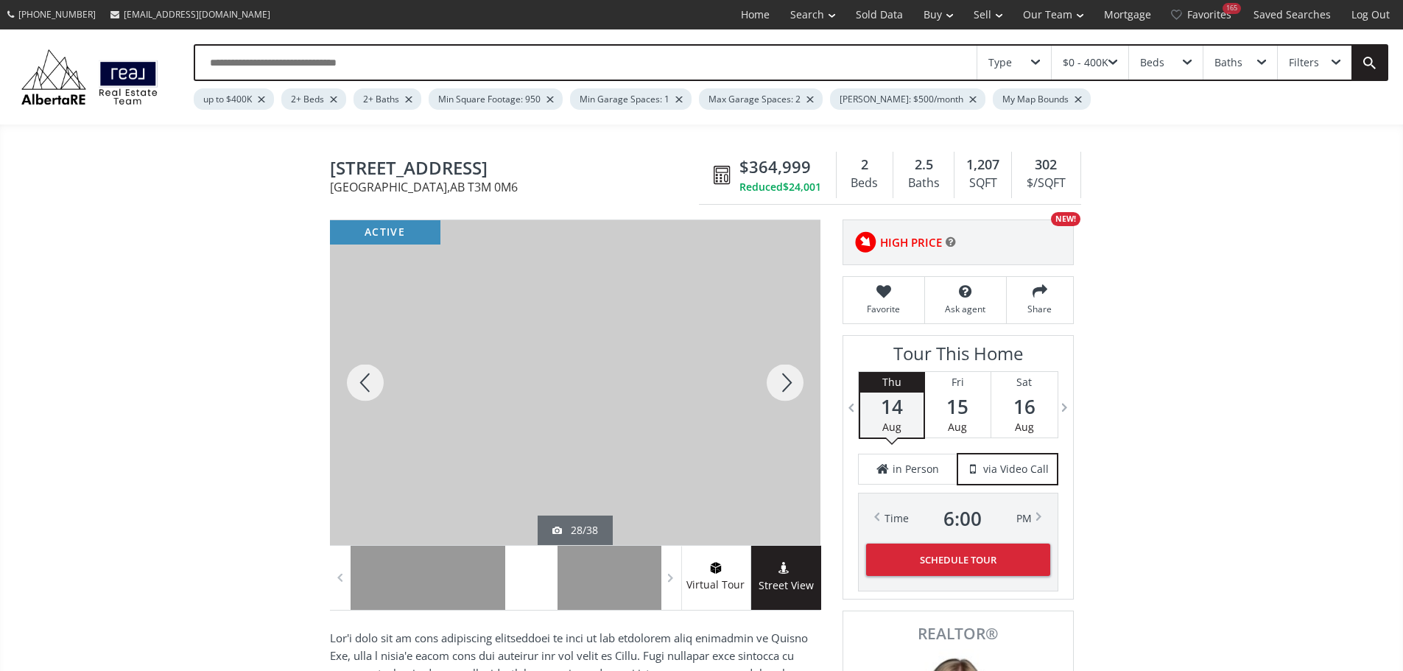
click at [786, 387] on div at bounding box center [785, 382] width 71 height 325
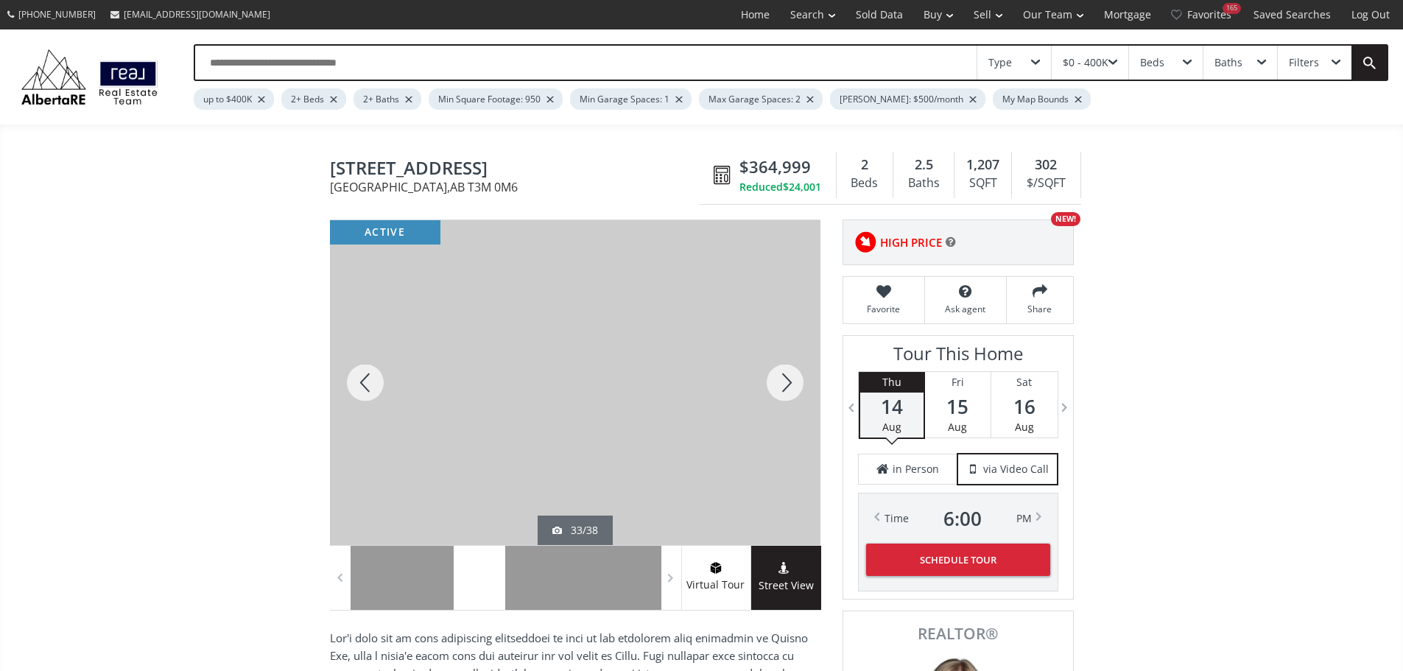
click at [786, 387] on div at bounding box center [785, 382] width 71 height 325
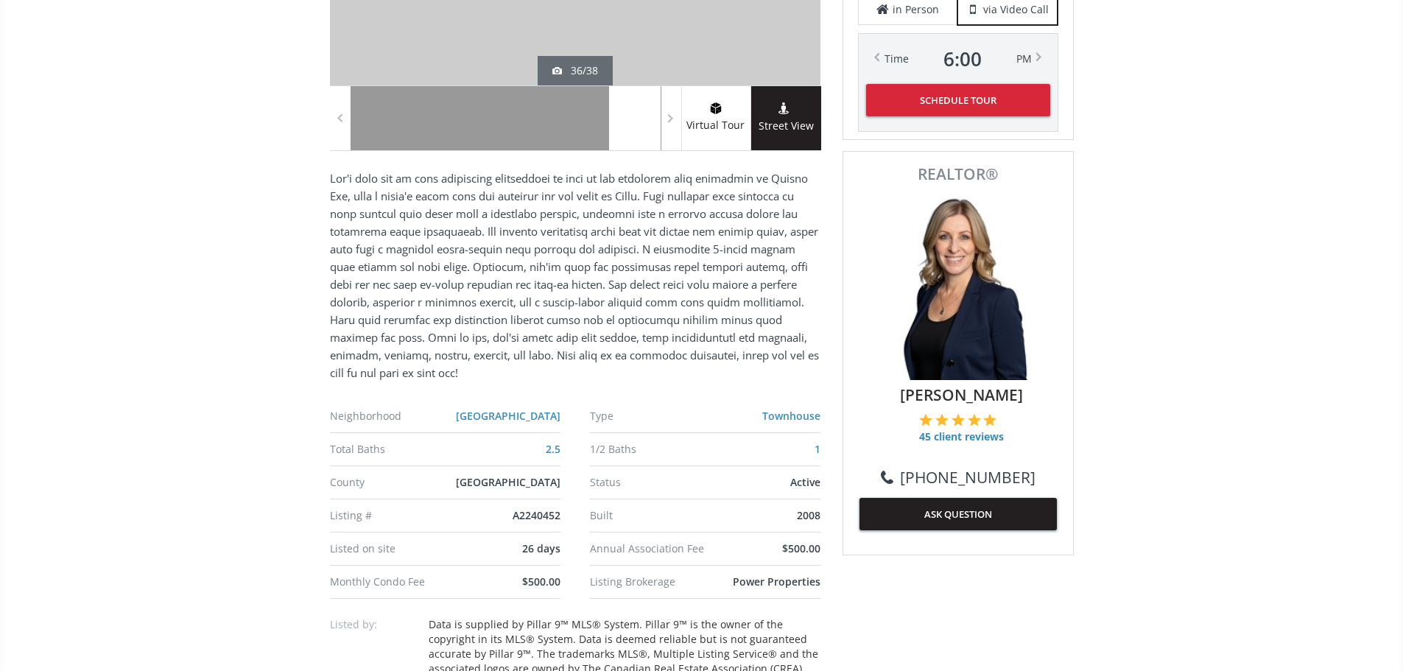
scroll to position [74, 0]
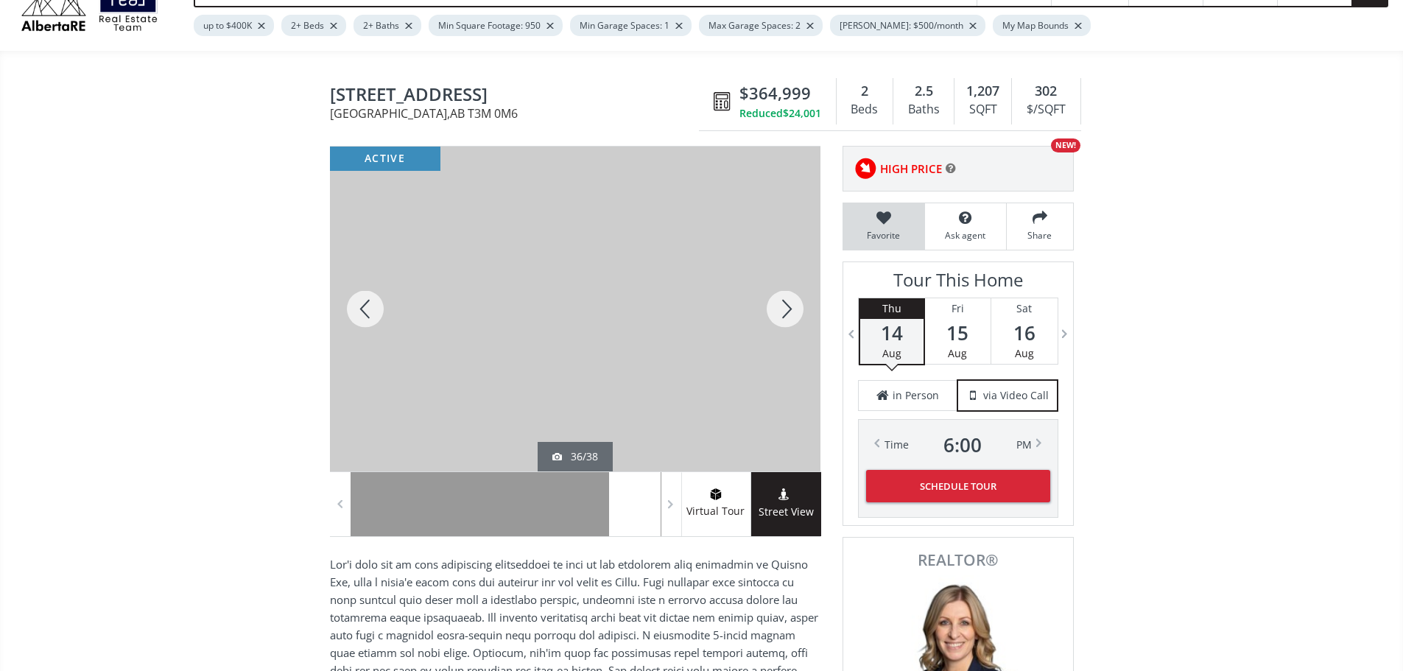
click at [887, 222] on icon at bounding box center [884, 218] width 66 height 15
